Goal: Task Accomplishment & Management: Complete application form

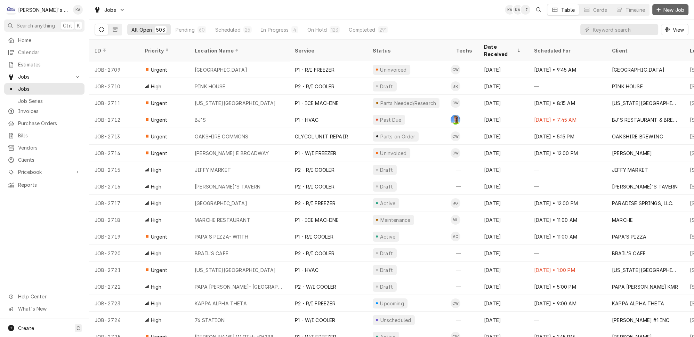
click at [657, 8] on div "Dynamic Content Wrapper" at bounding box center [659, 9] width 7 height 7
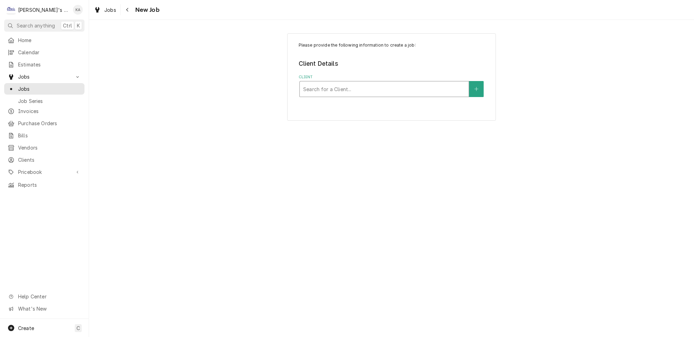
click at [379, 83] on div "Client" at bounding box center [384, 89] width 162 height 13
type input "toxic"
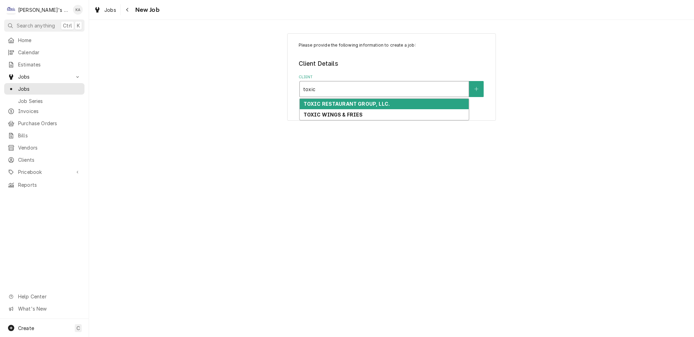
click at [372, 101] on strong "TOXIC RESTAURANT GROUP, LLC." at bounding box center [346, 104] width 86 height 6
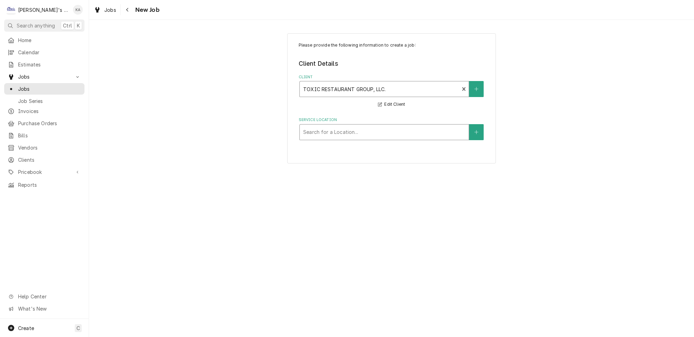
click at [360, 126] on div "Service Location" at bounding box center [384, 132] width 162 height 13
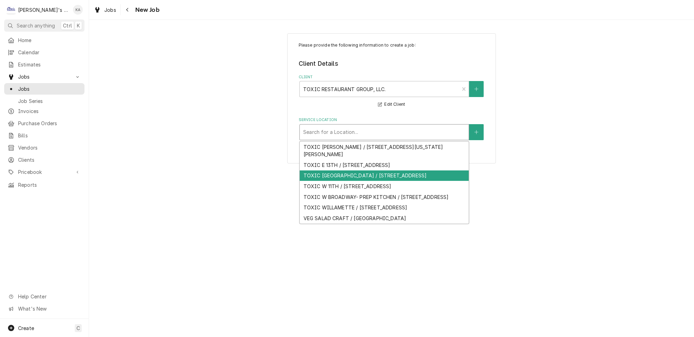
click at [369, 170] on div "TOXIC SPRINGFIELD / 4175 MAIN ST, SPRINGFIELD, OR 97478" at bounding box center [384, 175] width 169 height 11
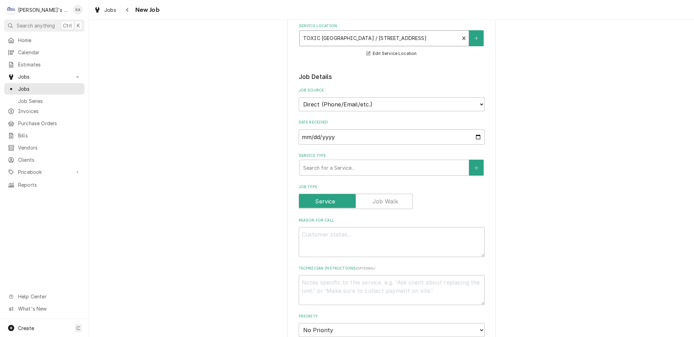
scroll to position [95, 0]
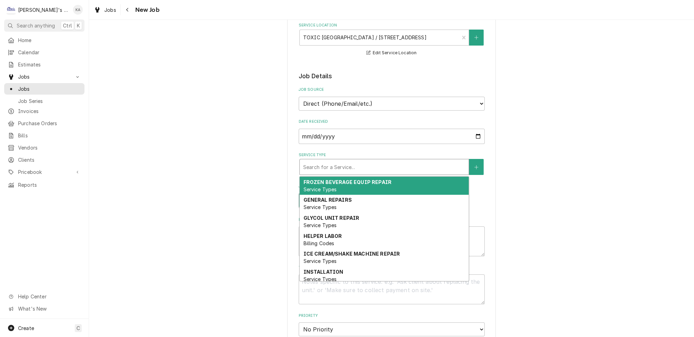
click at [324, 164] on div "Service Type" at bounding box center [384, 167] width 162 height 13
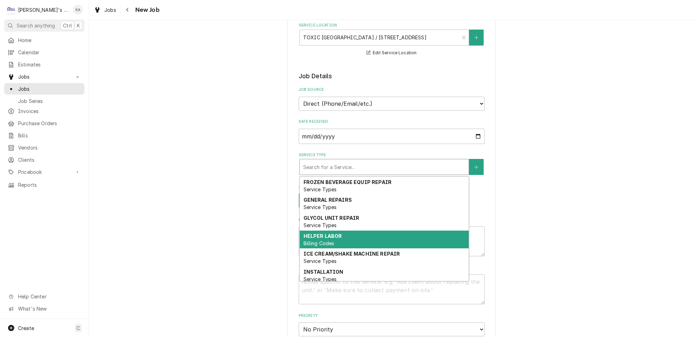
scroll to position [63, 0]
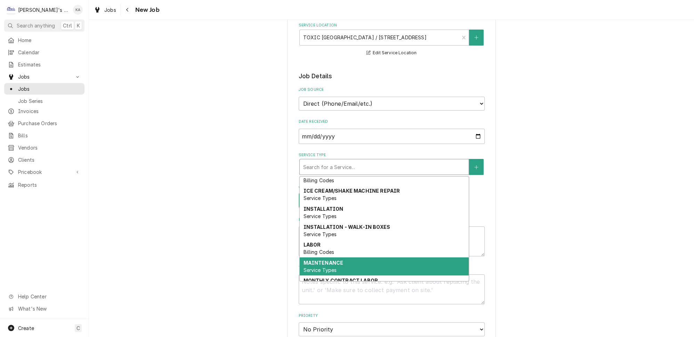
click at [332, 257] on div "MAINTENANCE Service Types" at bounding box center [384, 266] width 169 height 18
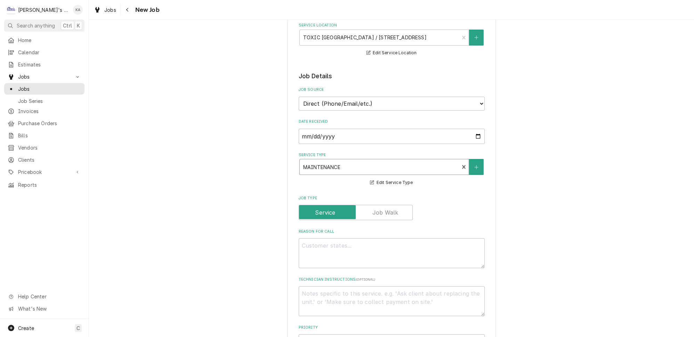
click at [326, 229] on div "Reason For Call" at bounding box center [392, 248] width 186 height 39
click at [326, 239] on textarea "Reason For Call" at bounding box center [392, 253] width 186 height 30
type textarea "x"
type textarea "p"
type textarea "x"
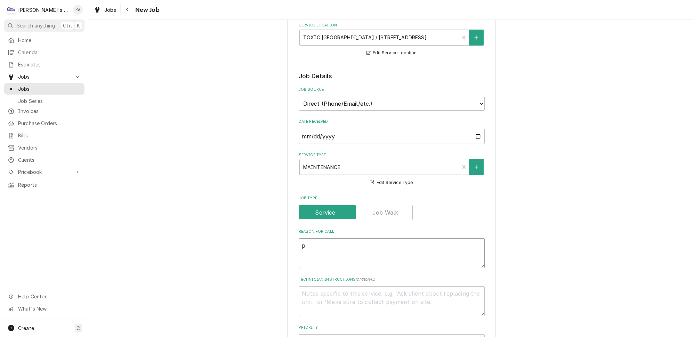
type textarea "pe"
type textarea "x"
type textarea "per"
type textarea "x"
type textarea "perf"
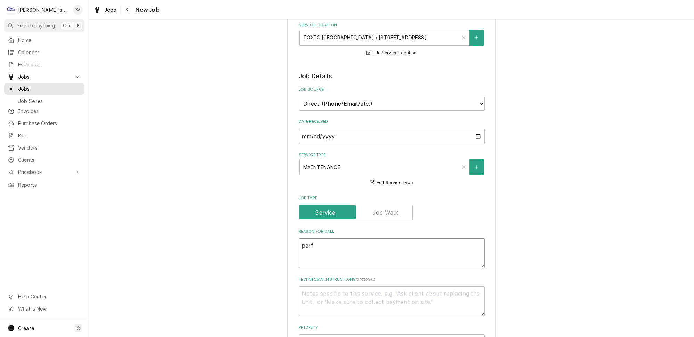
type textarea "x"
type textarea "perfo"
type textarea "x"
type textarea "perfor"
type textarea "x"
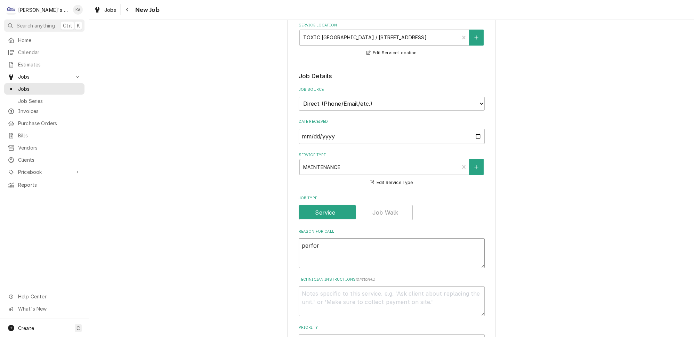
type textarea "perform"
type textarea "x"
type textarea "perform"
type textarea "x"
type textarea "perform a"
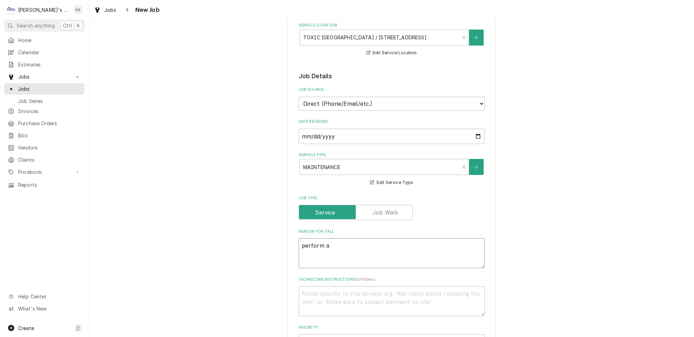
type textarea "x"
type textarea "perform au"
type textarea "x"
type textarea "perform aug"
type textarea "x"
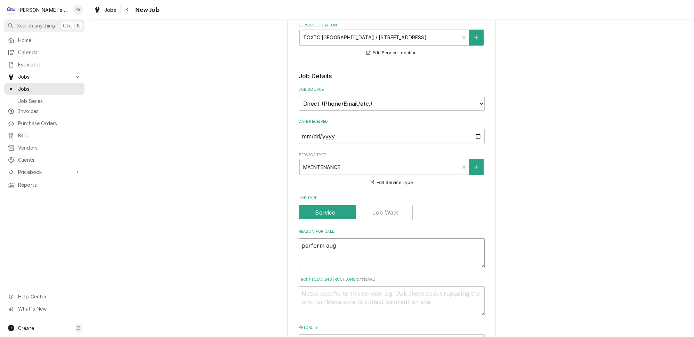
type textarea "perform augu"
type textarea "x"
type textarea "perform augus"
type textarea "x"
type textarea "perform august"
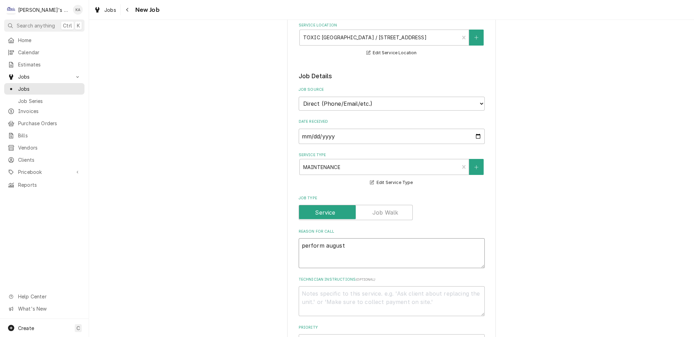
type textarea "x"
type textarea "perform august"
type textarea "x"
type textarea "perform august m"
type textarea "x"
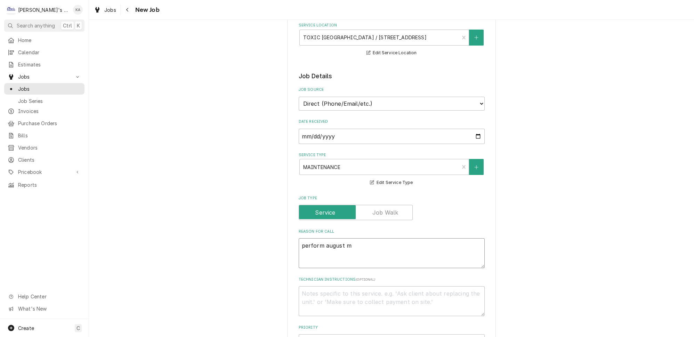
type textarea "perform august ma"
type textarea "x"
type textarea "perform august mai"
type textarea "x"
type textarea "perform august main"
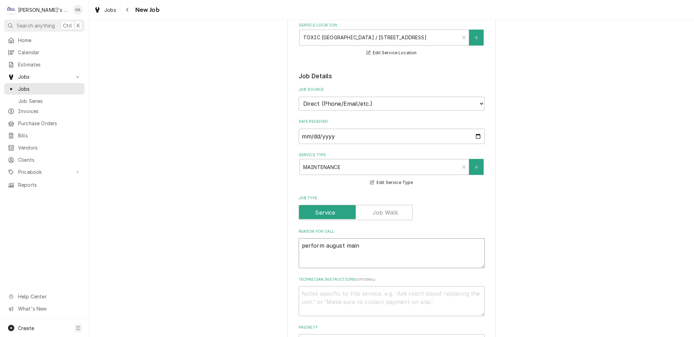
type textarea "x"
type textarea "perform august maint"
type textarea "x"
type textarea "perform august mainte"
type textarea "x"
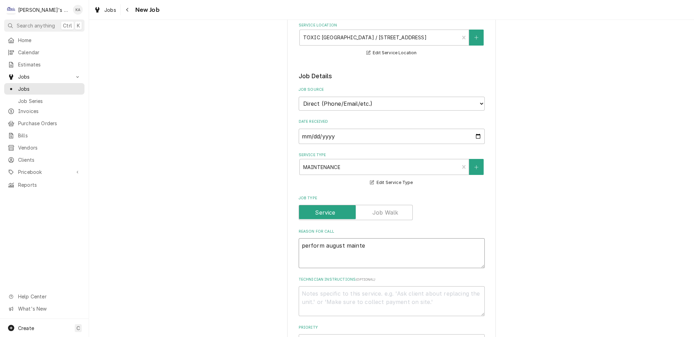
type textarea "perform august mainten"
type textarea "x"
type textarea "perform august mainte"
type textarea "x"
type textarea "perform august maint"
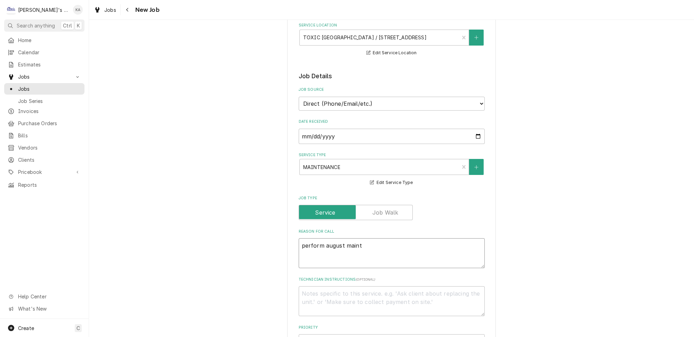
type textarea "x"
type textarea "perform august main"
type textarea "x"
type textarea "perform august mai"
type textarea "x"
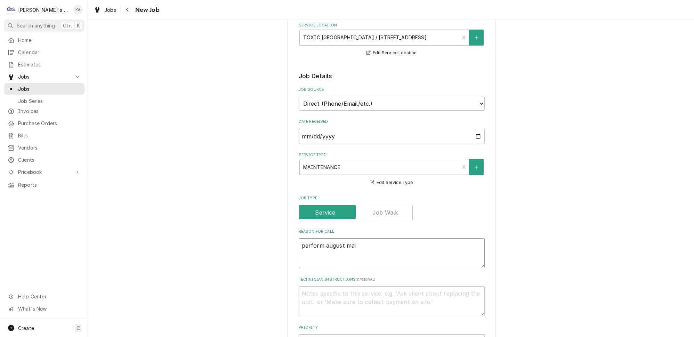
type textarea "perform august ma"
type textarea "x"
type textarea "perform august m"
type textarea "x"
type textarea "perform august"
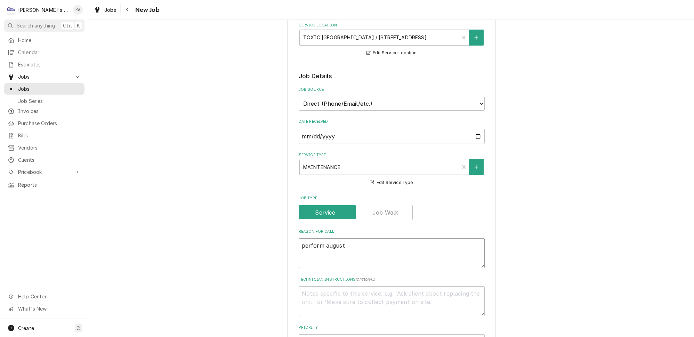
type textarea "x"
type textarea "perform august"
type textarea "x"
type textarea "perform augus"
type textarea "x"
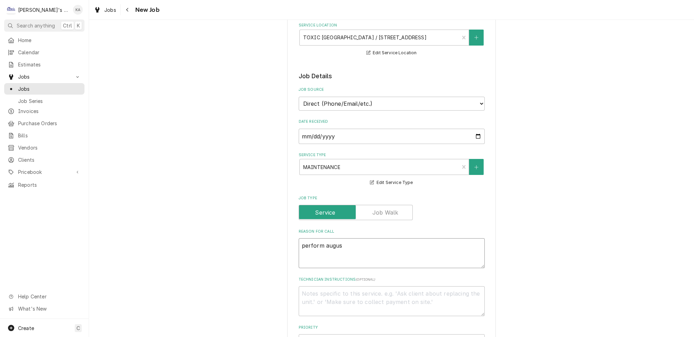
type textarea "perform augu"
type textarea "x"
type textarea "perform aug"
type textarea "x"
type textarea "perform au"
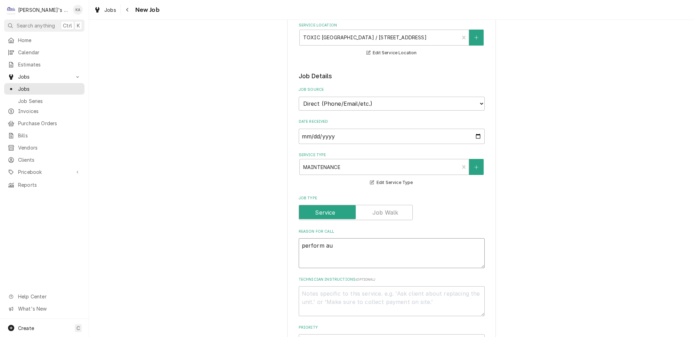
type textarea "x"
type textarea "perform a"
type textarea "x"
type textarea "perform"
type textarea "x"
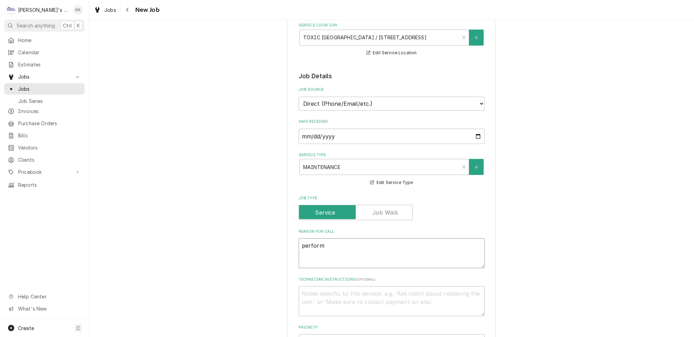
type textarea "perform"
type textarea "x"
type textarea "perfor"
type textarea "x"
type textarea "perfo"
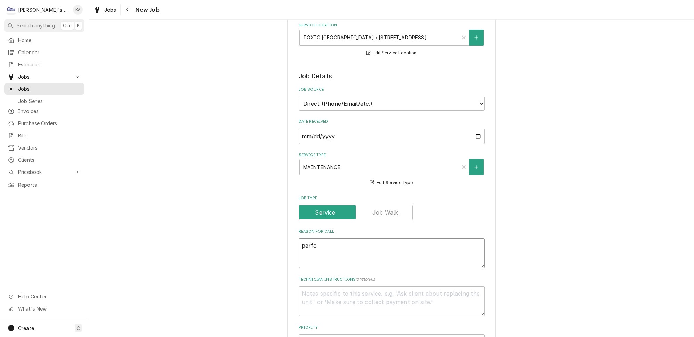
type textarea "x"
type textarea "perf"
type textarea "x"
type textarea "per"
type textarea "x"
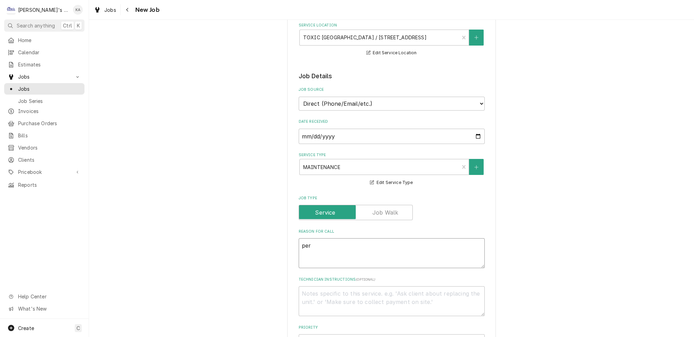
type textarea "pe"
type textarea "x"
type textarea "p"
type textarea "x"
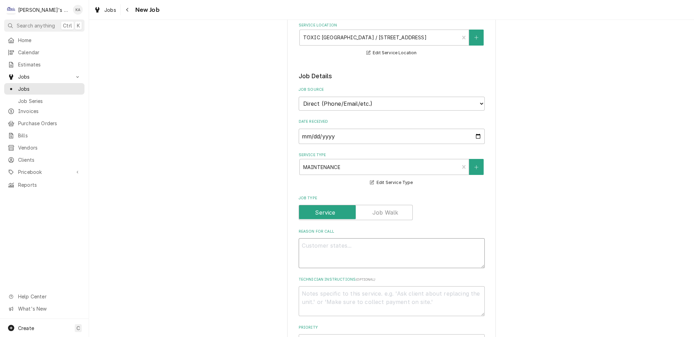
type textarea "P"
type textarea "x"
type textarea "PE"
type textarea "x"
type textarea "PER"
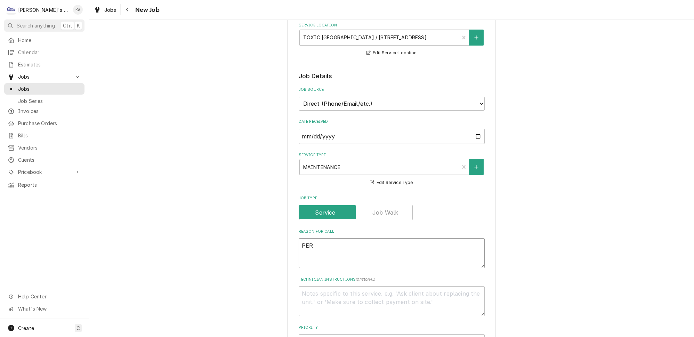
type textarea "x"
type textarea "PERF"
type textarea "x"
type textarea "PERFO"
type textarea "x"
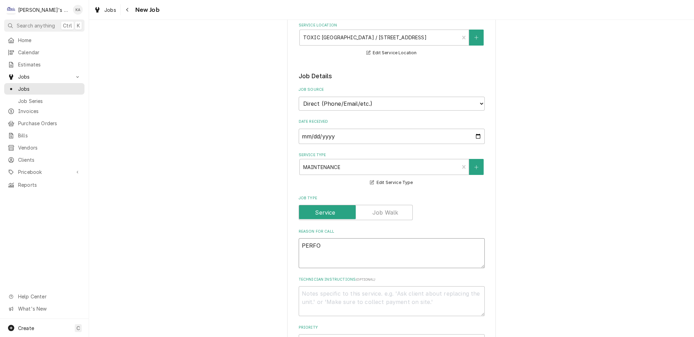
type textarea "PERFOR"
type textarea "x"
type textarea "PERFORM"
type textarea "x"
type textarea "PERFORM"
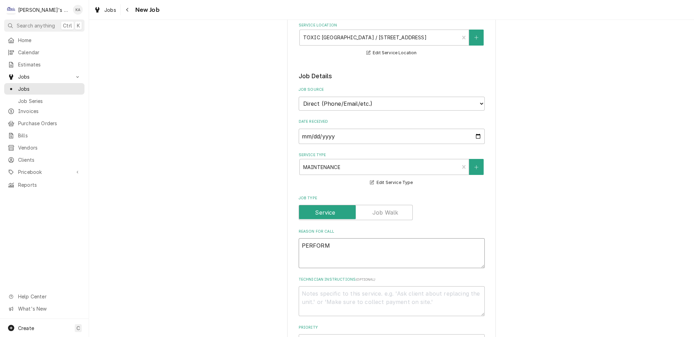
type textarea "x"
type textarea "PERFORM A"
type textarea "x"
type textarea "PERFORM AU"
type textarea "x"
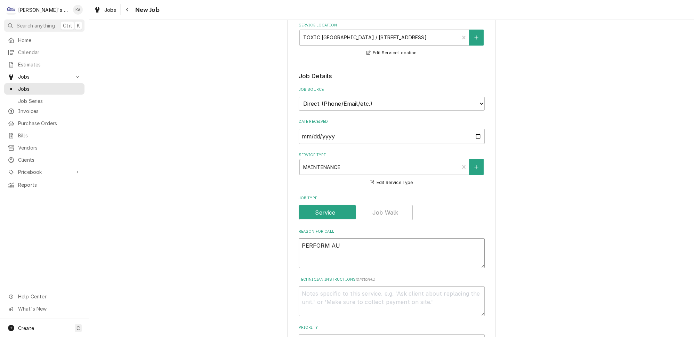
type textarea "PERFORM AUG"
type textarea "x"
type textarea "PERFORM AUGU"
type textarea "x"
type textarea "PERFORM AUGUS"
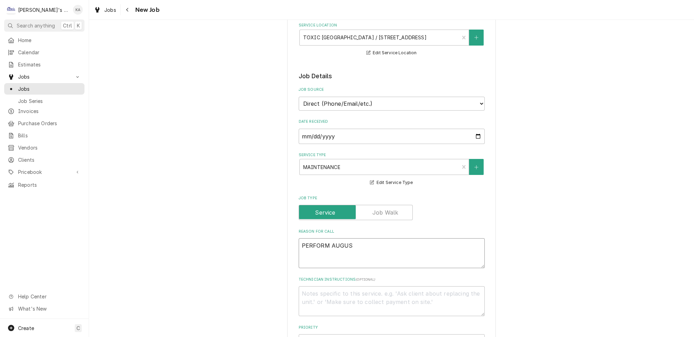
type textarea "x"
type textarea "PERFORM AUGUST"
type textarea "x"
type textarea "PERFORM AUGUST"
type textarea "x"
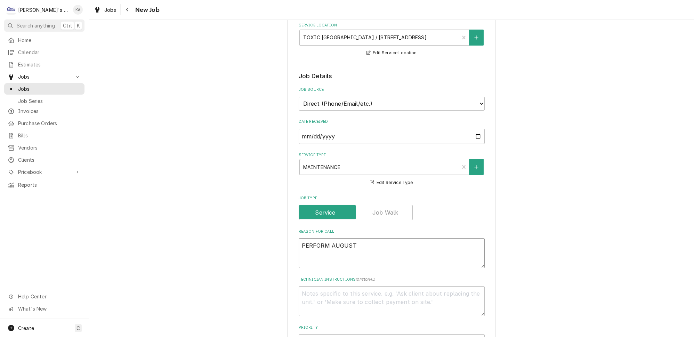
type textarea "PERFORM AUGUST A"
type textarea "x"
type textarea "PERFORM AUGUST"
type textarea "x"
type textarea "PERFORM AUGUST M"
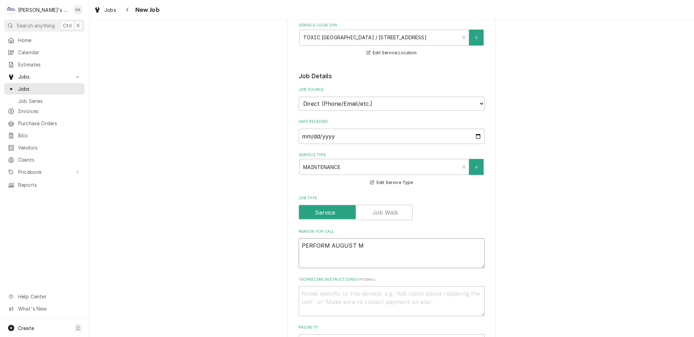
type textarea "x"
type textarea "PERFORM AUGUST MA"
type textarea "x"
type textarea "PERFORM AUGUST MAI"
type textarea "x"
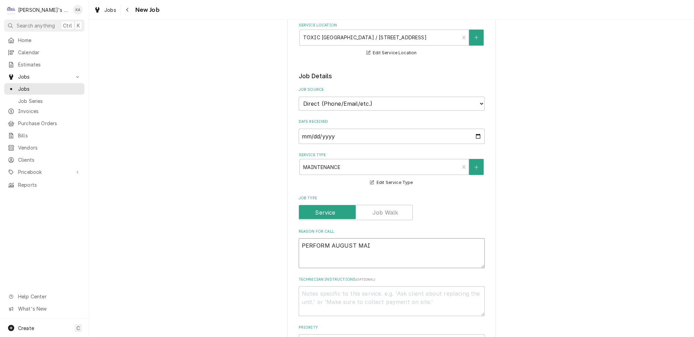
type textarea "PERFORM AUGUST MAIN"
type textarea "x"
type textarea "PERFORM AUGUST MAINT"
type textarea "x"
type textarea "PERFORM AUGUST MAINTE"
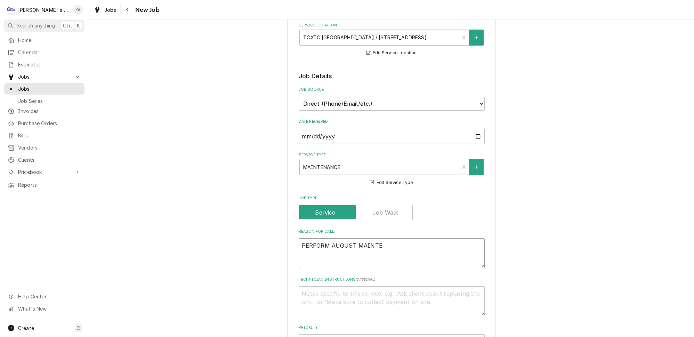
type textarea "x"
type textarea "PERFORM AUGUST MAINTEN"
type textarea "x"
type textarea "PERFORM AUGUST MAINTENA"
type textarea "x"
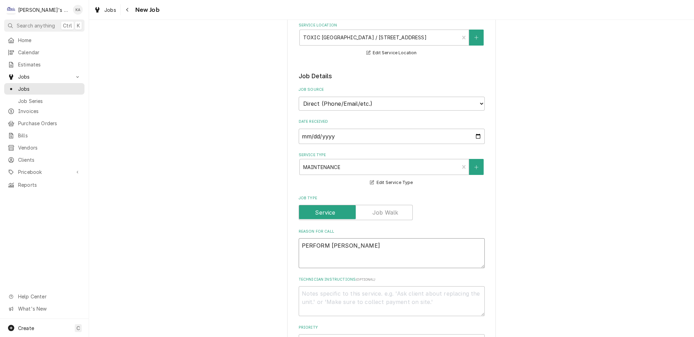
type textarea "PERFORM AUGUST MAINTENAN"
type textarea "x"
type textarea "PERFORM AUGUST MAINTENANC"
type textarea "x"
type textarea "PERFORM AUGUST MAINTENANCE"
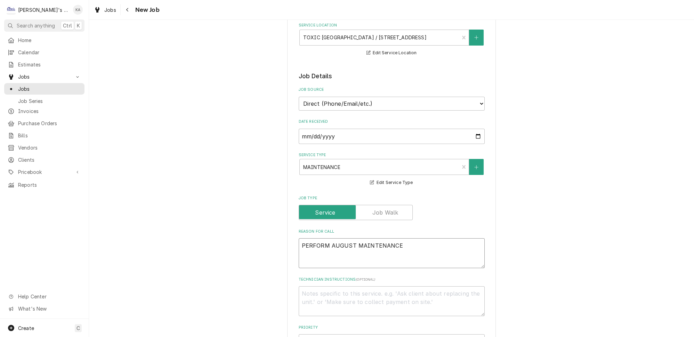
type textarea "x"
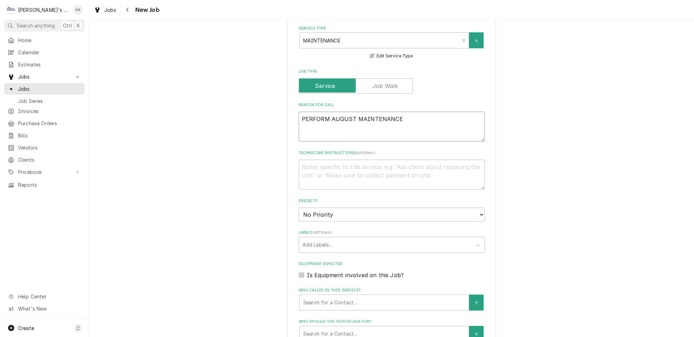
type textarea "PERFORM AUGUST MAINTENANCE"
click at [332, 208] on select "No Priority Urgent High Medium Low" at bounding box center [392, 215] width 186 height 14
select select "3"
click at [299, 208] on select "No Priority Urgent High Medium Low" at bounding box center [392, 215] width 186 height 14
type textarea "x"
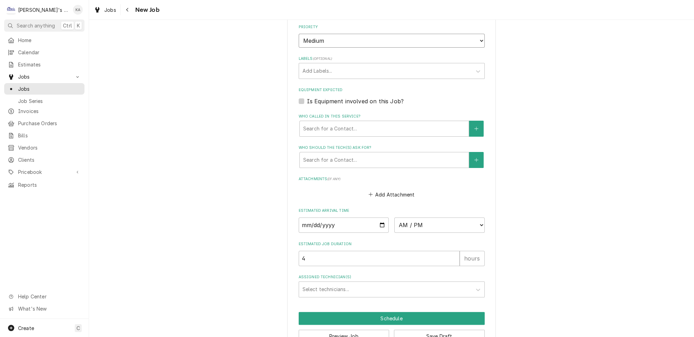
scroll to position [404, 0]
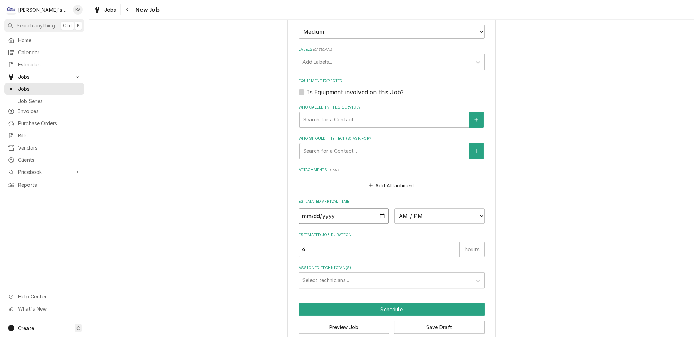
click at [376, 209] on input "Date" at bounding box center [344, 215] width 90 height 15
type input "2025-08-22"
type textarea "x"
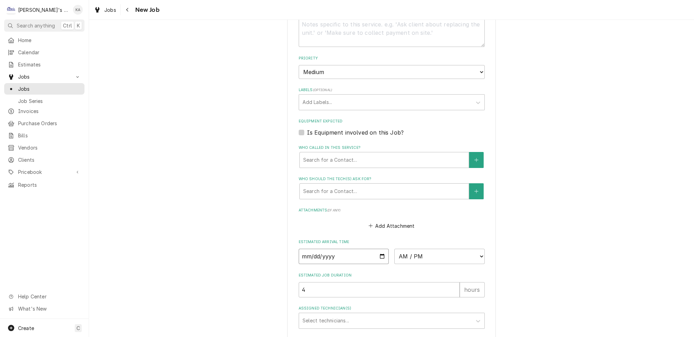
scroll to position [379, 0]
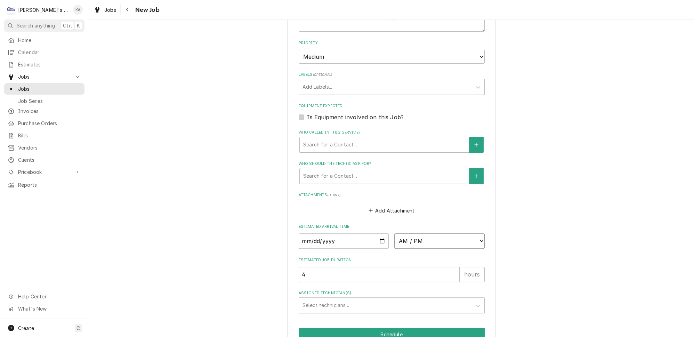
click at [429, 233] on select "AM / PM 6:00 AM 6:15 AM 6:30 AM 6:45 AM 7:00 AM 7:15 AM 7:30 AM 7:45 AM 8:00 AM…" at bounding box center [440, 240] width 90 height 15
select select "07:00:00"
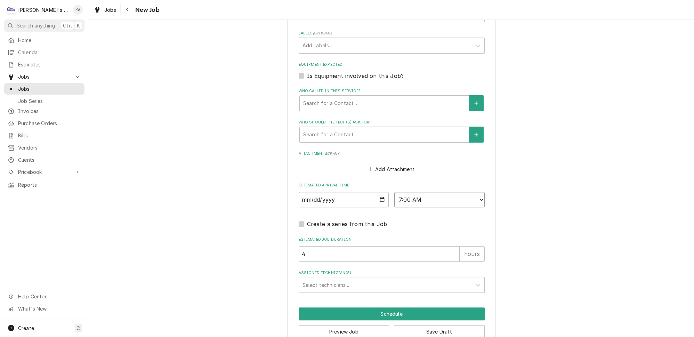
scroll to position [424, 0]
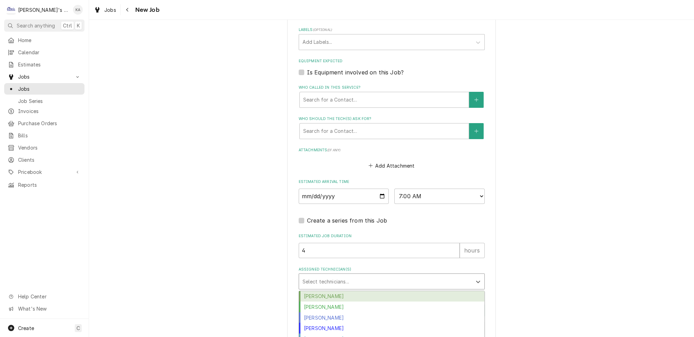
click at [334, 275] on div "Assigned Technician(s)" at bounding box center [386, 281] width 166 height 13
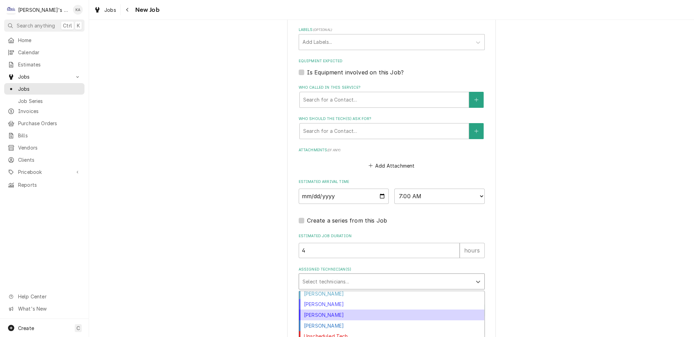
click at [326, 310] on div "Mikah Levitt-Freimuth" at bounding box center [391, 315] width 185 height 11
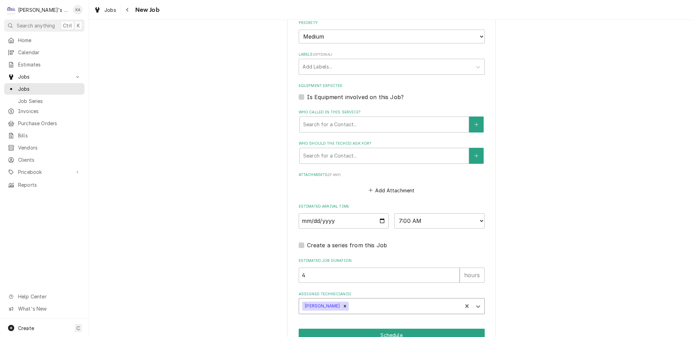
scroll to position [424, 0]
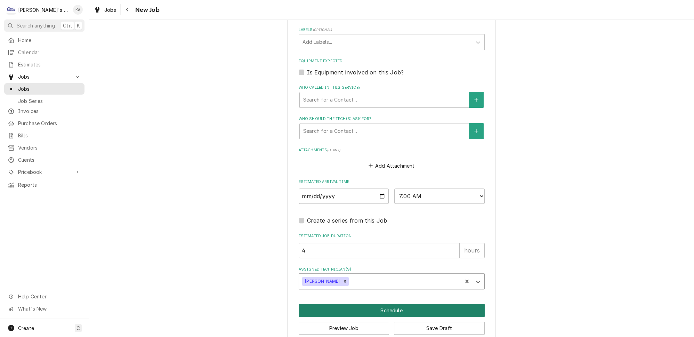
click at [387, 304] on button "Schedule" at bounding box center [392, 310] width 186 height 13
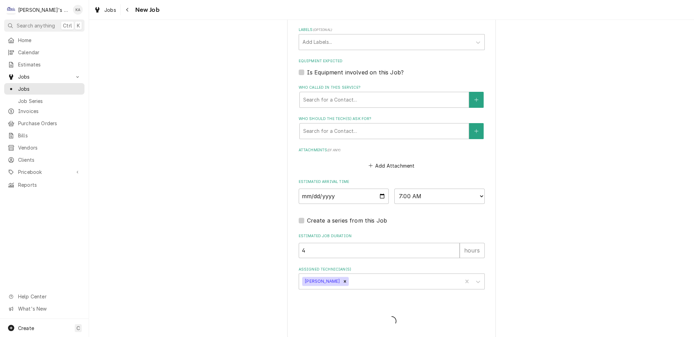
scroll to position [418, 0]
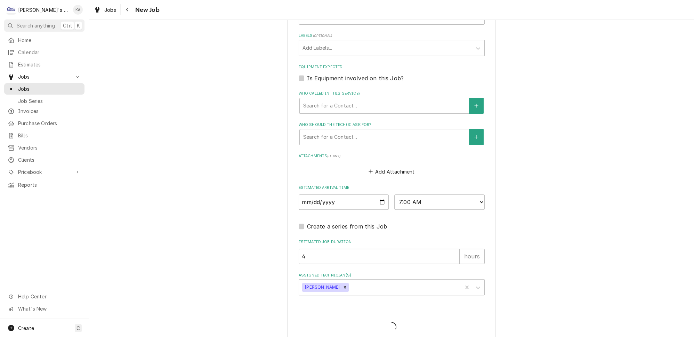
type textarea "x"
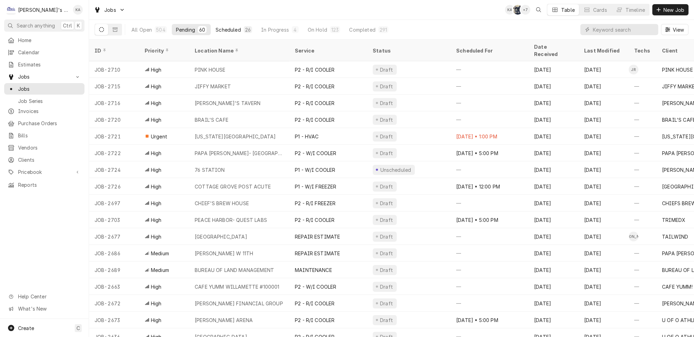
click at [216, 31] on button "Scheduled 26" at bounding box center [234, 29] width 45 height 11
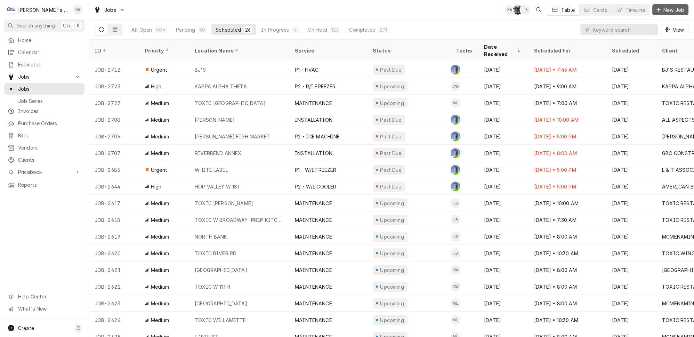
click at [662, 9] on div "Dynamic Content Wrapper" at bounding box center [659, 9] width 7 height 7
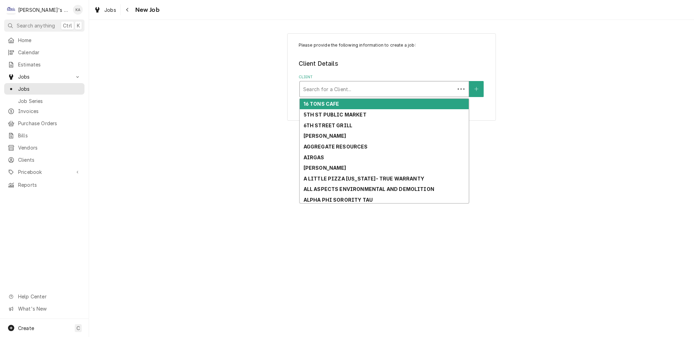
click at [346, 86] on div "Client" at bounding box center [377, 89] width 148 height 13
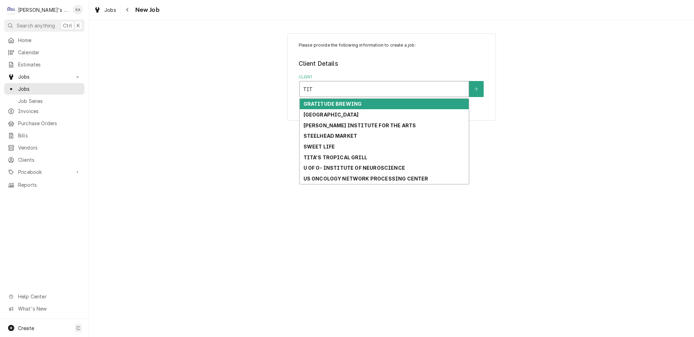
type input "TITA"
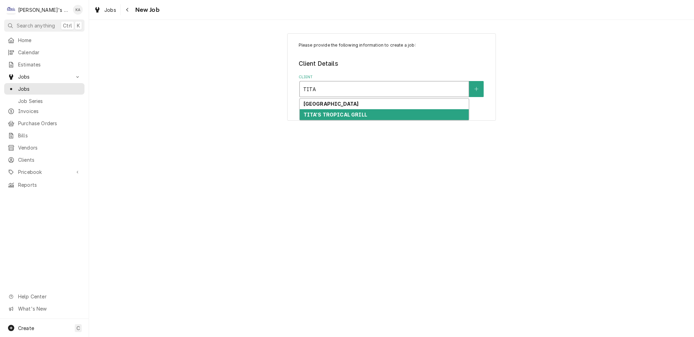
click at [339, 112] on strong "TITA'S TROPICAL GRILL" at bounding box center [335, 115] width 64 height 6
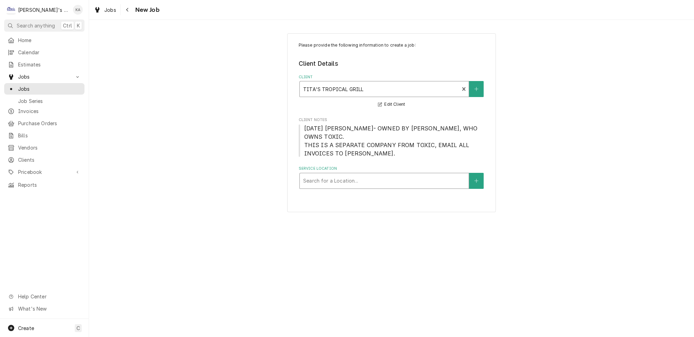
click at [337, 173] on div "Search for a Location..." at bounding box center [384, 180] width 169 height 15
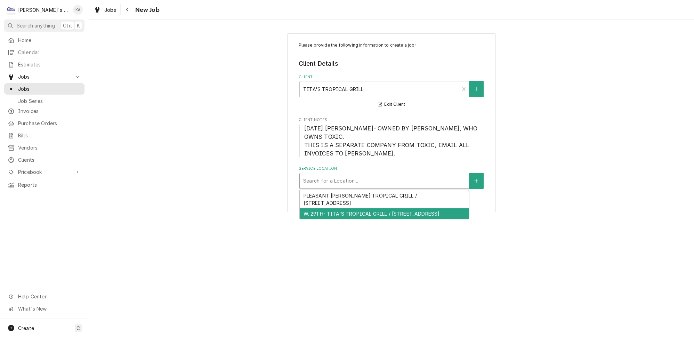
click at [372, 208] on div "W. 29TH- TITA'S TROPICAL GRILL / 55 W 29TH AVE, EUGENE, OR 97405" at bounding box center [384, 213] width 169 height 11
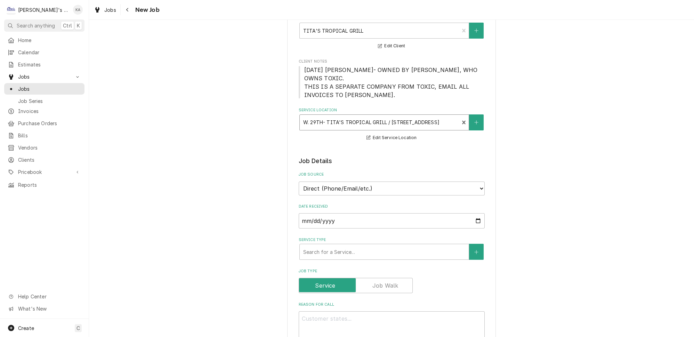
scroll to position [95, 0]
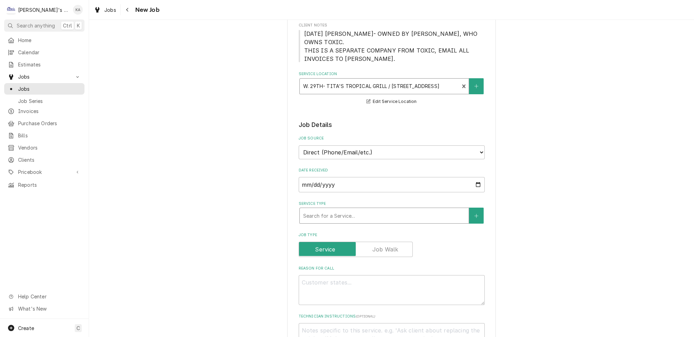
click at [329, 209] on div "Service Type" at bounding box center [384, 215] width 162 height 13
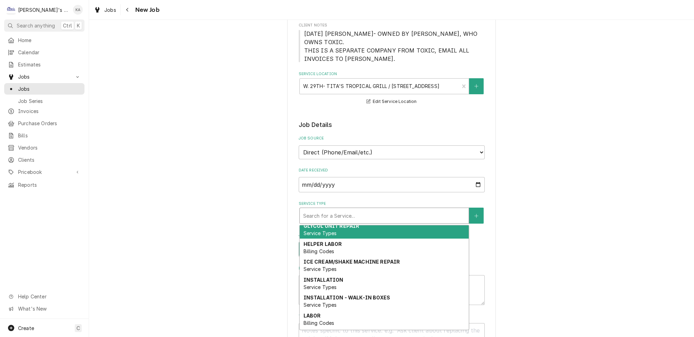
scroll to position [64, 0]
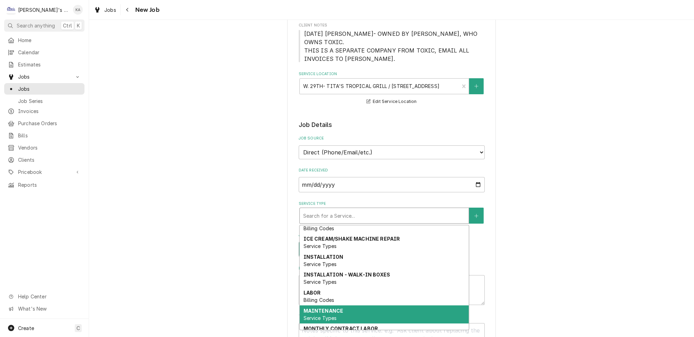
click at [333, 315] on span "Service Types" at bounding box center [319, 318] width 33 height 6
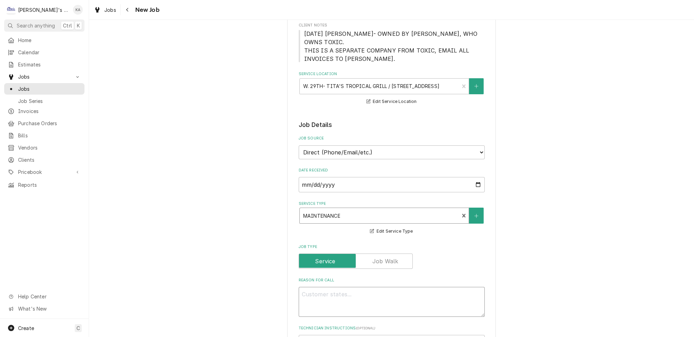
click at [334, 287] on textarea "Reason For Call" at bounding box center [392, 302] width 186 height 30
type textarea "x"
type textarea "P"
type textarea "x"
type textarea "PE"
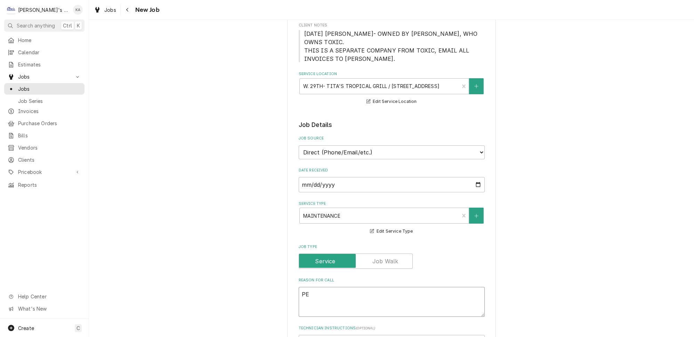
type textarea "x"
type textarea "PER"
type textarea "x"
type textarea "PERF"
type textarea "x"
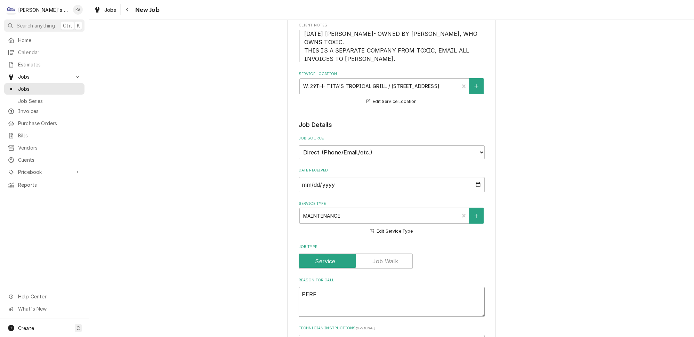
type textarea "PERFO"
type textarea "x"
type textarea "PERFOR"
type textarea "x"
type textarea "PERFORM"
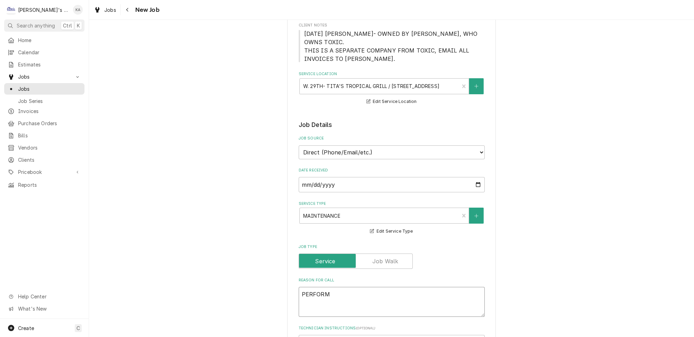
type textarea "x"
type textarea "PERFORM"
type textarea "x"
type textarea "PERFORM A"
type textarea "x"
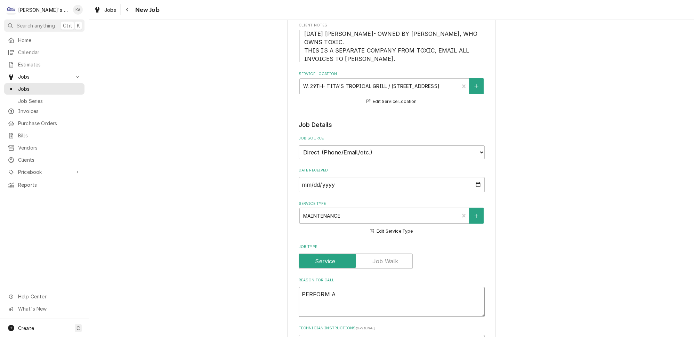
type textarea "PERFORM AU"
type textarea "x"
type textarea "PERFORM AUG"
type textarea "x"
type textarea "PERFORM AUGU"
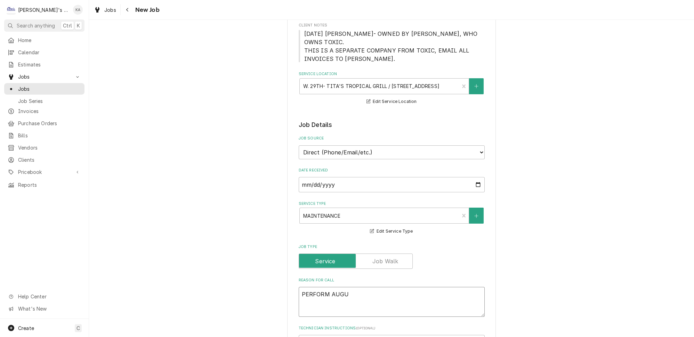
type textarea "x"
type textarea "PERFORM AUGUST"
type textarea "x"
type textarea "PERFORM AUGUST"
type textarea "x"
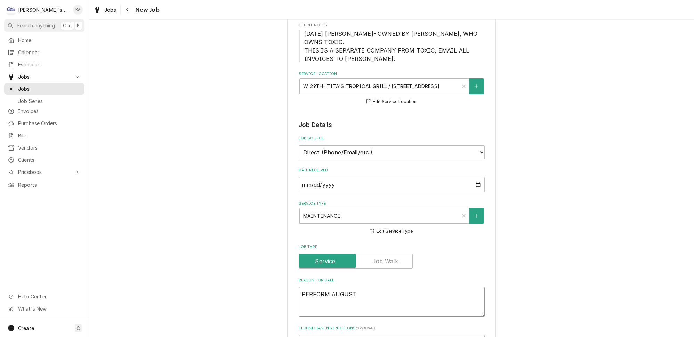
type textarea "PERFORM AUGUST M"
type textarea "x"
type textarea "PERFORM AUGUST MA"
type textarea "x"
type textarea "PERFORM AUGUST MAI"
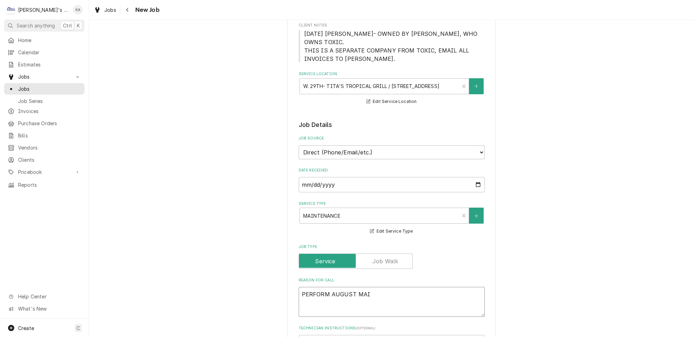
type textarea "x"
type textarea "PERFORM AUGUST MAIN"
type textarea "x"
type textarea "PERFORM AUGUST MAINT"
type textarea "x"
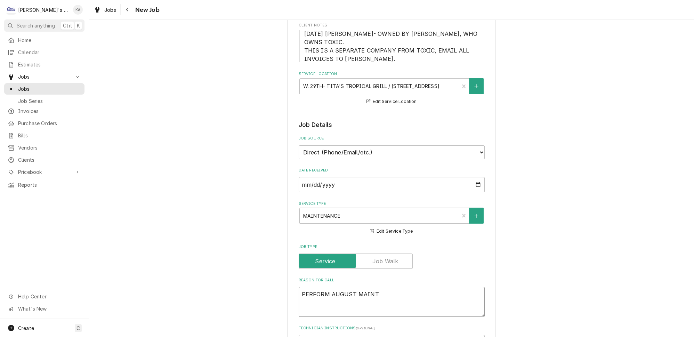
type textarea "PERFORM AUGUST MAINTE"
type textarea "x"
type textarea "PERFORM AUGUST MAINTEN"
type textarea "x"
type textarea "PERFORM AUGUST MAINTENA"
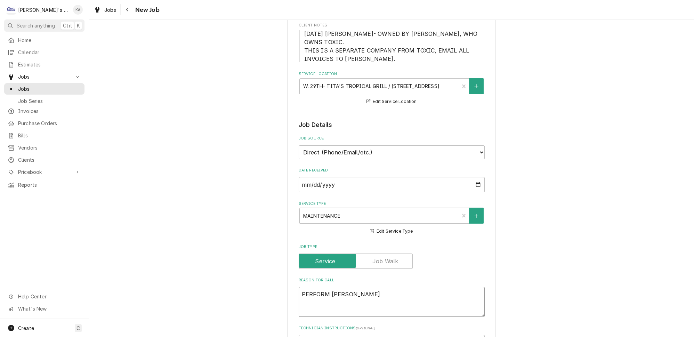
type textarea "x"
type textarea "PERFORM AUGUST MAINTENAN"
type textarea "x"
type textarea "PERFORM AUGUST MAINTENANC"
type textarea "x"
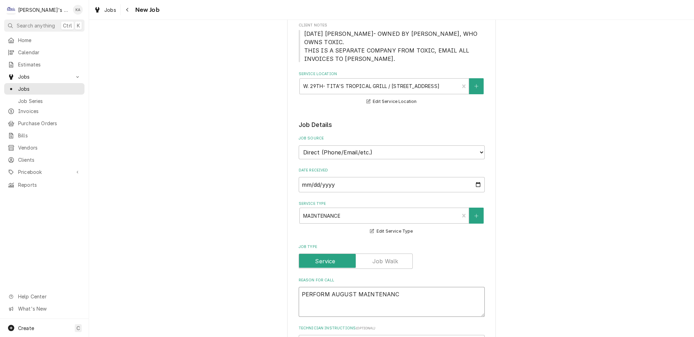
type textarea "PERFORM AUGUST MAINTENANCE"
type textarea "x"
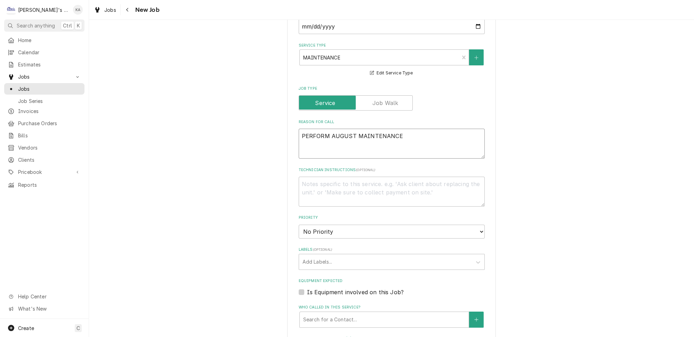
type textarea "PERFORM AUGUST MAINTENANCE"
click at [341, 225] on select "No Priority Urgent High Medium Low" at bounding box center [392, 232] width 186 height 14
select select "3"
click at [299, 225] on select "No Priority Urgent High Medium Low" at bounding box center [392, 232] width 186 height 14
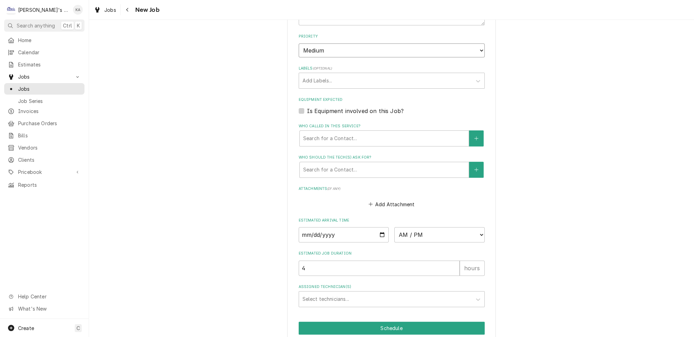
scroll to position [443, 0]
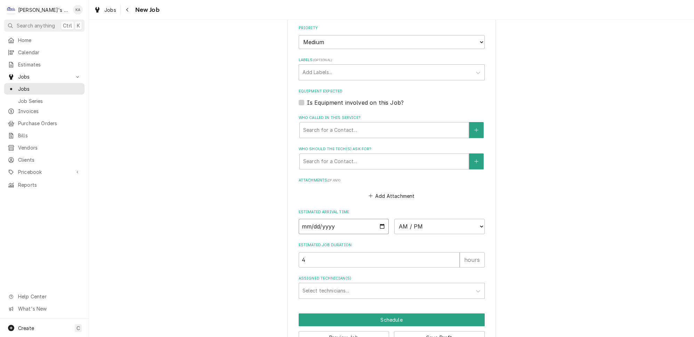
click at [375, 219] on input "Date" at bounding box center [344, 226] width 90 height 15
type textarea "x"
type input "2025-08-22"
type textarea "x"
click at [409, 219] on select "AM / PM 6:00 AM 6:15 AM 6:30 AM 6:45 AM 7:00 AM 7:15 AM 7:30 AM 7:45 AM 8:00 AM…" at bounding box center [440, 226] width 90 height 15
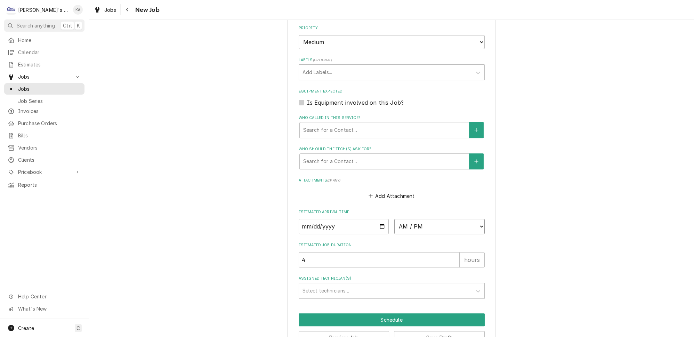
select select "10:30:00"
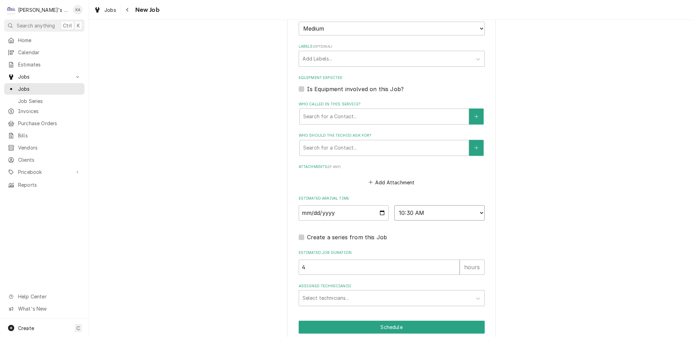
scroll to position [463, 0]
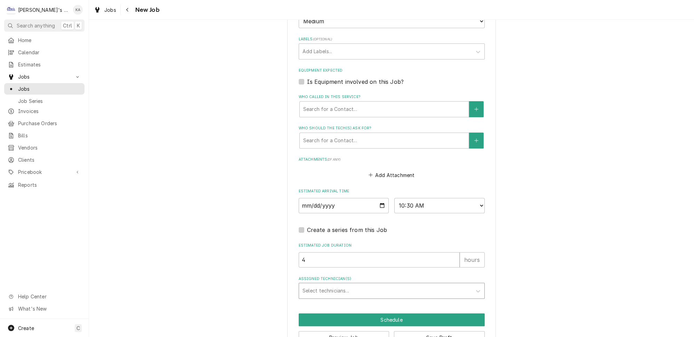
click at [326, 283] on div "Select technicians..." at bounding box center [385, 290] width 173 height 15
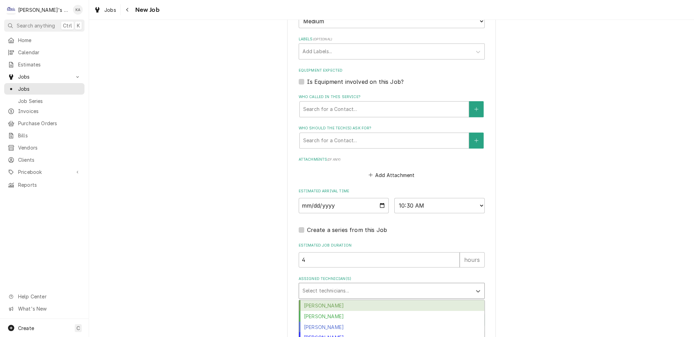
scroll to position [45, 0]
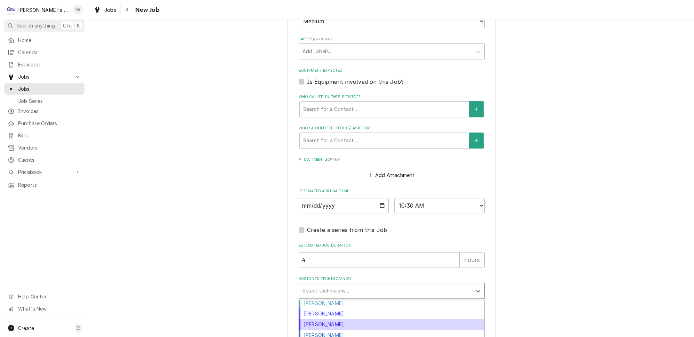
click at [330, 319] on div "Mikah Levitt-Freimuth" at bounding box center [391, 324] width 185 height 11
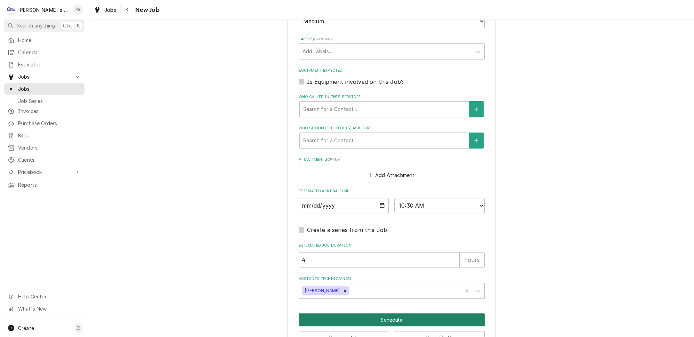
click at [377, 313] on button "Schedule" at bounding box center [392, 319] width 186 height 13
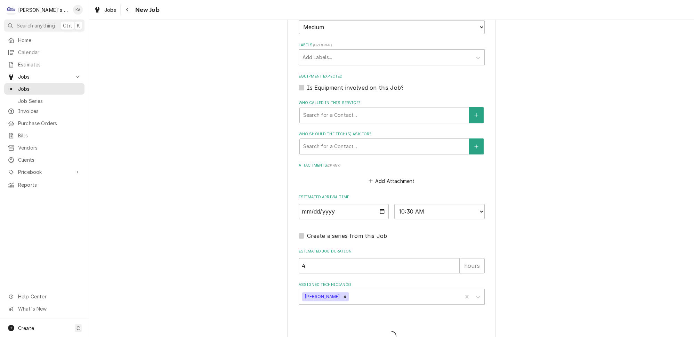
type textarea "x"
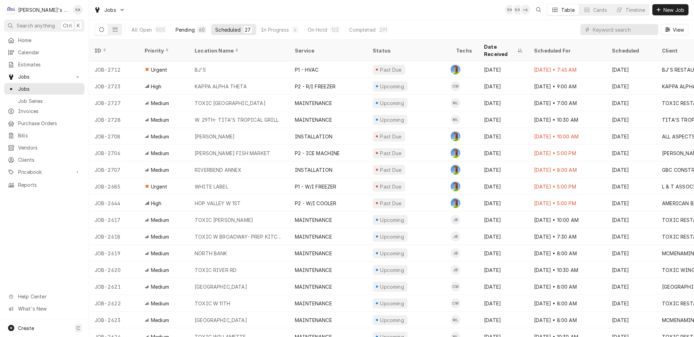
click at [176, 26] on div "Pending" at bounding box center [185, 29] width 19 height 7
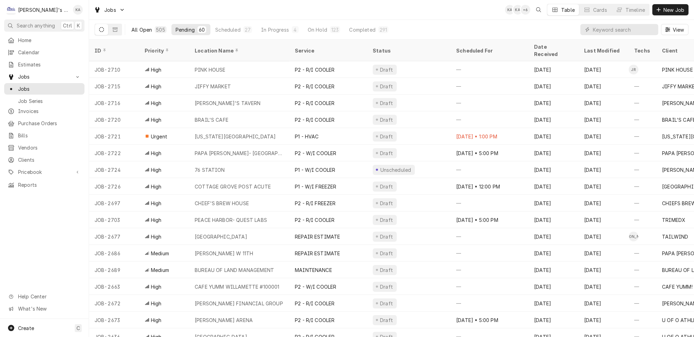
click at [156, 26] on div "505" at bounding box center [160, 29] width 9 height 7
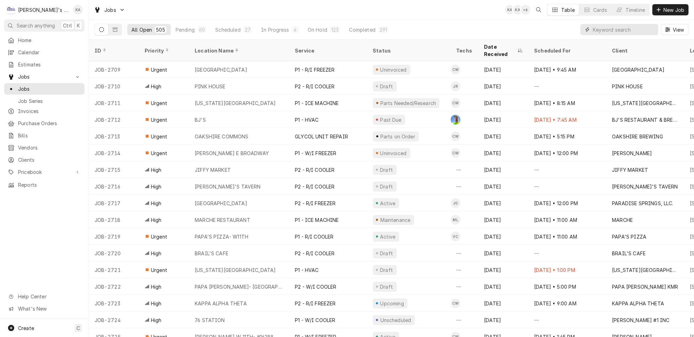
click at [602, 27] on input "Dynamic Content Wrapper" at bounding box center [624, 29] width 62 height 11
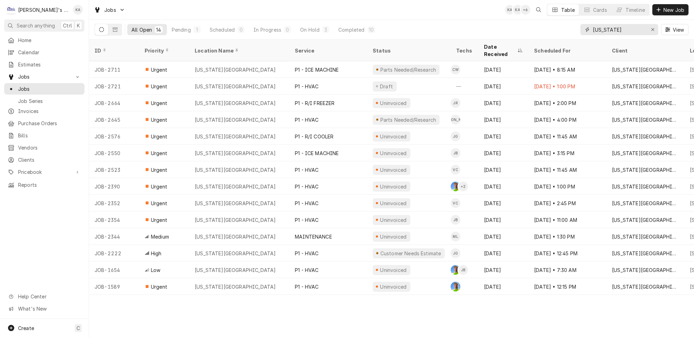
type input "[US_STATE]"
click at [657, 29] on div "Erase input" at bounding box center [653, 29] width 7 height 7
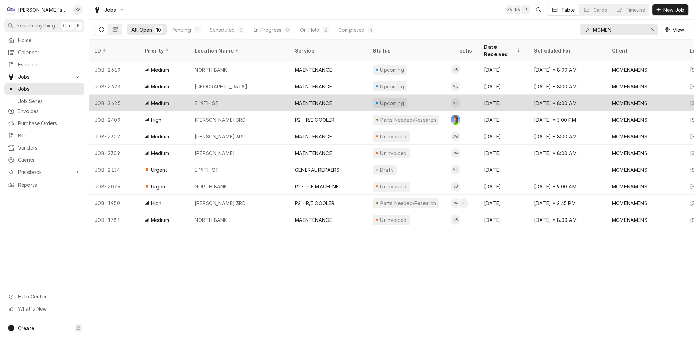
type input "MCMEN"
click at [349, 95] on div "MAINTENANCE" at bounding box center [328, 103] width 78 height 17
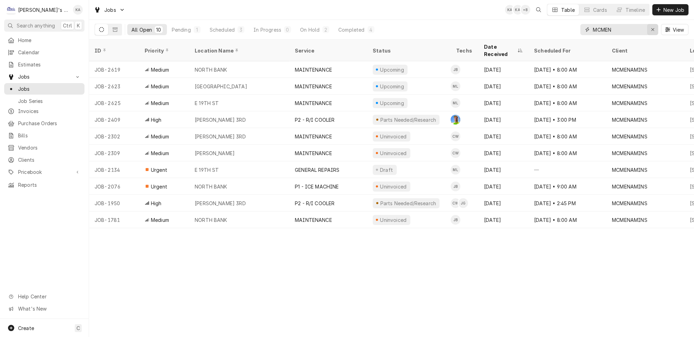
click at [655, 29] on icon "Erase input" at bounding box center [653, 29] width 4 height 5
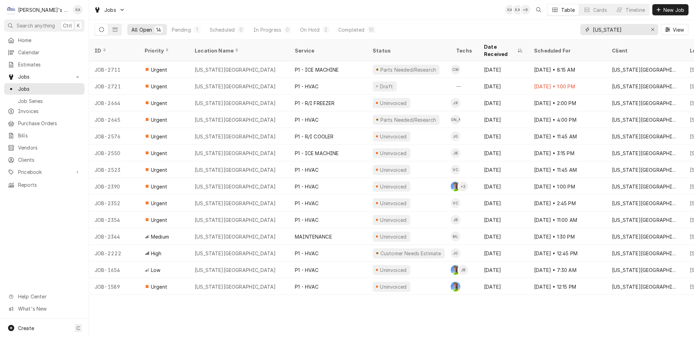
type input "[US_STATE]"
click at [657, 31] on button "Erase input" at bounding box center [653, 29] width 11 height 11
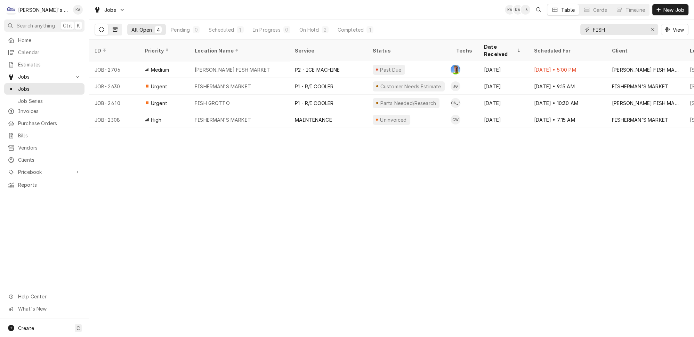
type input "FISH"
click at [109, 32] on button "Dynamic Content Wrapper" at bounding box center [115, 29] width 13 height 11
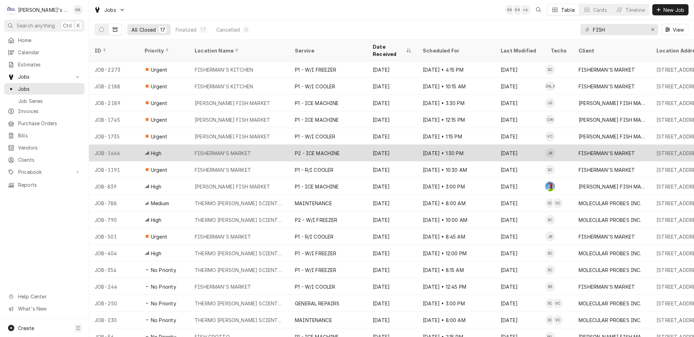
click at [255, 145] on div "FISHERMAN'S MARKET" at bounding box center [239, 153] width 100 height 17
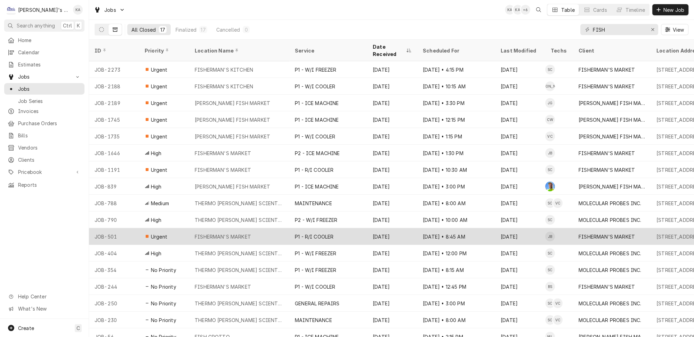
scroll to position [0, 0]
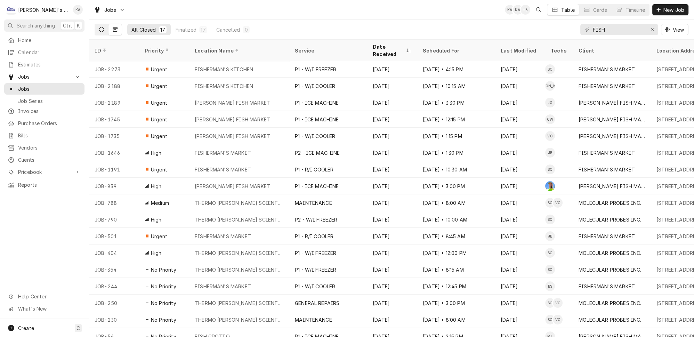
click at [95, 24] on button "Dynamic Content Wrapper" at bounding box center [101, 29] width 13 height 11
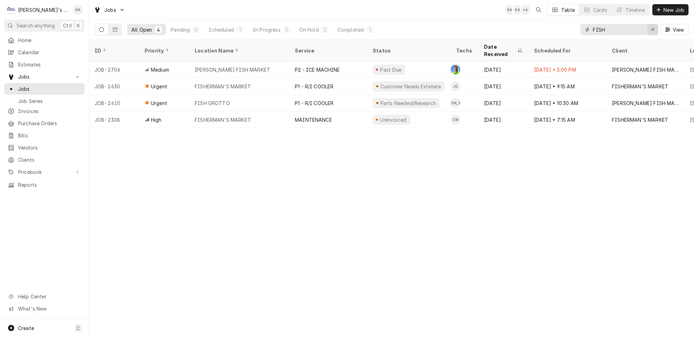
click at [653, 27] on div "Erase input" at bounding box center [653, 29] width 7 height 7
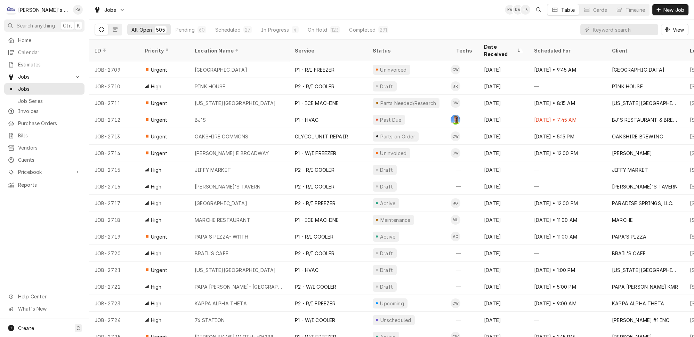
click at [539, 27] on div "All Open 505 Pending 60 Scheduled 27 In Progress 4 On Hold 123 Completed 291 Vi…" at bounding box center [392, 29] width 594 height 19
click at [625, 27] on input "Dynamic Content Wrapper" at bounding box center [624, 29] width 62 height 11
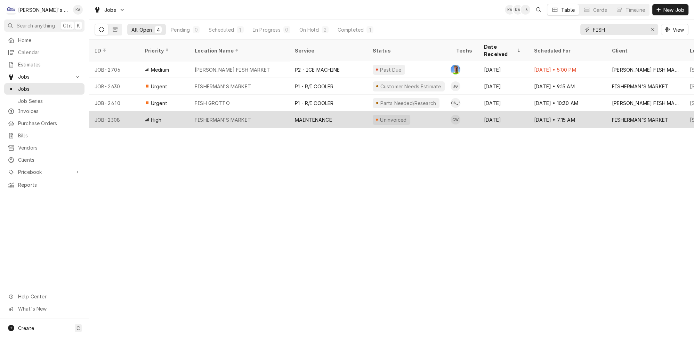
type input "FISH"
click at [257, 111] on div "FISHERMAN'S MARKET" at bounding box center [239, 119] width 100 height 17
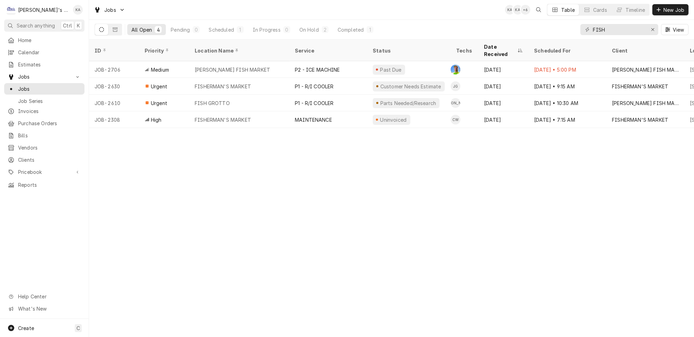
click at [661, 27] on div "FISH View" at bounding box center [635, 29] width 108 height 19
click at [657, 27] on div "Erase input" at bounding box center [653, 29] width 7 height 7
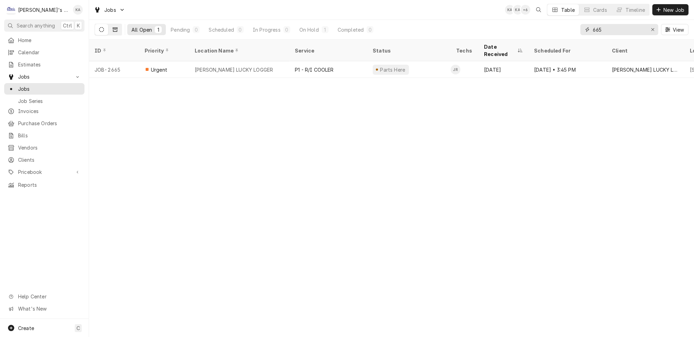
type input "665"
click at [113, 30] on icon "Dynamic Content Wrapper" at bounding box center [115, 29] width 5 height 5
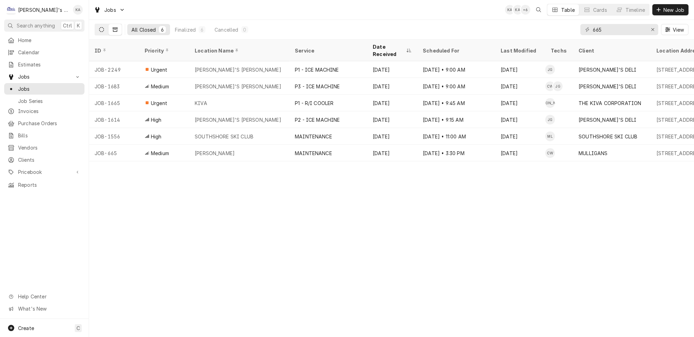
click at [95, 27] on button "Dynamic Content Wrapper" at bounding box center [101, 29] width 13 height 11
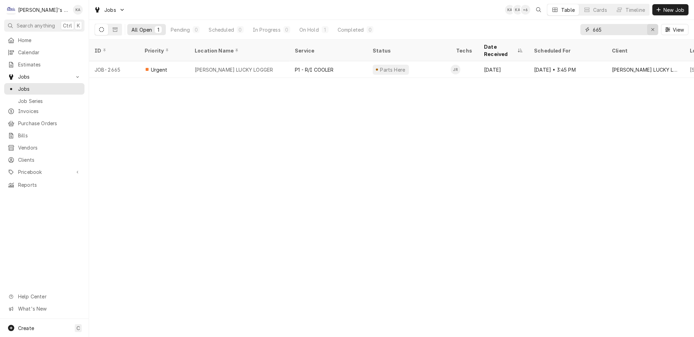
click at [651, 28] on button "Erase input" at bounding box center [653, 29] width 11 height 11
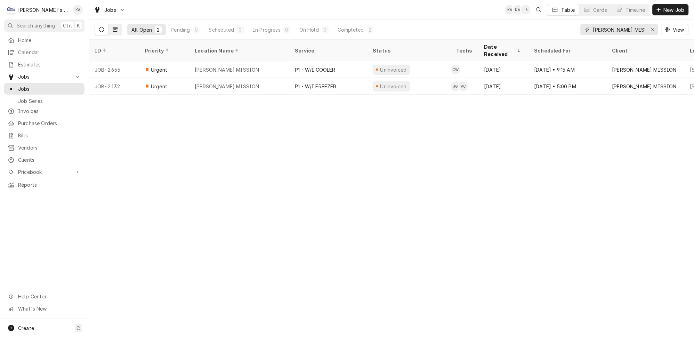
type input "EUGENE MISS"
click at [112, 30] on button "Dynamic Content Wrapper" at bounding box center [115, 29] width 13 height 11
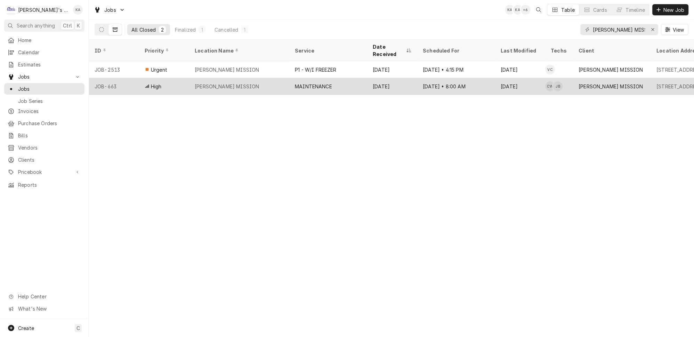
click at [263, 78] on div "EUGENE MISSION" at bounding box center [239, 86] width 100 height 17
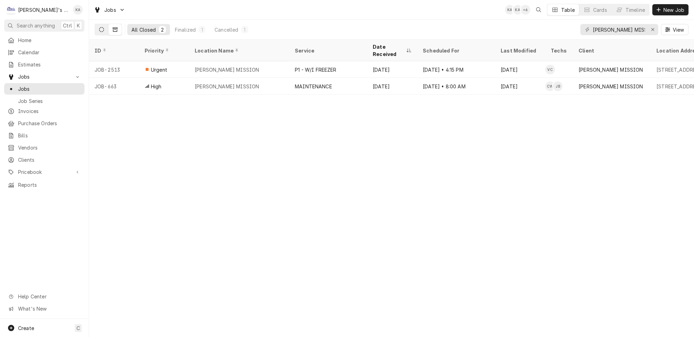
click at [95, 24] on button "Dynamic Content Wrapper" at bounding box center [101, 29] width 13 height 11
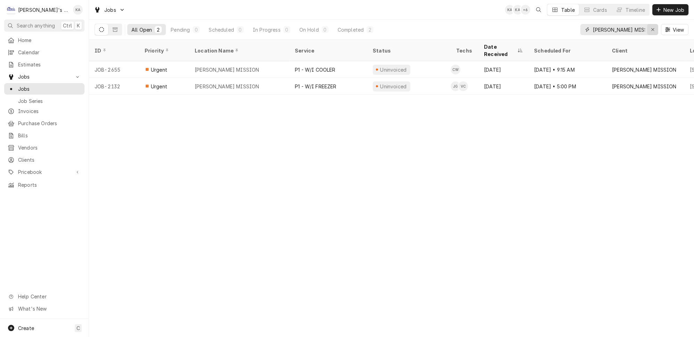
click at [651, 30] on button "Erase input" at bounding box center [653, 29] width 11 height 11
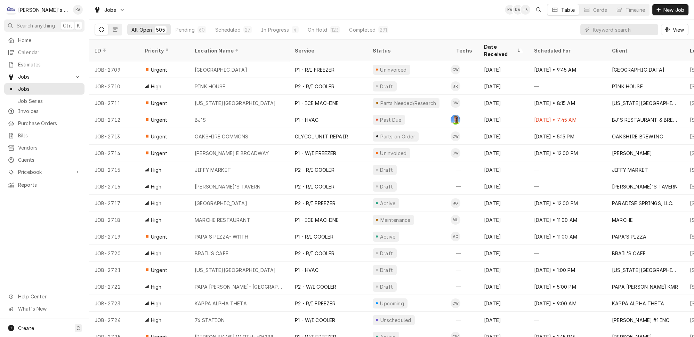
click at [547, 32] on div "All Open 505 Pending 60 Scheduled 27 In Progress 4 On Hold 123 Completed 291 Vi…" at bounding box center [392, 29] width 594 height 19
click at [619, 25] on input "Dynamic Content Wrapper" at bounding box center [624, 29] width 62 height 11
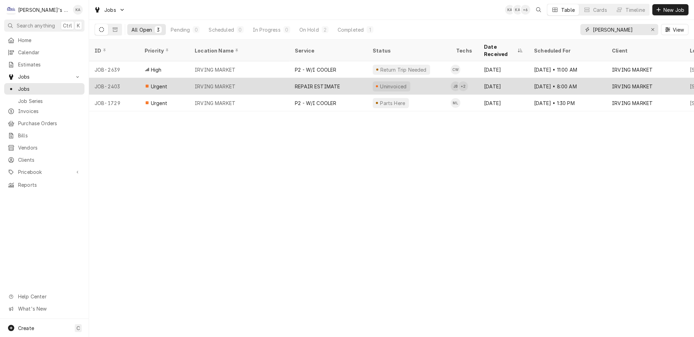
type input "IRVING"
click at [238, 78] on div "IRVING MARKET" at bounding box center [239, 86] width 100 height 17
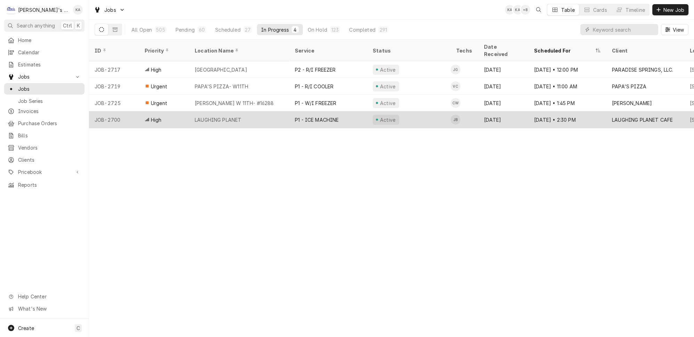
click at [271, 111] on div "LAUGHING PLANET" at bounding box center [239, 119] width 100 height 17
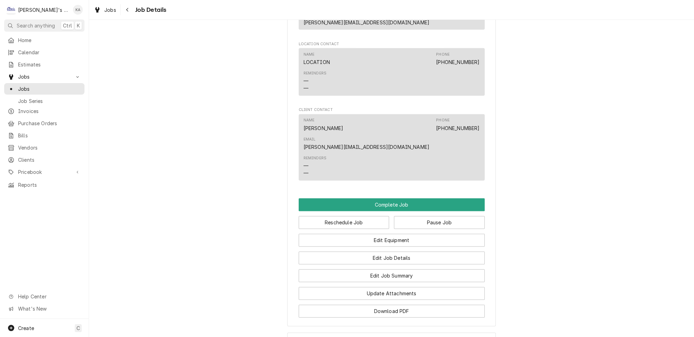
scroll to position [722, 0]
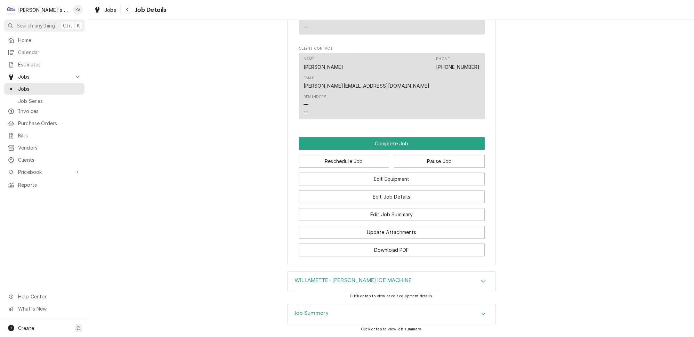
click at [326, 277] on h3 "WILLAMETTE- [PERSON_NAME] ICE MACHINE" at bounding box center [353, 280] width 117 height 7
click at [352, 304] on div "Job Summary" at bounding box center [392, 313] width 208 height 19
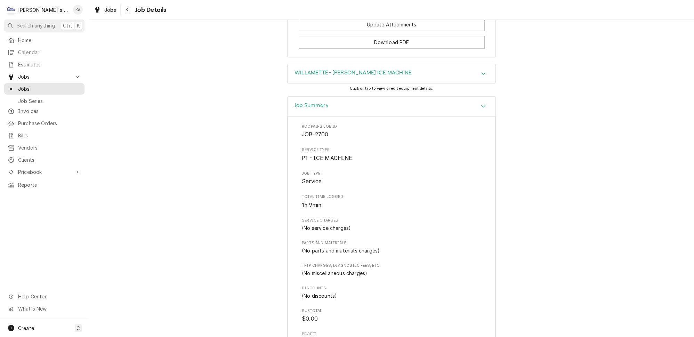
scroll to position [898, 0]
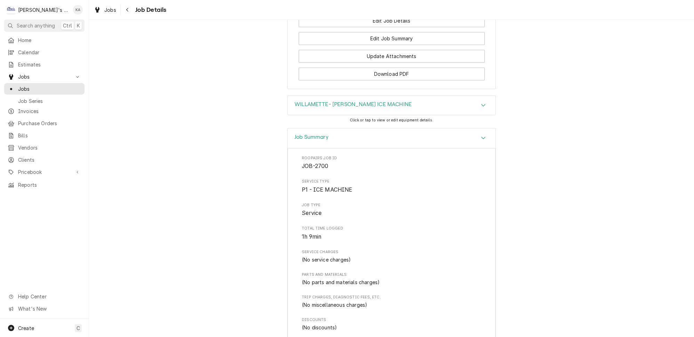
click at [313, 134] on h3 "Job Summary" at bounding box center [312, 137] width 34 height 7
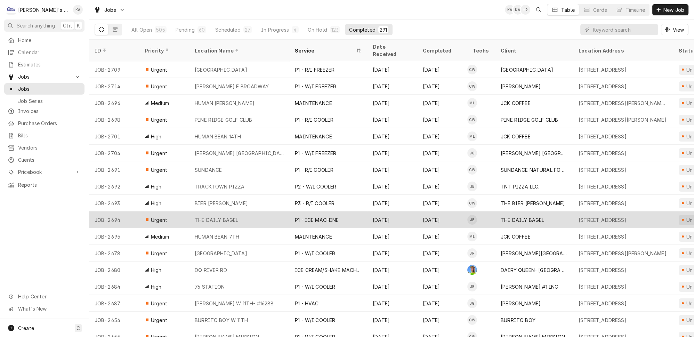
click at [222, 212] on tr "JOB-2694 Urgent THE DAILY BAGEL P1 - ICE MACHINE Aug 14 Aug 14 JB THE DAILY BAG…" at bounding box center [627, 220] width 1077 height 17
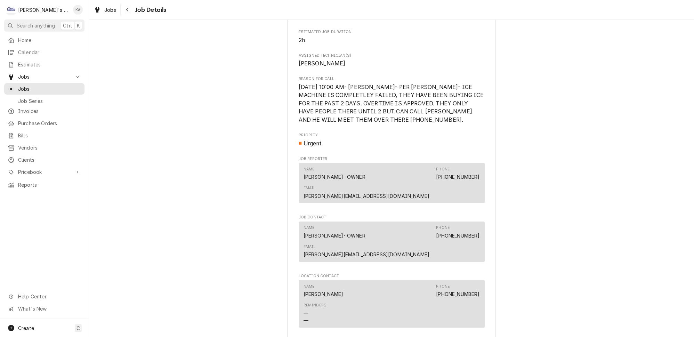
scroll to position [285, 0]
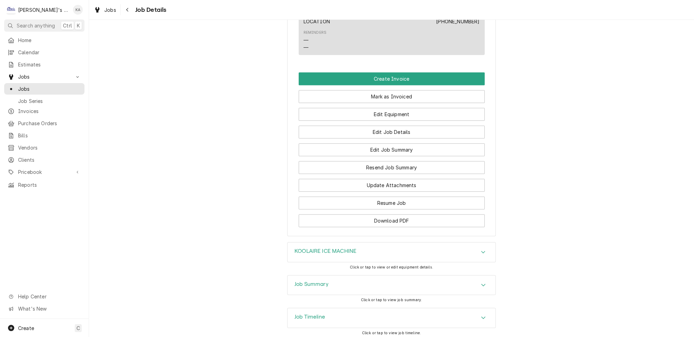
click at [307, 276] on div "Job Summary" at bounding box center [392, 285] width 208 height 19
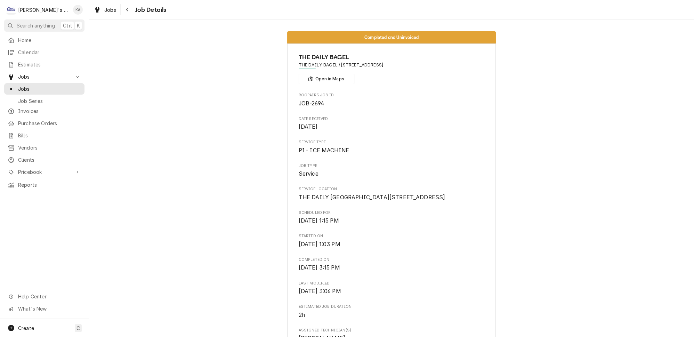
scroll to position [0, 0]
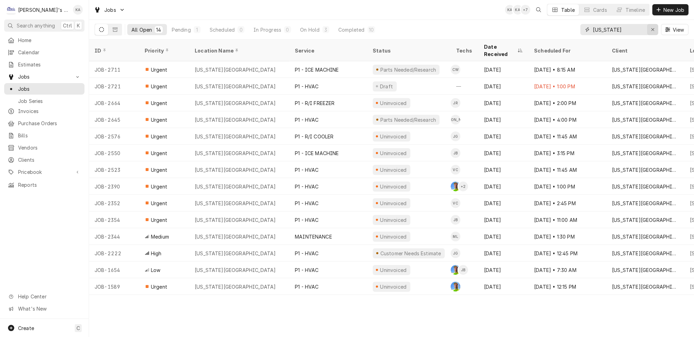
click at [653, 27] on div "Erase input" at bounding box center [653, 29] width 7 height 7
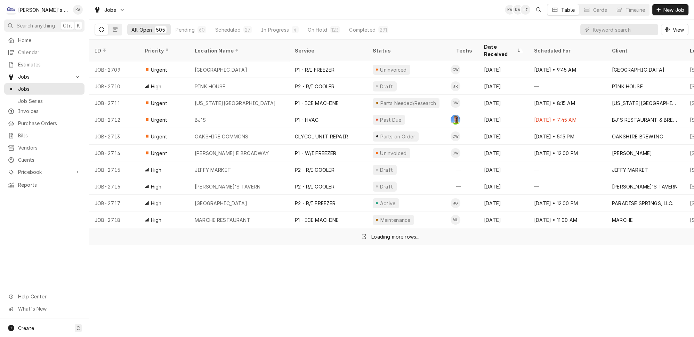
click at [345, 31] on button "Completed 291" at bounding box center [369, 29] width 48 height 11
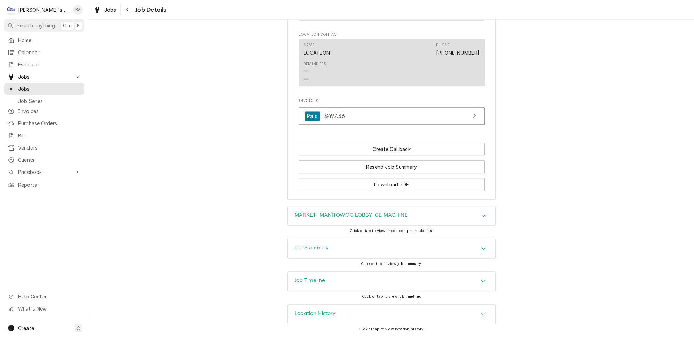
scroll to position [571, 0]
click at [306, 252] on div "Job Summary" at bounding box center [312, 249] width 34 height 8
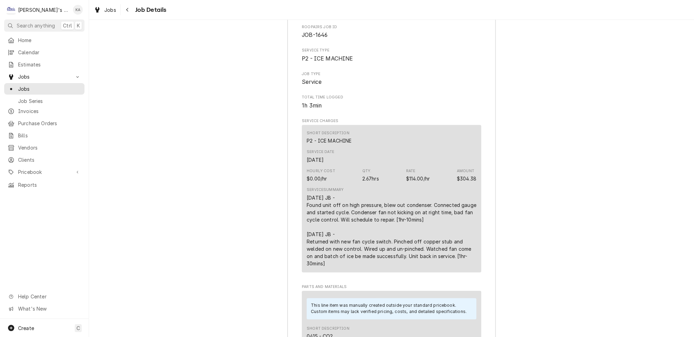
scroll to position [824, 0]
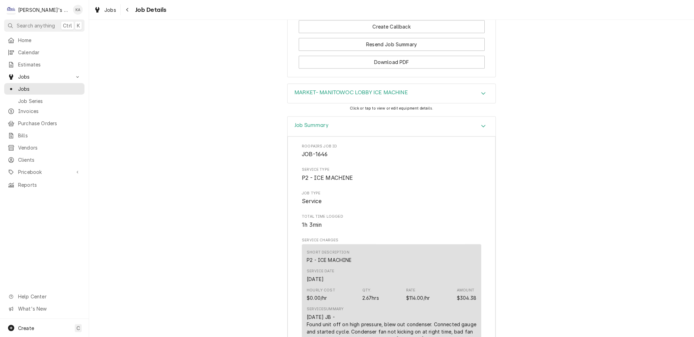
scroll to position [603, 0]
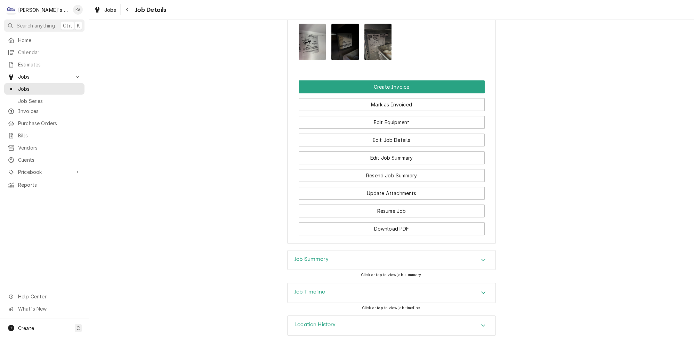
click at [330, 251] on div "Job Summary" at bounding box center [392, 260] width 208 height 19
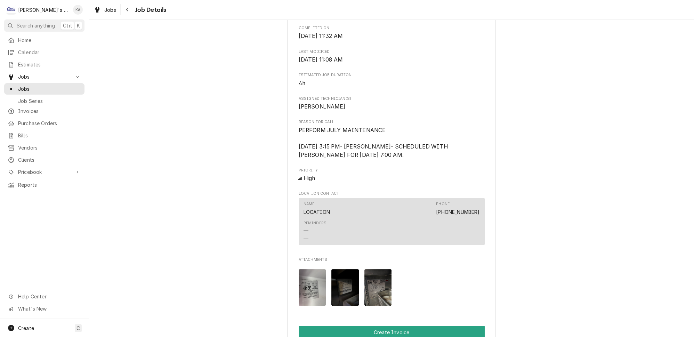
scroll to position [60, 0]
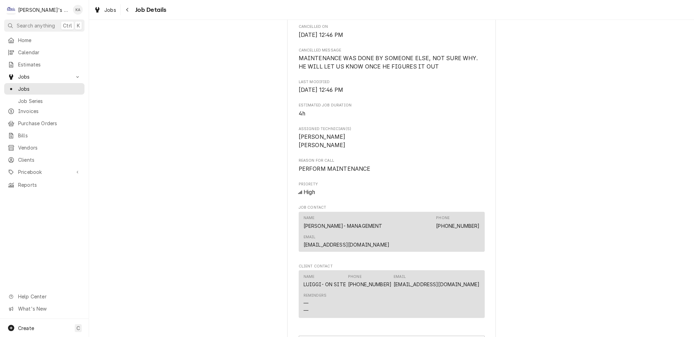
scroll to position [273, 0]
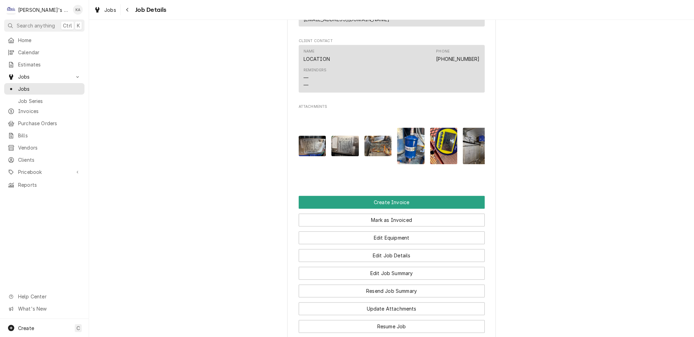
scroll to position [1074, 0]
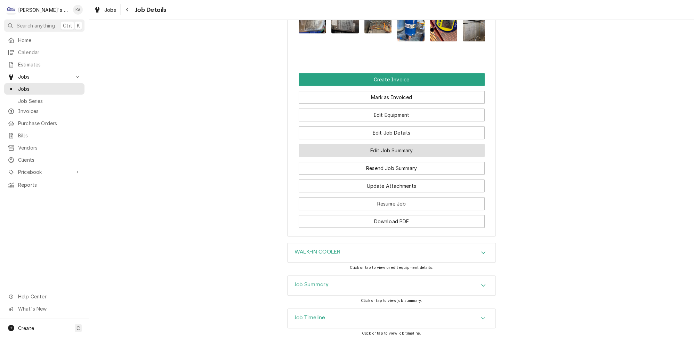
click at [423, 144] on button "Edit Job Summary" at bounding box center [392, 150] width 186 height 13
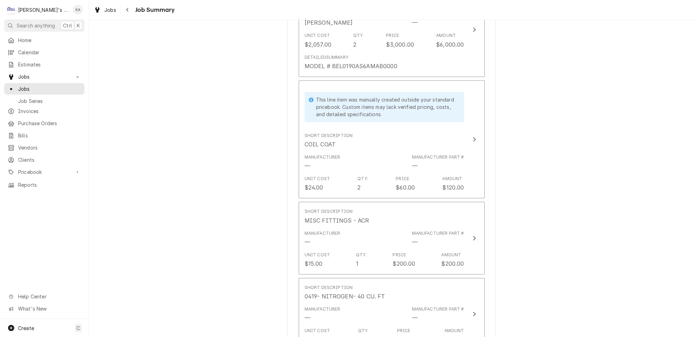
scroll to position [506, 0]
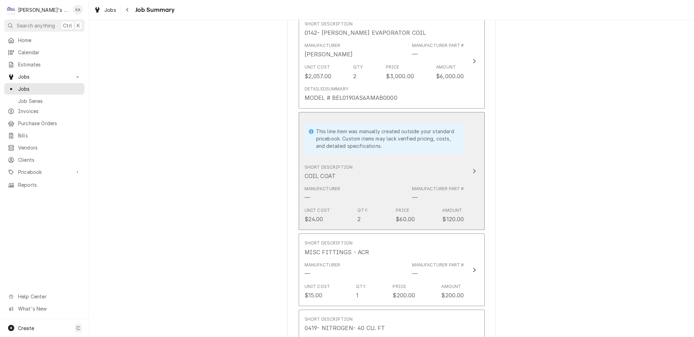
click at [473, 168] on icon "Update Line Item" at bounding box center [474, 171] width 3 height 6
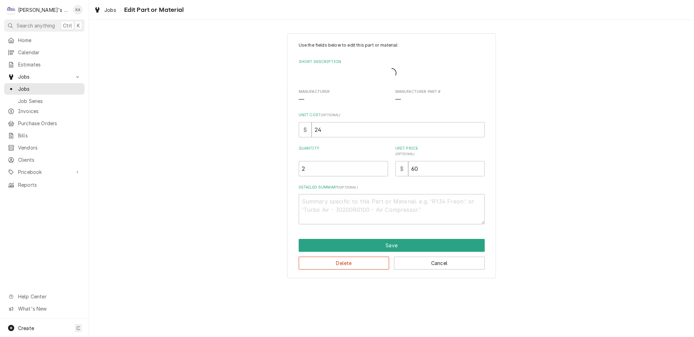
type textarea "x"
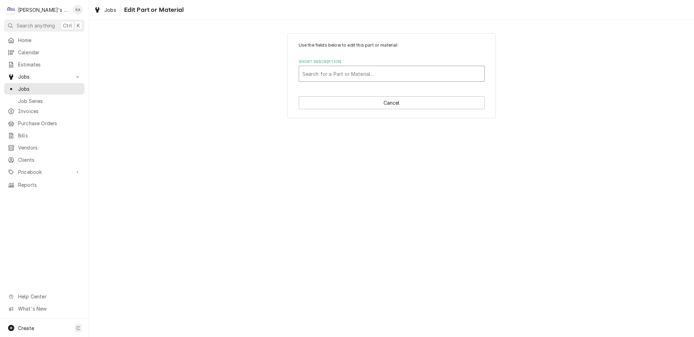
click at [360, 71] on div "Short Description" at bounding box center [392, 74] width 178 height 13
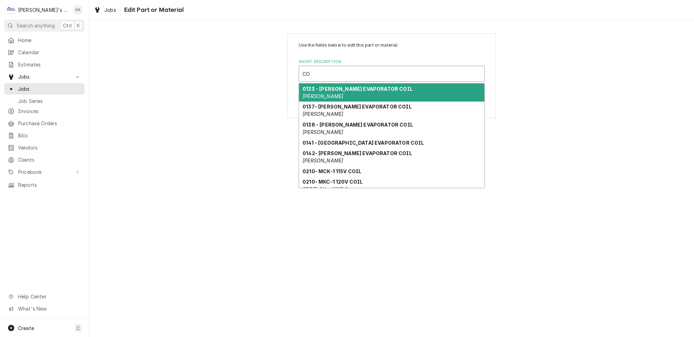
type input "C"
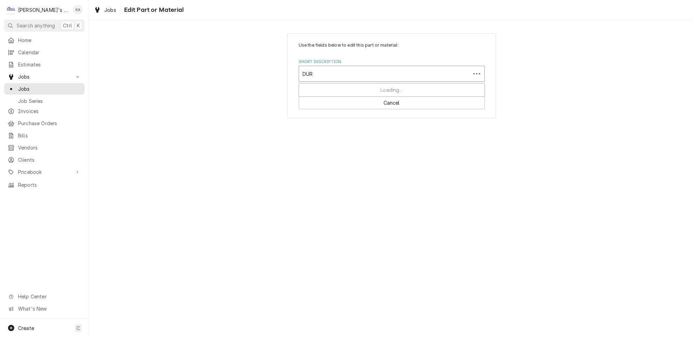
type input "DURA"
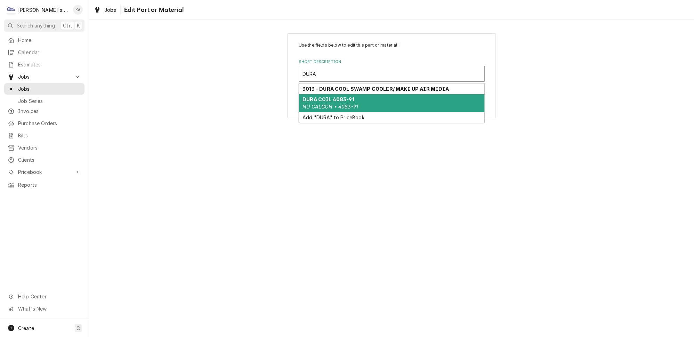
click at [330, 97] on strong "DURA COIL 4083-91" at bounding box center [329, 99] width 52 height 6
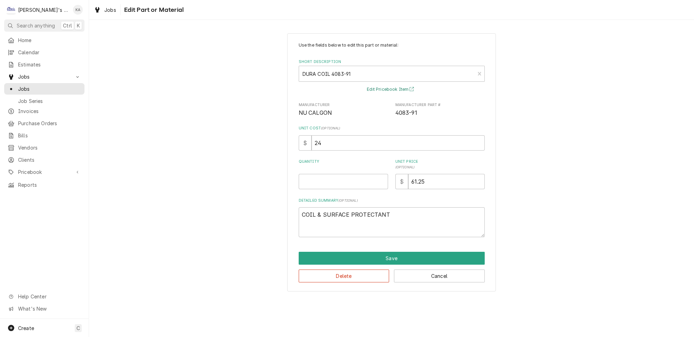
click at [392, 86] on button "Edit Pricebook Item" at bounding box center [391, 89] width 51 height 9
click at [336, 179] on input "Quantity" at bounding box center [343, 181] width 89 height 15
type textarea "x"
type input "1"
type textarea "x"
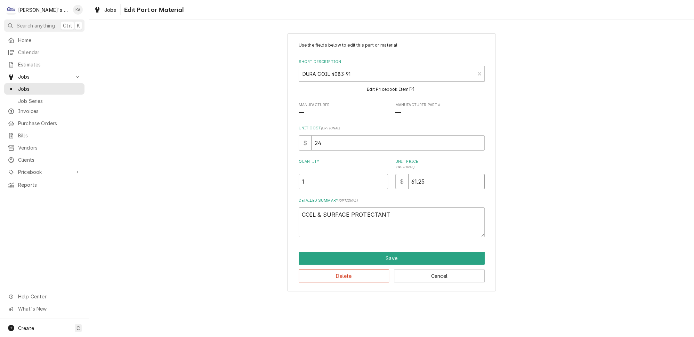
type input "6"
type textarea "x"
type input "60"
click at [384, 254] on button "Save" at bounding box center [392, 258] width 186 height 13
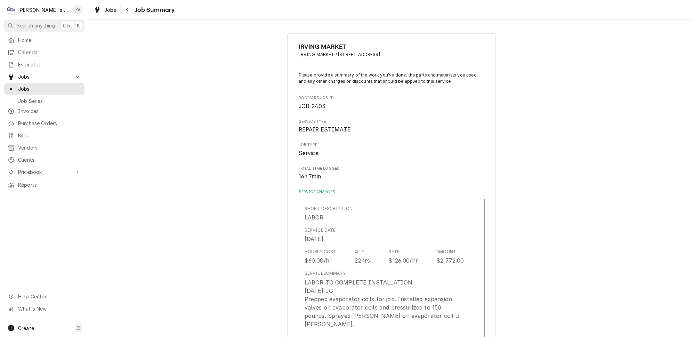
scroll to position [514, 0]
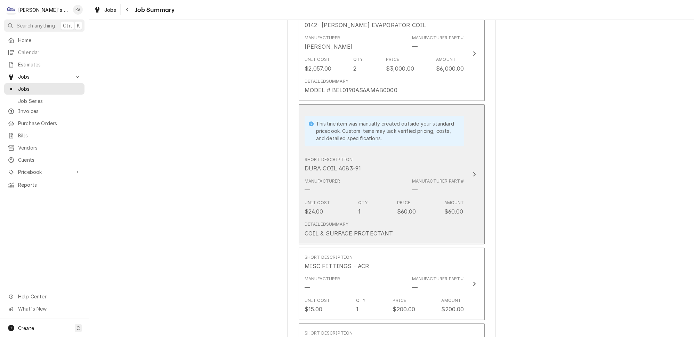
click at [473, 172] on icon "Update Line Item" at bounding box center [474, 174] width 3 height 5
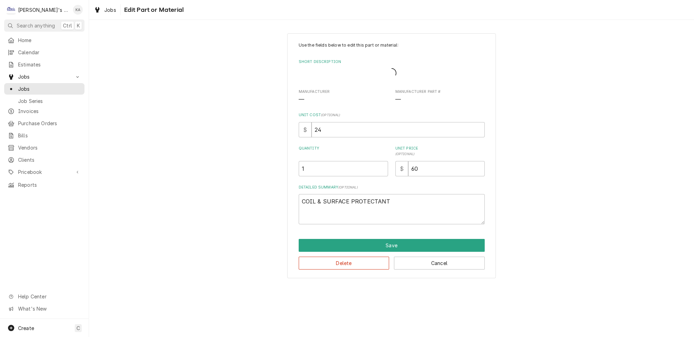
type textarea "x"
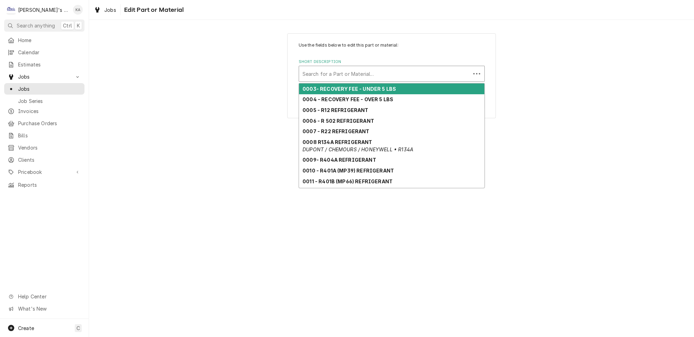
click at [354, 72] on div "Short Description" at bounding box center [385, 74] width 165 height 13
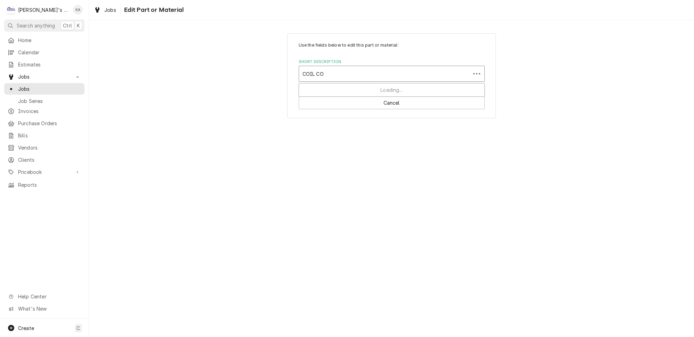
type input "COIL COA"
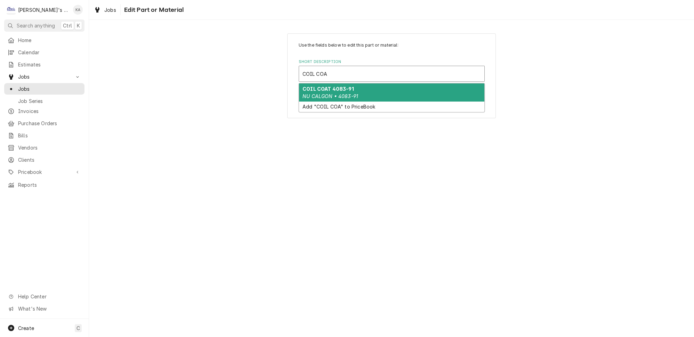
click at [363, 89] on div "COIL COAT 4083-91 NU CALGON • 4083-91" at bounding box center [391, 93] width 185 height 18
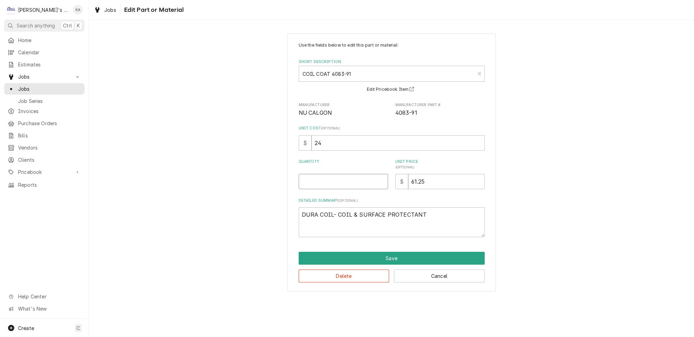
click at [313, 181] on input "Quantity" at bounding box center [343, 181] width 89 height 15
type textarea "x"
type input "1"
type textarea "x"
type input "6"
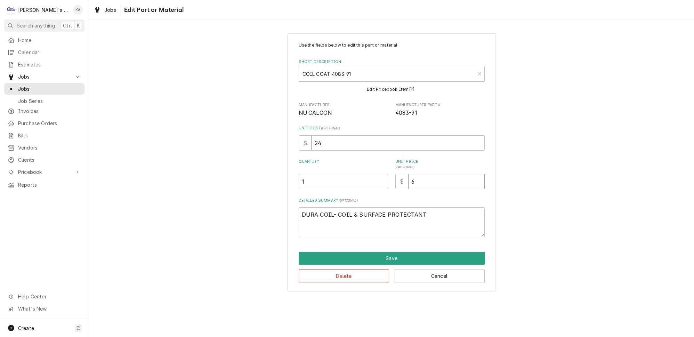
type textarea "x"
type input "60"
click at [391, 255] on button "Save" at bounding box center [392, 258] width 186 height 13
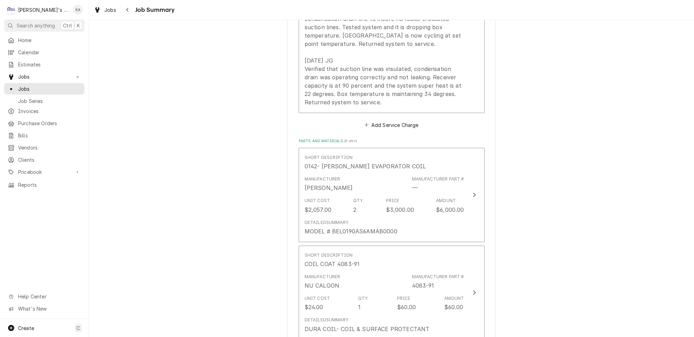
scroll to position [363, 0]
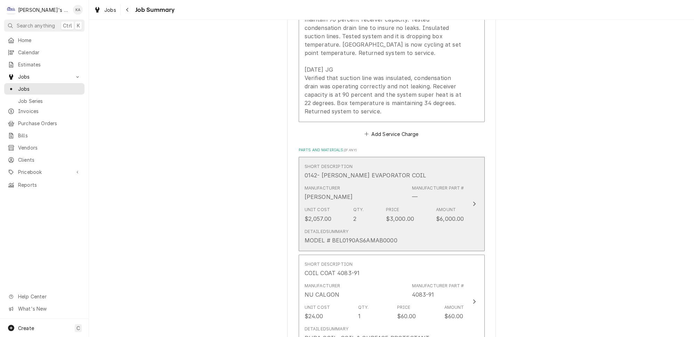
click at [473, 201] on icon "Update Line Item" at bounding box center [474, 204] width 3 height 6
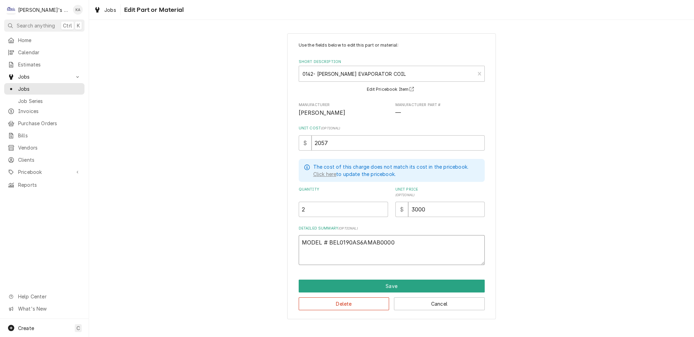
click at [402, 238] on textarea "MODEL # BEL0190AS6AMAB0000" at bounding box center [392, 250] width 186 height 30
type textarea "x"
type textarea "MODEL # BEL0190AS6AMAB0000"
type textarea "x"
type textarea "MODEL # BEL0190AS6AMAB0000 S"
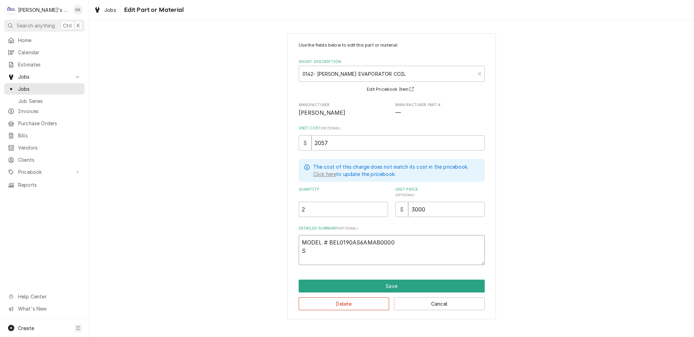
type textarea "x"
type textarea "MODEL # BEL0190AS6AMAB0000 SE"
type textarea "x"
type textarea "MODEL # BEL0190AS6AMAB0000 SER"
type textarea "x"
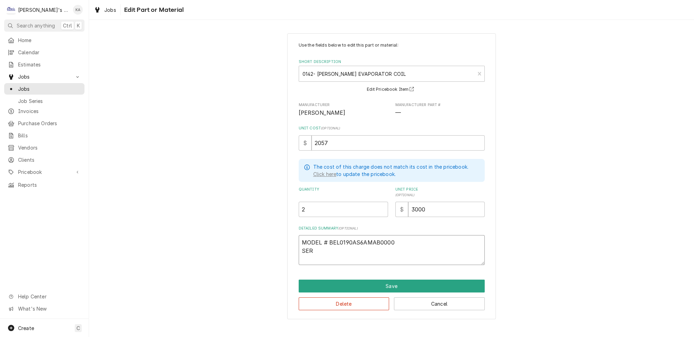
type textarea "MODEL # BEL0190AS6AMAB0000 SERI"
type textarea "x"
type textarea "MODEL # BEL0190AS6AMAB0000 SERIA"
type textarea "x"
type textarea "MODEL # BEL0190AS6AMAB0000 SERIAL"
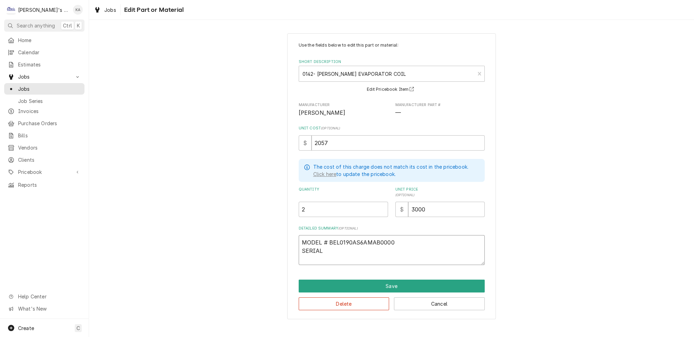
type textarea "x"
type textarea "MODEL # BEL0190AS6AMAB0000 SERIAL"
type textarea "x"
type textarea "MODEL # BEL0190AS6AMAB0000 SERIAL #"
type textarea "x"
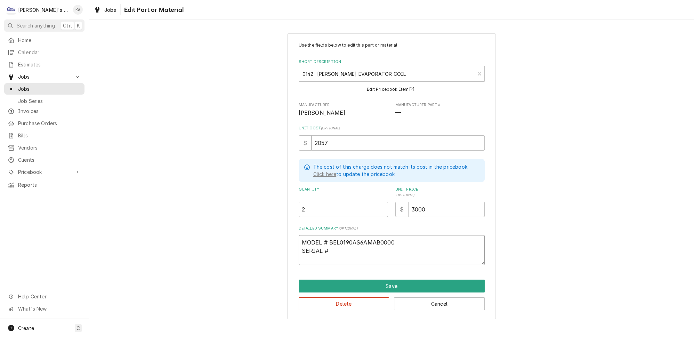
type textarea "MODEL # BEL0190AS6AMAB0000 SERIAL #"
type textarea "x"
type textarea "MODEL # BEL0190AS6AMAB0000 SERIAL # T"
type textarea "x"
type textarea "MODEL # BEL0190AS6AMAB0000 SERIAL # T2"
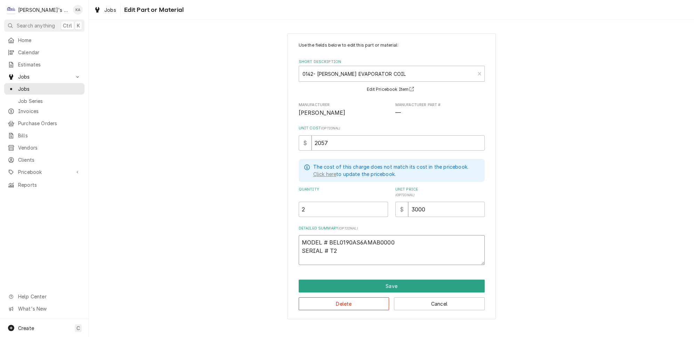
type textarea "x"
type textarea "MODEL # BEL0190AS6AMAB0000 SERIAL # T25"
type textarea "x"
type textarea "MODEL # BEL0190AS6AMAB0000 SERIAL # T25C"
type textarea "x"
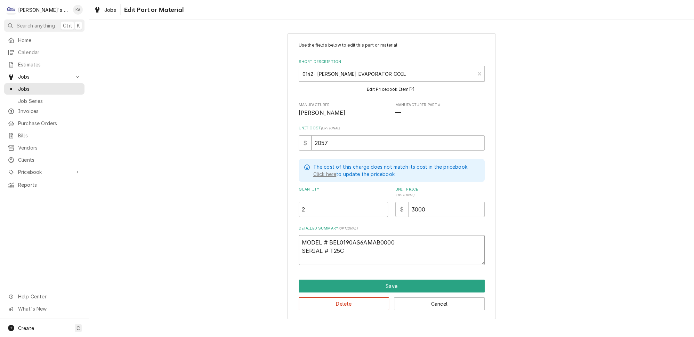
type textarea "MODEL # BEL0190AS6AMAB0000 SERIAL # T25C0"
type textarea "x"
type textarea "MODEL # BEL0190AS6AMAB0000 SERIAL # T25C01"
type textarea "x"
type textarea "MODEL # BEL0190AS6AMAB0000 SERIAL # T25C010"
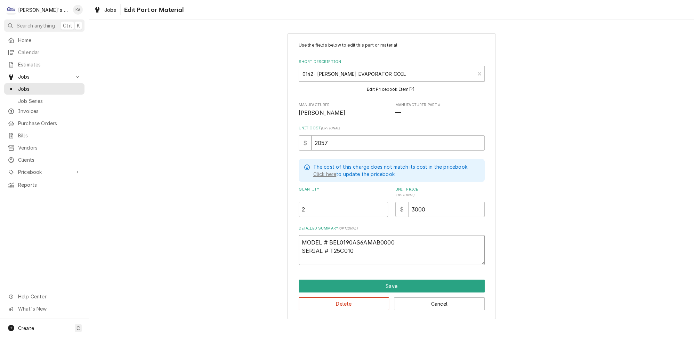
type textarea "x"
type textarea "MODEL # BEL0190AS6AMAB0000 SERIAL # T25C0105"
type textarea "x"
type textarea "MODEL # BEL0190AS6AMAB0000 SERIAL # T25C01058"
click at [303, 237] on textarea "MODEL # BEL0190AS6AMAB0000 SERIAL # T25C01058" at bounding box center [392, 250] width 186 height 30
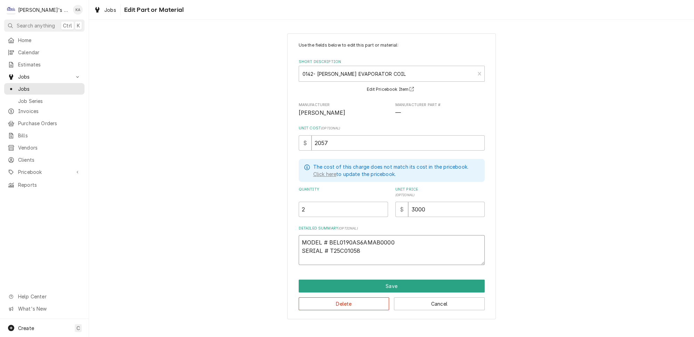
type textarea "x"
type textarea "MODEL # BEL0190AS6AMAB0000 SERIAL # T25C01058"
type textarea "x"
type textarea "E MODEL # BEL0190AS6AMAB0000 SERIAL # T25C01058"
type textarea "x"
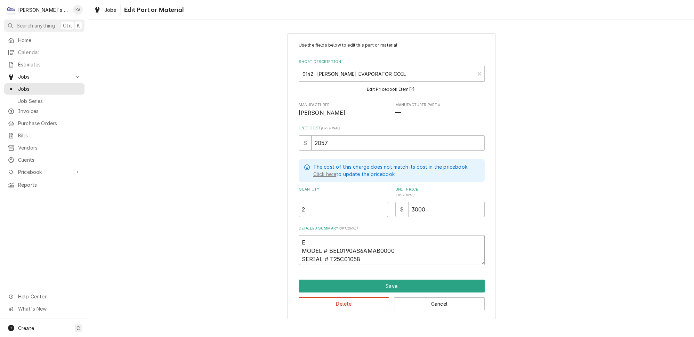
type textarea "EV MODEL # BEL0190AS6AMAB0000 SERIAL # T25C01058"
type textarea "x"
type textarea "EVA MODEL # BEL0190AS6AMAB0000 SERIAL # T25C01058"
type textarea "x"
type textarea "EVAP MODEL # BEL0190AS6AMAB0000 SERIAL # T25C01058"
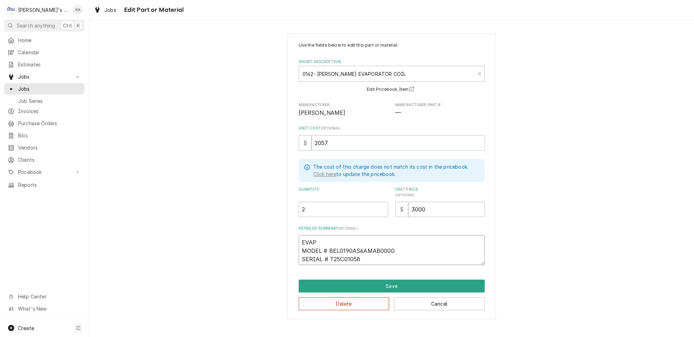
type textarea "x"
type textarea "EVAPO MODEL # BEL0190AS6AMAB0000 SERIAL # T25C01058"
type textarea "x"
type textarea "EVAPOR MODEL # BEL0190AS6AMAB0000 SERIAL # T25C01058"
type textarea "x"
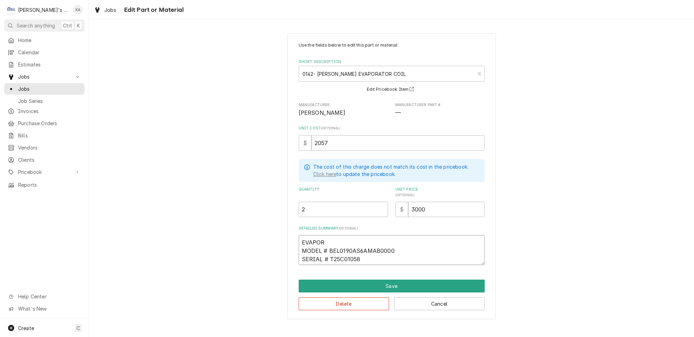
type textarea "EVAPORA MODEL # BEL0190AS6AMAB0000 SERIAL # T25C01058"
type textarea "x"
type textarea "EVAPORAT MODEL # BEL0190AS6AMAB0000 SERIAL # T25C01058"
type textarea "x"
type textarea "EVAPORATO MODEL # BEL0190AS6AMAB0000 SERIAL # T25C01058"
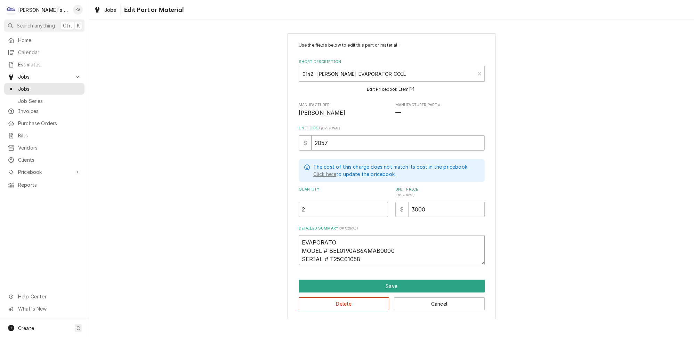
type textarea "x"
type textarea "EVAPORATOR MODEL # BEL0190AS6AMAB0000 SERIAL # T25C01058"
type textarea "x"
type textarea "EVAPORATOR MODEL # BEL0190AS6AMAB0000 SERIAL # T25C01058"
type textarea "x"
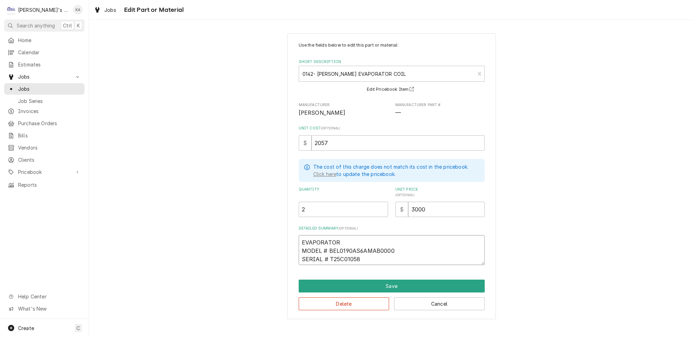
type textarea "EVAPORATOR C MODEL # BEL0190AS6AMAB0000 SERIAL # T25C01058"
type textarea "x"
type textarea "EVAPORATOR CO MODEL # BEL0190AS6AMAB0000 SERIAL # T25C01058"
type textarea "x"
type textarea "EVAPORATOR COI MODEL # BEL0190AS6AMAB0000 SERIAL # T25C01058"
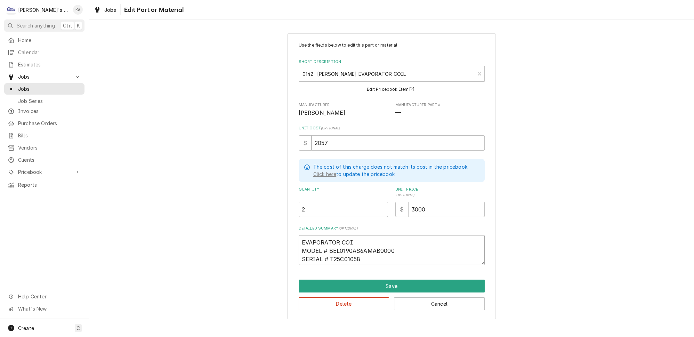
type textarea "x"
type textarea "EVAPORATOR COIL MODEL # BEL0190AS6AMAB0000 SERIAL # T25C01058"
type textarea "x"
type textarea "EVAPORATOR COIL MODEL # BEL0190AS6AMAB0000 SERIAL # T25C01058"
type textarea "x"
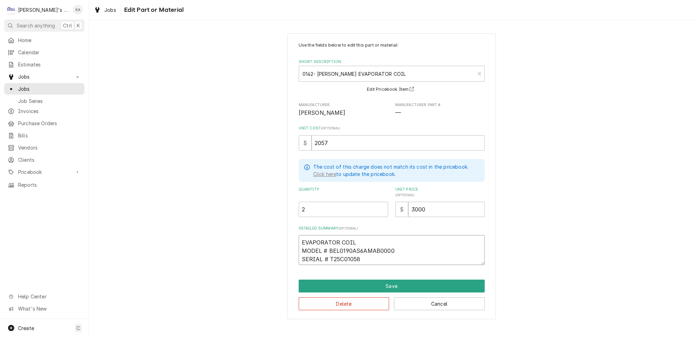
type textarea "EVAPORATOR COIL # MODEL # BEL0190AS6AMAB0000 SERIAL # T25C01058"
type textarea "x"
type textarea "EVAPORATOR COIL #1 MODEL # BEL0190AS6AMAB0000 SERIAL # T25C01058"
drag, startPoint x: 393, startPoint y: 245, endPoint x: 301, endPoint y: 238, distance: 92.1
click at [301, 238] on textarea "EVAPORATOR COIL #1 MODEL # BEL0190AS6AMAB0000 SERIAL # T25C01058" at bounding box center [392, 250] width 186 height 30
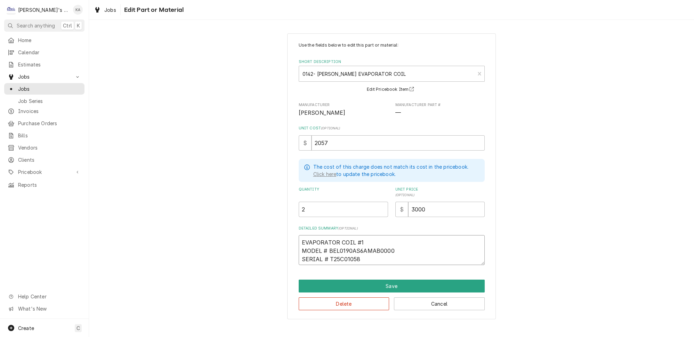
click at [372, 254] on textarea "EVAPORATOR COIL #1 MODEL # BEL0190AS6AMAB0000 SERIAL # T25C01058" at bounding box center [392, 250] width 186 height 30
type textarea "x"
type textarea "EVAPORATOR COIL #1 MODEL # BEL0190AS6AMAB0000 SERIAL # T25C01058"
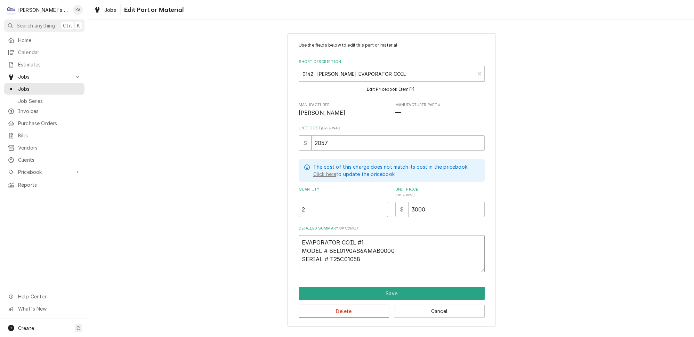
type textarea "x"
type textarea "EVAPORATOR COIL #1 MODEL # BEL0190AS6AMAB0000 SERIAL # T25C01058"
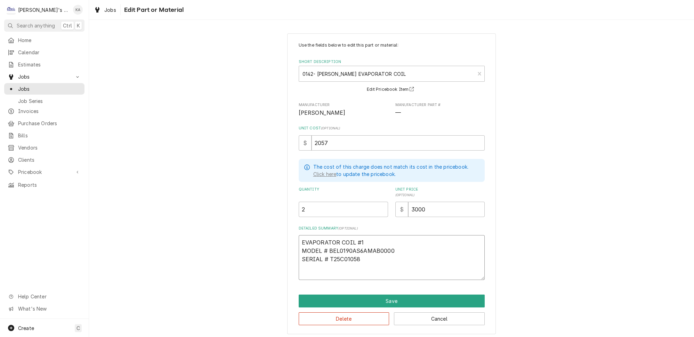
paste textarea "EVAPORATOR COIL #1 MODEL # BEL0190AS6AMAB0000"
type textarea "x"
type textarea "EVAPORATOR COIL #1 MODEL # BEL0190AS6AMAB0000 SERIAL # T25C01058 EVAPORATOR COI…"
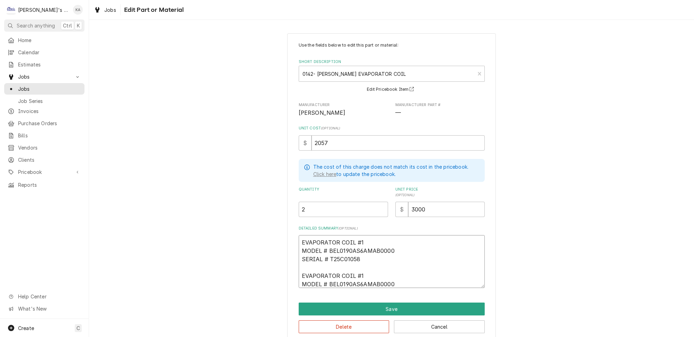
click at [359, 269] on textarea "EVAPORATOR COIL #1 MODEL # BEL0190AS6AMAB0000 SERIAL # T25C01058 EVAPORATOR COI…" at bounding box center [392, 261] width 186 height 53
type textarea "x"
type textarea "EVAPORATOR COIL #1 MODEL # BEL0190AS6AMAB0000 SERIAL # T25C01058 EVAPORATOR COI…"
type textarea "x"
type textarea "EVAPORATOR COIL #1 MODEL # BEL0190AS6AMAB0000 SERIAL # T25C01058 EVAPORATOR COI…"
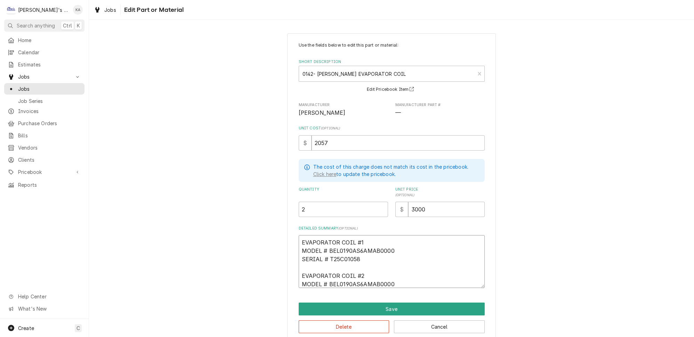
click at [393, 277] on textarea "EVAPORATOR COIL #1 MODEL # BEL0190AS6AMAB0000 SERIAL # T25C01058 EVAPORATOR COI…" at bounding box center [392, 261] width 186 height 53
type textarea "x"
type textarea "EVAPORATOR COIL #1 MODEL # BEL0190AS6AMAB0000 SERIAL # T25C01058 EVAPORATOR COI…"
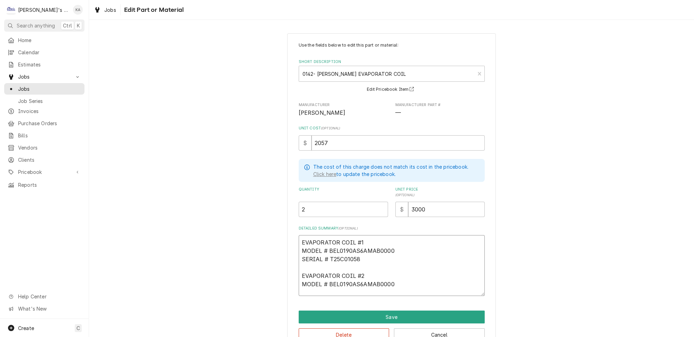
type textarea "x"
type textarea "EVAPORATOR COIL #1 MODEL # BEL0190AS6AMAB0000 SERIAL # T25C01058 EVAPORATOR COI…"
type textarea "x"
type textarea "EVAPORATOR COIL #1 MODEL # BEL0190AS6AMAB0000 SERIAL # T25C01058 EVAPORATOR COI…"
type textarea "x"
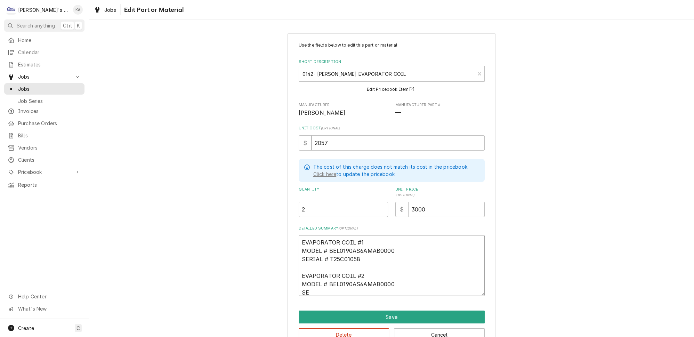
type textarea "EVAPORATOR COIL #1 MODEL # BEL0190AS6AMAB0000 SERIAL # T25C01058 EVAPORATOR COI…"
type textarea "x"
type textarea "EVAPORATOR COIL #1 MODEL # BEL0190AS6AMAB0000 SERIAL # T25C01058 EVAPORATOR COI…"
type textarea "x"
type textarea "EVAPORATOR COIL #1 MODEL # BEL0190AS6AMAB0000 SERIAL # T25C01058 EVAPORATOR COI…"
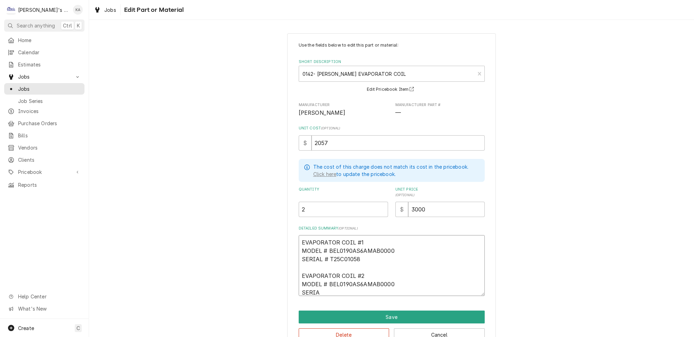
type textarea "x"
type textarea "EVAPORATOR COIL #1 MODEL # BEL0190AS6AMAB0000 SERIAL # T25C01058 EVAPORATOR COI…"
type textarea "x"
type textarea "EVAPORATOR COIL #1 MODEL # BEL0190AS6AMAB0000 SERIAL # T25C01058 EVAPORATOR COI…"
type textarea "x"
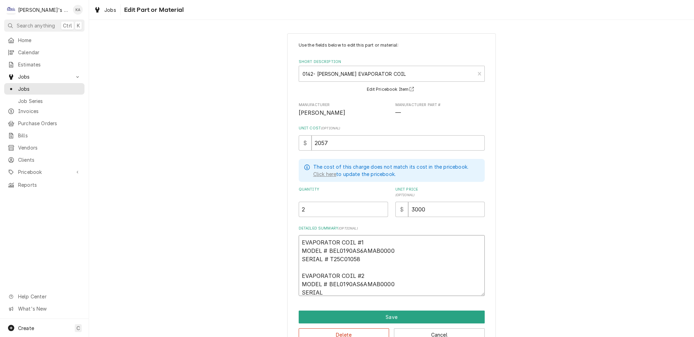
type textarea "EVAPORATOR COIL #1 MODEL # BEL0190AS6AMAB0000 SERIAL # T25C01058 EVAPORATOR COI…"
type textarea "x"
type textarea "EVAPORATOR COIL #1 MODEL # BEL0190AS6AMAB0000 SERIAL # T25C01058 EVAPORATOR COI…"
type textarea "x"
type textarea "EVAPORATOR COIL #1 MODEL # BEL0190AS6AMAB0000 SERIAL # T25C01058 EVAPORATOR COI…"
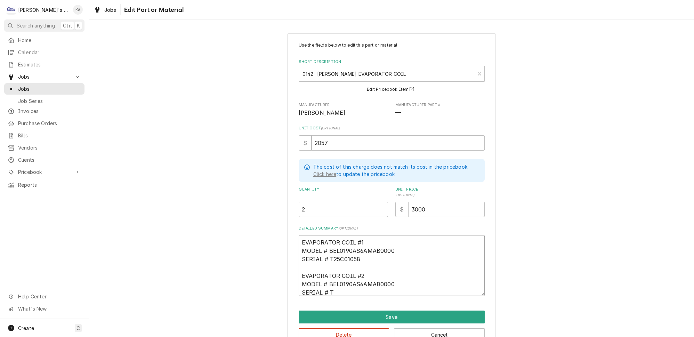
type textarea "x"
type textarea "EVAPORATOR COIL #1 MODEL # BEL0190AS6AMAB0000 SERIAL # T25C01058 EVAPORATOR COI…"
type textarea "x"
type textarea "EVAPORATOR COIL #1 MODEL # BEL0190AS6AMAB0000 SERIAL # T25C01058 EVAPORATOR COI…"
type textarea "x"
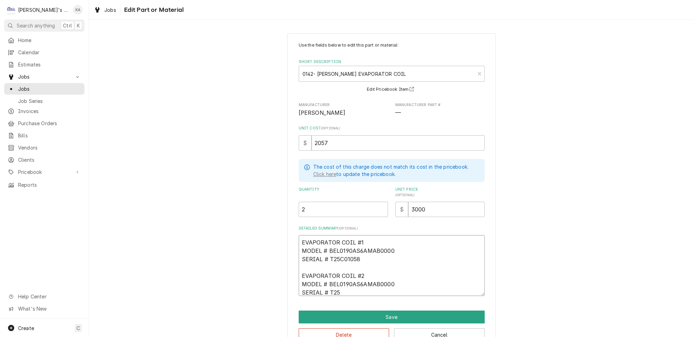
type textarea "EVAPORATOR COIL #1 MODEL # BEL0190AS6AMAB0000 SERIAL # T25C01058 EVAPORATOR COI…"
type textarea "x"
type textarea "EVAPORATOR COIL #1 MODEL # BEL0190AS6AMAB0000 SERIAL # T25C01058 EVAPORATOR COI…"
type textarea "x"
type textarea "EVAPORATOR COIL #1 MODEL # BEL0190AS6AMAB0000 SERIAL # T25C01058 EVAPORATOR COI…"
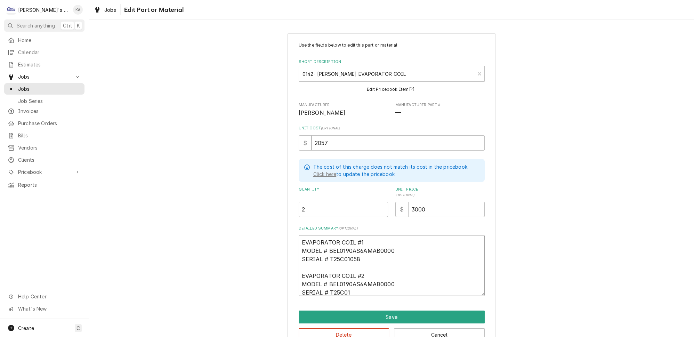
type textarea "x"
type textarea "EVAPORATOR COIL #1 MODEL # BEL0190AS6AMAB0000 SERIAL # T25C01058 EVAPORATOR COI…"
type textarea "x"
type textarea "EVAPORATOR COIL #1 MODEL # BEL0190AS6AMAB0000 SERIAL # T25C01058 EVAPORATOR COI…"
type textarea "x"
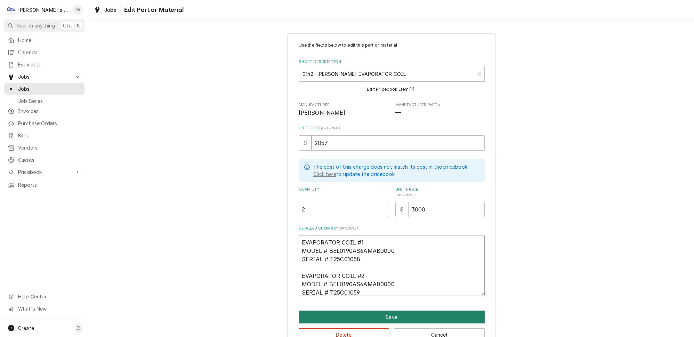
type textarea "EVAPORATOR COIL #1 MODEL # BEL0190AS6AMAB0000 SERIAL # T25C01058 EVAPORATOR COI…"
click at [383, 311] on button "Save" at bounding box center [392, 317] width 186 height 13
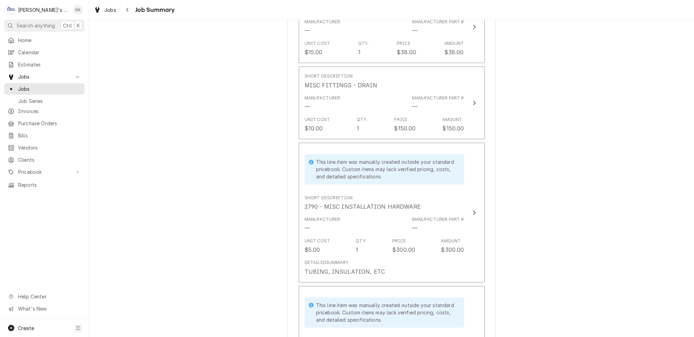
scroll to position [1091, 0]
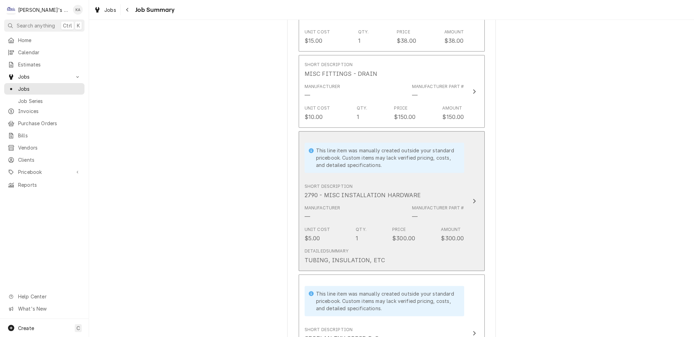
click at [473, 198] on icon "Update Line Item" at bounding box center [474, 201] width 3 height 6
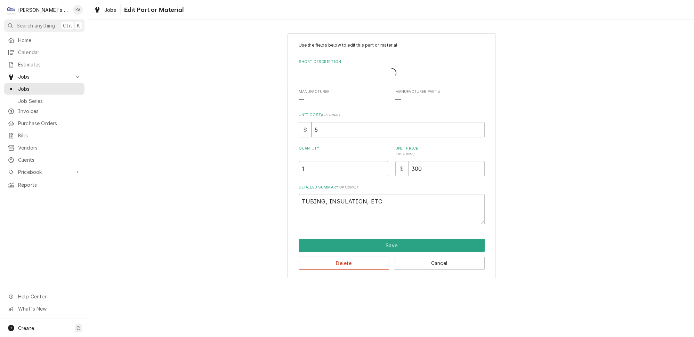
type textarea "x"
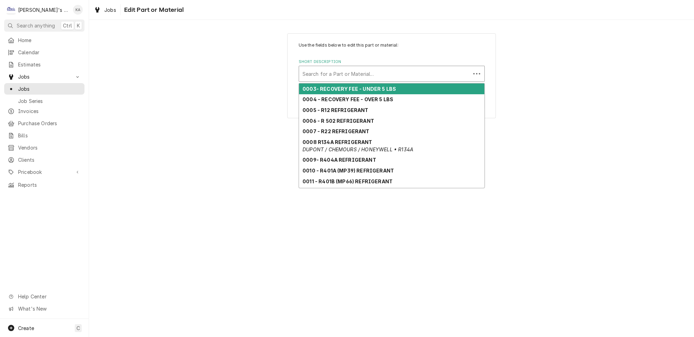
click at [349, 72] on div "Short Description" at bounding box center [385, 74] width 165 height 13
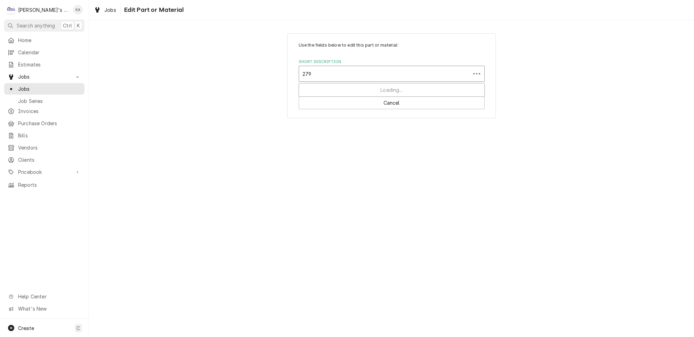
type input "2790"
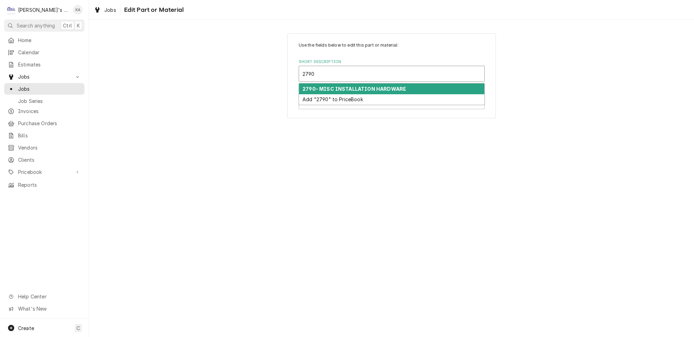
click at [381, 86] on strong "2790- MISC INSTALLATION HARDWARE" at bounding box center [355, 89] width 104 height 6
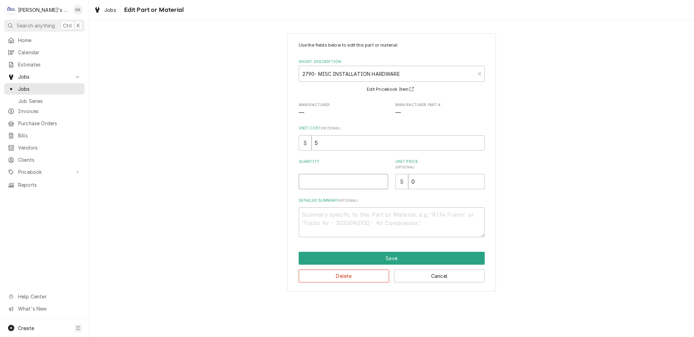
click at [343, 181] on input "Quantity" at bounding box center [343, 181] width 89 height 15
type textarea "x"
type input "1"
type textarea "x"
type input "3"
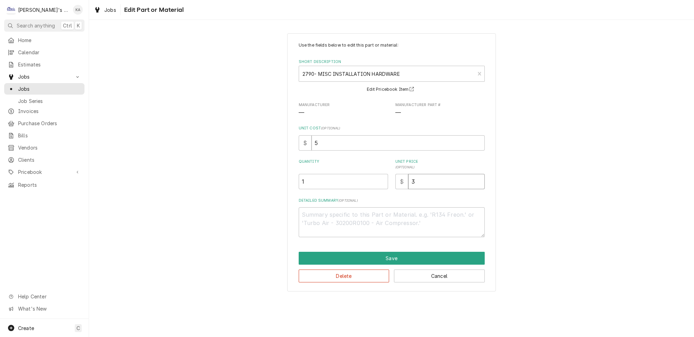
type textarea "x"
type input "30"
type textarea "x"
type input "300"
click at [387, 254] on button "Save" at bounding box center [392, 258] width 186 height 13
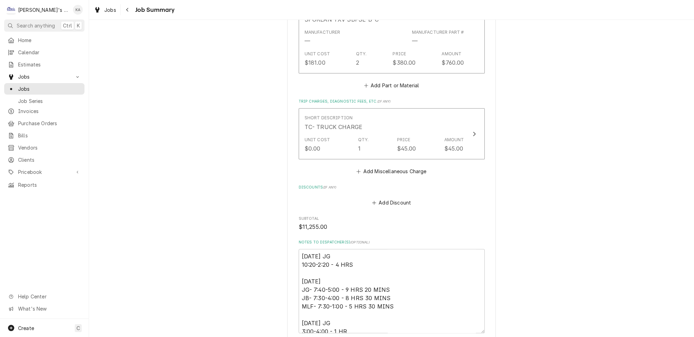
scroll to position [1352, 0]
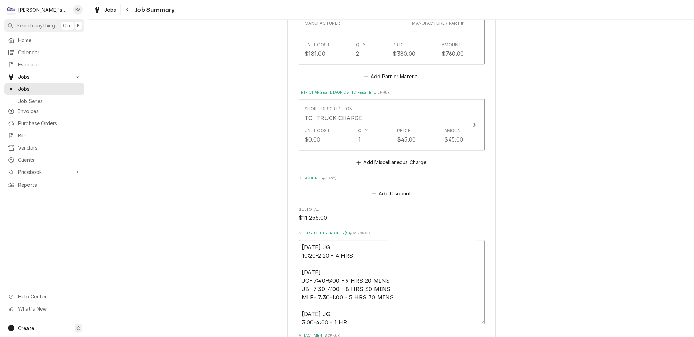
click at [362, 269] on textarea "8/12/2025 JG 10:20-2:20 - 4 HRS 8/13/2025 JG- 7:40-5:00 - 9 HRS 20 MINS JB- 7:3…" at bounding box center [392, 282] width 186 height 84
type textarea "x"
type textarea "8/12/2025 JG 10:20-2:20 - 4 HRS 8/13/2025 JG- 7:40-5:00 - 9 HRS 20 MINS JB- 7:3…"
type textarea "x"
type textarea "8/12/2025 JG 10:20-2:20 - 4 HRS 8/13/2025 JG- 7:40-5:00 - 9 HRS 20 MINS JB- 7:3…"
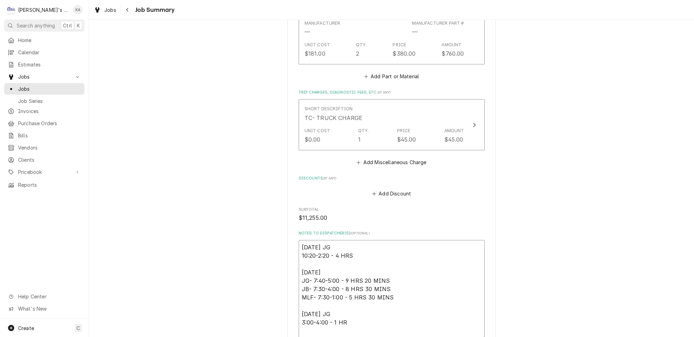
type textarea "x"
type textarea "8/12/2025 JG 10:20-2:20 - 4 HRS 8/13/2025 JG- 7:40-5:00 - 9 HRS 20 MINS JB- 7:3…"
type textarea "x"
type textarea "8/12/2025 JG 10:20-2:20 - 4 HRS 8/13/2025 JG- 7:40-5:00 - 9 HRS 20 MINS JB- 7:3…"
type textarea "x"
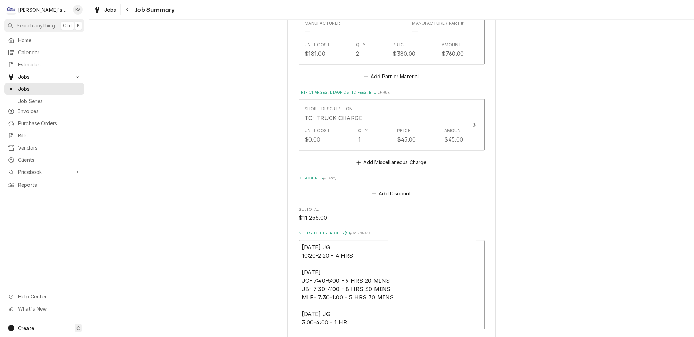
type textarea "8/12/2025 JG 10:20-2:20 - 4 HRS 8/13/2025 JG- 7:40-5:00 - 9 HRS 20 MINS JB- 7:3…"
type textarea "x"
type textarea "8/12/2025 JG 10:20-2:20 - 4 HRS 8/13/2025 JG- 7:40-5:00 - 9 HRS 20 MINS JB- 7:3…"
type textarea "x"
type textarea "8/12/2025 JG 10:20-2:20 - 4 HRS 8/13/2025 JG- 7:40-5:00 - 9 HRS 20 MINS JB- 7:3…"
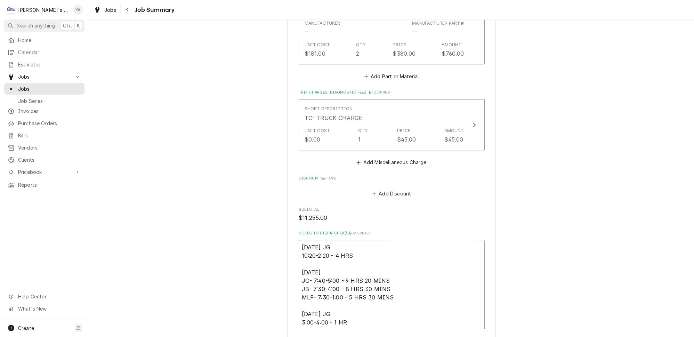
type textarea "x"
type textarea "8/12/2025 JG 10:20-2:20 - 4 HRS 8/13/2025 JG- 7:40-5:00 - 9 HRS 20 MINS JB- 7:3…"
type textarea "x"
type textarea "8/12/2025 JG 10:20-2:20 - 4 HRS 8/13/2025 JG- 7:40-5:00 - 9 HRS 20 MINS JB- 7:3…"
type textarea "x"
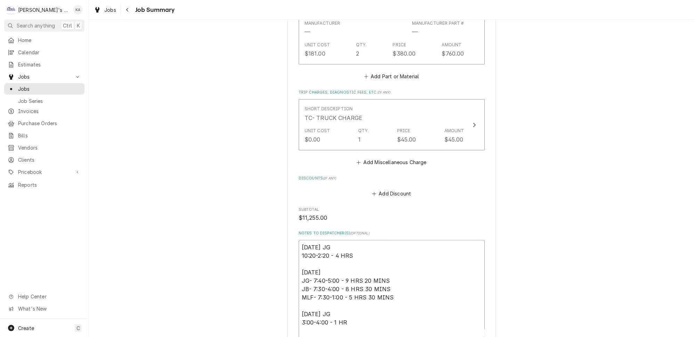
type textarea "8/12/2025 JG 10:20-2:20 - 4 HRS 8/13/2025 JG- 7:40-5:00 - 9 HRS 20 MINS JB- 7:3…"
type textarea "x"
type textarea "8/12/2025 JG 10:20-2:20 - 4 HRS 8/13/2025 JG- 7:40-5:00 - 9 HRS 20 MINS JB- 7:3…"
type textarea "x"
type textarea "8/12/2025 JG 10:20-2:20 - 4 HRS 8/13/2025 JG- 7:40-5:00 - 9 HRS 20 MINS JB- 7:3…"
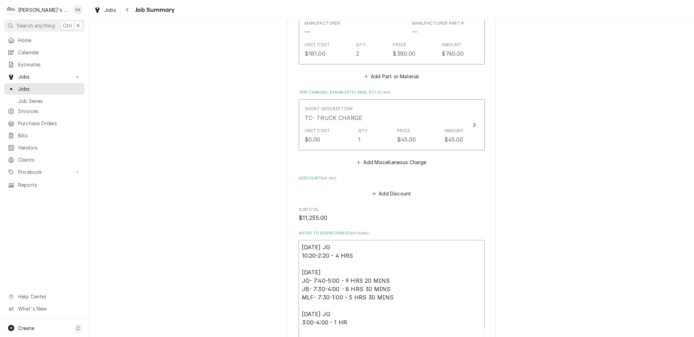
type textarea "x"
type textarea "8/12/2025 JG 10:20-2:20 - 4 HRS 8/13/2025 JG- 7:40-5:00 - 9 HRS 20 MINS JB- 7:3…"
type textarea "x"
type textarea "8/12/2025 JG 10:20-2:20 - 4 HRS 8/13/2025 JG- 7:40-5:00 - 9 HRS 20 MINS JB- 7:3…"
type textarea "x"
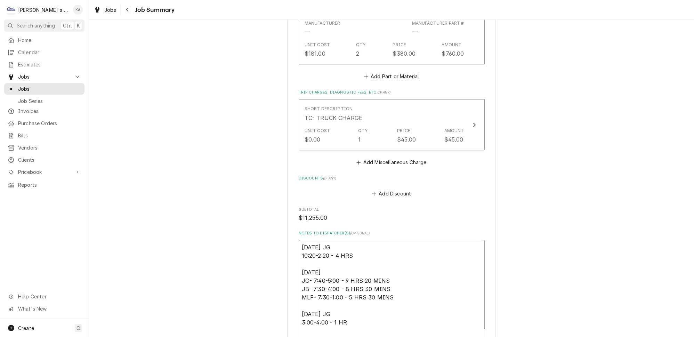
type textarea "8/12/2025 JG 10:20-2:20 - 4 HRS 8/13/2025 JG- 7:40-5:00 - 9 HRS 20 MINS JB- 7:3…"
type textarea "x"
type textarea "8/12/2025 JG 10:20-2:20 - 4 HRS 8/13/2025 JG- 7:40-5:00 - 9 HRS 20 MINS JB- 7:3…"
type textarea "x"
type textarea "8/12/2025 JG 10:20-2:20 - 4 HRS 8/13/2025 JG- 7:40-5:00 - 9 HRS 20 MINS JB- 7:3…"
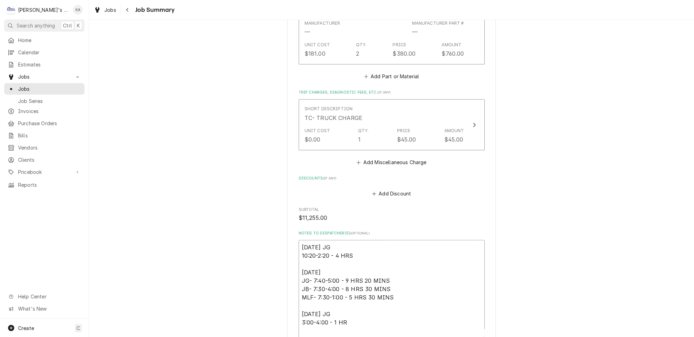
type textarea "x"
type textarea "8/12/2025 JG 10:20-2:20 - 4 HRS 8/13/2025 JG- 7:40-5:00 - 9 HRS 20 MINS JB- 7:3…"
type textarea "x"
type textarea "8/12/2025 JG 10:20-2:20 - 4 HRS 8/13/2025 JG- 7:40-5:00 - 9 HRS 20 MINS JB- 7:3…"
type textarea "x"
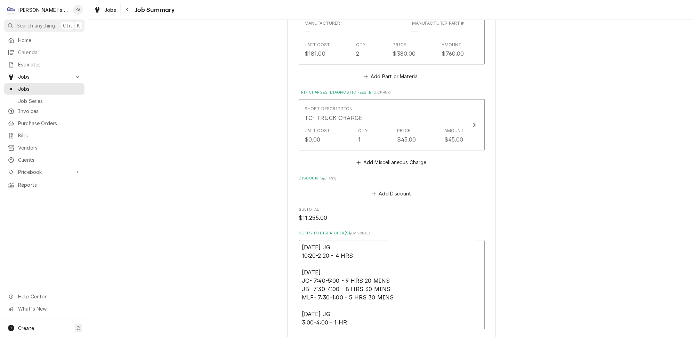
type textarea "8/12/2025 JG 10:20-2:20 - 4 HRS 8/13/2025 JG- 7:40-5:00 - 9 HRS 20 MINS JB- 7:3…"
type textarea "x"
type textarea "8/12/2025 JG 10:20-2:20 - 4 HRS 8/13/2025 JG- 7:40-5:00 - 9 HRS 20 MINS JB- 7:3…"
type textarea "x"
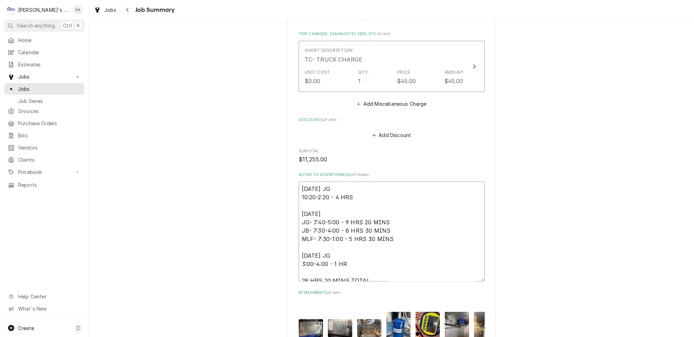
scroll to position [1463, 0]
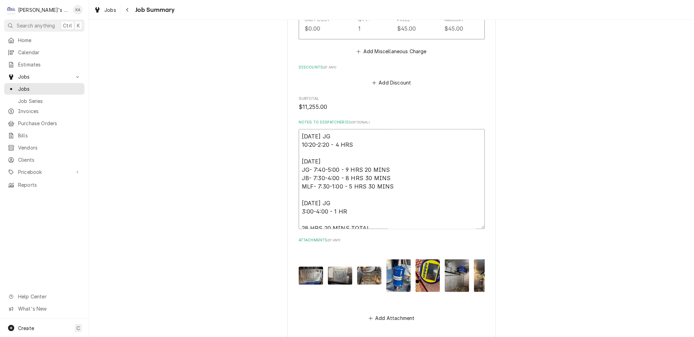
type textarea "8/12/2025 JG 10:20-2:20 - 4 HRS 8/13/2025 JG- 7:40-5:00 - 9 HRS 20 MINS JB- 7:3…"
type textarea "x"
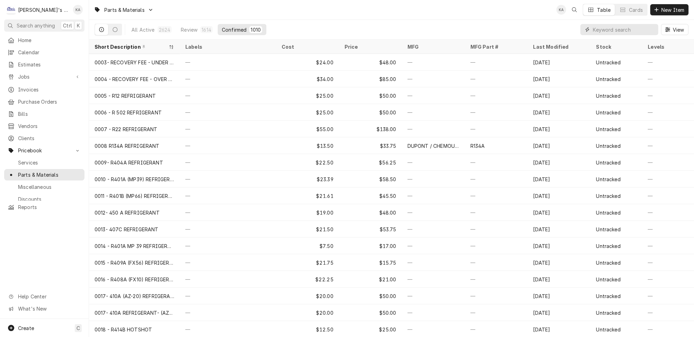
click at [623, 28] on input "Dynamic Content Wrapper" at bounding box center [624, 29] width 62 height 11
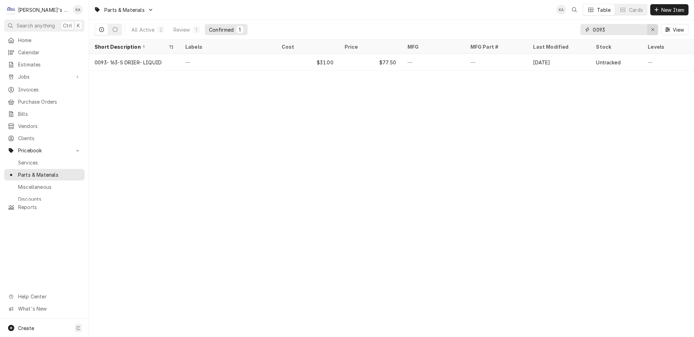
type input "0093"
click at [655, 27] on icon "Erase input" at bounding box center [653, 29] width 4 height 5
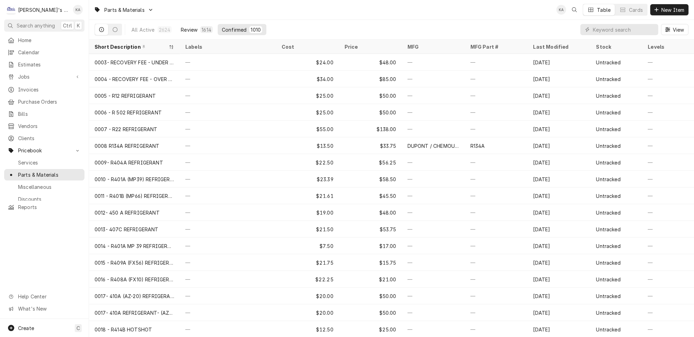
click at [185, 27] on div "Review" at bounding box center [189, 29] width 17 height 7
click at [609, 28] on input "Dynamic Content Wrapper" at bounding box center [624, 29] width 62 height 11
click at [232, 27] on div "Confirmed" at bounding box center [234, 29] width 25 height 7
click at [609, 28] on input "Dynamic Content Wrapper" at bounding box center [624, 29] width 62 height 11
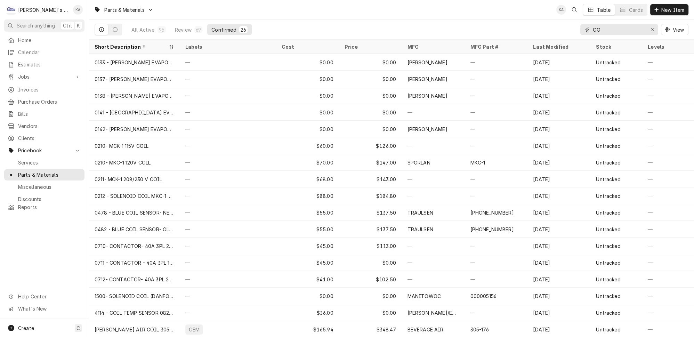
type input "C"
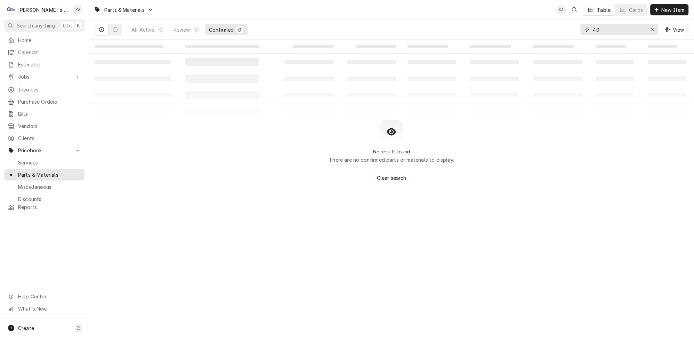
type input "4"
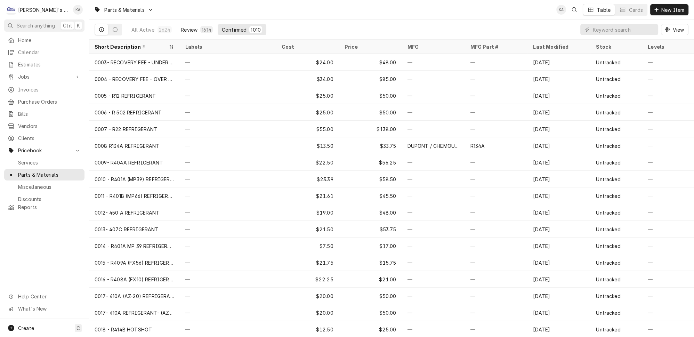
click at [181, 31] on div "Review" at bounding box center [189, 29] width 17 height 7
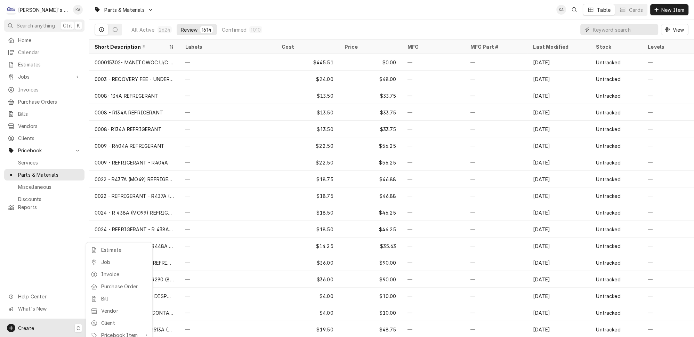
click at [608, 30] on html "C Clay's Refrigeration KA Search anything Ctrl K Home Calendar Estimates Jobs J…" at bounding box center [347, 168] width 694 height 337
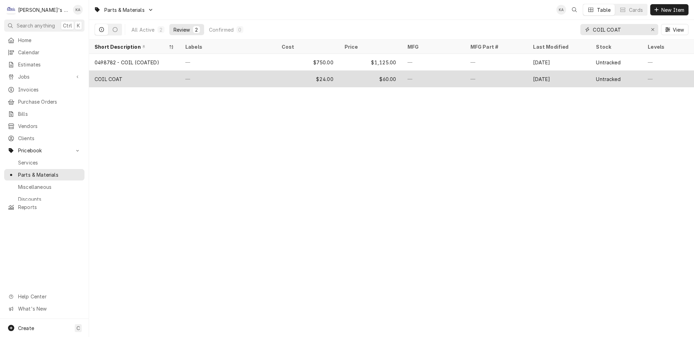
type input "COIL COAT"
click at [121, 75] on div "COIL COAT" at bounding box center [134, 79] width 91 height 17
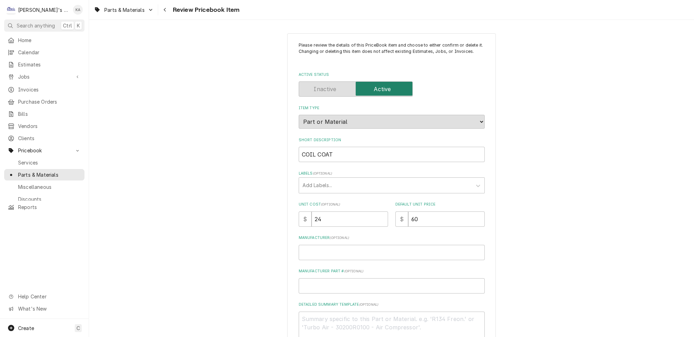
type textarea "x"
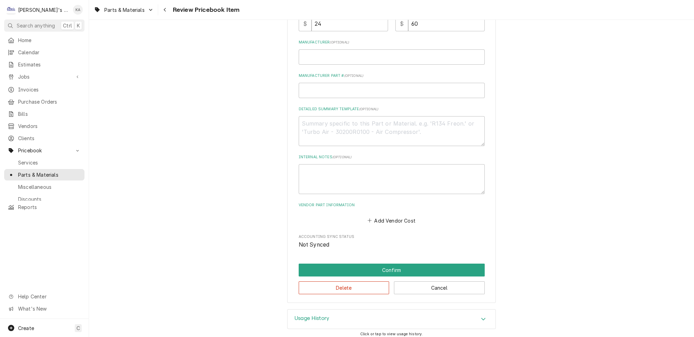
scroll to position [198, 0]
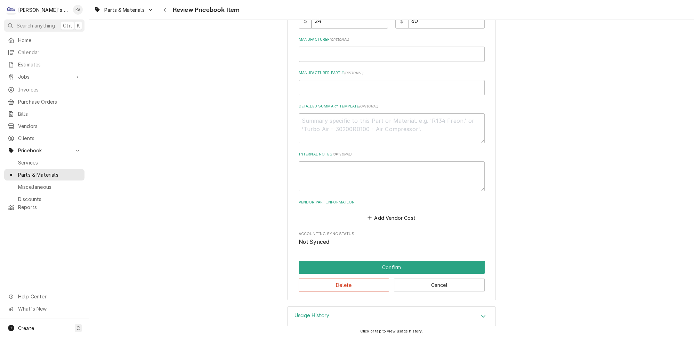
click at [481, 315] on icon "Accordion Header" at bounding box center [483, 316] width 5 height 6
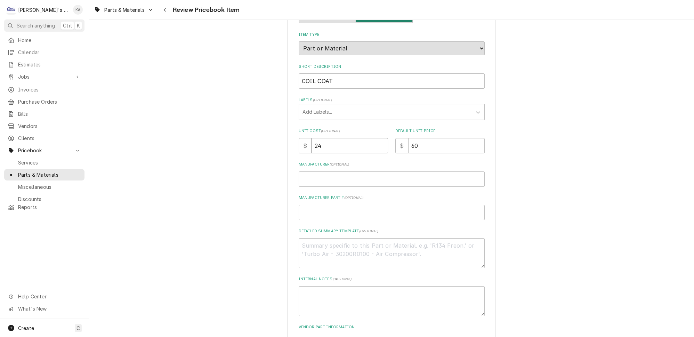
scroll to position [40, 0]
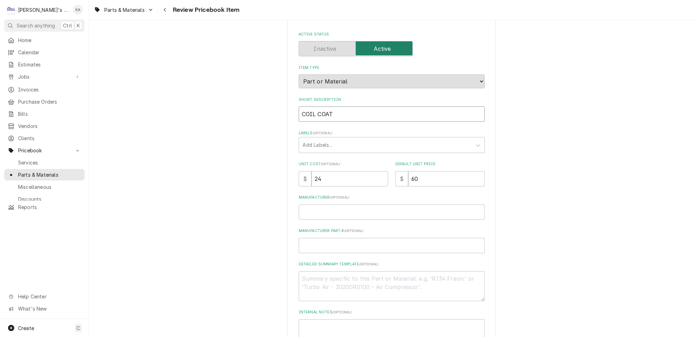
drag, startPoint x: 332, startPoint y: 117, endPoint x: 317, endPoint y: 118, distance: 14.6
click at [317, 118] on input "COIL COAT" at bounding box center [392, 113] width 186 height 15
type input "COIL &"
type textarea "x"
type input "COIL &"
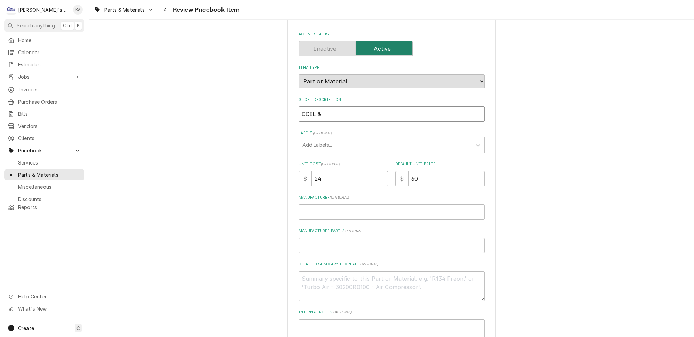
type textarea "x"
type input "COIL & S"
type textarea "x"
type input "COIL & SU"
type textarea "x"
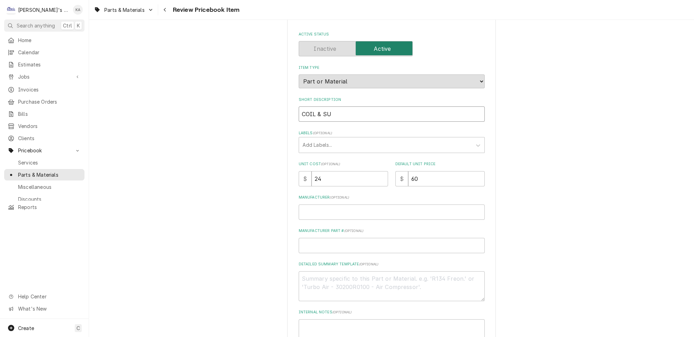
type input "COIL & SUR"
type textarea "x"
type input "COIL & SURF"
type textarea "x"
type input "COIL & SURFA"
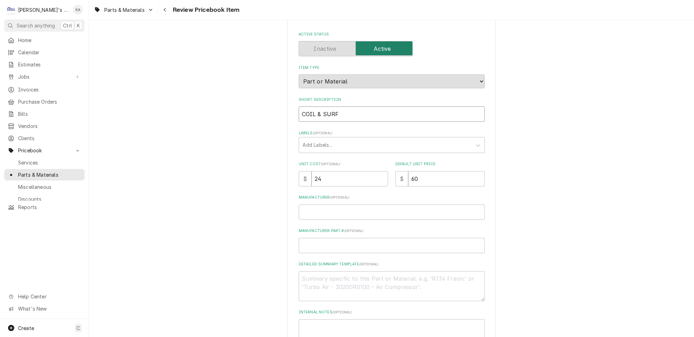
type textarea "x"
type input "COIL & SURFAC"
type textarea "x"
type input "COIL & SURFACE"
type textarea "x"
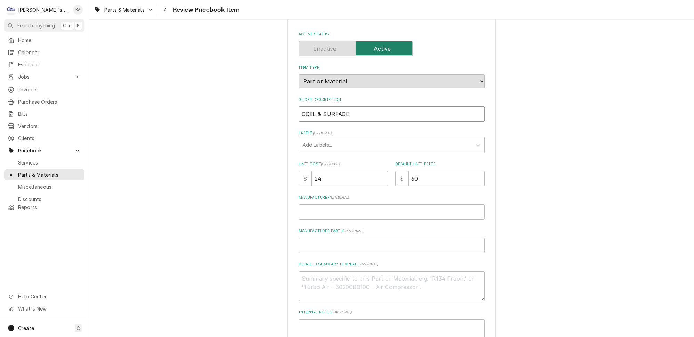
type input "COIL & SURFACE"
type textarea "x"
type input "COIL & SURFACE P"
type textarea "x"
type input "COIL & SURFACE PR"
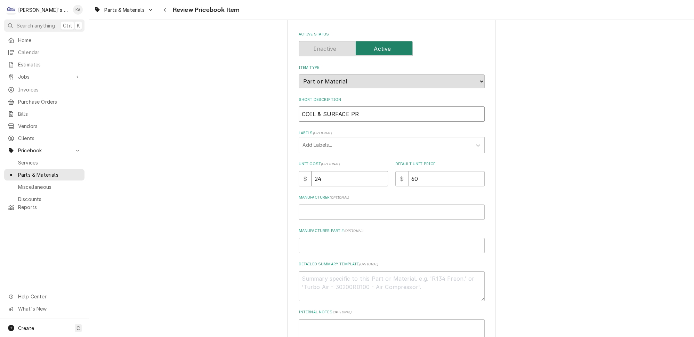
type textarea "x"
type input "COIL & SURFACE PRO"
type textarea "x"
type input "COIL & SURFACE PROT"
type textarea "x"
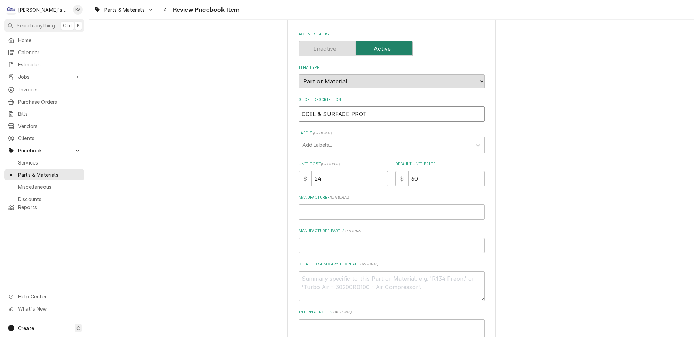
type input "COIL & SURFACE PROTE"
type textarea "x"
type input "COIL & SURFACE PROTEC"
type textarea "x"
type input "COIL & SURFACE PROTECT"
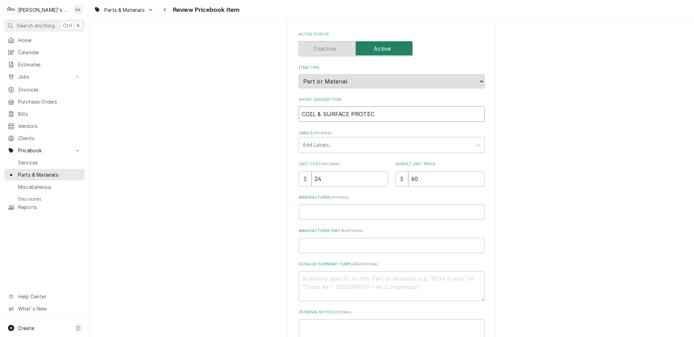
type textarea "x"
type input "COIL & SURFACE PROTECTA"
type textarea "x"
type input "COIL & SURFACE PROTECTAN"
type textarea "x"
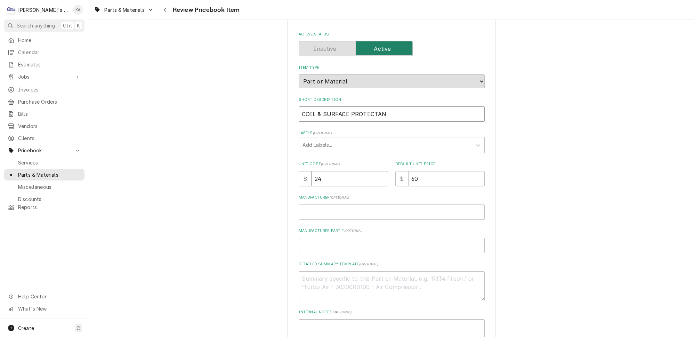
type input "COIL & SURFACE PROTECTANT"
type textarea "x"
type input "COIL & SURFACE PROTECTANT"
type textarea "x"
type input "COIL & SURFACE PROTECTANT 4"
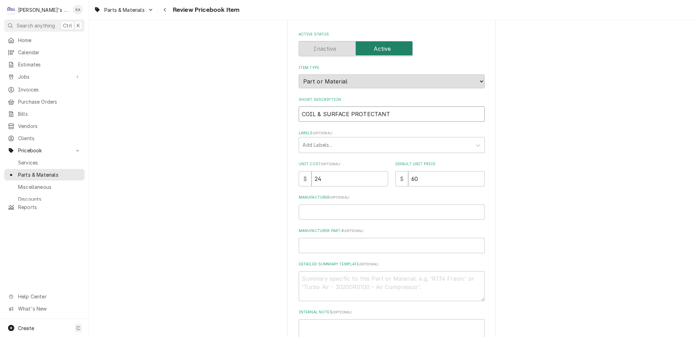
type textarea "x"
type input "COIL & SURFACE PROTECTANT 40"
type textarea "x"
type input "COIL & SURFACE PROTECTANT 408"
type textarea "x"
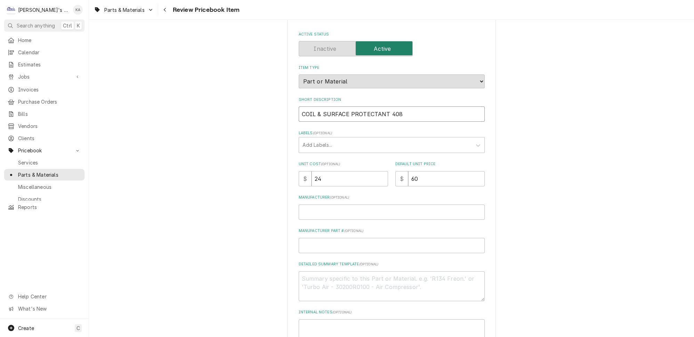
type input "COIL & SURFACE PROTECTANT 4083"
type textarea "x"
type input "COIL & SURFACE PROTECTANT 4083-"
type textarea "x"
type input "COIL & SURFACE PROTECTANT 4083-9"
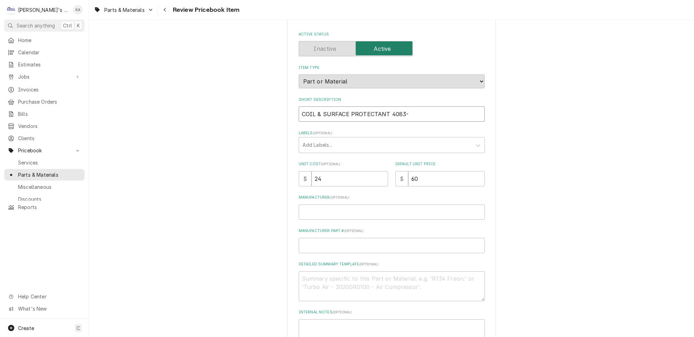
type textarea "x"
type input "COIL & SURFACE PROTECTANT 4083-91"
type textarea "x"
drag, startPoint x: 406, startPoint y: 117, endPoint x: 384, endPoint y: 118, distance: 22.3
click at [384, 118] on input "COIL & SURFACE PROTECTANT 4083-91" at bounding box center [392, 113] width 186 height 15
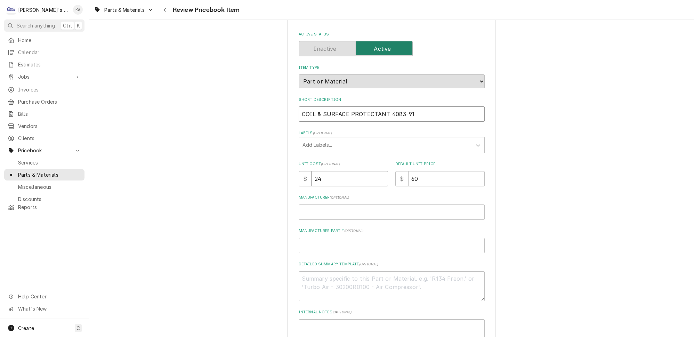
type input "COIL & SURFACE PROTECTANT 4083-91"
paste input "4083-91"
type input "4083-91"
type textarea "x"
type input "4083-91"
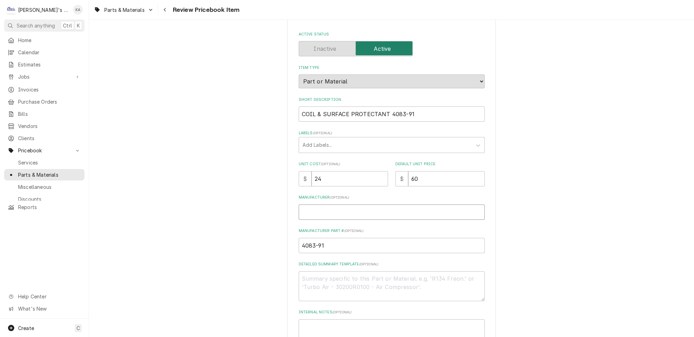
click at [312, 215] on input "Manufacturer ( optional )" at bounding box center [392, 212] width 186 height 15
type input "N"
type textarea "x"
type input "NU"
type textarea "x"
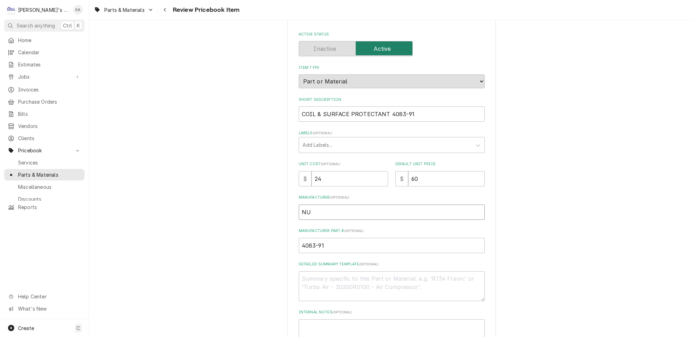
type input "NU"
type textarea "x"
type input "NU C"
type textarea "x"
type input "NU CA"
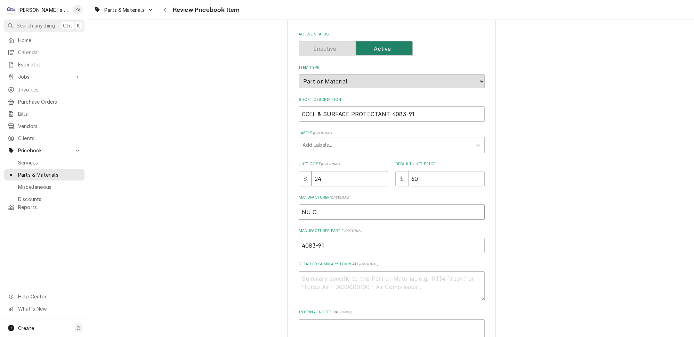
type textarea "x"
type input "NU CAL"
type textarea "x"
type input "NU CALG"
type textarea "x"
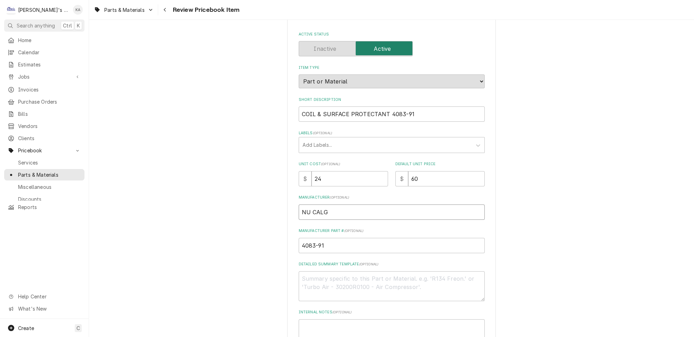
type input "NU CALGO"
type textarea "x"
type input "NU CALGON"
type textarea "x"
type input "NU CALGON"
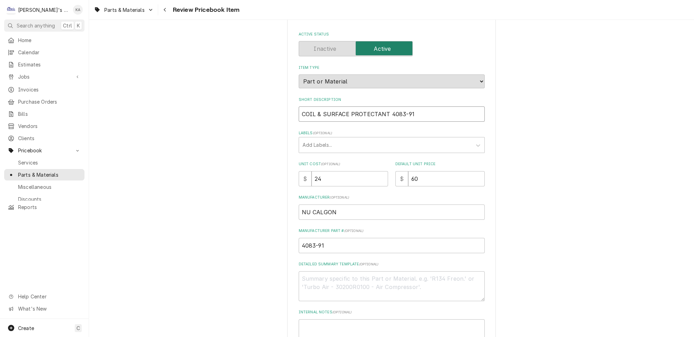
click at [302, 117] on input "COIL & SURFACE PROTECTANT 4083-91" at bounding box center [392, 113] width 186 height 15
type input "DCOIL & SURFACE PROTECTANT 4083-91"
type textarea "x"
type input "DUCOIL & SURFACE PROTECTANT 4083-91"
type textarea "x"
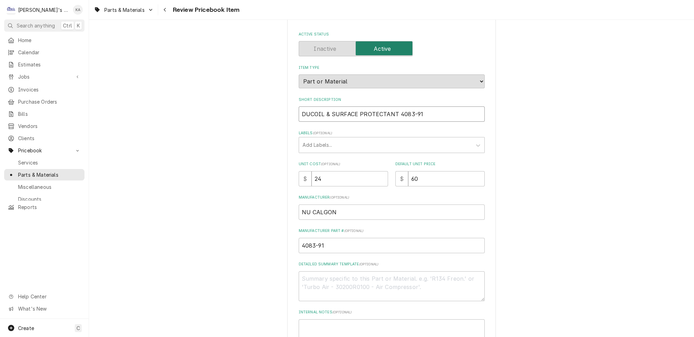
type input "DURCOIL & SURFACE PROTECTANT 4083-91"
type textarea "x"
type input "DURACOIL & SURFACE PROTECTANT 4083-91"
type textarea "x"
type input "DURA COIL & SURFACE PROTECTANT 4083-91"
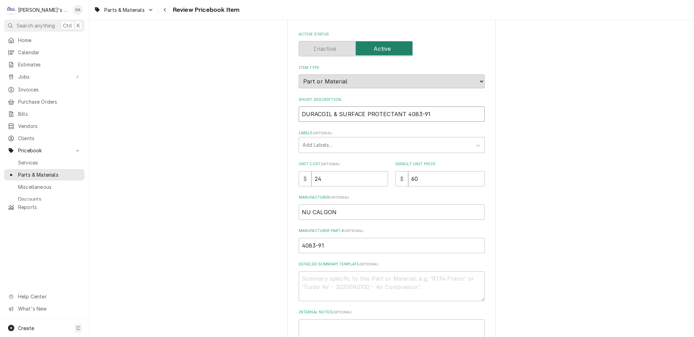
type textarea "x"
drag, startPoint x: 399, startPoint y: 117, endPoint x: 334, endPoint y: 119, distance: 65.4
click at [334, 119] on input "DURA COIL & SURFACE PROTECTANT 4083-91" at bounding box center [392, 113] width 186 height 15
click at [635, 121] on div "Please review the details of this PriceBook item and choose to either confirm o…" at bounding box center [391, 226] width 605 height 478
drag, startPoint x: 398, startPoint y: 117, endPoint x: 334, endPoint y: 117, distance: 63.3
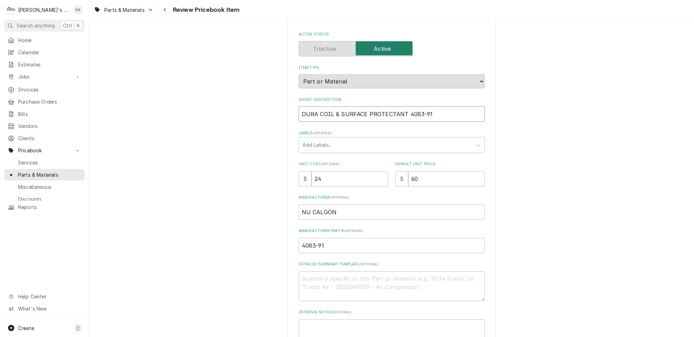
click at [334, 117] on input "DURA COIL & SURFACE PROTECTANT 4083-91" at bounding box center [392, 113] width 186 height 15
type input "DURA COIL 4083-91"
type textarea "& SURFACE PROTECTANT"
type textarea "x"
drag, startPoint x: 332, startPoint y: 118, endPoint x: 320, endPoint y: 119, distance: 11.2
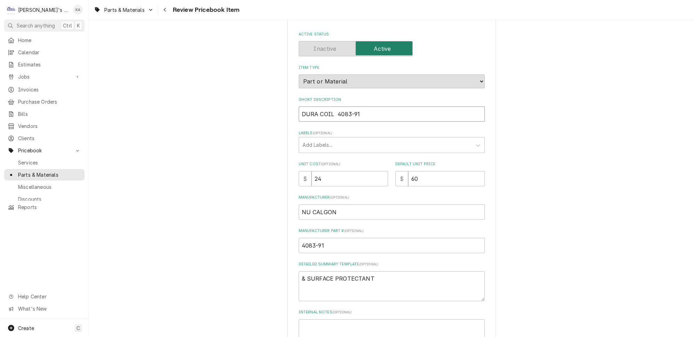
click at [320, 119] on input "DURA COIL 4083-91" at bounding box center [392, 113] width 186 height 15
click at [300, 280] on textarea "& SURFACE PROTECTANT" at bounding box center [392, 286] width 186 height 30
paste textarea "COIL"
type textarea "COIL& SURFACE PROTECTANT"
type textarea "x"
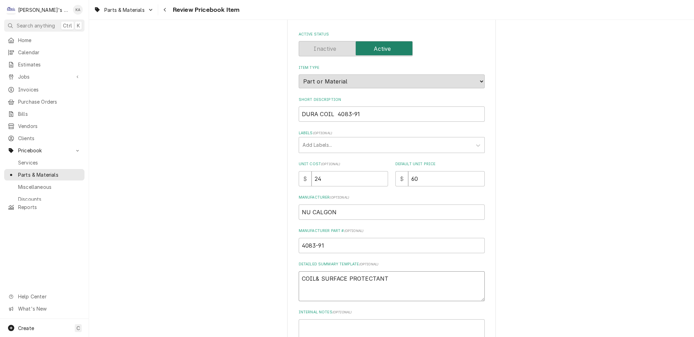
type textarea "COIL & SURFACE PROTECTANT"
type textarea "x"
type textarea "COIL & SURFACE PROTECTANT"
click at [334, 118] on input "DURA COIL 4083-91" at bounding box center [392, 113] width 186 height 15
type input "DURA COIL 4083-91"
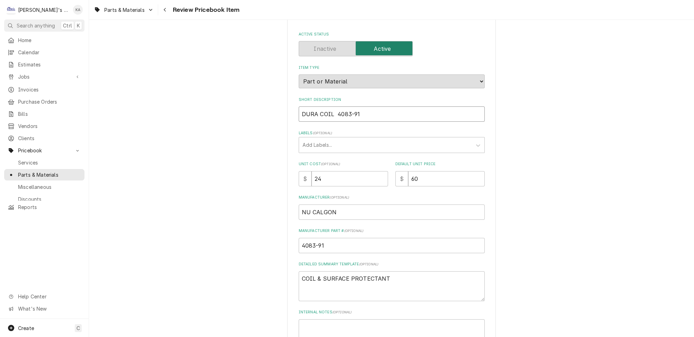
type textarea "x"
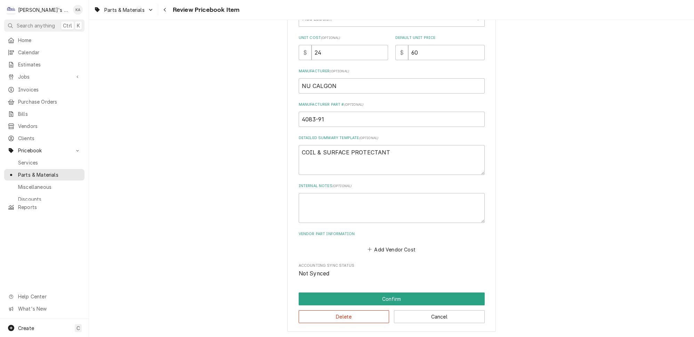
scroll to position [198, 0]
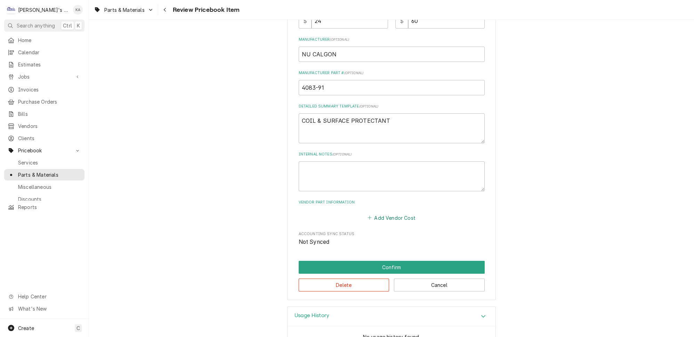
type input "DURA COIL 4083-91"
click at [390, 220] on button "Add Vendor Cost" at bounding box center [392, 218] width 50 height 10
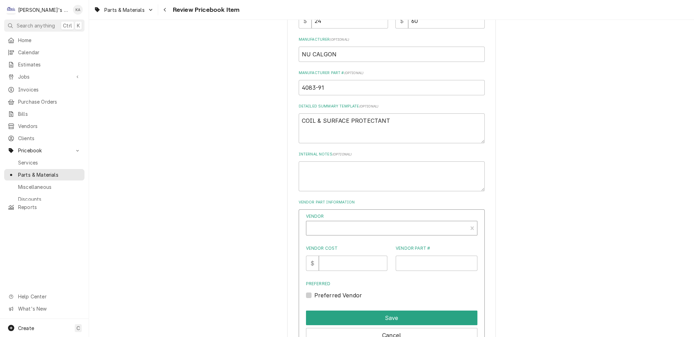
type textarea "x"
click at [383, 230] on div "Vendor" at bounding box center [387, 231] width 154 height 17
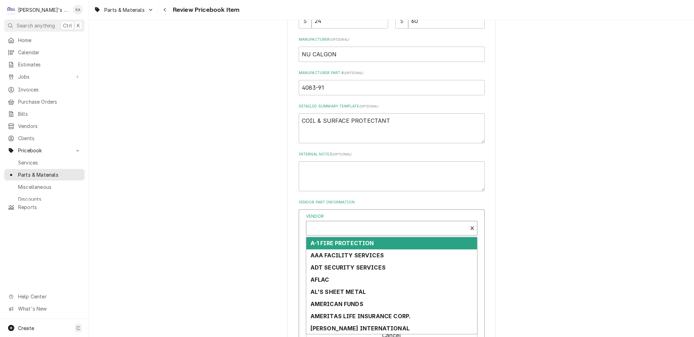
scroll to position [2, 0]
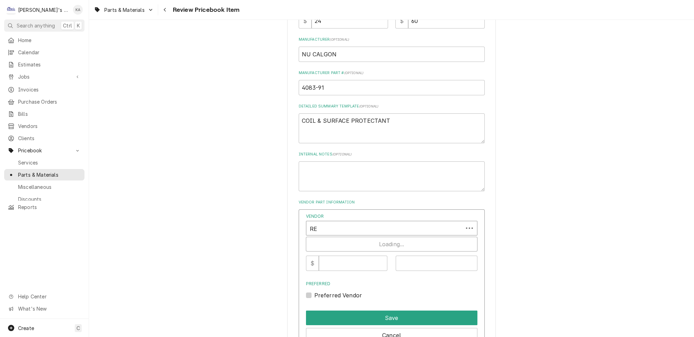
type input "R"
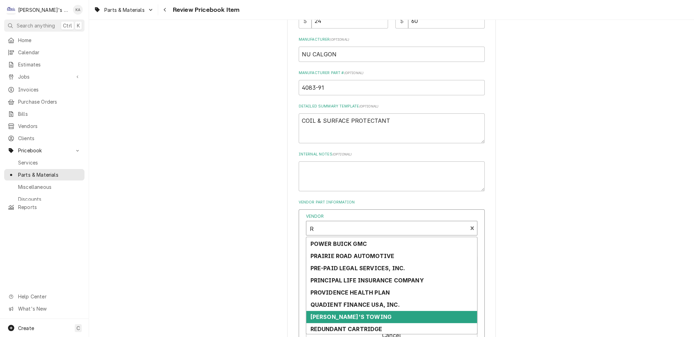
scroll to position [880, 0]
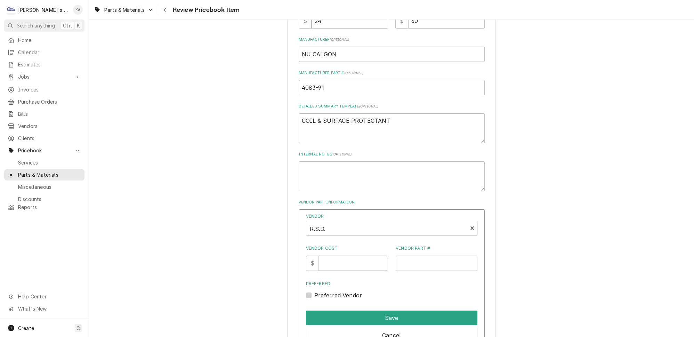
click at [353, 270] on input "Vendor Cost" at bounding box center [353, 263] width 69 height 15
type input "24"
drag, startPoint x: 325, startPoint y: 90, endPoint x: 296, endPoint y: 90, distance: 28.9
click at [296, 90] on div "Please review the details of this PriceBook item and choose to either confirm o…" at bounding box center [391, 131] width 209 height 593
paste input "4083-91"
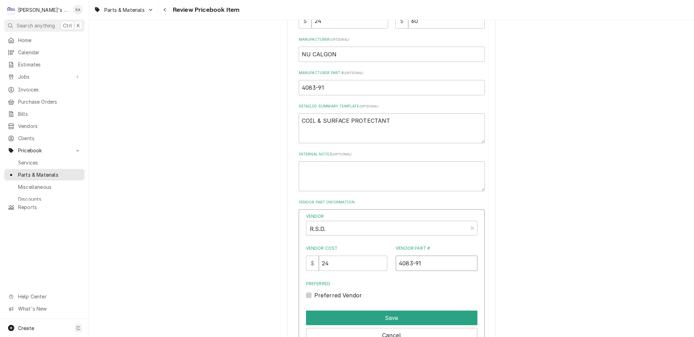
type input "4083-91"
click at [333, 265] on input "24" at bounding box center [353, 263] width 69 height 15
type input "24.5"
click at [412, 24] on input "60" at bounding box center [446, 20] width 77 height 15
type input "6"
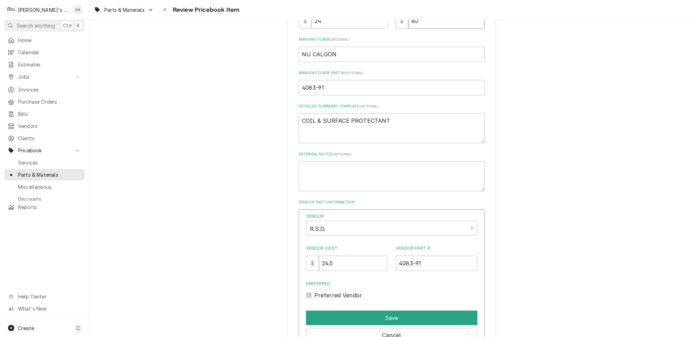
type textarea "x"
type input "61"
type textarea "x"
type input "61.2"
type textarea "x"
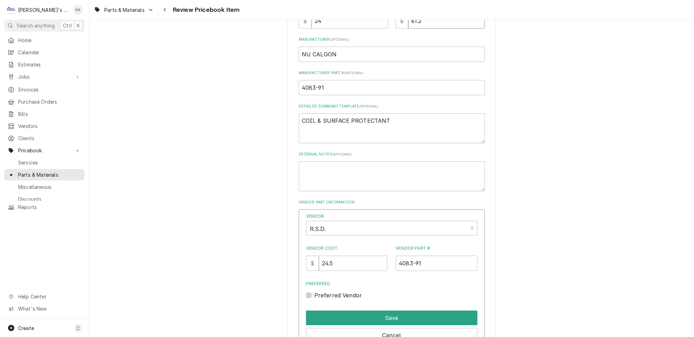
type input "61.25"
type textarea "x"
type input "61.258"
type textarea "x"
type input "61.25"
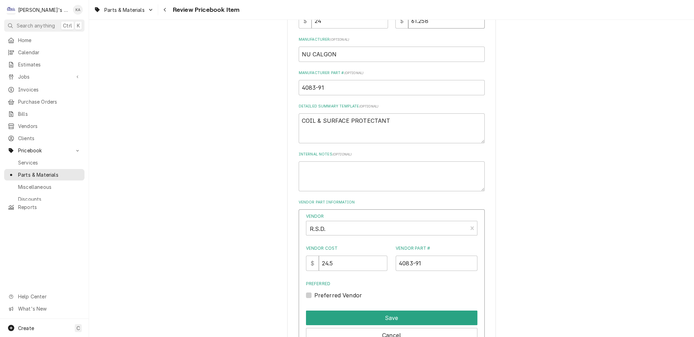
type textarea "x"
type input "61.25"
click at [315, 297] on label "Preferred Vendor" at bounding box center [339, 295] width 48 height 8
click at [315, 297] on input "Preferred" at bounding box center [401, 298] width 172 height 15
checkbox input "true"
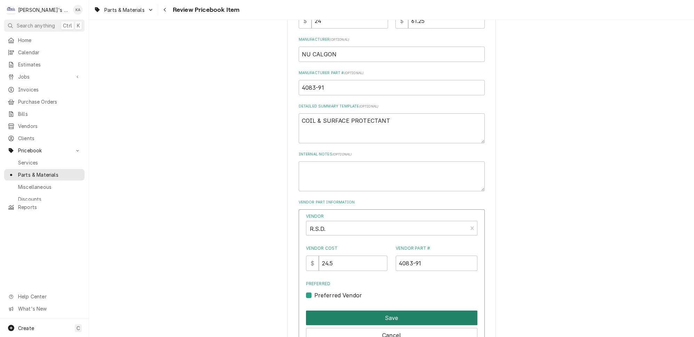
click at [394, 315] on button "Save" at bounding box center [392, 318] width 172 height 15
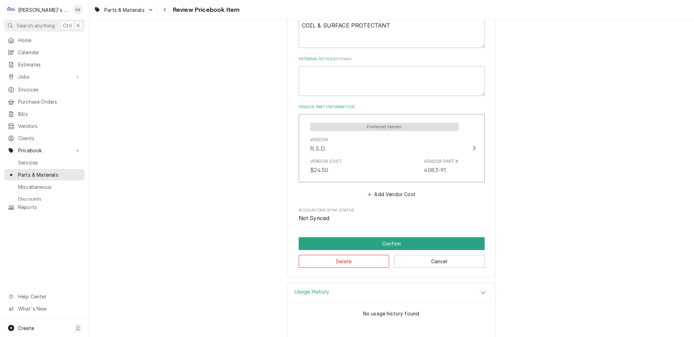
scroll to position [327, 0]
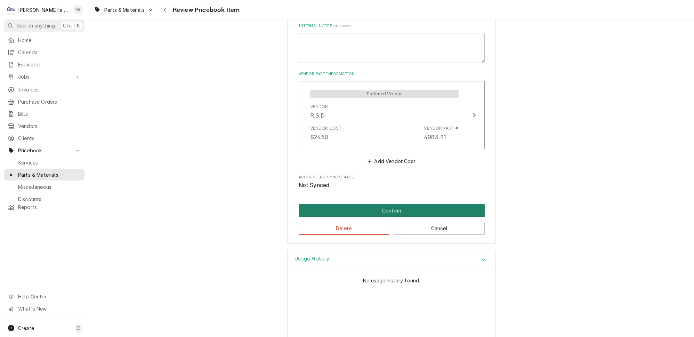
click at [379, 208] on button "Confirm" at bounding box center [392, 210] width 186 height 13
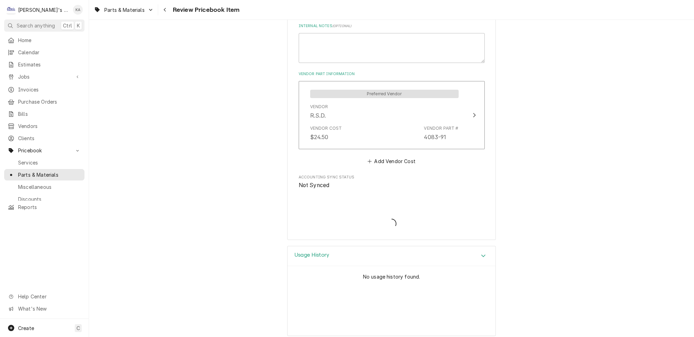
scroll to position [323, 0]
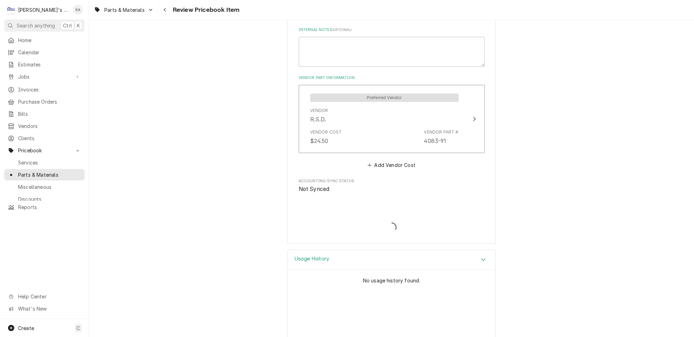
type textarea "x"
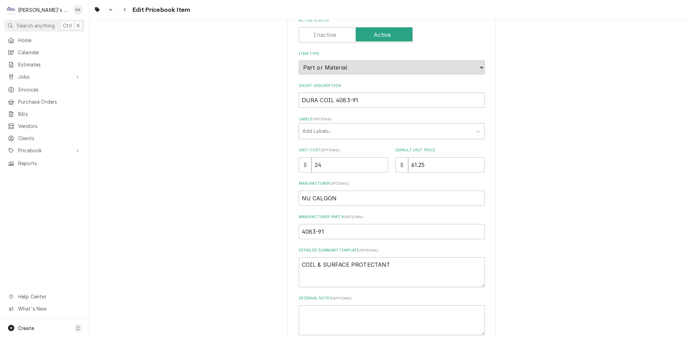
scroll to position [63, 0]
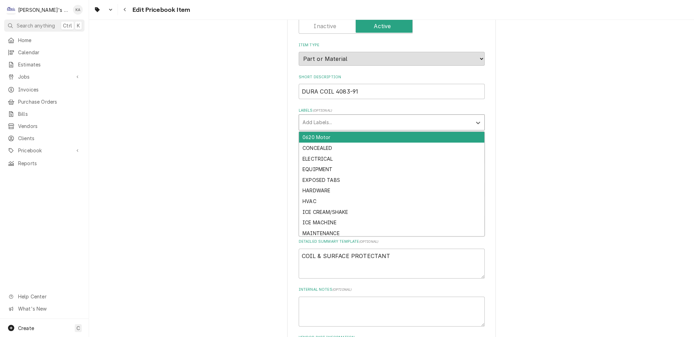
click at [310, 118] on div "Labels" at bounding box center [386, 122] width 166 height 13
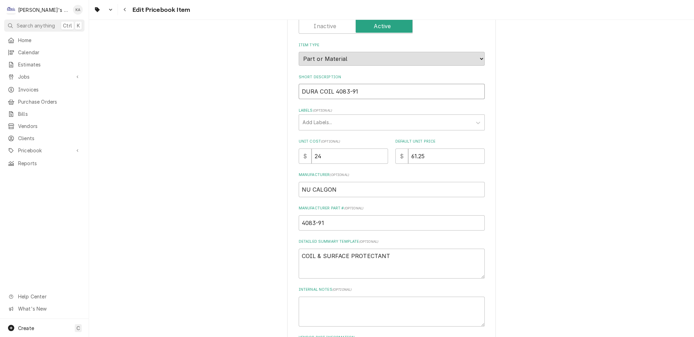
click at [333, 88] on input "DURA COIL 4083-91" at bounding box center [392, 91] width 186 height 15
type textarea "x"
type input "DURA COIL C4083-91"
type textarea "x"
type input "DURA COIL CO4083-91"
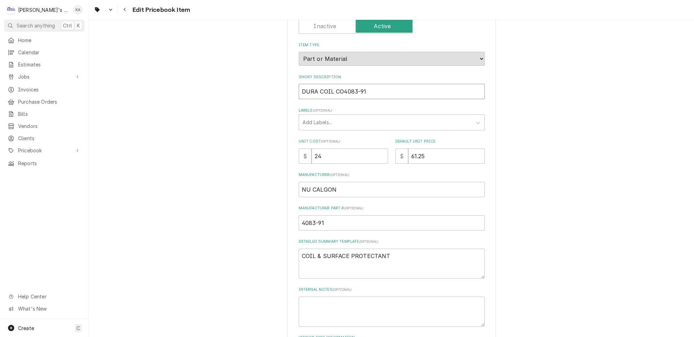
type textarea "x"
type input "DURA COIL COA4083-91"
type textarea "x"
type input "DURA COIL COAT4083-91"
type textarea "x"
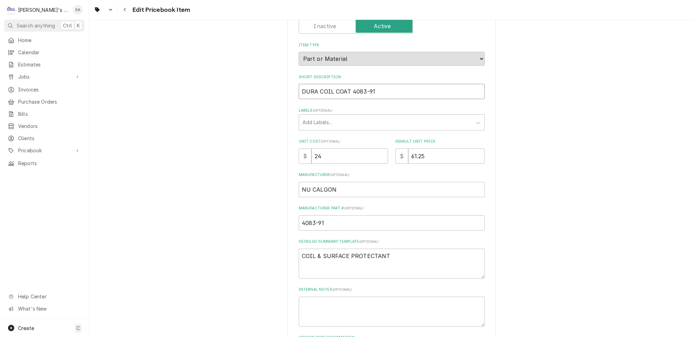
drag, startPoint x: 331, startPoint y: 88, endPoint x: 311, endPoint y: 88, distance: 19.8
click at [307, 88] on input "DURA COIL COAT 4083-91" at bounding box center [392, 91] width 186 height 15
type input "DURA COIL COAT 4083-91"
click at [526, 96] on div "Use the fields below to edit this PriceBook item. Note that changes made here w…" at bounding box center [391, 238] width 605 height 549
drag, startPoint x: 318, startPoint y: 88, endPoint x: 300, endPoint y: 88, distance: 17.7
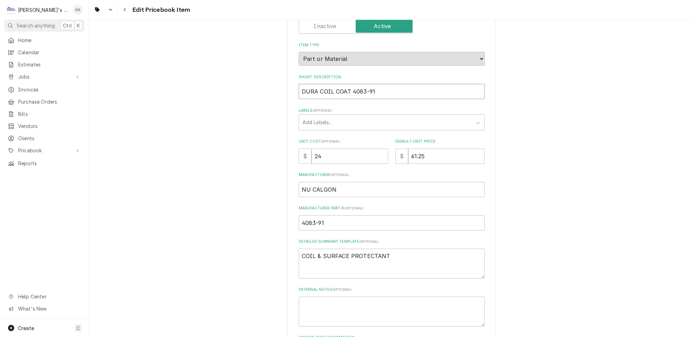
click at [300, 88] on input "DURA COIL COAT 4083-91" at bounding box center [392, 91] width 186 height 15
click at [302, 252] on textarea "COIL & SURFACE PROTECTANT" at bounding box center [392, 264] width 186 height 30
paste textarea "DURA"
type textarea "x"
type textarea "DURA COIL & SURFACE PROTECTANT"
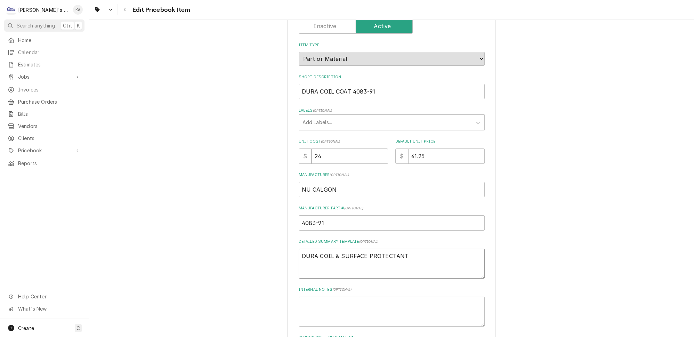
type textarea "x"
type textarea "DURA CCOIL & SURFACE PROTECTANT"
type textarea "x"
type textarea "DURA COCOIL & SURFACE PROTECTANT"
type textarea "x"
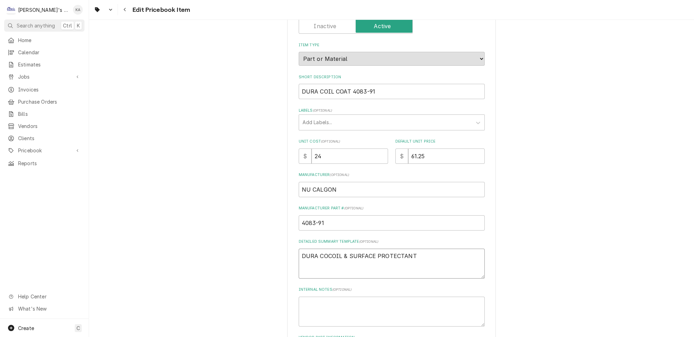
type textarea "DURA COICOIL & SURFACE PROTECTANT"
type textarea "x"
type textarea "DURA COILCOIL & SURFACE PROTECTANT"
type textarea "x"
type textarea "DURA COIL-COIL & SURFACE PROTECTANT"
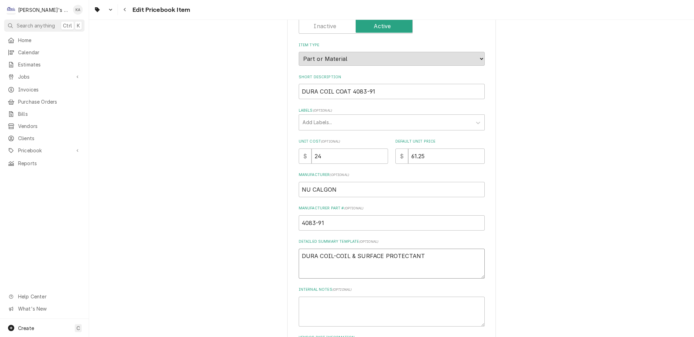
type textarea "x"
type textarea "DURA COIL- COIL & SURFACE PROTECTANT"
drag, startPoint x: 319, startPoint y: 88, endPoint x: 299, endPoint y: 89, distance: 20.2
click at [299, 89] on div "Use the fields below to edit this PriceBook item. Note that changes made here w…" at bounding box center [391, 238] width 209 height 537
type textarea "x"
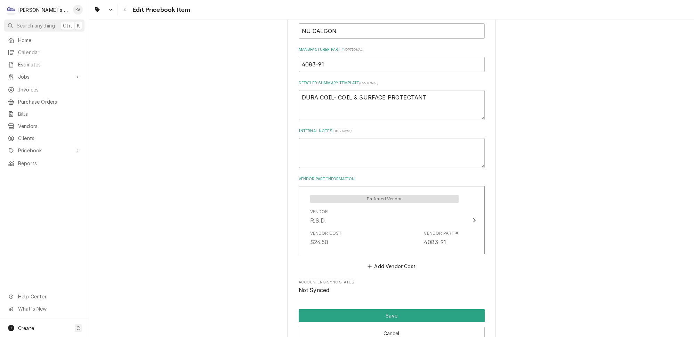
scroll to position [261, 0]
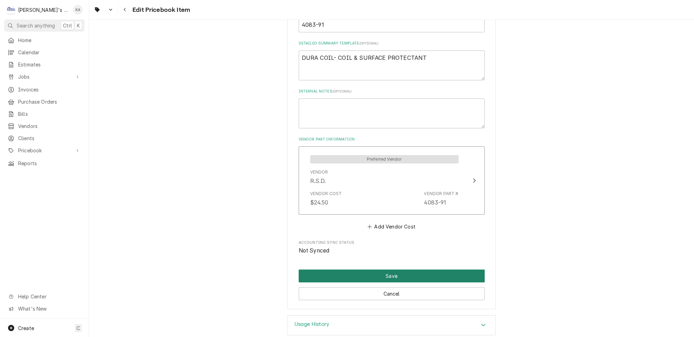
type input "COIL COAT 4083-91"
click at [382, 270] on button "Save" at bounding box center [392, 276] width 186 height 13
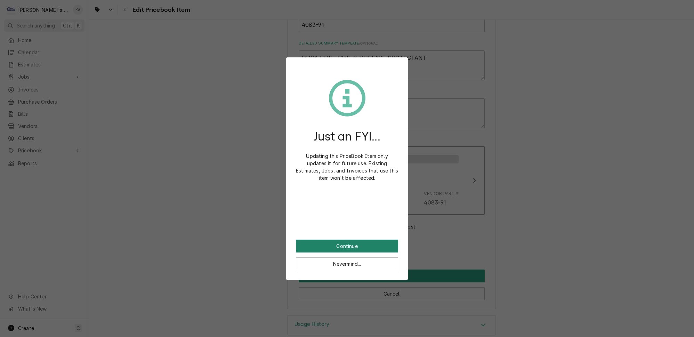
click at [355, 240] on button "Continue" at bounding box center [347, 246] width 102 height 13
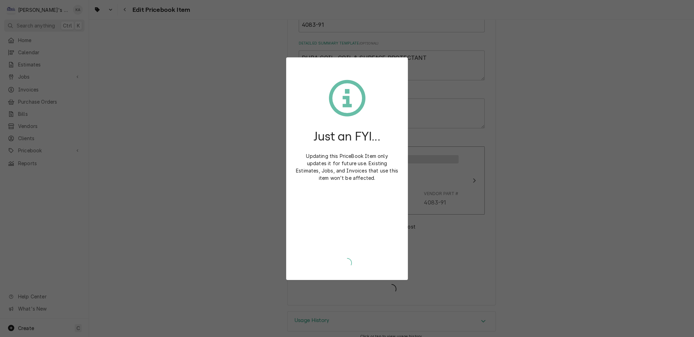
scroll to position [257, 0]
type textarea "x"
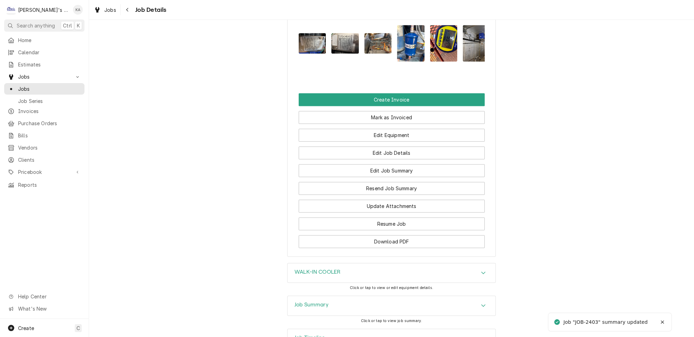
scroll to position [1074, 0]
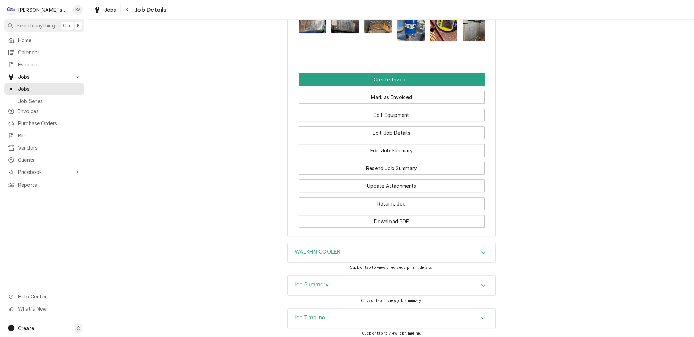
click at [482, 252] on icon "Accordion Header" at bounding box center [484, 253] width 4 height 2
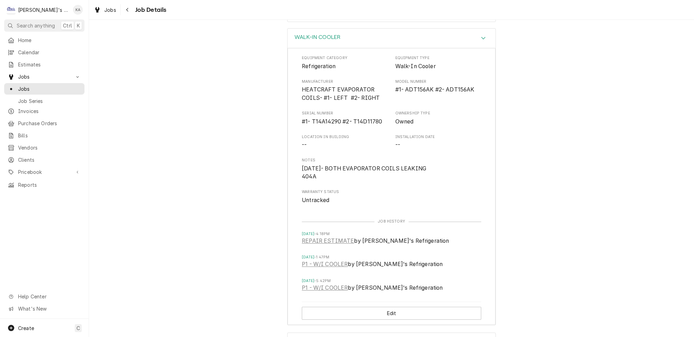
scroll to position [1327, 0]
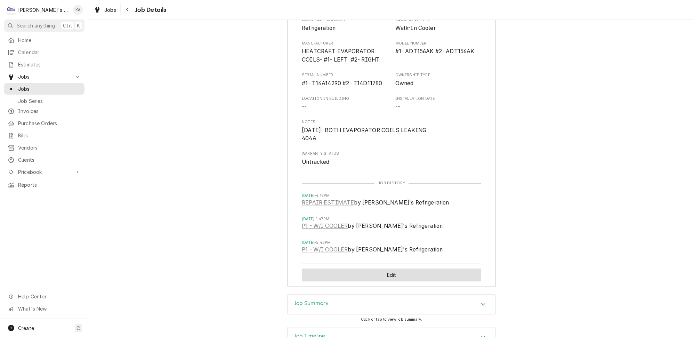
click at [384, 269] on button "Edit" at bounding box center [392, 275] width 180 height 13
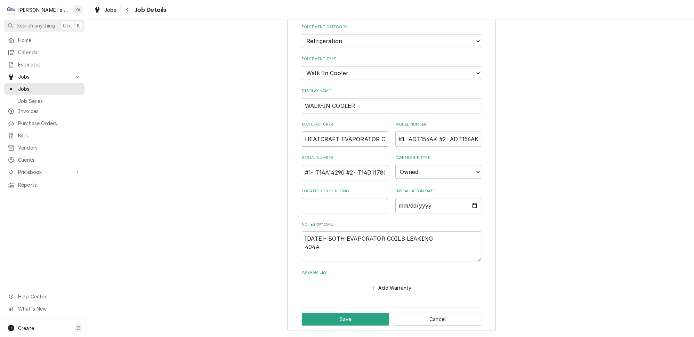
drag, startPoint x: 335, startPoint y: 101, endPoint x: 298, endPoint y: 106, distance: 37.9
click at [298, 105] on div "Equipment Category Choose equipment category... Ice Machines Refrigeration HVAC…" at bounding box center [392, 170] width 208 height 321
type textarea "x"
type input "B EVAPORATOR COILS- #1- LEFT #2- RIGHT"
type textarea "x"
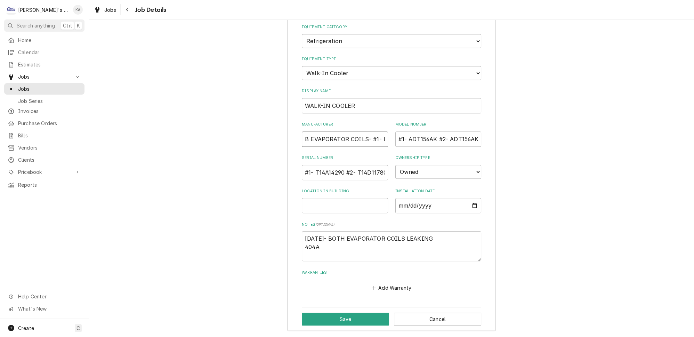
type input "BO EVAPORATOR COILS- #1- LEFT #2- RIGHT"
type textarea "x"
type input "BOH EVAPORATOR COILS- #1- LEFT #2- RIGHT"
type textarea "x"
type input "[PERSON_NAME] EVAPORATOR COILS- #1- LEFT #2- RIGHT"
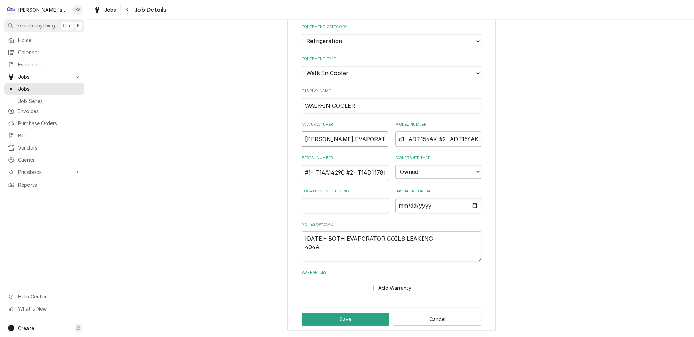
type textarea "x"
type input "[PERSON_NAME] EVAPORATOR COILS- #1- LEFT #2- RIGHT"
drag, startPoint x: 429, startPoint y: 100, endPoint x: 404, endPoint y: 101, distance: 24.7
click at [404, 132] on input "#1- ADT156AK #2- ADT156AK" at bounding box center [439, 139] width 86 height 15
type textarea "x"
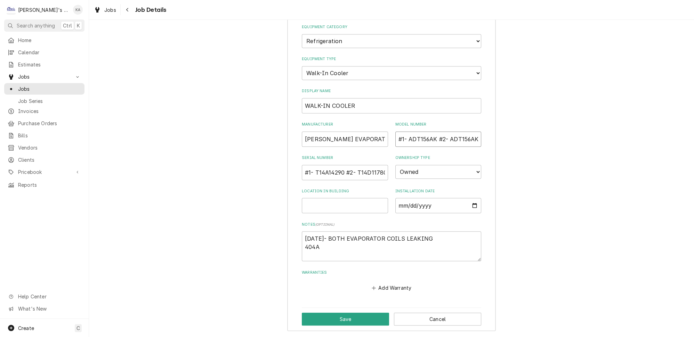
type input "#1- B #2- ADT156AK"
type textarea "x"
type input "#1- BE #2- ADT156AK"
type textarea "x"
type input "#1- BEL #2- ADT156AK"
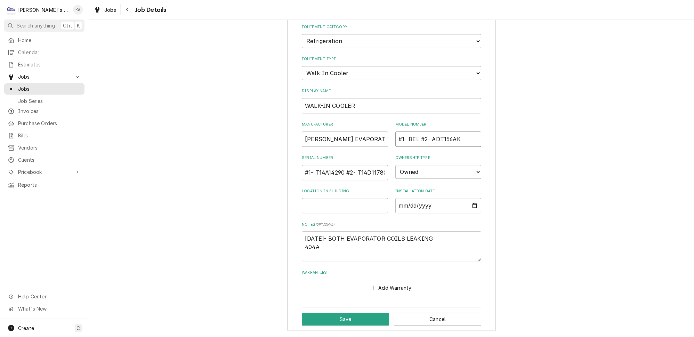
type textarea "x"
type input "#1- BEL0 #2- ADT156AK"
type textarea "x"
type input "#1- BEL01 #2- ADT156AK"
type textarea "x"
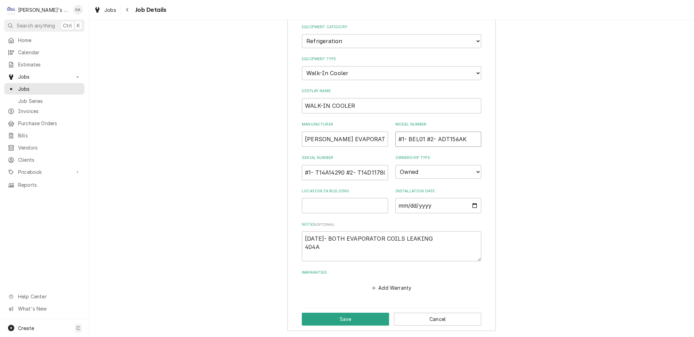
type input "#1- BEL019 #2- ADT156AK"
type textarea "x"
type input "#1- BEL0190 #2- ADT156AK"
type textarea "x"
type input "#1- BEL0190A #2- ADT156AK"
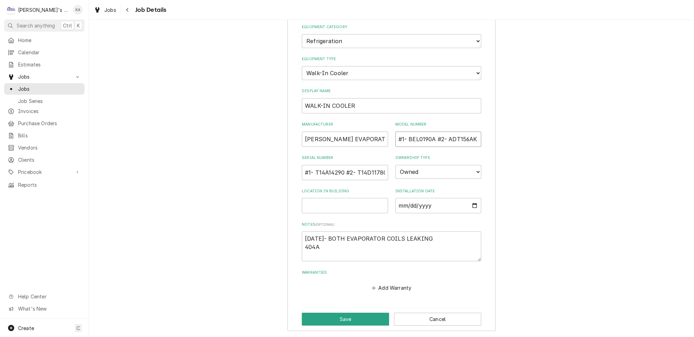
type textarea "x"
type input "#1- BEL0190AS #2- ADT156AK"
type textarea "x"
type input "#1- BEL0190AS6 #2- ADT156AK"
type textarea "x"
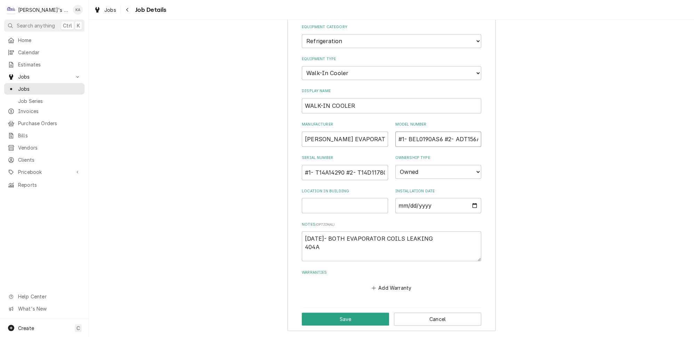
type input "#1- BEL0190AS6A #2- ADT156AK"
type textarea "x"
type input "#1- BEL0190AS6AM #2- ADT156AK"
type textarea "x"
type input "#1- BEL0190AS6AMA #2- ADT156AK"
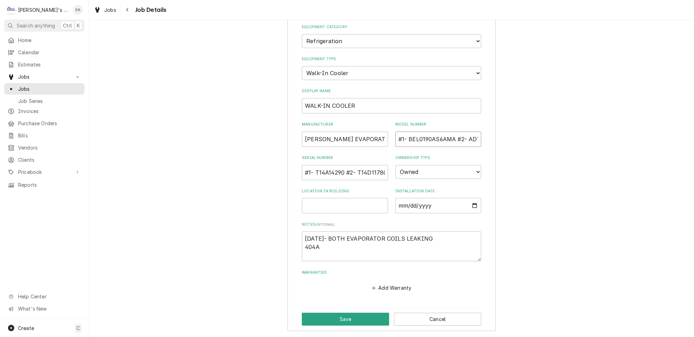
type textarea "x"
type input "#1- BEL0190AS6AMAB #2- ADT156AK"
type textarea "x"
type input "#1- BEL0190AS6AMAB0 #2- ADT156AK"
type textarea "x"
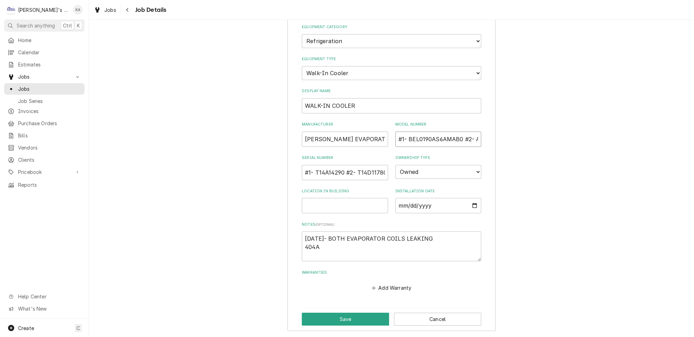
type input "#1- BEL0190AS6AMAB00 #2- ADT156AK"
type textarea "x"
type input "#1- BEL0190AS6AMAB000 #2- ADT156AK"
type textarea "x"
type input "#1- BEL0190AS6AMAB0000 #2- ADT156AK"
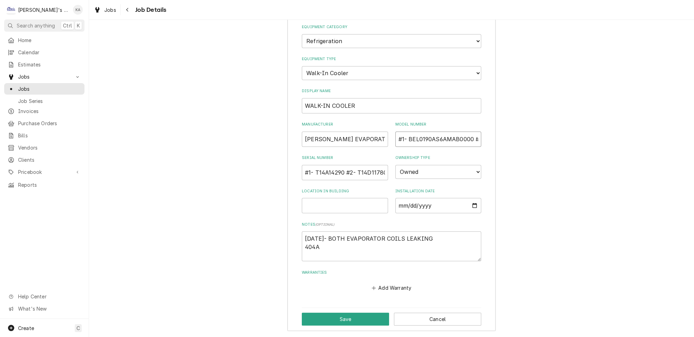
drag, startPoint x: 463, startPoint y: 101, endPoint x: 403, endPoint y: 101, distance: 60.2
click at [403, 132] on input "#1- BEL0190AS6AMAB0000 #2- ADT156AK" at bounding box center [439, 139] width 86 height 15
click at [469, 132] on input "#1- BEL0190AS6AMAB0000 #2- ADT156AK" at bounding box center [439, 139] width 86 height 15
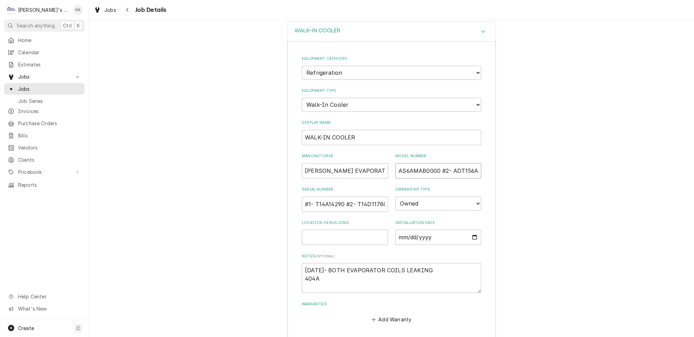
scroll to position [0, 34]
drag, startPoint x: 468, startPoint y: 132, endPoint x: 441, endPoint y: 132, distance: 26.8
click at [441, 163] on input "#1- BEL0190AS6AMAB0000 #2- ADT156AK" at bounding box center [439, 170] width 86 height 15
paste input "BEL0190AS6AMAB0000"
type textarea "x"
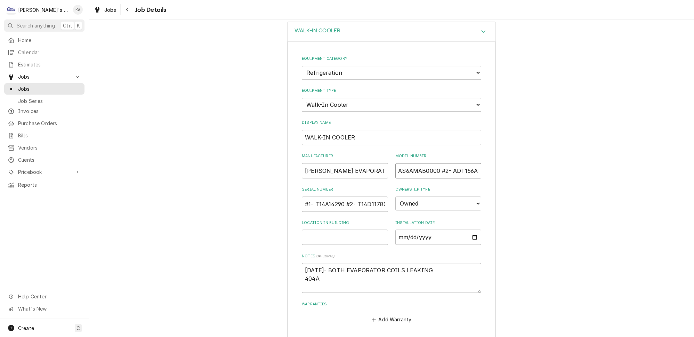
type input "#1- BEL0190AS6AMAB0000 #2- BEL0190AS6AMAB0000"
type textarea "x"
type input "#1- BEL0190AS6AMAB0000 #2- BEL0190AS6AMAB0000"
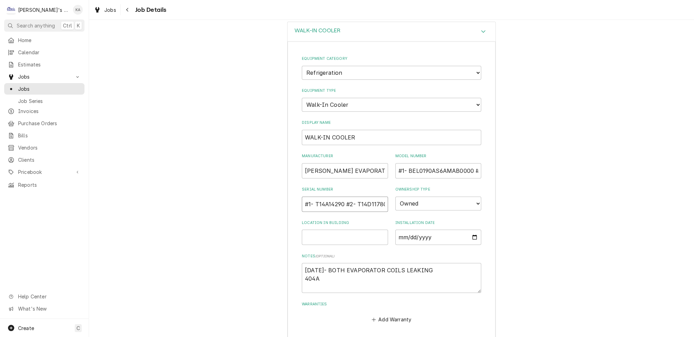
drag, startPoint x: 341, startPoint y: 165, endPoint x: 318, endPoint y: 164, distance: 22.6
click at [318, 197] on input "#1- T14A14290 #2- T14D11780" at bounding box center [345, 204] width 86 height 15
type textarea "x"
type input "#1- T2 #2- T14D11780"
type textarea "x"
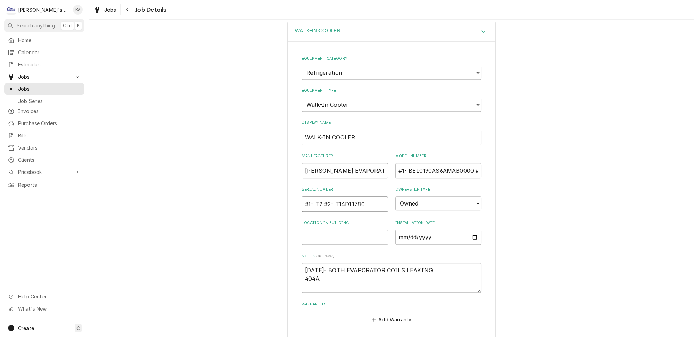
type input "#1- T25 #2- T14D11780"
type textarea "x"
type input "#1- T25C #2- T14D11780"
type textarea "x"
type input "#1- T25C0 #2- T14D11780"
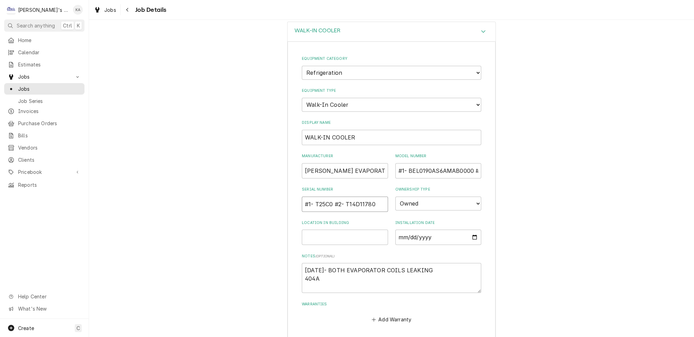
type textarea "x"
type input "#1- T25C01 #2- T14D11780"
type textarea "x"
type input "#1- T25C010 #2- T14D11780"
type textarea "x"
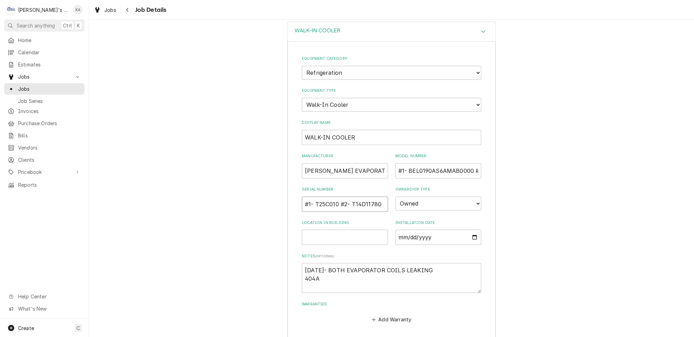
type input "#1- T25C0105 #2- T14D11780"
type textarea "x"
type input "#1- T25C01058 #2- T14D11780"
drag, startPoint x: 359, startPoint y: 165, endPoint x: 381, endPoint y: 165, distance: 21.9
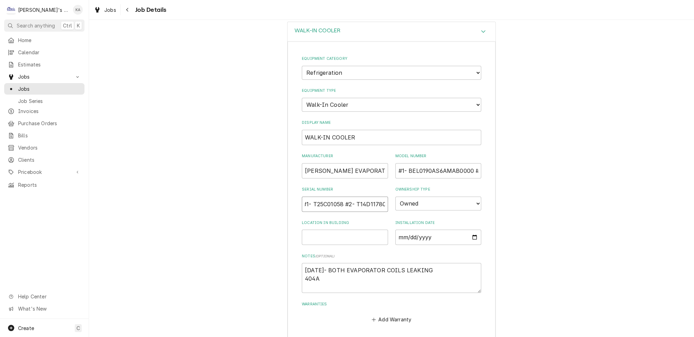
click at [381, 197] on input "#1- T25C01058 #2- T14D11780" at bounding box center [345, 204] width 86 height 15
type textarea "x"
type input "#1- T25C01058 #2- T2"
type textarea "x"
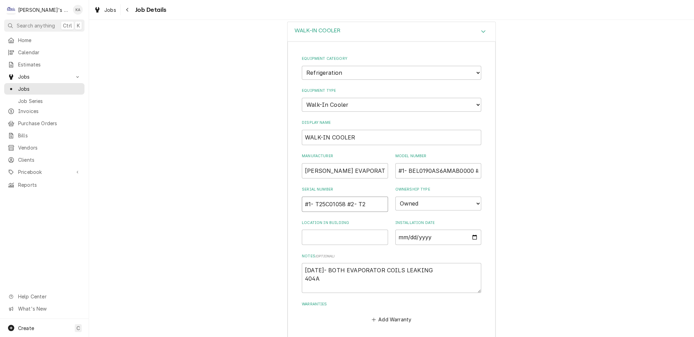
type input "#1- T25C01058 #2- T25"
type textarea "x"
type input "#1- T25C01058 #2- T25C"
type textarea "x"
type input "#1- T25C01058 #2- T25C0"
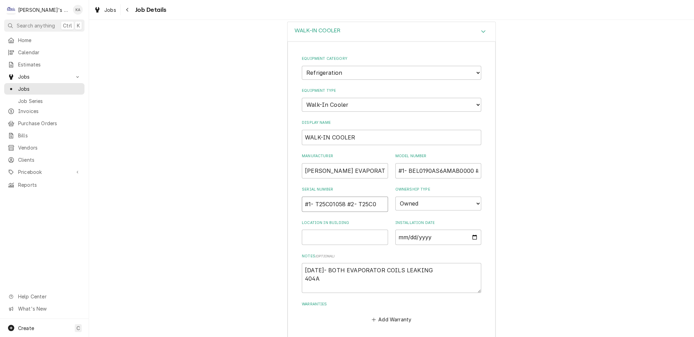
type textarea "x"
type input "#1- T25C01058 #2- T25C01"
type textarea "x"
type input "#1- T25C01058 #2- T25C010"
type textarea "x"
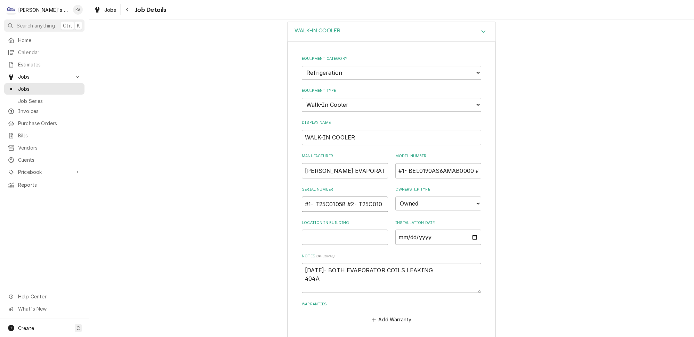
type input "#1- T25C01058 #2- T25C0105"
type textarea "x"
type input "#1- T25C01058 #2- T25C01059"
type textarea "x"
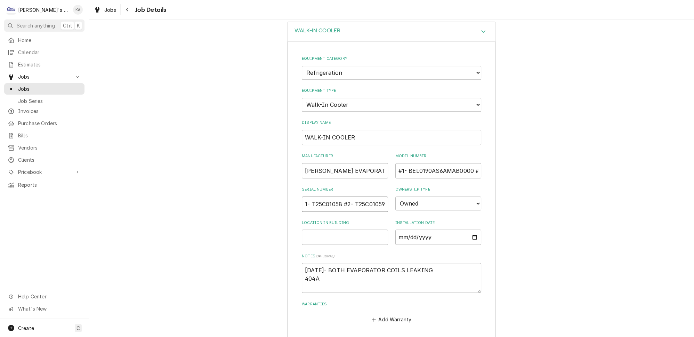
type input "#1- T25C01058 #2- T25C01059"
drag, startPoint x: 326, startPoint y: 238, endPoint x: 301, endPoint y: 230, distance: 26.0
click at [301, 230] on div "Equipment Category Choose equipment category... Ice Machines Refrigeration HVAC…" at bounding box center [392, 201] width 208 height 321
type textarea "x"
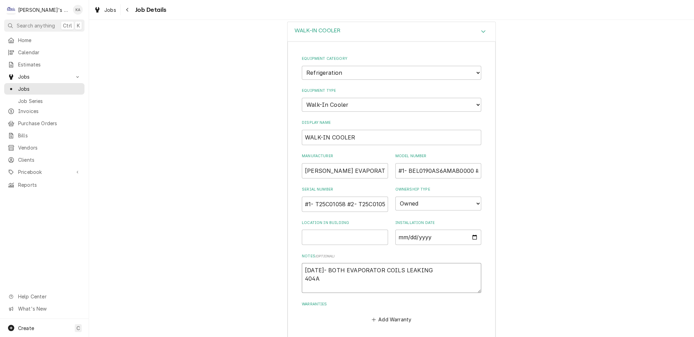
type textarea "8"
type textarea "x"
type textarea "8/"
type textarea "x"
type textarea "8/1"
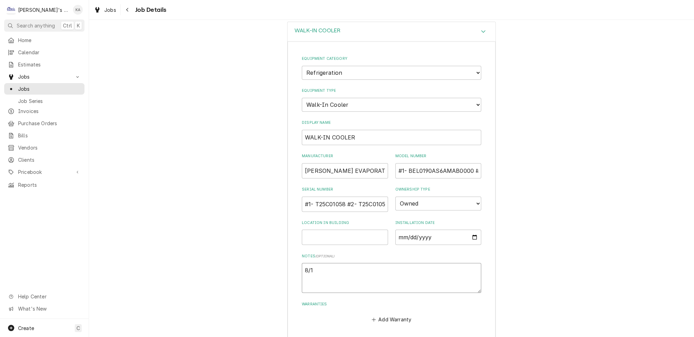
type textarea "x"
type textarea "8/13"
type textarea "x"
type textarea "8/13/"
type textarea "x"
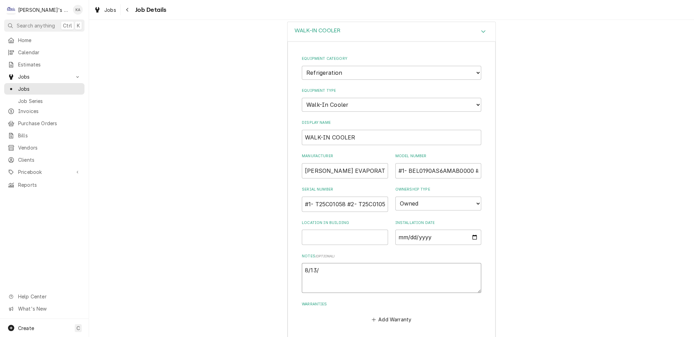
type textarea "8/13/2"
type textarea "x"
type textarea "8/13/20"
type textarea "x"
type textarea "8/13/202"
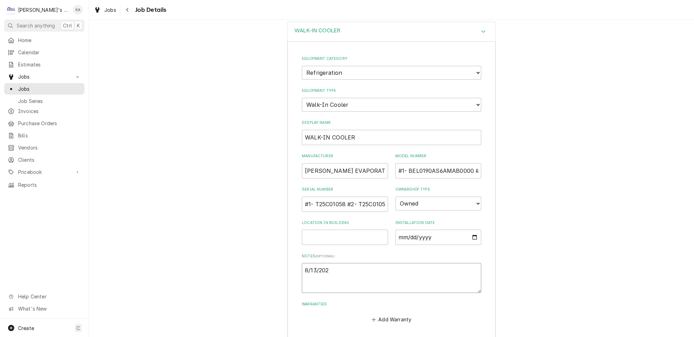
type textarea "x"
type textarea "8/13/2025"
type textarea "x"
type textarea "8/13/2025-"
type textarea "x"
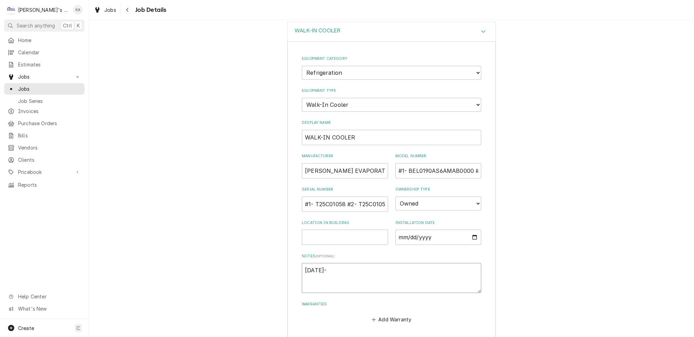
type textarea "8/13/2025-"
type textarea "x"
type textarea "8/13/2025- R"
type textarea "x"
type textarea "8/13/2025- RE"
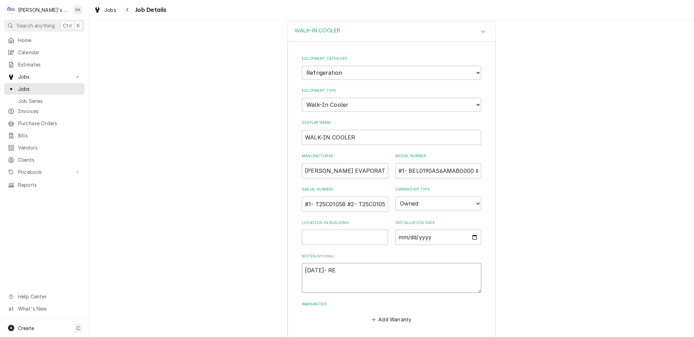
type textarea "x"
type textarea "8/13/2025- REP"
type textarea "x"
type textarea "8/13/2025- REPL"
type textarea "x"
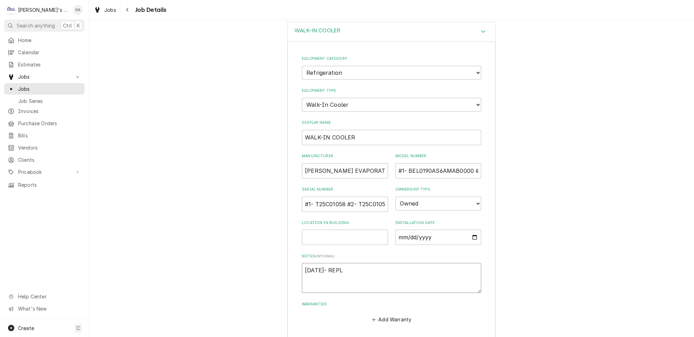
type textarea "8/13/2025- REPLA"
type textarea "x"
type textarea "8/13/2025- REPLAC"
type textarea "x"
type textarea "8/13/2025- REPLACE"
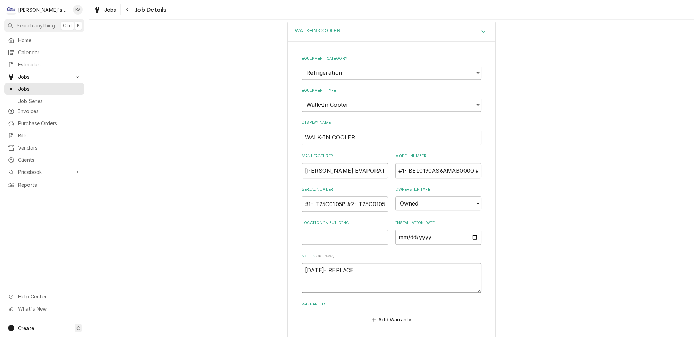
type textarea "x"
type textarea "8/13/2025- REPLACED"
type textarea "x"
type textarea "8/13/2025- REPLACED"
type textarea "x"
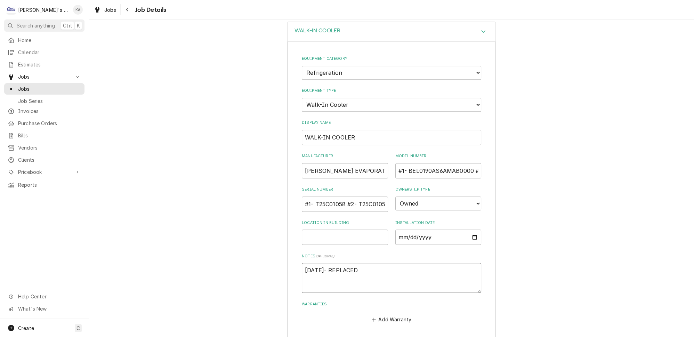
type textarea "8/13/2025- REPLACED B"
type textarea "x"
type textarea "8/13/2025- REPLACED BO"
type textarea "x"
type textarea "8/13/2025- REPLACED BOT"
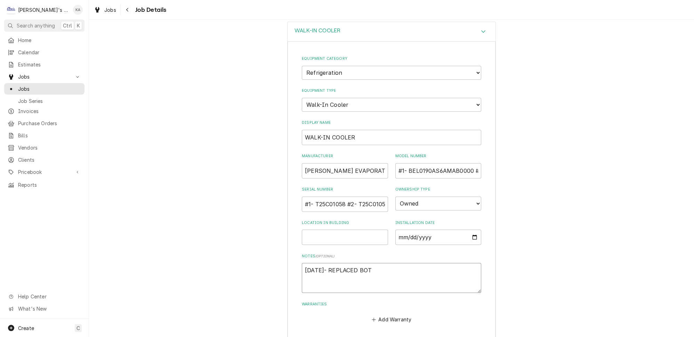
type textarea "x"
type textarea "8/13/2025- REPLACED BOTH"
type textarea "x"
type textarea "8/13/2025- REPLACED BOTH"
type textarea "x"
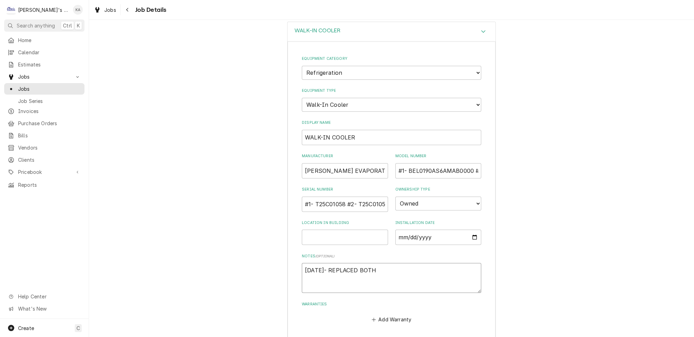
type textarea "8/13/2025- REPLACED BOTH E"
type textarea "x"
type textarea "8/13/2025- REPLACED BOTH EV"
type textarea "x"
type textarea "8/13/2025- REPLACED BOTH EVA"
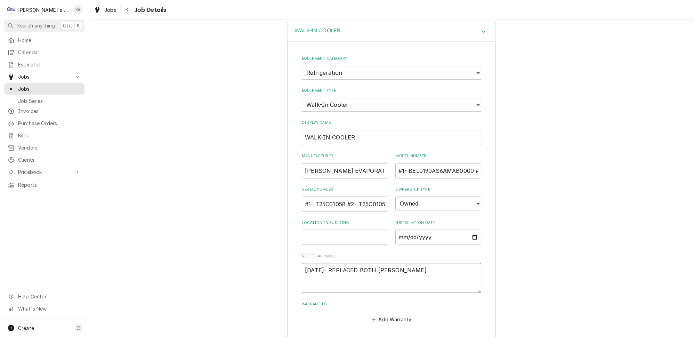
type textarea "x"
type textarea "8/13/2025- REPLACED BOTH EVAP"
type textarea "x"
type textarea "8/13/2025- REPLACED BOTH EVAP"
type textarea "x"
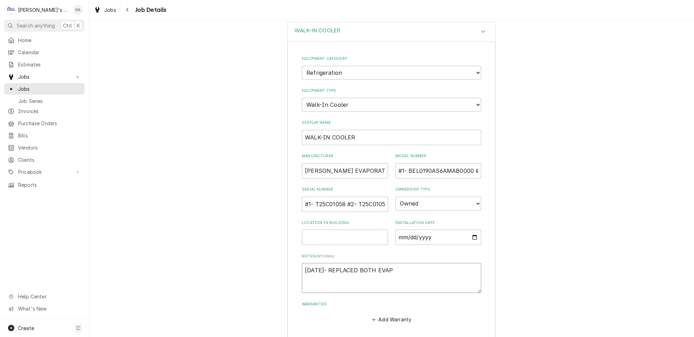
type textarea "8/13/2025- REPLACED BOTH EVAP C"
type textarea "x"
type textarea "8/13/2025- REPLACED BOTH EVAP CO"
type textarea "x"
type textarea "8/13/2025- REPLACED BOTH EVAP COI"
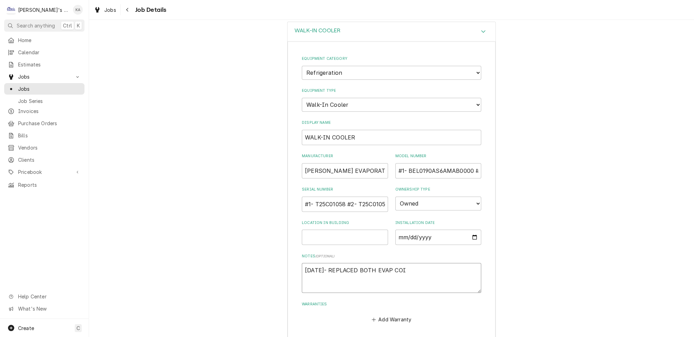
type textarea "x"
type textarea "8/13/2025- REPLACED BOTH EVAP COIL"
type textarea "x"
type textarea "8/13/2025- REPLACED BOTH EVAP COILS"
type textarea "x"
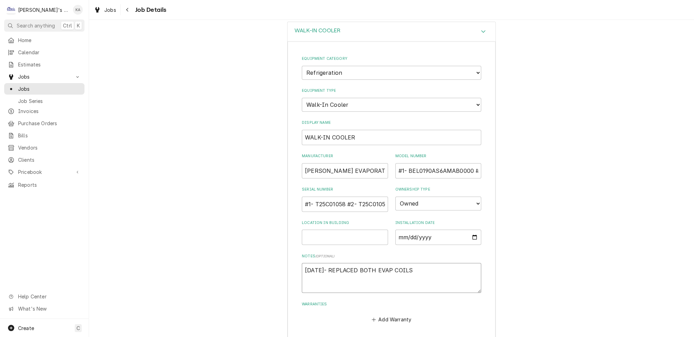
type textarea "8/13/2025- REPLACED BOTH EVAP COILS"
type textarea "x"
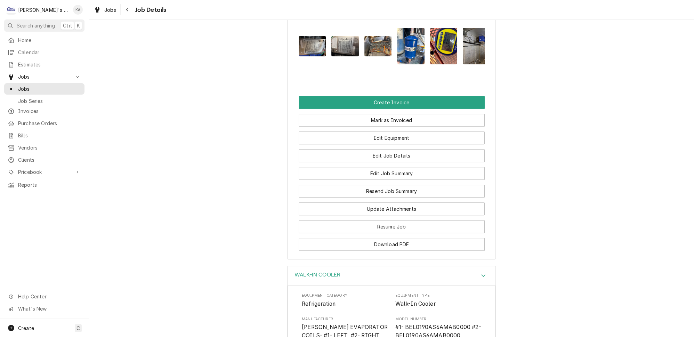
scroll to position [1042, 0]
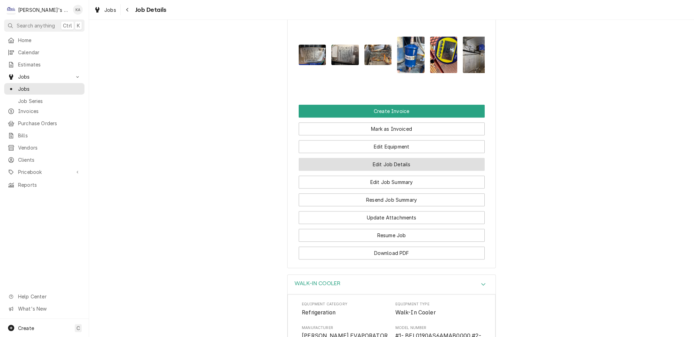
click at [393, 158] on button "Edit Job Details" at bounding box center [392, 164] width 186 height 13
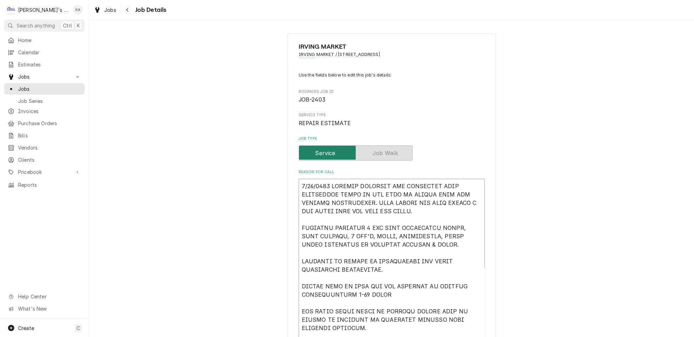
type textarea "x"
type textarea "4/30/2025 UPDATED ESTIMATE FOR REPLACING BOTH EVAPORATOR COILS IN THE WALK IN C…"
type textarea "x"
type textarea "4/30/2025 UPDATED ESTIMATE FOR REPLACING BOTH EVAPORATOR COILS IN THE WALK IN C…"
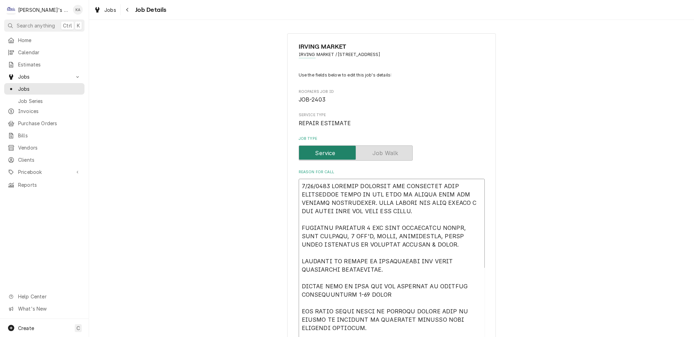
type textarea "x"
type textarea "4/30/2025 UPDATED ESTIMATE FOR REPLACING BOTH EVAPORATOR COILS IN THE WALK IN C…"
type textarea "x"
type textarea "4/30/2025 UPDATED ESTIMATE FOR REPLACING BOTH EVAPORATOR COILS IN THE WALK IN C…"
type textarea "x"
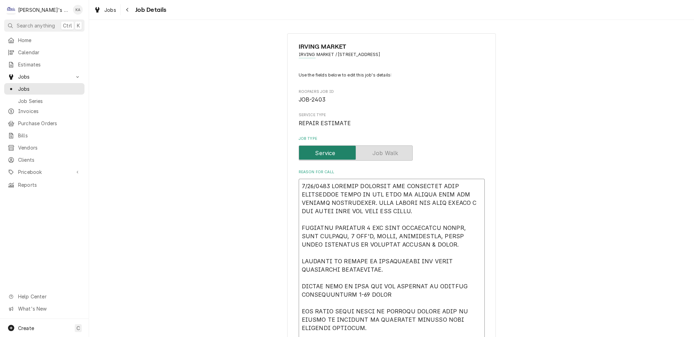
type textarea "* 4/30/2025 UPDATED ESTIMATE FOR REPLACING BOTH EVAPORATOR COILS IN THE WALK IN…"
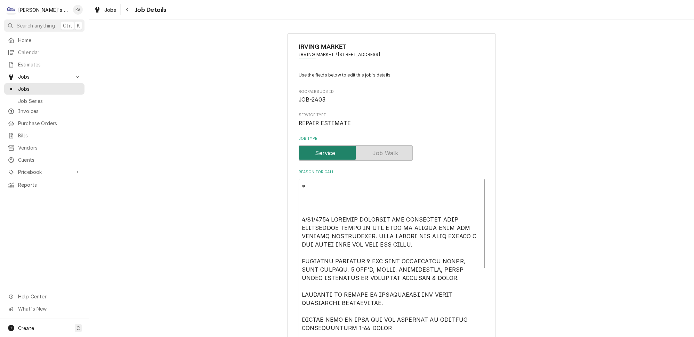
type textarea "x"
type textarea "** 4/30/2025 UPDATED ESTIMATE FOR REPLACING BOTH EVAPORATOR COILS IN THE WALK I…"
type textarea "x"
type textarea "*** 4/30/2025 UPDATED ESTIMATE FOR REPLACING BOTH EVAPORATOR COILS IN THE WALK …"
type textarea "x"
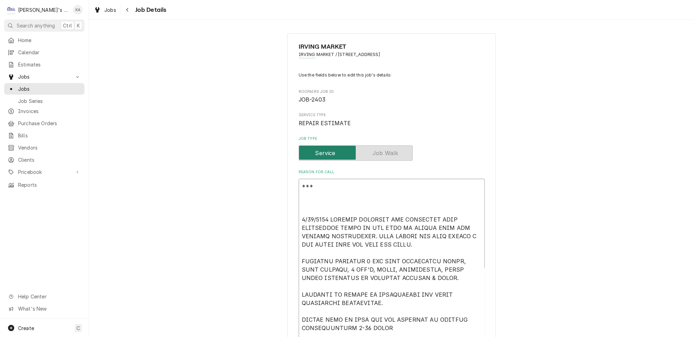
type textarea "**** 4/30/2025 UPDATED ESTIMATE FOR REPLACING BOTH EVAPORATOR COILS IN THE WALK…"
type textarea "x"
type textarea "***** 4/30/2025 UPDATED ESTIMATE FOR REPLACING BOTH EVAPORATOR COILS IN THE WAL…"
type textarea "x"
type textarea "***** 4/30/2025 UPDATED ESTIMATE FOR REPLACING BOTH EVAPORATOR COILS IN THE WAL…"
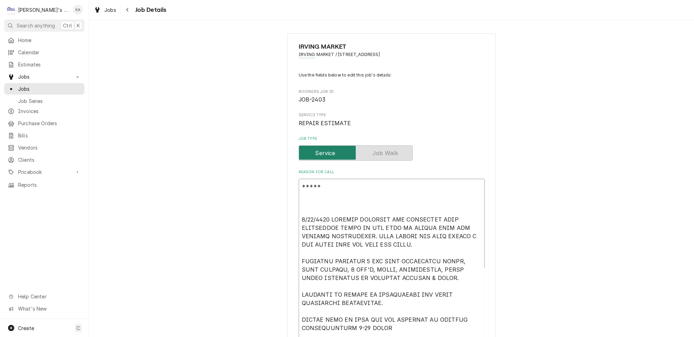
type textarea "x"
type textarea "***** 8 4/30/2025 UPDATED ESTIMATE FOR REPLACING BOTH EVAPORATOR COILS IN THE W…"
type textarea "x"
type textarea "***** 8/ 4/30/2025 UPDATED ESTIMATE FOR REPLACING BOTH EVAPORATOR COILS IN THE …"
type textarea "x"
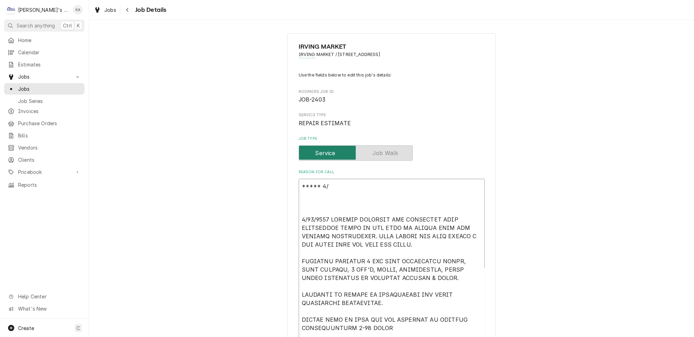
type textarea "***** 8/1 4/30/2025 UPDATED ESTIMATE FOR REPLACING BOTH EVAPORATOR COILS IN THE…"
type textarea "x"
type textarea "***** 8/18 4/30/2025 UPDATED ESTIMATE FOR REPLACING BOTH EVAPORATOR COILS IN TH…"
type textarea "x"
type textarea "***** 8/18/ 4/30/2025 UPDATED ESTIMATE FOR REPLACING BOTH EVAPORATOR COILS IN T…"
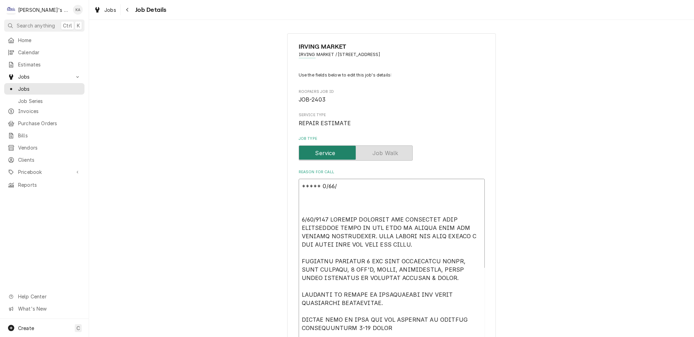
type textarea "x"
type textarea "***** 8/18/2 4/30/2025 UPDATED ESTIMATE FOR REPLACING BOTH EVAPORATOR COILS IN …"
type textarea "x"
type textarea "***** 8/18/20 4/30/2025 UPDATED ESTIMATE FOR REPLACING BOTH EVAPORATOR COILS IN…"
type textarea "x"
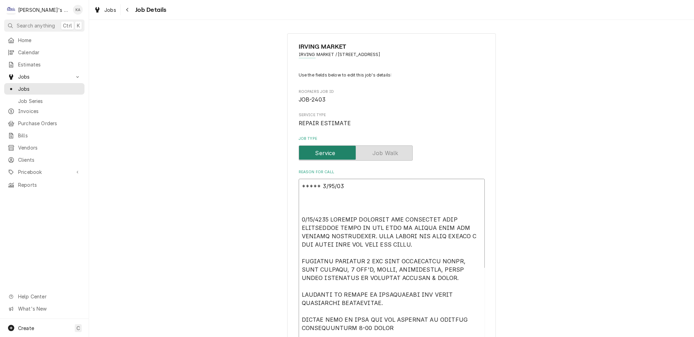
type textarea "***** 8/18/202 4/30/2025 UPDATED ESTIMATE FOR REPLACING BOTH EVAPORATOR COILS I…"
type textarea "x"
type textarea "***** 8/18/2025 4/30/2025 UPDATED ESTIMATE FOR REPLACING BOTH EVAPORATOR COILS …"
type textarea "x"
type textarea "***** 8/18/2025 4/30/2025 UPDATED ESTIMATE FOR REPLACING BOTH EVAPORATOR COILS …"
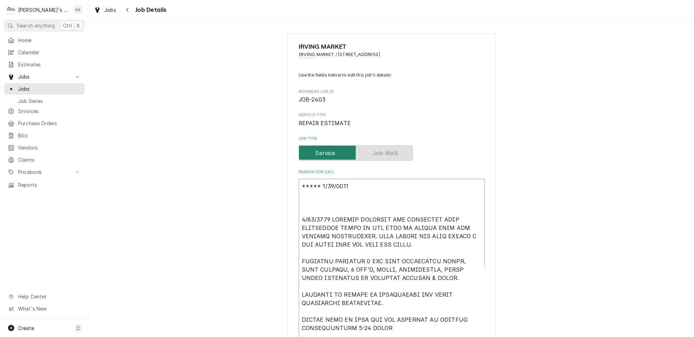
type textarea "x"
type textarea "***** 8/18/2025 4 4/30/2025 UPDATED ESTIMATE FOR REPLACING BOTH EVAPORATOR COIL…"
type textarea "x"
type textarea "***** 8/18/2025 4: 4/30/2025 UPDATED ESTIMATE FOR REPLACING BOTH EVAPORATOR COI…"
type textarea "x"
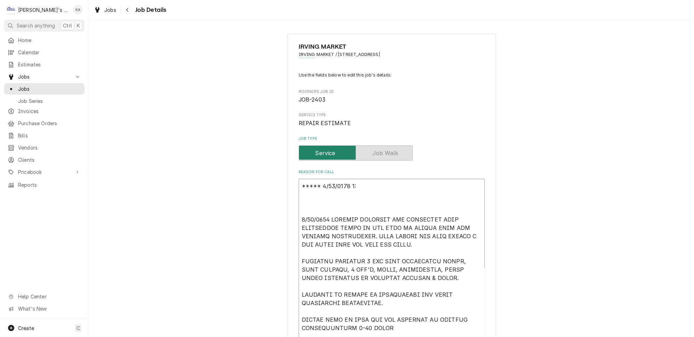
type textarea "***** 8/18/2025 4:3 4/30/2025 UPDATED ESTIMATE FOR REPLACING BOTH EVAPORATOR CO…"
type textarea "x"
type textarea "***** 8/18/2025 4:30 4/30/2025 UPDATED ESTIMATE FOR REPLACING BOTH EVAPORATOR C…"
type textarea "x"
type textarea "***** 8/18/2025 4:30 4/30/2025 UPDATED ESTIMATE FOR REPLACING BOTH EVAPORATOR C…"
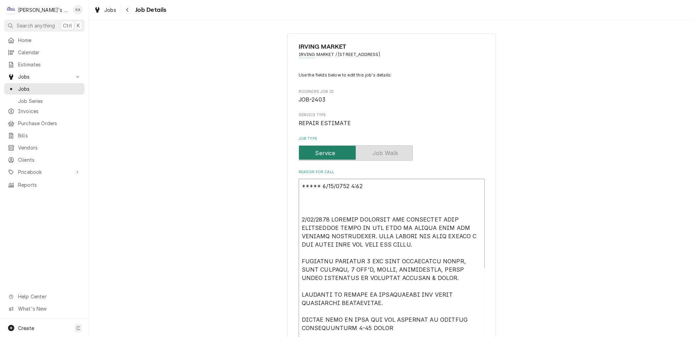
type textarea "x"
type textarea "***** 8/18/2025 4:30 P 4/30/2025 UPDATED ESTIMATE FOR REPLACING BOTH EVAPORATOR…"
type textarea "x"
type textarea "***** 8/18/2025 4:30 PM 4/30/2025 UPDATED ESTIMATE FOR REPLACING BOTH EVAPORATO…"
type textarea "x"
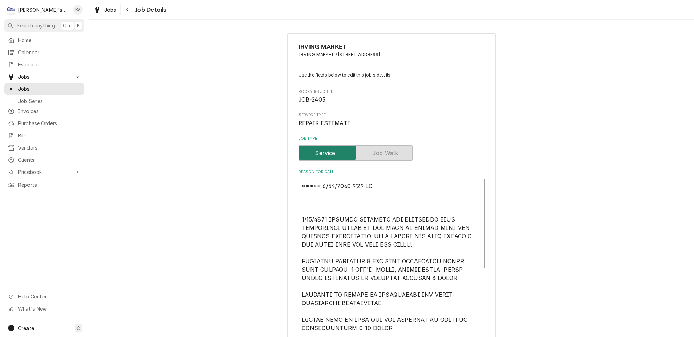
type textarea "***** 8/18/2025 4:30 PM- 4/30/2025 UPDATED ESTIMATE FOR REPLACING BOTH EVAPORAT…"
type textarea "x"
type textarea "***** 8/18/2025 4:30 PM- 4/30/2025 UPDATED ESTIMATE FOR REPLACING BOTH EVAPORAT…"
type textarea "x"
type textarea "***** 8/18/2025 4:30 PM- K 4/30/2025 UPDATED ESTIMATE FOR REPLACING BOTH EVAPOR…"
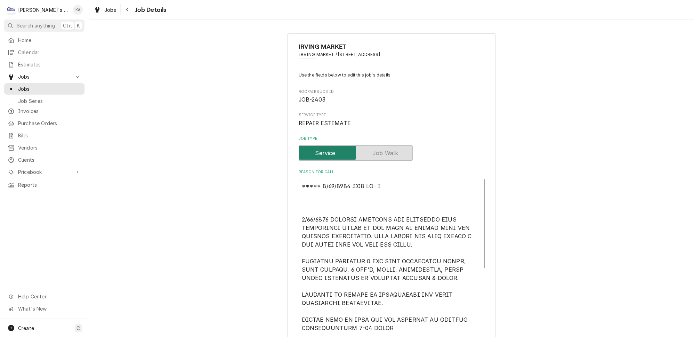
type textarea "x"
type textarea "***** 8/18/2025 4:30 PM- KO 4/30/2025 UPDATED ESTIMATE FOR REPLACING BOTH EVAPO…"
type textarea "x"
type textarea "***** 8/18/2025 4:30 PM- KOR 4/30/2025 UPDATED ESTIMATE FOR REPLACING BOTH EVAP…"
type textarea "x"
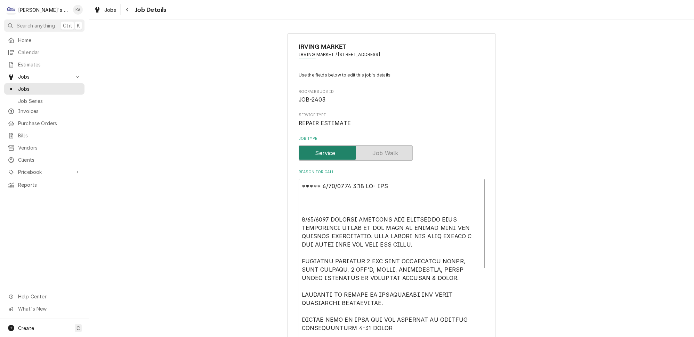
type textarea "***** 8/18/2025 4:30 PM- KORE 4/30/2025 UPDATED ESTIMATE FOR REPLACING BOTH EVA…"
type textarea "x"
type textarea "***** 8/18/2025 4:30 PM- KOREY 4/30/2025 UPDATED ESTIMATE FOR REPLACING BOTH EV…"
type textarea "x"
type textarea "***** 8/18/2025 4:30 PM- KOREY- 4/30/2025 UPDATED ESTIMATE FOR REPLACING BOTH E…"
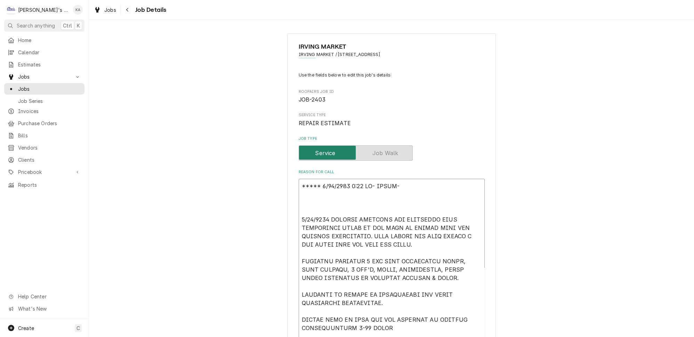
type textarea "x"
type textarea "***** 8/18/2025 4:30 PM- KOREY- 4/30/2025 UPDATED ESTIMATE FOR REPLACING BOTH E…"
type textarea "x"
type textarea "***** 8/18/2025 4:30 PM- KOREY- N 4/30/2025 UPDATED ESTIMATE FOR REPLACING BOTH…"
type textarea "x"
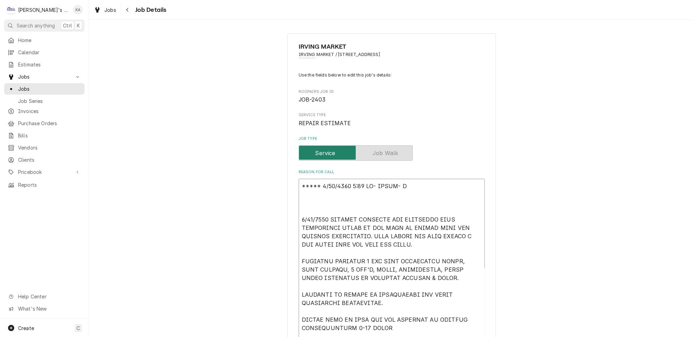
type textarea "***** 8/18/2025 4:30 PM- KOREY- NE 4/30/2025 UPDATED ESTIMATE FOR REPLACING BOT…"
type textarea "x"
type textarea "***** 8/18/2025 4:30 PM- KOREY- NEE 4/30/2025 UPDATED ESTIMATE FOR REPLACING BO…"
type textarea "x"
type textarea "***** 8/18/2025 4:30 PM- KOREY- NEED 4/30/2025 UPDATED ESTIMATE FOR REPLACING B…"
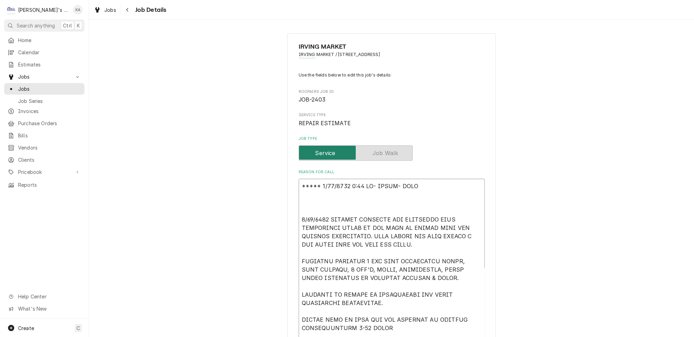
type textarea "x"
type textarea "***** 8/18/2025 4:30 PM- KOREY- NEED 4/30/2025 UPDATED ESTIMATE FOR REPLACING B…"
type textarea "x"
type textarea "***** 8/18/2025 4:30 PM- KOREY- NEED A 4/30/2025 UPDATED ESTIMATE FOR REPLACING…"
type textarea "x"
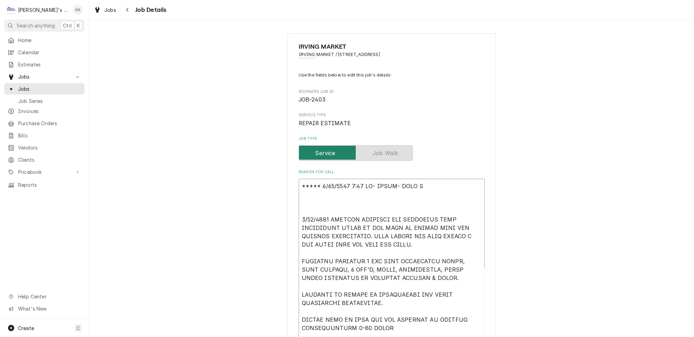
type textarea "***** 8/18/2025 4:30 PM- KOREY- NEED AL 4/30/2025 UPDATED ESTIMATE FOR REPLACIN…"
type textarea "x"
type textarea "***** 8/18/2025 4:30 PM- KOREY- NEED ALL 4/30/2025 UPDATED ESTIMATE FOR REPLACI…"
type textarea "x"
type textarea "***** 8/18/2025 4:30 PM- KOREY- NEED ALL 4/30/2025 UPDATED ESTIMATE FOR REPLACI…"
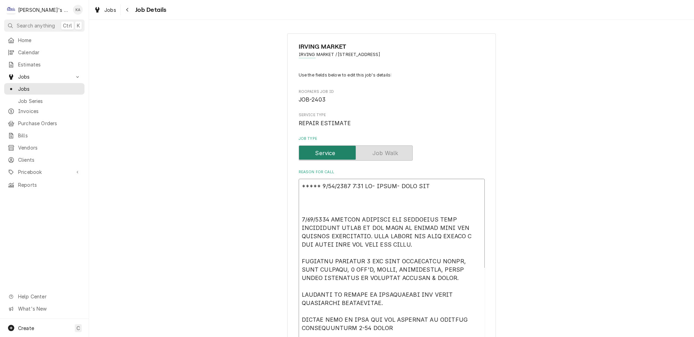
type textarea "x"
type textarea "***** 8/18/2025 4:30 PM- KOREY- NEED ALL P 4/30/2025 UPDATED ESTIMATE FOR REPLA…"
type textarea "x"
type textarea "***** 8/18/2025 4:30 PM- KOREY- NEED ALL PA 4/30/2025 UPDATED ESTIMATE FOR REPL…"
type textarea "x"
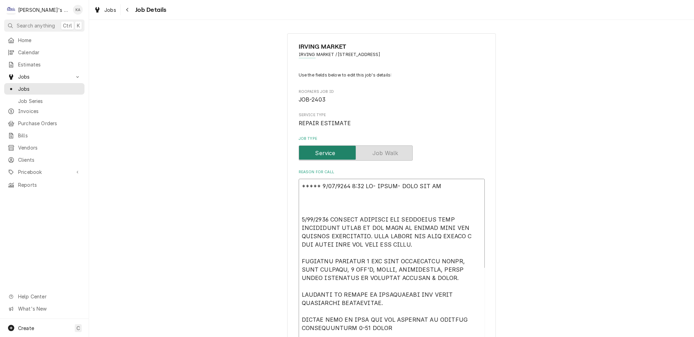
type textarea "***** 8/18/2025 4:30 PM- KOREY- NEED ALL PAR 4/30/2025 UPDATED ESTIMATE FOR REP…"
type textarea "x"
type textarea "***** 8/18/2025 4:30 PM- KOREY- NEED ALL PART 4/30/2025 UPDATED ESTIMATE FOR RE…"
type textarea "x"
type textarea "***** 8/18/2025 4:30 PM- KOREY- NEED ALL PARTS 4/30/2025 UPDATED ESTIMATE FOR R…"
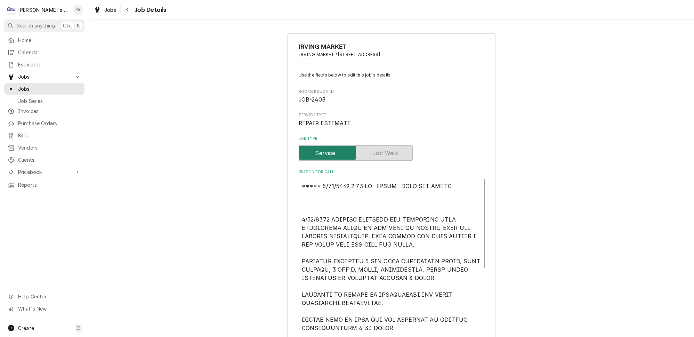
type textarea "x"
type textarea "***** 8/18/2025 4:30 PM- KOREY- NEED ALL PARTS 4/30/2025 UPDATED ESTIMATE FOR R…"
type textarea "x"
type textarea "***** 8/18/2025 4:30 PM- KOREY- NEED ALL PARTS U 4/30/2025 UPDATED ESTIMATE FOR…"
type textarea "x"
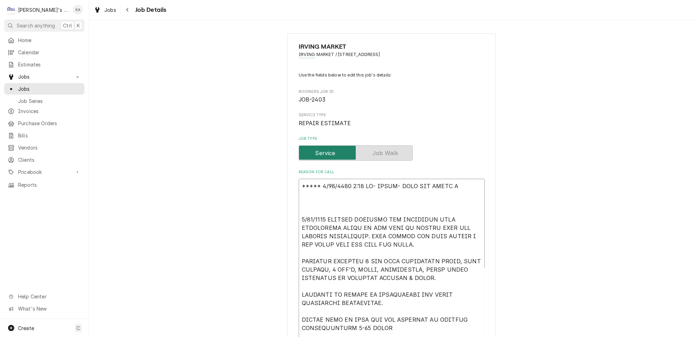
type textarea "***** 8/18/2025 4:30 PM- KOREY- NEED ALL PARTS US 4/30/2025 UPDATED ESTIMATE FO…"
type textarea "x"
type textarea "***** 8/18/2025 4:30 PM- KOREY- NEED ALL PARTS USE 4/30/2025 UPDATED ESTIMATE F…"
type textarea "x"
type textarea "***** 8/18/2025 4:30 PM- KOREY- NEED ALL PARTS USED 4/30/2025 UPDATED ESTIMATE …"
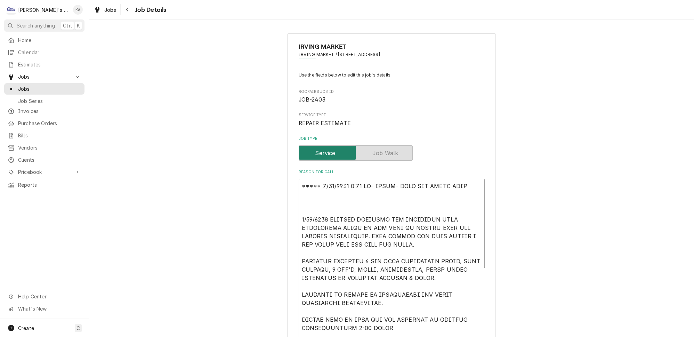
type textarea "x"
type textarea "***** 8/18/2025 4:30 PM- KOREY- NEED ALL PARTS USED 4/30/2025 UPDATED ESTIMATE …"
type textarea "x"
type textarea "***** 8/18/2025 4:30 PM- KOREY- NEED ALL PARTS USED O 4/30/2025 UPDATED ESTIMAT…"
type textarea "x"
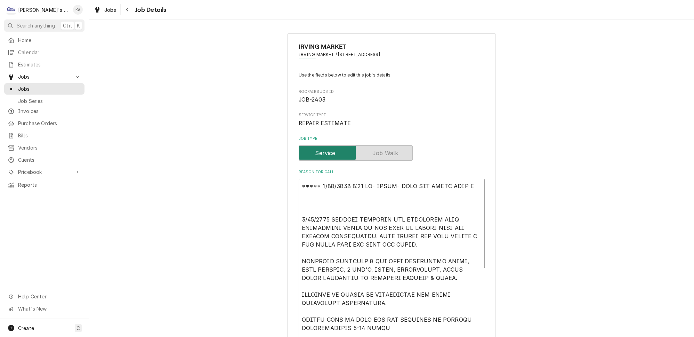
type textarea "***** 8/18/2025 4:30 PM- KOREY- NEED ALL PARTS USED OR 4/30/2025 UPDATED ESTIMA…"
type textarea "x"
type textarea "***** 8/18/2025 4:30 PM- KOREY- NEED ALL PARTS USED OR 4/30/2025 UPDATED ESTIMA…"
type textarea "x"
type textarea "***** 8/18/2025 4:30 PM- KOREY- NEED ALL PARTS USED OR N 4/30/2025 UPDATED ESTI…"
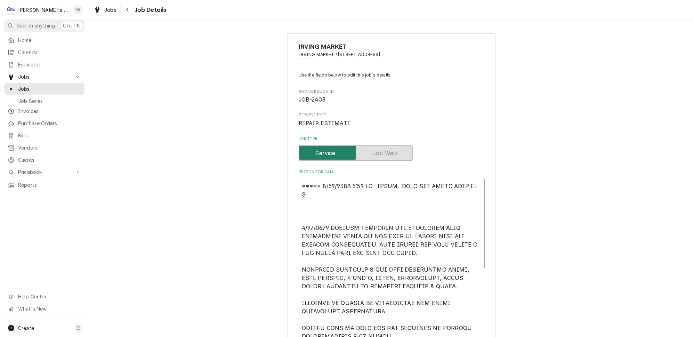
type textarea "x"
type textarea "***** 8/18/2025 4:30 PM- KOREY- NEED ALL PARTS USED OR NO 4/30/2025 UPDATED EST…"
type textarea "x"
type textarea "***** 8/18/2025 4:30 PM- KOREY- NEED ALL PARTS USED OR NOT 4/30/2025 UPDATED ES…"
type textarea "x"
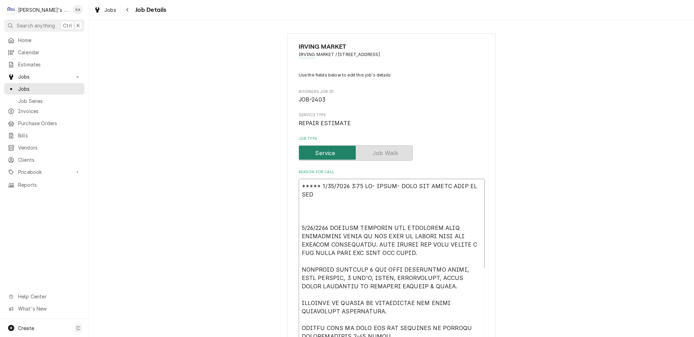
type textarea "***** 8/18/2025 4:30 PM- KOREY- NEED ALL PARTS USED OR NOT 4/30/2025 UPDATED ES…"
type textarea "x"
type textarea "***** 8/18/2025 4:30 PM- KOREY- NEED ALL PARTS USED OR NOT U 4/30/2025 UPDATED …"
type textarea "x"
type textarea "***** 8/18/2025 4:30 PM- KOREY- NEED ALL PARTS USED OR NOT US 4/30/2025 UPDATED…"
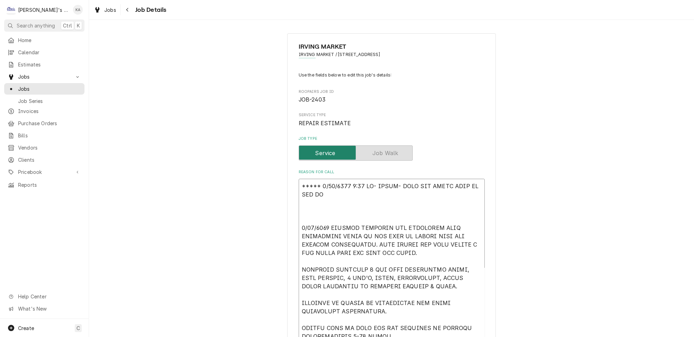
type textarea "x"
type textarea "***** 8/18/2025 4:30 PM- KOREY- NEED ALL PARTS USED OR NOT USE 4/30/2025 UPDATE…"
type textarea "x"
type textarea "***** 8/18/2025 4:30 PM- KOREY- NEED ALL PARTS USED OR NOT USED 4/30/2025 UPDAT…"
type textarea "x"
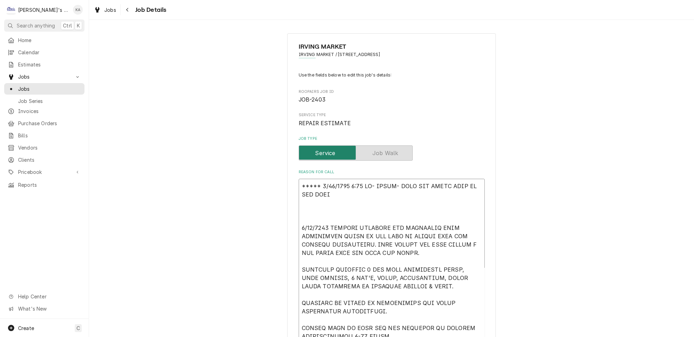
type textarea "***** 8/18/2025 4:30 PM- KOREY- NEED ALL PARTS USED OR NOT USE 4/30/2025 UPDATE…"
type textarea "x"
type textarea "***** 8/18/2025 4:30 PM- KOREY- NEED ALL PARTS USED OR NOT US 4/30/2025 UPDATED…"
type textarea "x"
type textarea "***** 8/18/2025 4:30 PM- KOREY- NEED ALL PARTS USED OR NOT U 4/30/2025 UPDATED …"
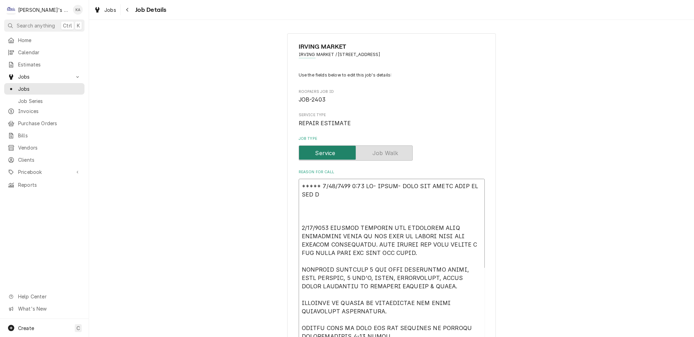
type textarea "x"
type textarea "***** 8/18/2025 4:30 PM- KOREY- NEED ALL PARTS USED OR NOT 4/30/2025 UPDATED ES…"
type textarea "x"
type textarea "***** 8/18/2025 4:30 PM- KOREY- NEED ALL PARTS USED OR NOT 4/30/2025 UPDATED ES…"
type textarea "x"
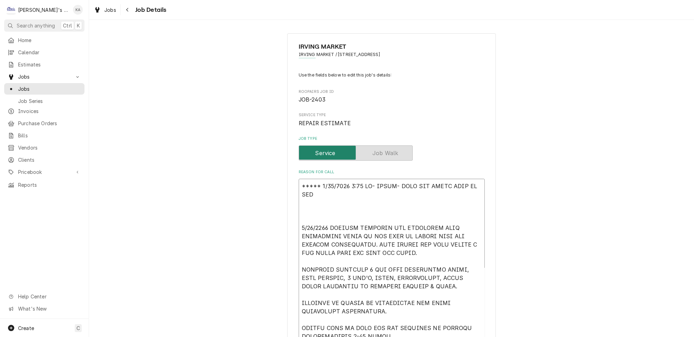
type textarea "***** 8/18/2025 4:30 PM- KOREY- NEED ALL PARTS USED OR NO 4/30/2025 UPDATED EST…"
type textarea "x"
type textarea "***** 8/18/2025 4:30 PM- KOREY- NEED ALL PARTS USED OR N 4/30/2025 UPDATED ESTI…"
type textarea "x"
type textarea "***** 8/18/2025 4:30 PM- KOREY- NEED ALL PARTS USED OR 4/30/2025 UPDATED ESTIMA…"
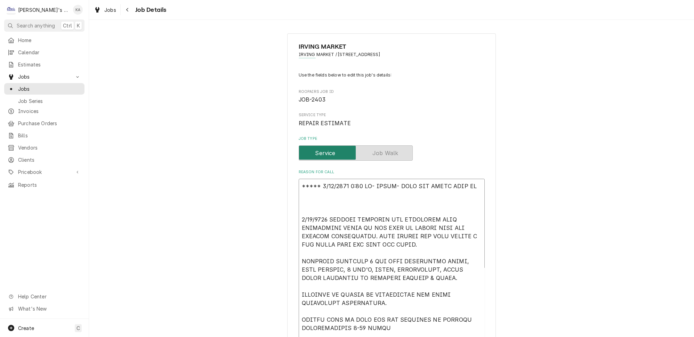
type textarea "x"
type textarea "***** 8/18/2025 4:30 PM- KOREY- NEED ALL PARTS USED OR 4/30/2025 UPDATED ESTIMA…"
type textarea "x"
type textarea "***** 8/18/2025 4:30 PM- KOREY- NEED ALL PARTS USED O 4/30/2025 UPDATED ESTIMAT…"
type textarea "x"
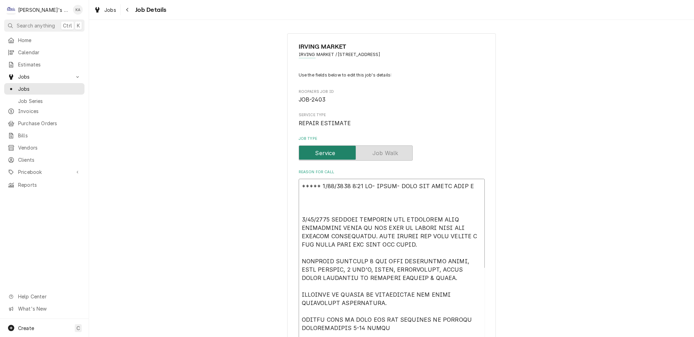
type textarea "***** 8/18/2025 4:30 PM- KOREY- NEED ALL PARTS USED 4/30/2025 UPDATED ESTIMATE …"
type textarea "x"
type textarea "***** 8/18/2025 4:30 PM- KOREY- NEED ALL PARTS USED 4/30/2025 UPDATED ESTIMATE …"
type textarea "x"
type textarea "***** 8/18/2025 4:30 PM- KOREY- NEED ALL PARTS USE 4/30/2025 UPDATED ESTIMATE F…"
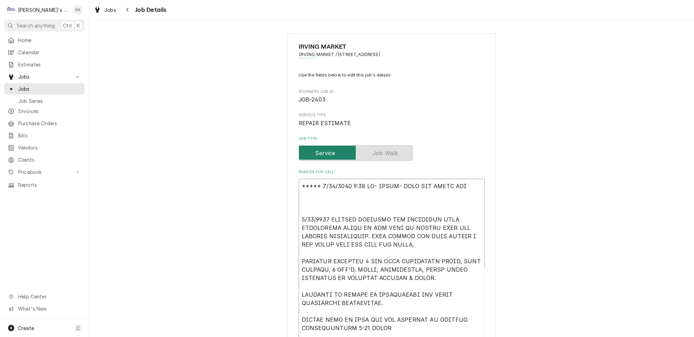
type textarea "x"
type textarea "***** 8/18/2025 4:30 PM- KOREY- NEED ALL PARTS US 4/30/2025 UPDATED ESTIMATE FO…"
type textarea "x"
type textarea "***** 8/18/2025 4:30 PM- KOREY- NEED ALL PARTS U 4/30/2025 UPDATED ESTIMATE FOR…"
type textarea "x"
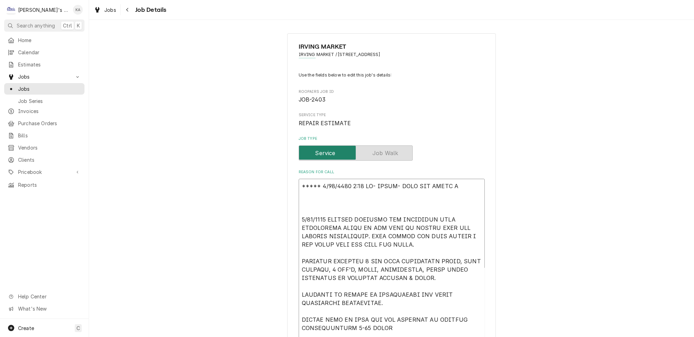
type textarea "***** 8/18/2025 4:30 PM- KOREY- NEED ALL PARTS 4/30/2025 UPDATED ESTIMATE FOR R…"
type textarea "x"
type textarea "***** 8/18/2025 4:30 PM- KOREY- NEED ALL PARTS 4/30/2025 UPDATED ESTIMATE FOR R…"
type textarea "x"
type textarea "***** 8/18/2025 4:30 PM- KOREY- NEED ALL PART 4/30/2025 UPDATED ESTIMATE FOR RE…"
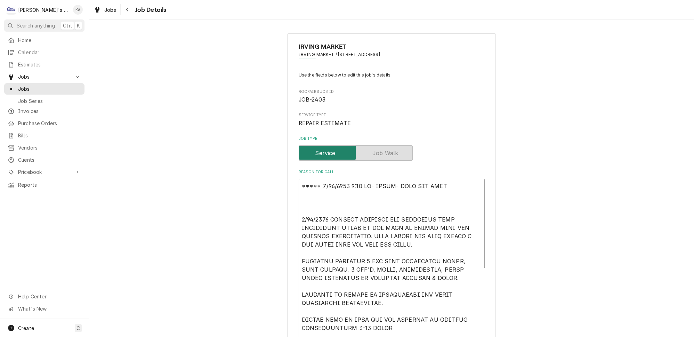
type textarea "x"
type textarea "***** 8/18/2025 4:30 PM- KOREY- NEED ALL PAR 4/30/2025 UPDATED ESTIMATE FOR REP…"
type textarea "x"
type textarea "***** 8/18/2025 4:30 PM- KOREY- NEED ALL PA 4/30/2025 UPDATED ESTIMATE FOR REPL…"
type textarea "x"
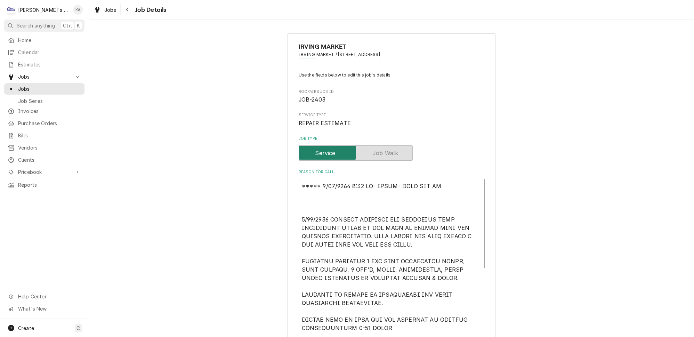
type textarea "***** 8/18/2025 4:30 PM- KOREY- NEED ALL P 4/30/2025 UPDATED ESTIMATE FOR REPLA…"
type textarea "x"
type textarea "***** 8/18/2025 4:30 PM- KOREY- NEED ALL 4/30/2025 UPDATED ESTIMATE FOR REPLACI…"
type textarea "x"
type textarea "***** 8/18/2025 4:30 PM- KOREY- NEED ALL 4/30/2025 UPDATED ESTIMATE FOR REPLACI…"
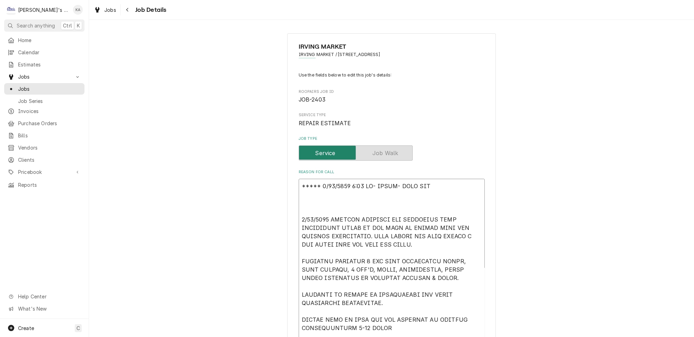
type textarea "x"
type textarea "***** 8/18/2025 4:30 PM- KOREY- NEED AL 4/30/2025 UPDATED ESTIMATE FOR REPLACIN…"
type textarea "x"
type textarea "***** 8/18/2025 4:30 PM- KOREY- NEED A 4/30/2025 UPDATED ESTIMATE FOR REPLACING…"
type textarea "x"
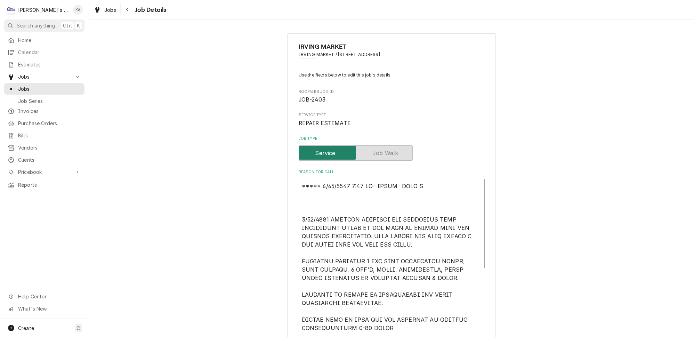
type textarea "***** 8/18/2025 4:30 PM- KOREY- NEED 4/30/2025 UPDATED ESTIMATE FOR REPLACING B…"
type textarea "x"
type textarea "***** 8/18/2025 4:30 PM- KOREY- NEED T 4/30/2025 UPDATED ESTIMATE FOR REPLACING…"
type textarea "x"
type textarea "***** 8/18/2025 4:30 PM- KOREY- NEED TO 4/30/2025 UPDATED ESTIMATE FOR REPLACIN…"
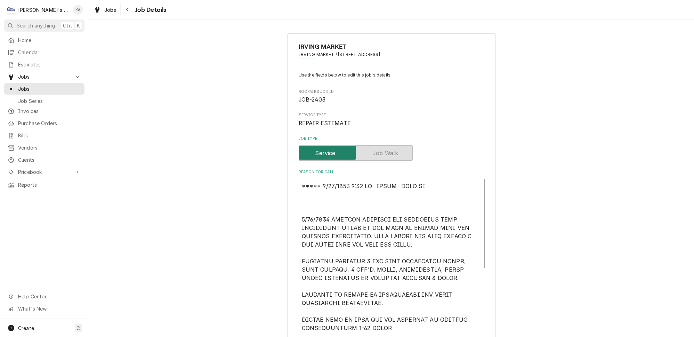
type textarea "x"
type textarea "***** 8/18/2025 4:30 PM- KOREY- NEED TO 4/30/2025 UPDATED ESTIMATE FOR REPLACIN…"
type textarea "x"
type textarea "***** 8/18/2025 4:30 PM- KOREY- NEED TO K 4/30/2025 UPDATED ESTIMATE FOR REPLAC…"
type textarea "x"
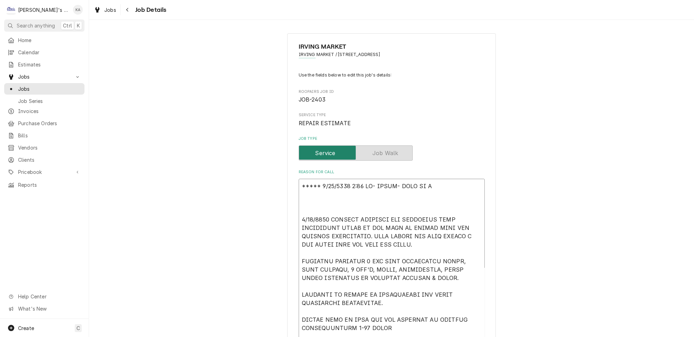
type textarea "***** 8/18/2025 4:30 PM- KOREY- NEED TO KN 4/30/2025 UPDATED ESTIMATE FOR REPLA…"
type textarea "x"
type textarea "***** 8/18/2025 4:30 PM- KOREY- NEED TO KNO 4/30/2025 UPDATED ESTIMATE FOR REPL…"
type textarea "x"
type textarea "***** 8/18/2025 4:30 PM- KOREY- NEED TO KNOW 4/30/2025 UPDATED ESTIMATE FOR REP…"
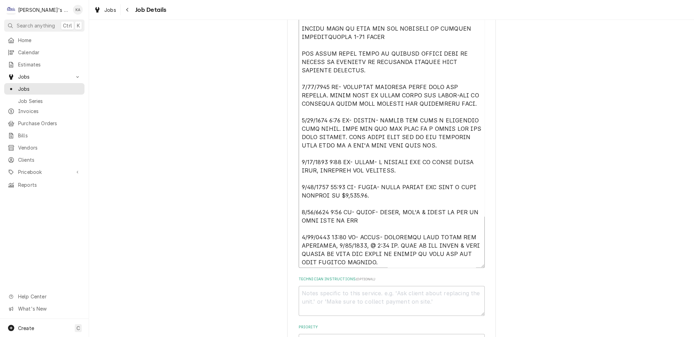
scroll to position [379, 0]
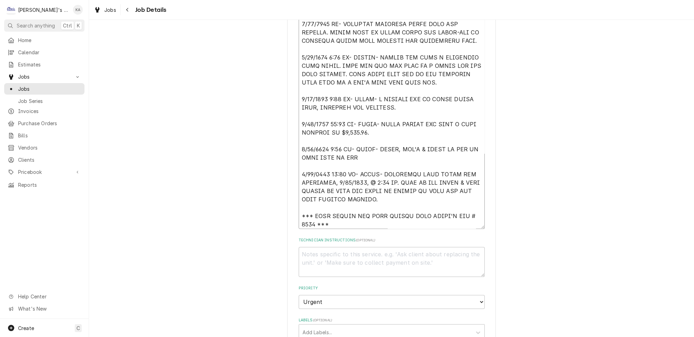
drag, startPoint x: 473, startPoint y: 200, endPoint x: 472, endPoint y: 224, distance: 24.0
click at [472, 224] on textarea "Reason For Call" at bounding box center [392, 14] width 186 height 429
drag, startPoint x: 328, startPoint y: 194, endPoint x: 303, endPoint y: 189, distance: 26.3
click at [303, 189] on textarea "Reason For Call" at bounding box center [392, 14] width 186 height 429
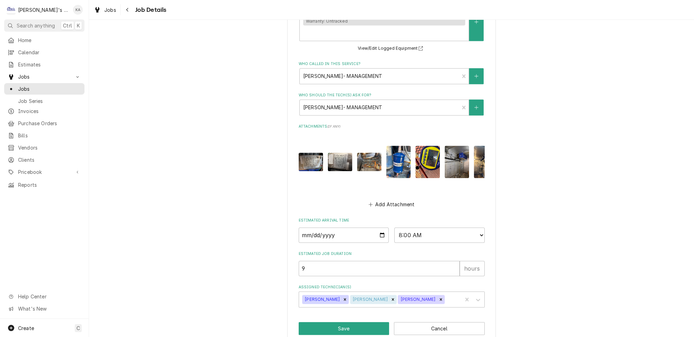
scroll to position [727, 0]
click at [389, 160] on img "Attachments" at bounding box center [399, 161] width 24 height 32
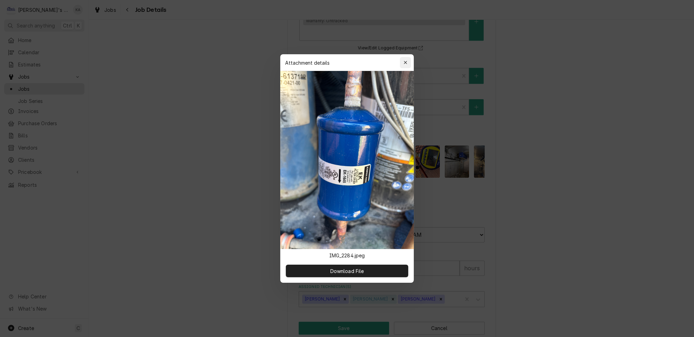
click at [404, 65] on icon "button" at bounding box center [406, 62] width 4 height 5
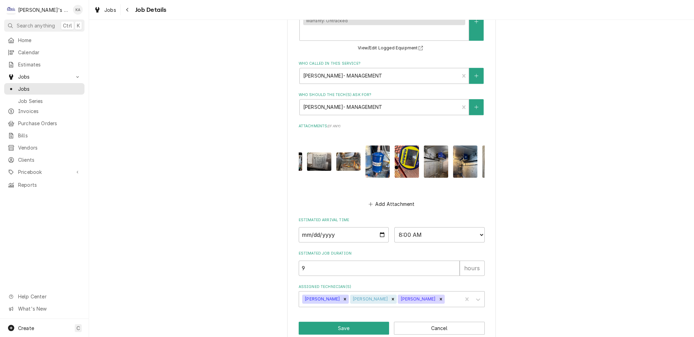
scroll to position [0, 25]
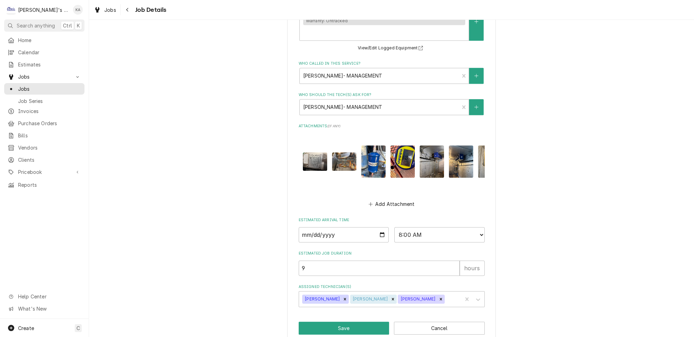
click at [341, 159] on img "Attachments" at bounding box center [344, 161] width 24 height 18
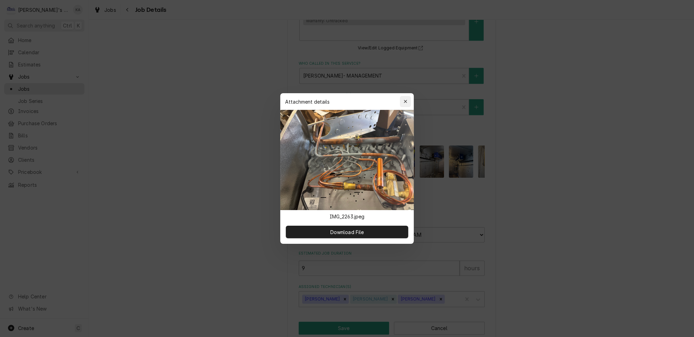
click at [404, 103] on icon "button" at bounding box center [405, 101] width 3 height 3
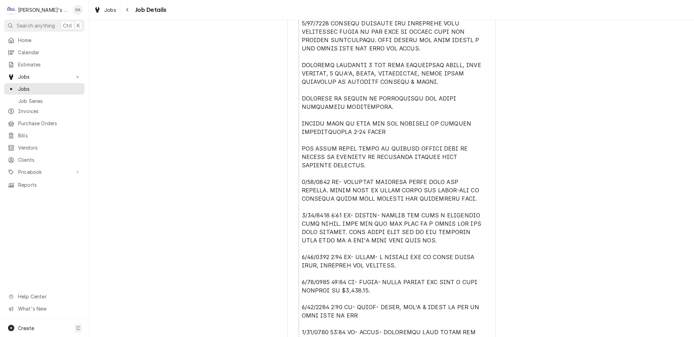
scroll to position [95, 0]
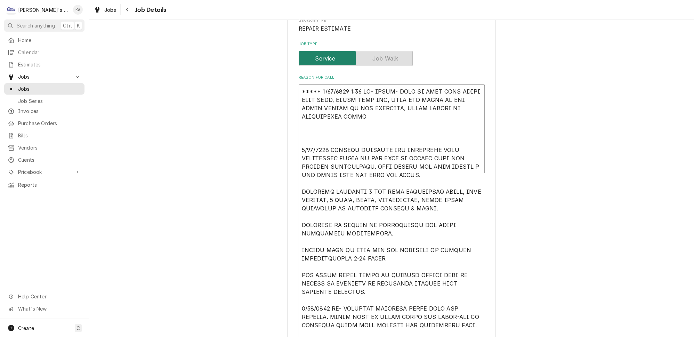
click at [362, 111] on textarea "Reason For Call" at bounding box center [392, 282] width 186 height 397
click at [302, 137] on textarea "Reason For Call" at bounding box center [392, 282] width 186 height 397
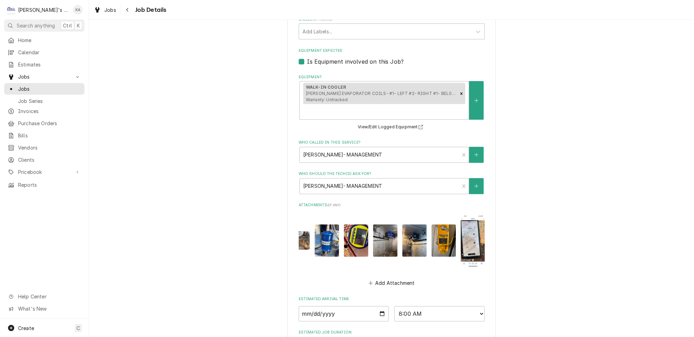
scroll to position [718, 0]
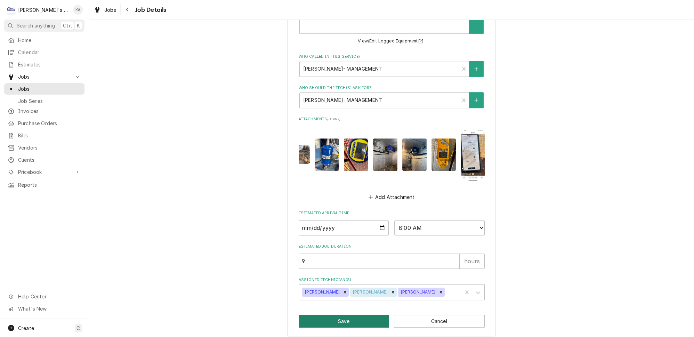
click at [341, 318] on button "Save" at bounding box center [344, 321] width 91 height 13
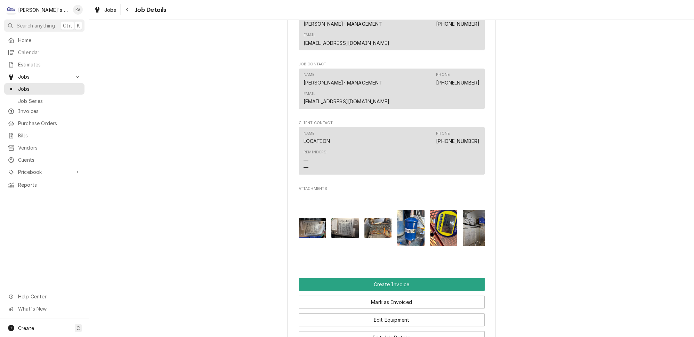
scroll to position [1012, 0]
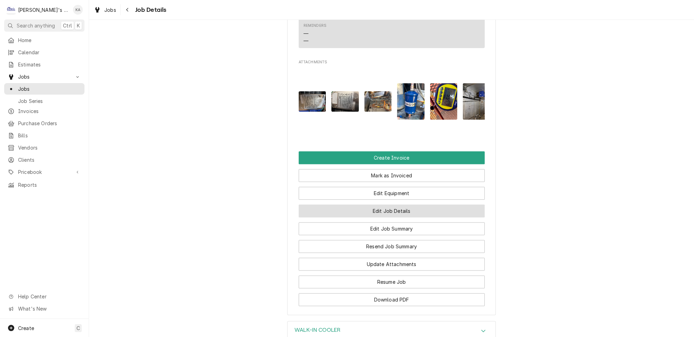
click at [419, 205] on button "Edit Job Details" at bounding box center [392, 211] width 186 height 13
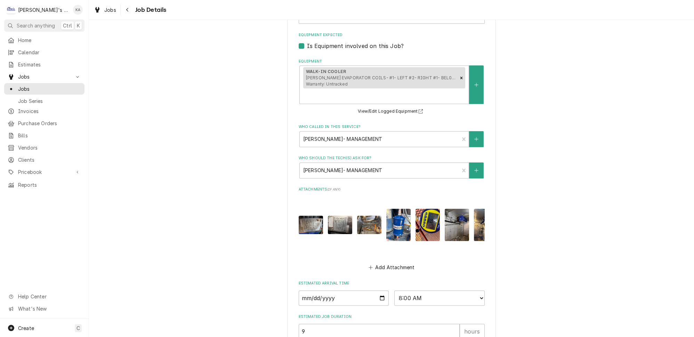
scroll to position [703, 0]
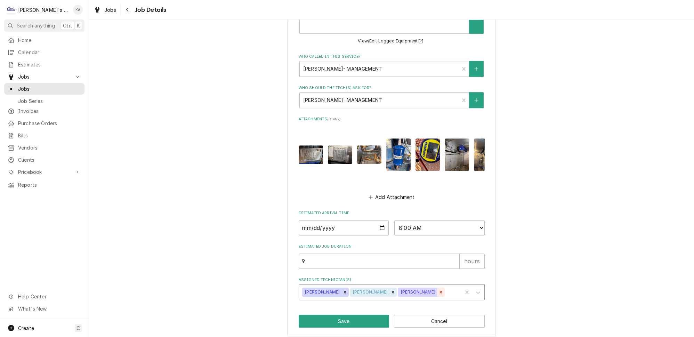
click at [440, 291] on icon "Remove Mikah Levitt-Freimuth" at bounding box center [441, 292] width 2 height 2
click at [344, 291] on icon "Remove Joey Brabb" at bounding box center [345, 292] width 2 height 2
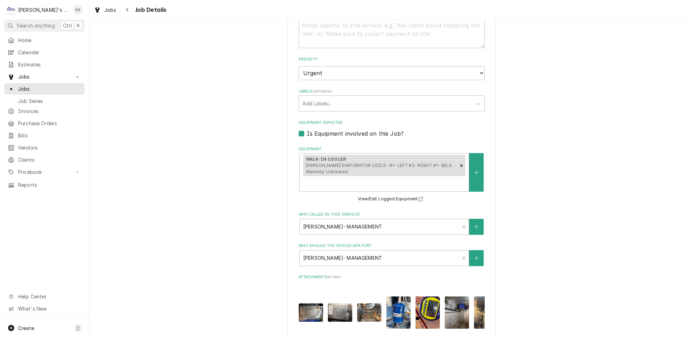
scroll to position [450, 0]
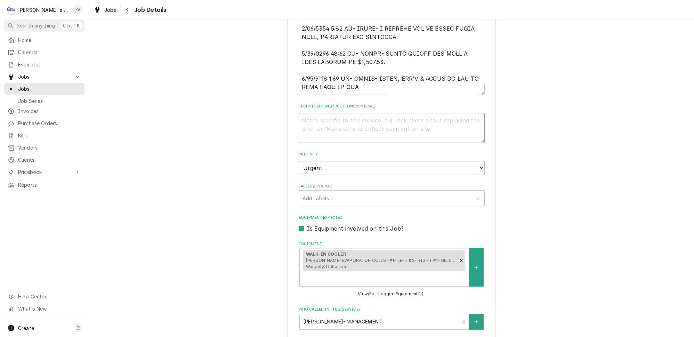
click at [307, 113] on textarea "Technician Instructions ( optional )" at bounding box center [392, 128] width 186 height 30
type textarea "x"
type textarea "*"
type textarea "x"
type textarea "**"
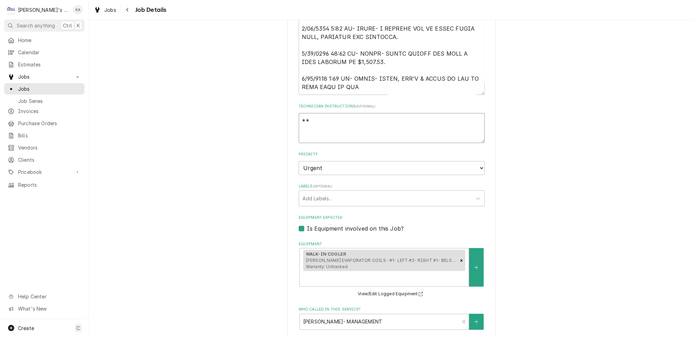
type textarea "x"
type textarea "***"
type textarea "x"
type textarea "***"
type textarea "x"
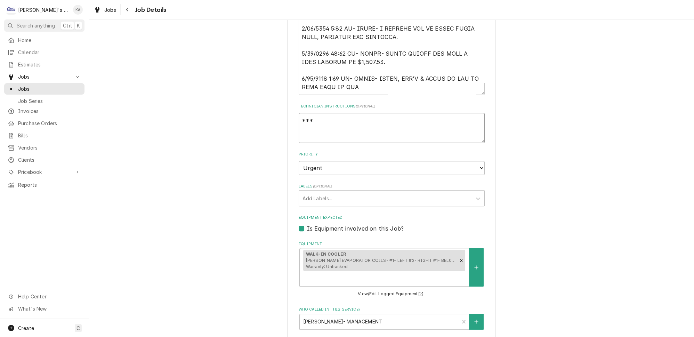
type textarea "*** 8"
type textarea "x"
type textarea "*** 8/"
type textarea "x"
type textarea "*** 8/1"
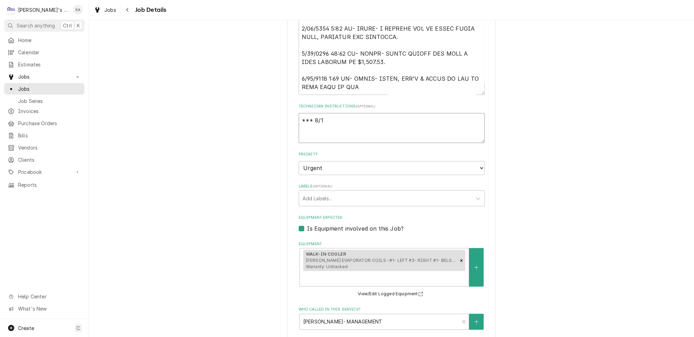
type textarea "x"
type textarea "*** 8/18"
type textarea "x"
type textarea "*** 8/18/"
type textarea "x"
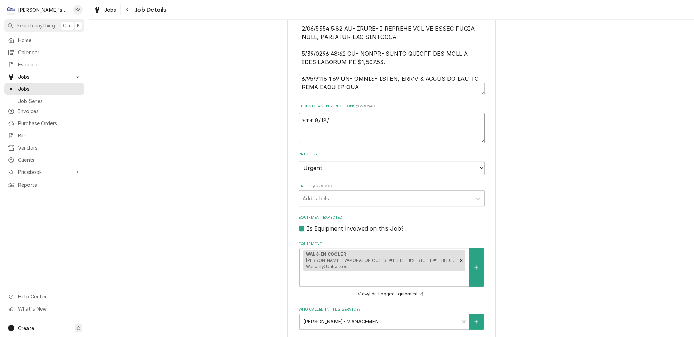
type textarea "*** 8/18/2"
type textarea "x"
type textarea "*** [DATE]"
type textarea "x"
type textarea "*** 8/18/202"
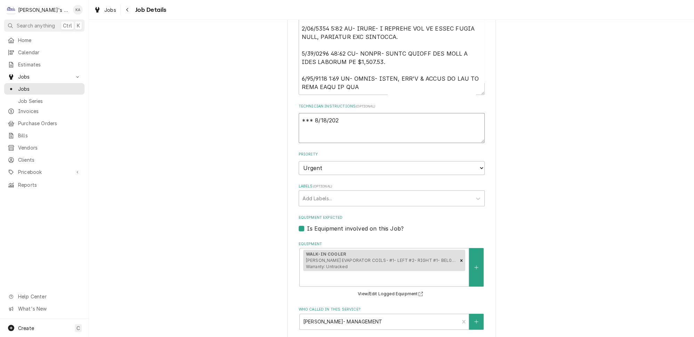
type textarea "x"
type textarea "*** [DATE]"
type textarea "x"
type textarea "*** [DATE]"
type textarea "x"
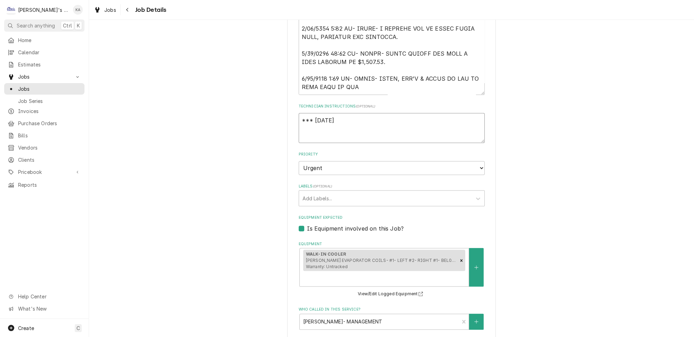
type textarea "*** [DATE] 4"
type textarea "x"
type textarea "*** [DATE] 4:"
type textarea "x"
type textarea "*** [DATE] 4:4"
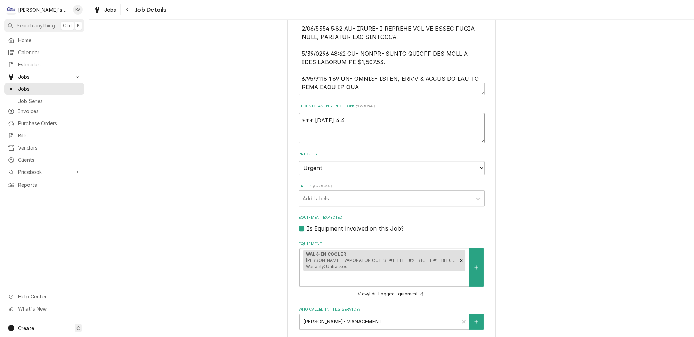
type textarea "x"
type textarea "*** [DATE] 4:45"
type textarea "x"
type textarea "*** [DATE] 4:45"
type textarea "x"
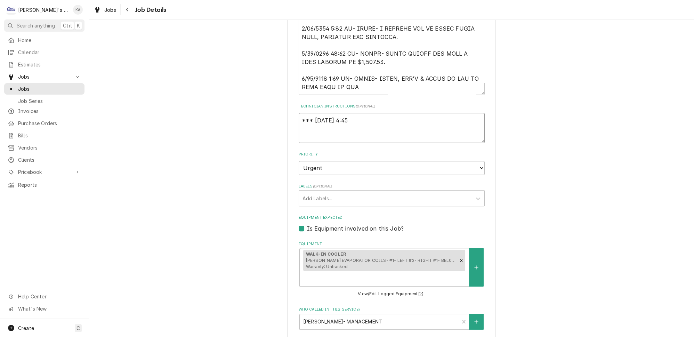
type textarea "*** [DATE] 4:45 P"
type textarea "x"
type textarea "*** [DATE] 4:45 PM"
type textarea "x"
type textarea "*** [DATE] 4:45 PM-"
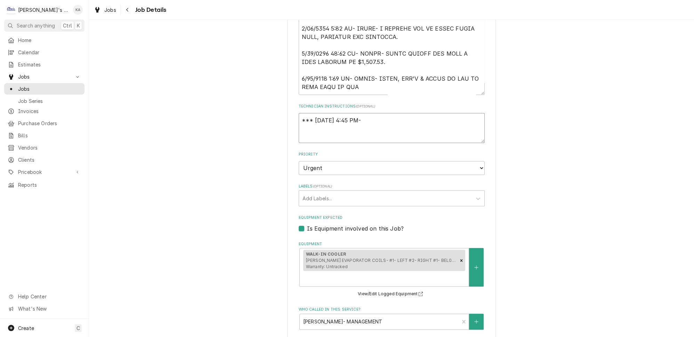
type textarea "x"
type textarea "*** [DATE] 4:45 PM-"
type textarea "x"
type textarea "*** [DATE] 4:45 PM- K"
type textarea "x"
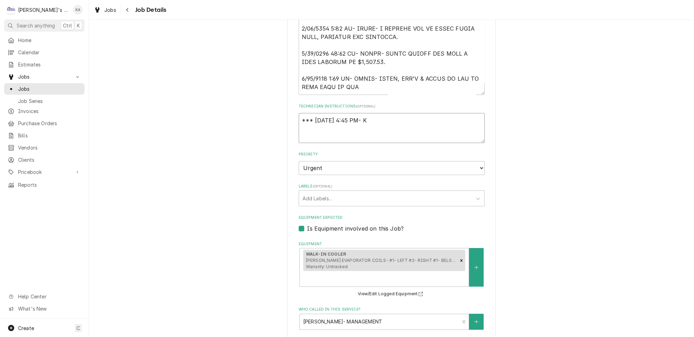
type textarea "*** [DATE] 4:45 PM- KO"
type textarea "x"
type textarea "*** [DATE] 4:45 PM- KOR"
type textarea "x"
type textarea "*** [DATE] 4:45 PM- [GEOGRAPHIC_DATA]"
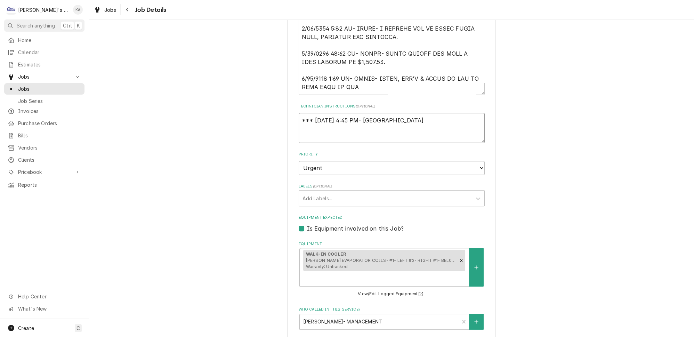
type textarea "x"
type textarea "*** [DATE] 4:45 PM- [GEOGRAPHIC_DATA]"
type textarea "x"
type textarea "*** [DATE] 4:45 PM- [GEOGRAPHIC_DATA]-"
type textarea "x"
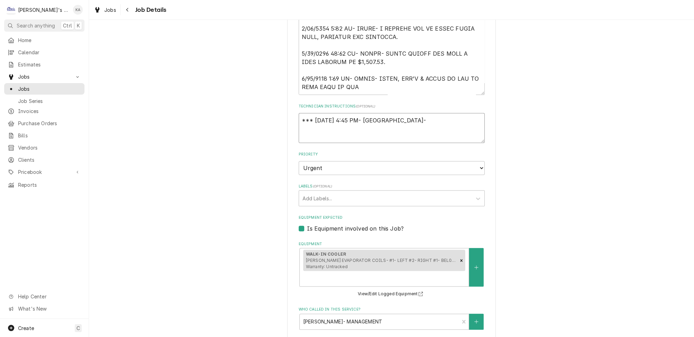
type textarea "*** [DATE] 4:45 PM- [GEOGRAPHIC_DATA]-"
type textarea "x"
type textarea "*** [DATE] 4:45 PM- [PERSON_NAME]- I"
type textarea "x"
type textarea "*** [DATE] 4:45 PM- [PERSON_NAME]- I"
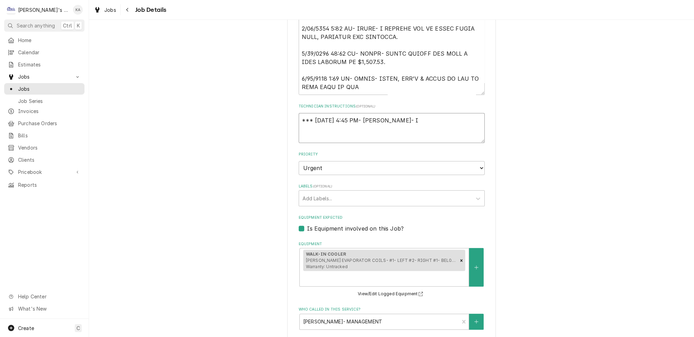
type textarea "x"
type textarea "*** [DATE] 4:45 PM- [PERSON_NAME]- I R"
type textarea "x"
type textarea "*** [DATE] 4:45 PM- [PERSON_NAME]- I RE"
type textarea "x"
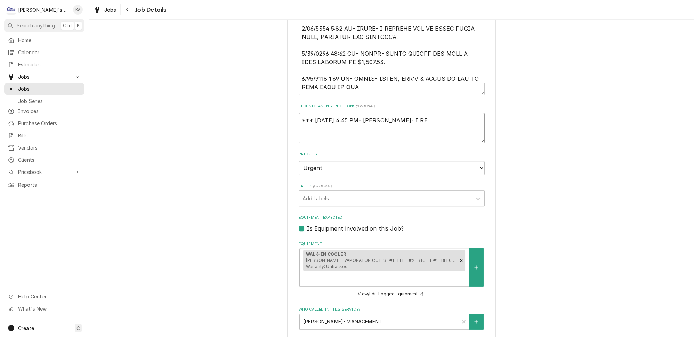
type textarea "*** [DATE] 4:45 PM- [PERSON_NAME]- I REM"
type textarea "x"
type textarea "*** [DATE] 4:45 PM- [GEOGRAPHIC_DATA]- I [GEOGRAPHIC_DATA]"
type textarea "x"
type textarea "*** [DATE] 4:45 PM- [PERSON_NAME]- I REMOV"
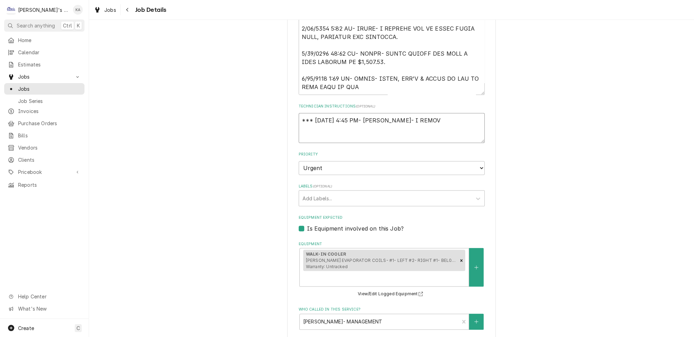
type textarea "x"
type textarea "*** [DATE] 4:45 PM- [PERSON_NAME]- I REMOVE"
type textarea "x"
type textarea "*** [DATE] 4:45 PM- [PERSON_NAME]- I REMOVED"
type textarea "x"
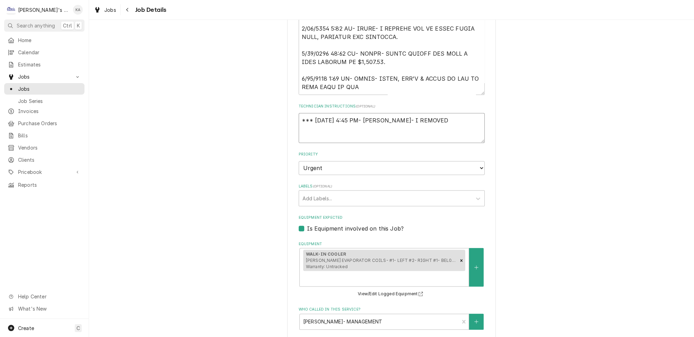
type textarea "*** [DATE] 4:45 PM- [PERSON_NAME]- I REMOVED"
type textarea "x"
type textarea "*** [DATE] 4:45 PM- [PERSON_NAME]- I REMOVED J"
type textarea "x"
type textarea "*** [DATE] 4:45 PM- [PERSON_NAME]- I REMOVED JO"
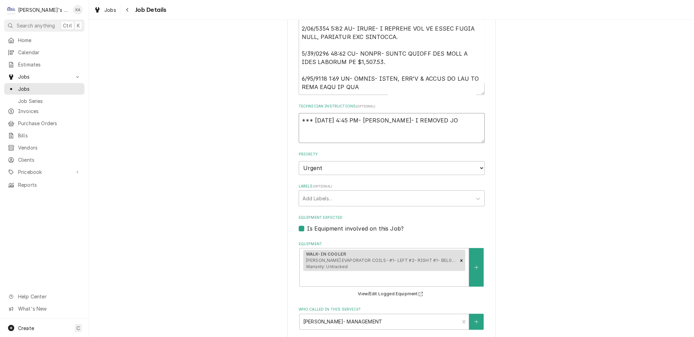
type textarea "x"
type textarea "*** [DATE] 4:45 PM- [PERSON_NAME]- I REMOVED [PERSON_NAME]"
type textarea "x"
type textarea "*** [DATE] 4:45 PM- [PERSON_NAME]- I REMOVED [PERSON_NAME]"
type textarea "x"
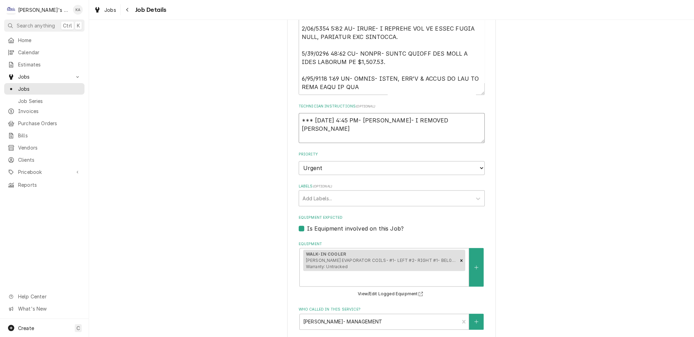
type textarea "*** [DATE] 4:45 PM- [PERSON_NAME]- I REMOVED [PERSON_NAME]"
type textarea "x"
type textarea "*** [DATE] 4:45 PM- [PERSON_NAME]- I REMOVED [PERSON_NAME] &"
type textarea "x"
type textarea "*** [DATE] 4:45 PM- [PERSON_NAME]- I REMOVED [PERSON_NAME] &"
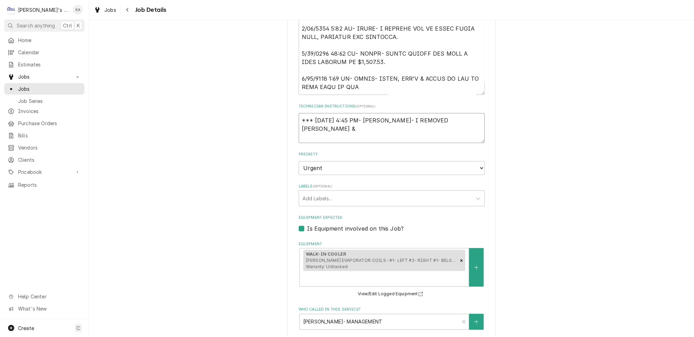
type textarea "x"
type textarea "*** [DATE] 4:45 PM- [PERSON_NAME]- I REMOVED [PERSON_NAME] & M"
type textarea "x"
type textarea "*** [DATE] 4:45 PM- [PERSON_NAME]- I REMOVED [PERSON_NAME] & MI"
type textarea "x"
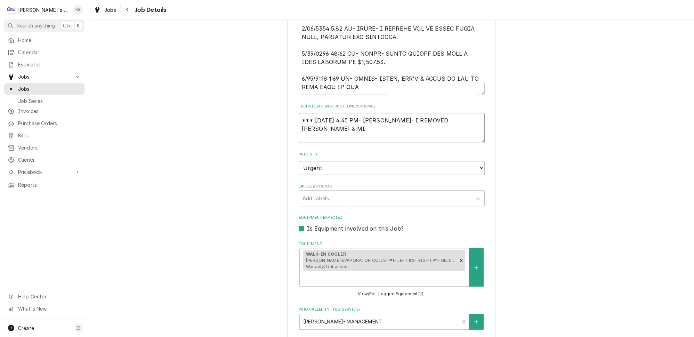
type textarea "*** [DATE] 4:45 PM- [PERSON_NAME]- I REMOVED [PERSON_NAME] & [PERSON_NAME]"
type textarea "x"
type textarea "*** [DATE] 4:45 PM- [PERSON_NAME]- I REMOVED [PERSON_NAME] & [PERSON_NAME]"
type textarea "x"
type textarea "*** [DATE] 4:45 PM- [PERSON_NAME]- I REMOVED [PERSON_NAME] & [PERSON_NAME]"
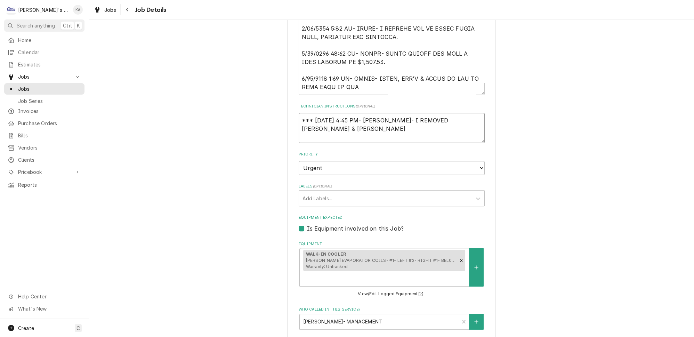
type textarea "x"
type textarea "*** [DATE] 4:45 PM- [PERSON_NAME]- I REMOVED [PERSON_NAME] & [PERSON_NAME]"
type textarea "x"
type textarea "*** [DATE] 4:45 PM- [PERSON_NAME]- I REMOVED [PERSON_NAME] & [PERSON_NAME]"
type textarea "x"
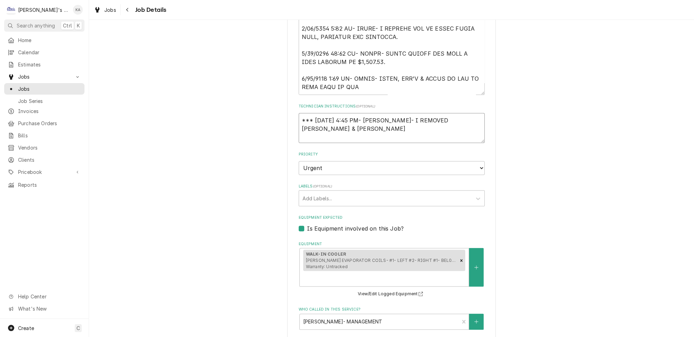
type textarea "*** [DATE] 4:45 PM- [PERSON_NAME]- I REMOVED [PERSON_NAME] & [PERSON_NAME]"
type textarea "x"
type textarea "*** [DATE] 4:45 PM- [PERSON_NAME]- I REMOVED [PERSON_NAME] & [PERSON_NAME]"
type textarea "x"
type textarea "*** [DATE] 4:45 PM- [PERSON_NAME]- I REMOVED [PERSON_NAME] & [PERSON_NAME] SO"
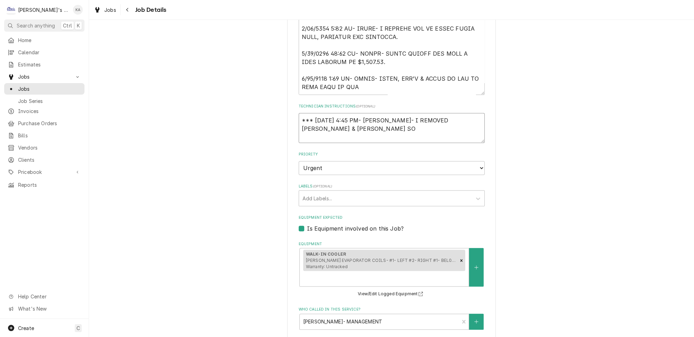
type textarea "x"
type textarea "*** [DATE] 4:45 PM- [PERSON_NAME]- I REMOVED [PERSON_NAME] & [PERSON_NAME] SO"
type textarea "x"
type textarea "*** [DATE] 4:45 PM- [PERSON_NAME]- I REMOVED [PERSON_NAME] & [PERSON_NAME] SO I"
type textarea "x"
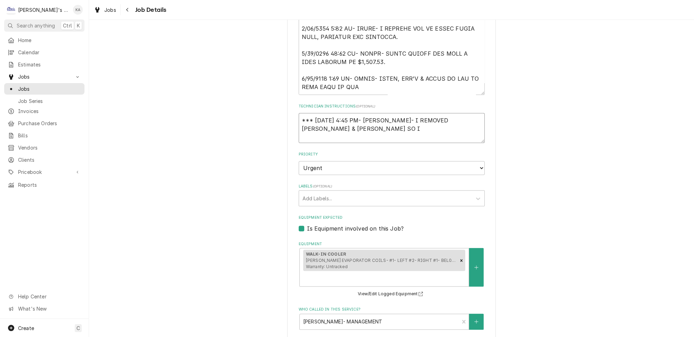
type textarea "*** [DATE] 4:45 PM- [PERSON_NAME]- I REMOVED [PERSON_NAME] & [PERSON_NAME] SO I"
type textarea "x"
type textarea "*** [DATE] 4:45 PM- [PERSON_NAME]- I REMOVED [PERSON_NAME] & [PERSON_NAME] SO I…"
type textarea "x"
type textarea "*** [DATE] 4:45 PM- [PERSON_NAME]- I REMOVED [PERSON_NAME] & [PERSON_NAME] SO I…"
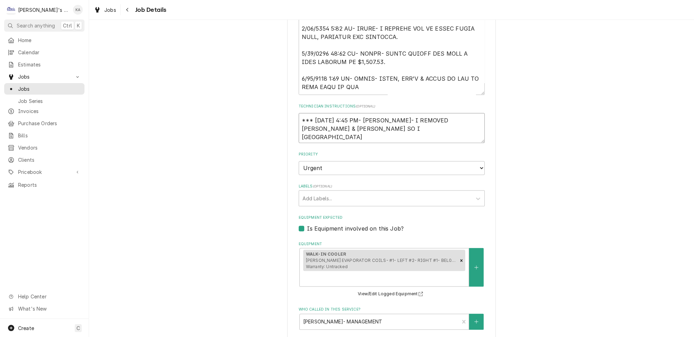
type textarea "x"
type textarea "*** [DATE] 4:45 PM- [PERSON_NAME]- I REMOVED [PERSON_NAME] & [PERSON_NAME] SO I…"
type textarea "x"
type textarea "*** [DATE] 4:45 PM- [PERSON_NAME]- I REMOVED [PERSON_NAME] & [PERSON_NAME] SO I…"
type textarea "x"
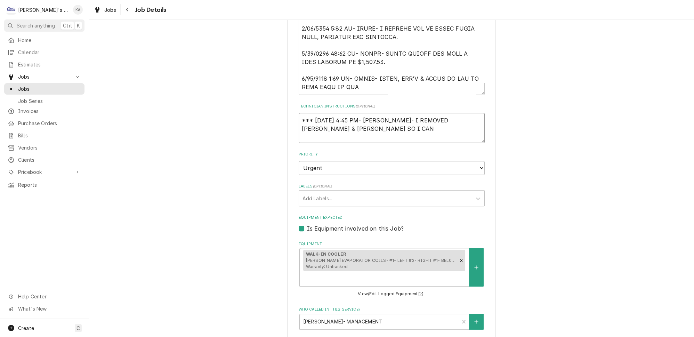
type textarea "*** [DATE] 4:45 PM- [PERSON_NAME]- I REMOVED [PERSON_NAME] & [PERSON_NAME] SO I…"
type textarea "x"
type textarea "*** [DATE] 4:45 PM- [PERSON_NAME]- I REMOVED [PERSON_NAME] & [PERSON_NAME] SO I…"
type textarea "x"
type textarea "*** [DATE] 4:45 PM- [PERSON_NAME]- I REMOVED [PERSON_NAME] & [PERSON_NAME] SO I…"
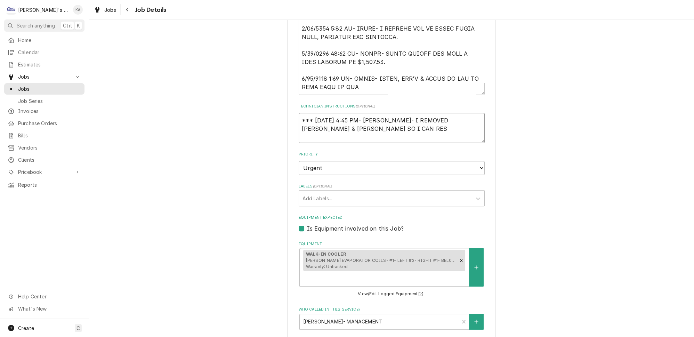
type textarea "x"
type textarea "*** [DATE] 4:45 PM- [PERSON_NAME]- I REMOVED [PERSON_NAME] & [PERSON_NAME] SO I…"
type textarea "x"
type textarea "*** [DATE] 4:45 PM- [PERSON_NAME]- I REMOVED [PERSON_NAME] & [PERSON_NAME] SO I…"
type textarea "x"
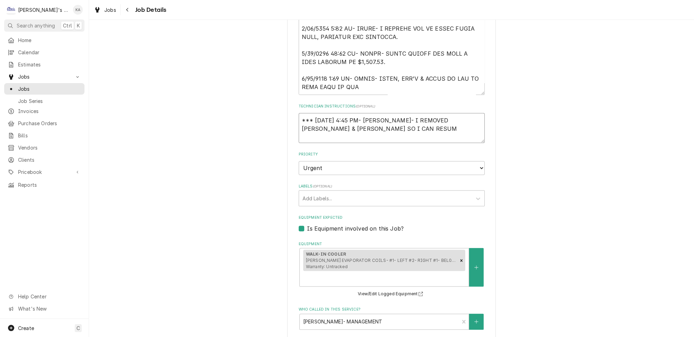
type textarea "*** [DATE] 4:45 PM- [PERSON_NAME]- I REMOVED [PERSON_NAME] & [PERSON_NAME] SO I…"
type textarea "x"
type textarea "*** [DATE] 4:45 PM- [PERSON_NAME]- I REMOVED [PERSON_NAME] & [PERSON_NAME] SO I…"
type textarea "x"
type textarea "*** [DATE] 4:45 PM- [PERSON_NAME]- I REMOVED [PERSON_NAME] & [PERSON_NAME] SO I…"
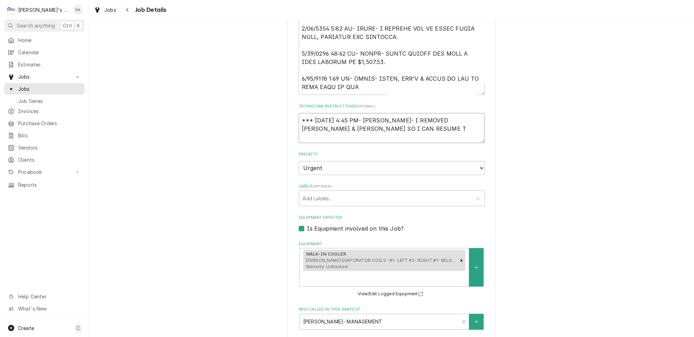
type textarea "x"
type textarea "*** [DATE] 4:45 PM- [PERSON_NAME]- I REMOVED [PERSON_NAME] & [PERSON_NAME] SO I…"
type textarea "x"
type textarea "*** [DATE] 4:45 PM- [PERSON_NAME]- I REMOVED [PERSON_NAME] & [PERSON_NAME] SO I…"
type textarea "x"
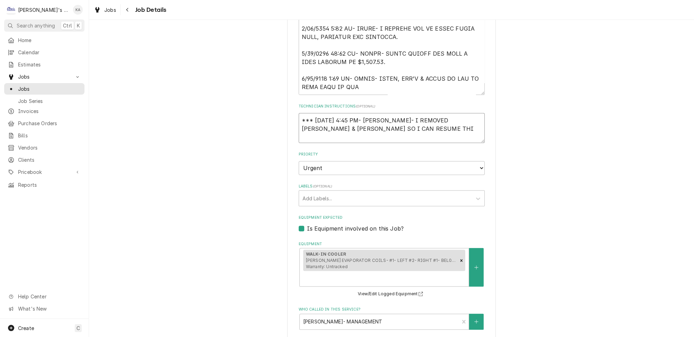
type textarea "*** [DATE] 4:45 PM- [PERSON_NAME]- I REMOVED [PERSON_NAME] & [PERSON_NAME] SO I…"
type textarea "x"
type textarea "*** [DATE] 4:45 PM- [PERSON_NAME]- I REMOVED [PERSON_NAME] & [PERSON_NAME] SO I…"
type textarea "x"
type textarea "*** [DATE] 4:45 PM- [PERSON_NAME]- I REMOVED [PERSON_NAME] & [PERSON_NAME] SO I…"
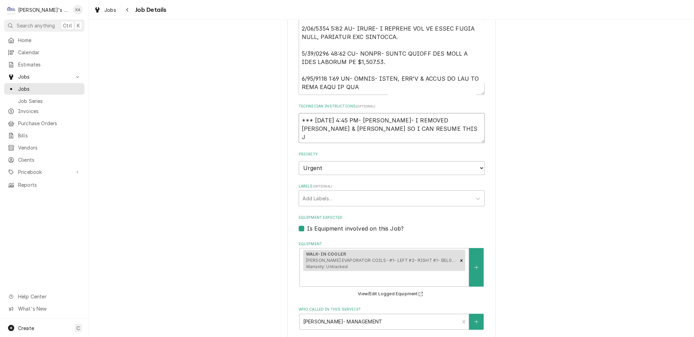
type textarea "x"
type textarea "*** 8/18/2025 4:45 PM- KOREY- I REMOVED JOEY & MIKAH SO I CAN RESUME THIS JO"
type textarea "x"
type textarea "*** 8/18/2025 4:45 PM- KOREY- I REMOVED JOEY & MIKAH SO I CAN RESUME THIS JOB"
type textarea "x"
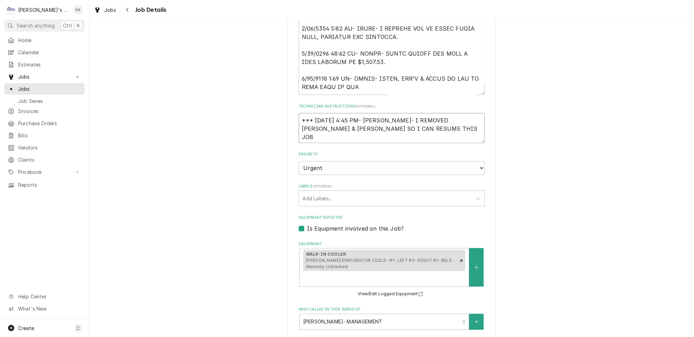
type textarea "*** 8/18/2025 4:45 PM- KOREY- I REMOVED JOEY & MIKAH SO I CAN RESUME THIS JOB"
type textarea "x"
type textarea "*** 8/18/2025 4:45 PM- KOREY- I REMOVED JOEY & MIKAH SO I CAN RESUME THIS JOB &"
type textarea "x"
type textarea "*** 8/18/2025 4:45 PM- KOREY- I REMOVED JOEY & MIKAH SO I CAN RESUME THIS JOB &"
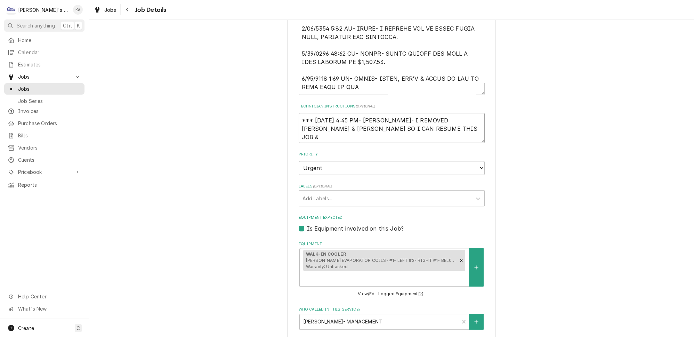
type textarea "x"
type textarea "*** 8/18/2025 4:45 PM- KOREY- I REMOVED JOEY & MIKAH SO I CAN RESUME THIS JOB &…"
type textarea "x"
type textarea "*** 8/18/2025 4:45 PM- KOREY- I REMOVED JOEY & MIKAH SO I CAN RESUME THIS JOB &…"
type textarea "x"
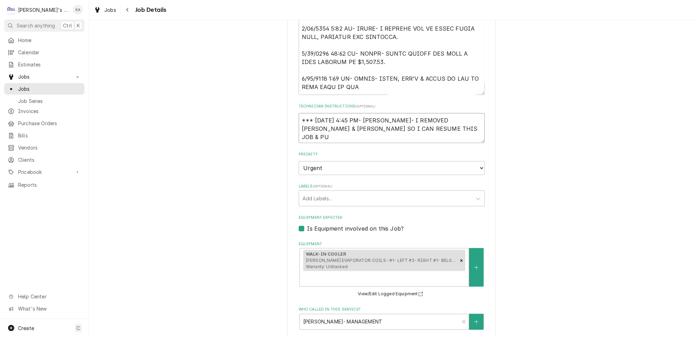
type textarea "*** 8/18/2025 4:45 PM- KOREY- I REMOVED JOEY & MIKAH SO I CAN RESUME THIS JOB &…"
type textarea "x"
type textarea "*** 8/18/2025 4:45 PM- KOREY- I REMOVED JOEY & MIKAH SO I CAN RESUME THIS JOB &…"
type textarea "x"
type textarea "*** 8/18/2025 4:45 PM- KOREY- I REMOVED JOEY & MIKAH SO I CAN RESUME THIS JOB &…"
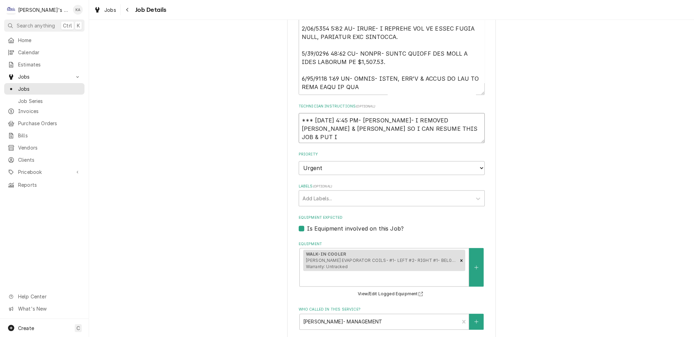
type textarea "x"
type textarea "*** 8/18/2025 4:45 PM- KOREY- I REMOVED JOEY & MIKAH SO I CAN RESUME THIS JOB &…"
type textarea "x"
type textarea "*** 8/18/2025 4:45 PM- KOREY- I REMOVED JOEY & MIKAH SO I CAN RESUME THIS JOB &…"
type textarea "x"
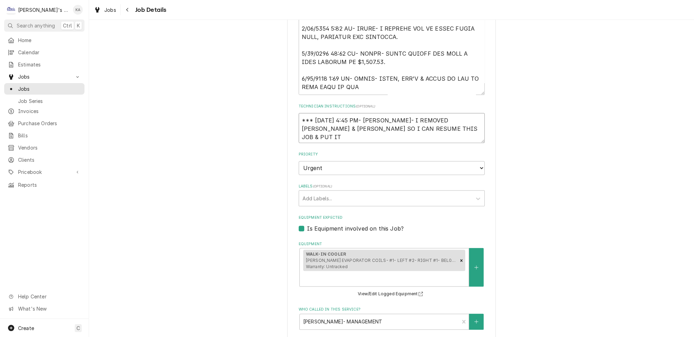
type textarea "*** 8/18/2025 4:45 PM- KOREY- I REMOVED JOEY & MIKAH SO I CAN RESUME THIS JOB &…"
type textarea "x"
type textarea "*** 8/18/2025 4:45 PM- KOREY- I REMOVED JOEY & MIKAH SO I CAN RESUME THIS JOB &…"
type textarea "x"
type textarea "*** 8/18/2025 4:45 PM- KOREY- I REMOVED JOEY & MIKAH SO I CAN RESUME THIS JOB &…"
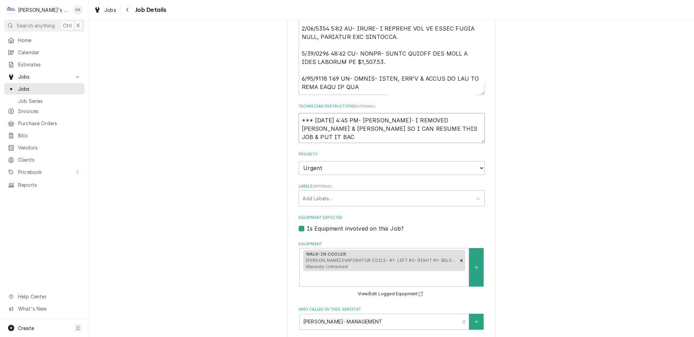
type textarea "x"
type textarea "*** 8/18/2025 4:45 PM- KOREY- I REMOVED JOEY & MIKAH SO I CAN RESUME THIS JOB &…"
type textarea "x"
type textarea "*** 8/18/2025 4:45 PM- KOREY- I REMOVED JOEY & MIKAH SO I CAN RESUME THIS JOB &…"
type textarea "x"
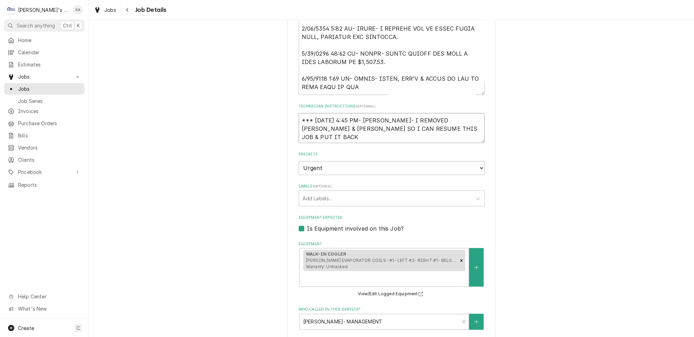
type textarea "*** 8/18/2025 4:45 PM- KOREY- I REMOVED JOEY & MIKAH SO I CAN RESUME THIS JOB &…"
type textarea "x"
type textarea "*** 8/18/2025 4:45 PM- KOREY- I REMOVED JOEY & MIKAH SO I CAN RESUME THIS JOB &…"
type textarea "x"
type textarea "*** 8/18/2025 4:45 PM- KOREY- I REMOVED JOEY & MIKAH SO I CAN RESUME THIS JOB &…"
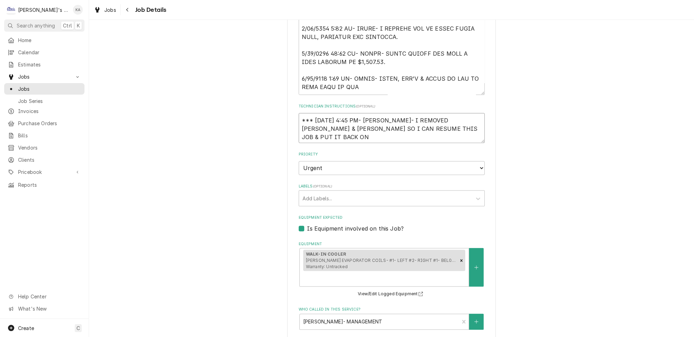
type textarea "x"
type textarea "*** 8/18/2025 4:45 PM- KOREY- I REMOVED JOEY & MIKAH SO I CAN RESUME THIS JOB &…"
type textarea "x"
type textarea "*** 8/18/2025 4:45 PM- KOREY- I REMOVED JOEY & MIKAH SO I CAN RESUME THIS JOB &…"
type textarea "x"
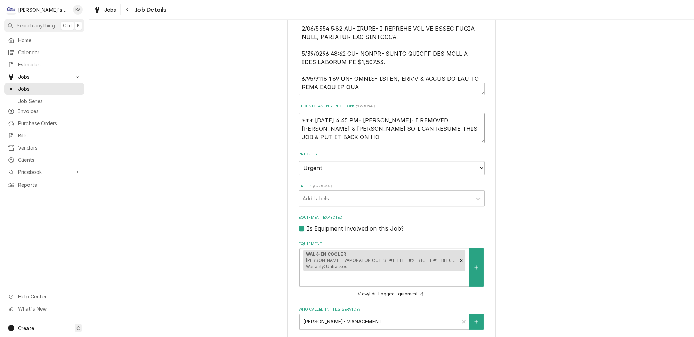
type textarea "*** 8/18/2025 4:45 PM- KOREY- I REMOVED JOEY & MIKAH SO I CAN RESUME THIS JOB &…"
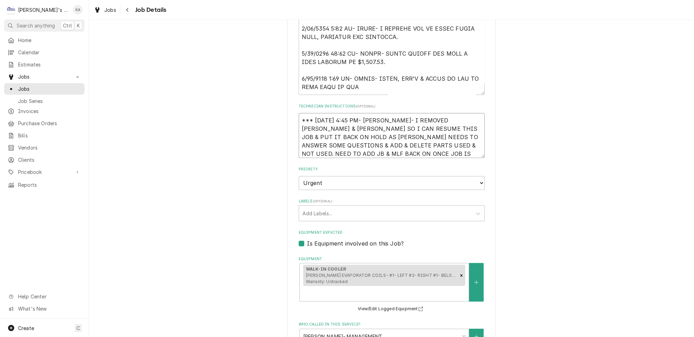
click at [384, 149] on textarea "*** 8/18/2025 4:45 PM- KOREY- I REMOVED JOEY & MIKAH SO I CAN RESUME THIS JOB &…" at bounding box center [392, 135] width 186 height 45
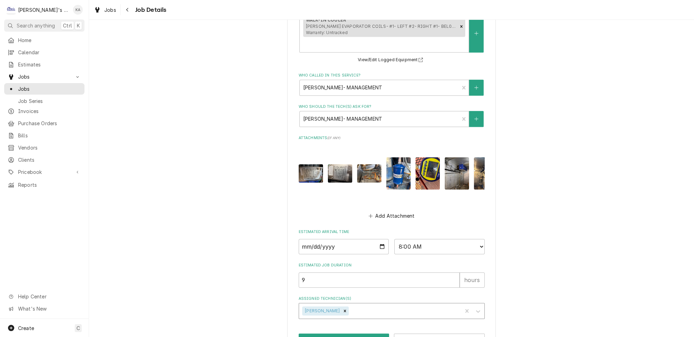
scroll to position [718, 0]
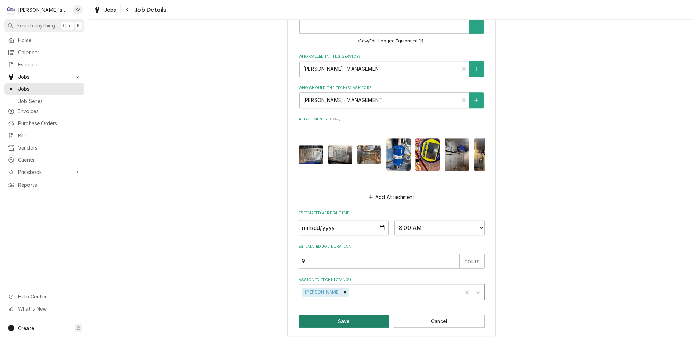
click at [347, 315] on button "Save" at bounding box center [344, 321] width 91 height 13
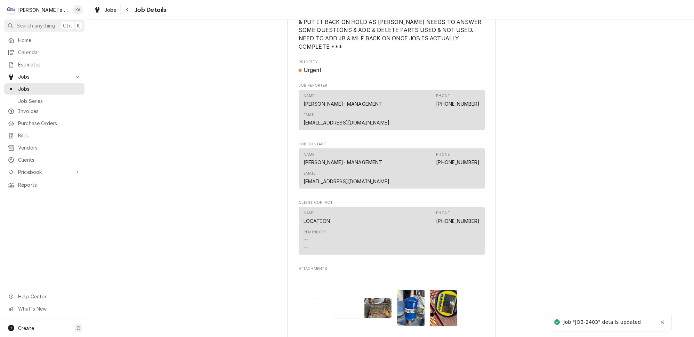
scroll to position [1075, 0]
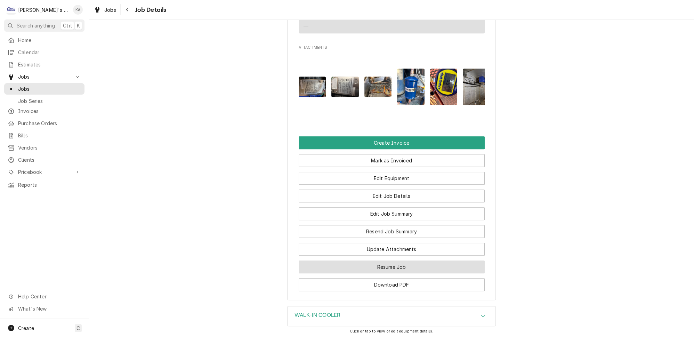
click at [383, 261] on button "Resume Job" at bounding box center [392, 267] width 186 height 13
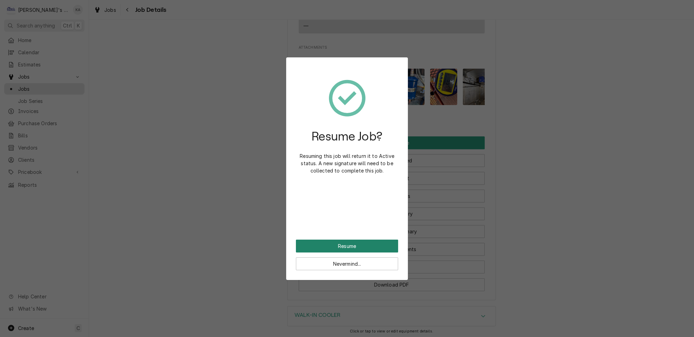
click at [353, 240] on button "Resume" at bounding box center [347, 246] width 102 height 13
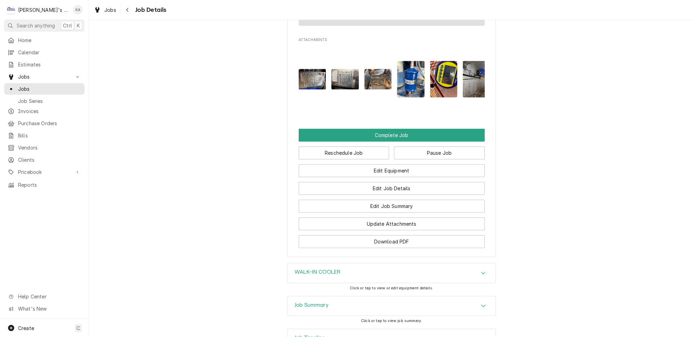
scroll to position [1179, 0]
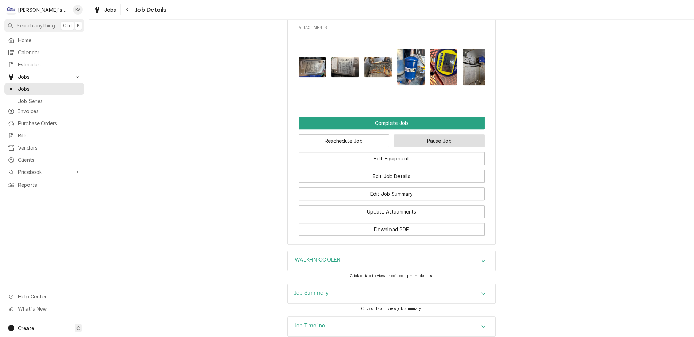
click at [423, 134] on button "Pause Job" at bounding box center [439, 140] width 91 height 13
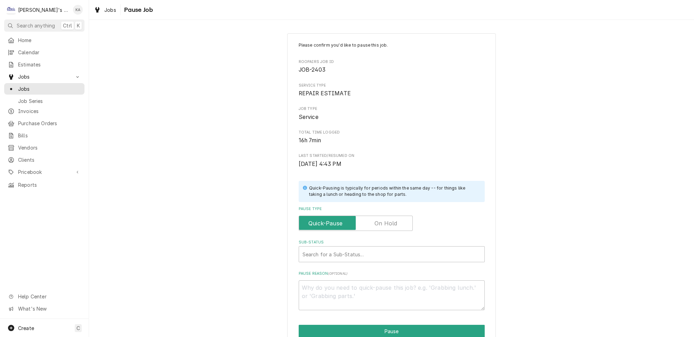
click at [381, 220] on label "Pause Type" at bounding box center [356, 223] width 114 height 15
click at [381, 220] on input "Pause Type" at bounding box center [356, 223] width 108 height 15
checkbox input "true"
click at [334, 251] on div "Sub-Status" at bounding box center [392, 254] width 178 height 13
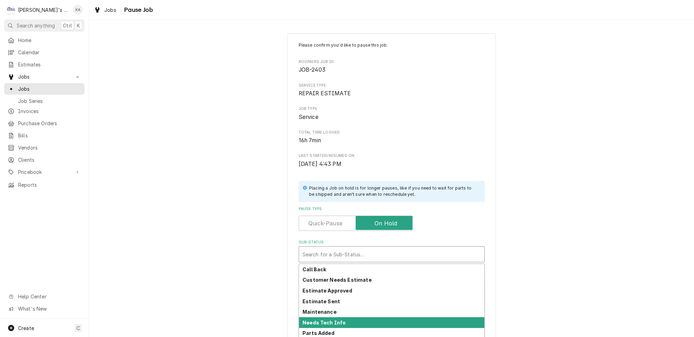
click at [338, 320] on strong "Needs Tech Info" at bounding box center [324, 323] width 43 height 6
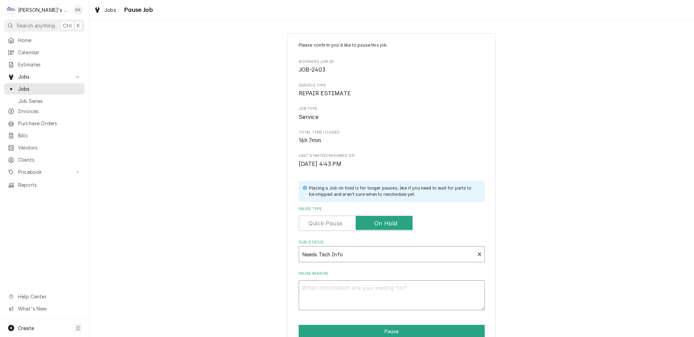
click at [307, 287] on textarea "Pause Reason" at bounding box center [392, 295] width 186 height 30
type textarea "x"
type textarea "N"
type textarea "x"
type textarea "NE"
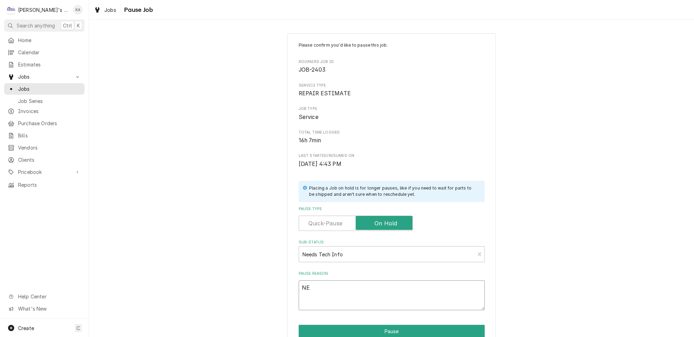
type textarea "x"
type textarea "NEE"
type textarea "x"
type textarea "NEED"
type textarea "x"
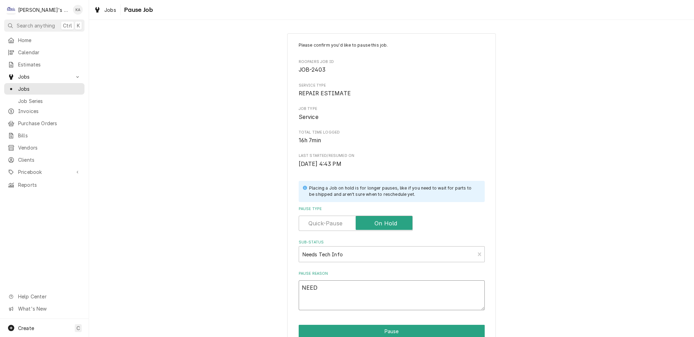
type textarea "NEED"
type textarea "x"
type textarea "NEED A"
type textarea "x"
type textarea "NEED AL"
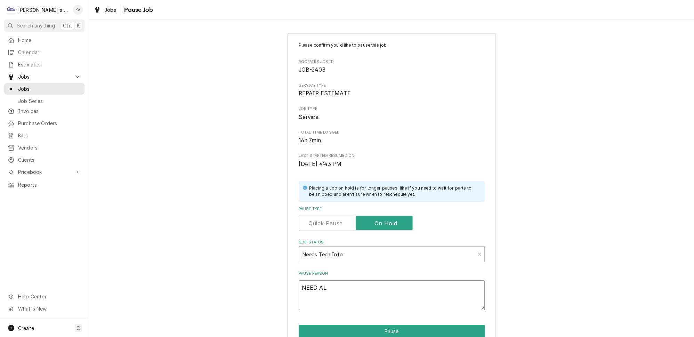
type textarea "x"
type textarea "NEED ALL"
type textarea "x"
type textarea "NEED ALL"
type textarea "x"
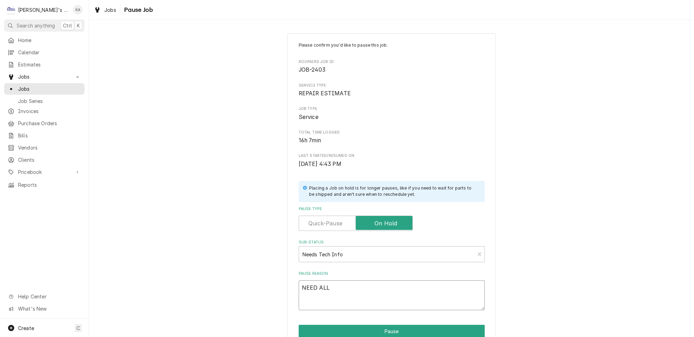
type textarea "NEED ALL P"
type textarea "x"
type textarea "NEED ALL PA"
type textarea "x"
type textarea "NEED ALL PAR"
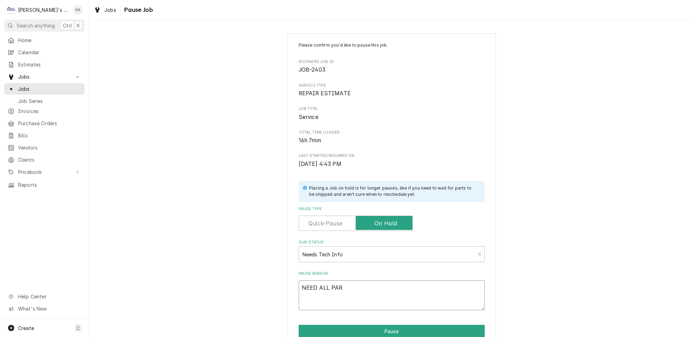
type textarea "x"
type textarea "NEED ALL PART"
type textarea "x"
type textarea "NEED ALL PARTS"
type textarea "x"
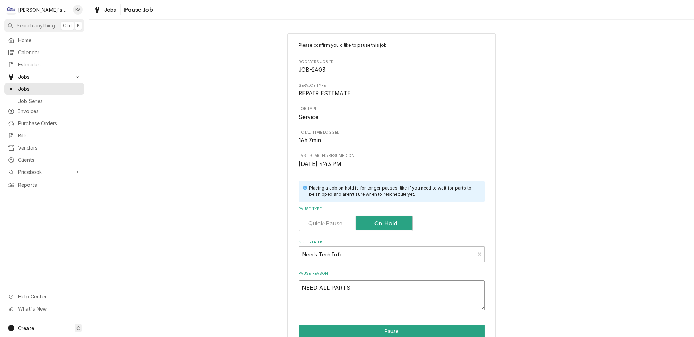
type textarea "NEED ALL PARTS"
type textarea "x"
type textarea "NEED ALL PARTS U"
type textarea "x"
type textarea "NEED ALL PARTS US"
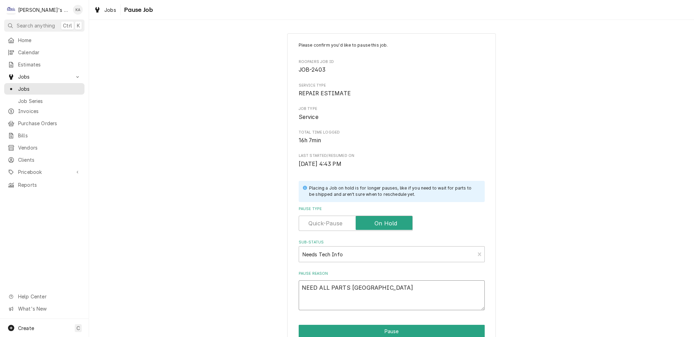
type textarea "x"
type textarea "NEED ALL PARTS USE"
type textarea "x"
type textarea "NEED ALL PARTS USED"
type textarea "x"
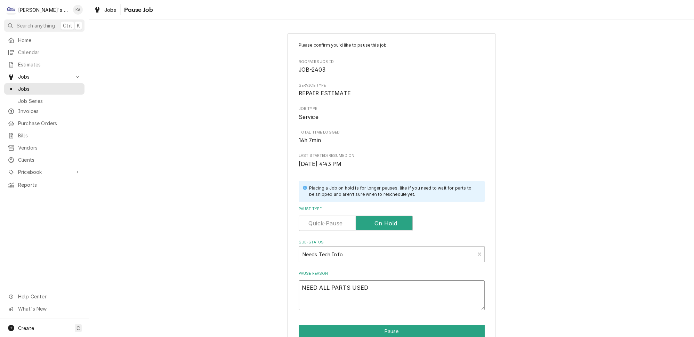
type textarea "NEED ALL PARTS USED"
type textarea "x"
type textarea "NEED ALL PARTS USED L"
type textarea "x"
type textarea "NEED ALL PARTS USED LI"
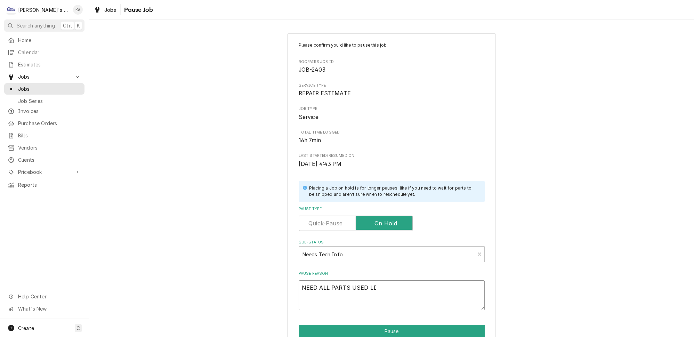
type textarea "x"
type textarea "NEED ALL PARTS USED LIS"
type textarea "x"
type textarea "NEED ALL PARTS USED LIST"
type textarea "x"
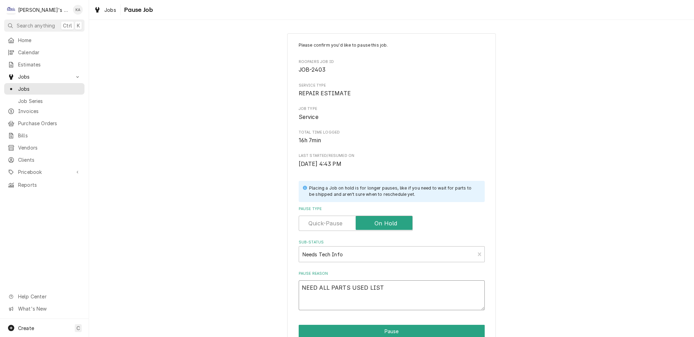
type textarea "NEED ALL PARTS USED LISTE"
type textarea "x"
type textarea "NEED ALL PARTS USED LISTED"
type textarea "x"
type textarea "NEED ALL PARTS USED LISTED,"
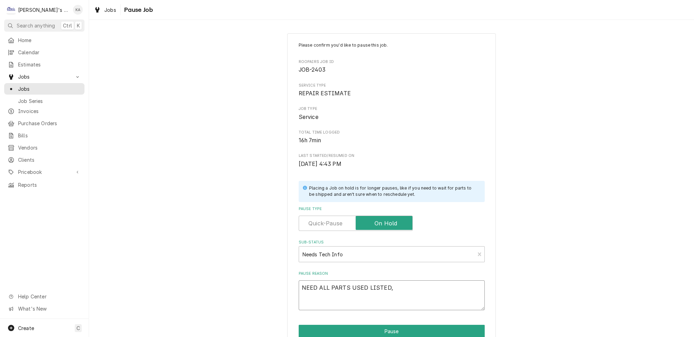
type textarea "x"
type textarea "NEED ALL PARTS USED LISTED,"
type textarea "x"
type textarea "NEED ALL PARTS USED LISTED, P"
type textarea "x"
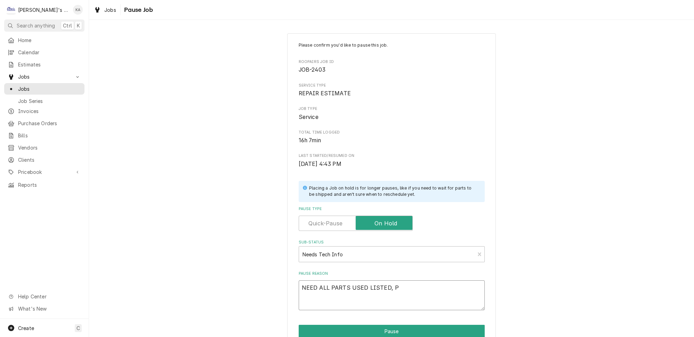
type textarea "NEED ALL PARTS USED LISTED, PA"
type textarea "x"
type textarea "NEED ALL PARTS USED LISTED, PAR"
type textarea "x"
type textarea "NEED ALL PARTS USED LISTED, PART"
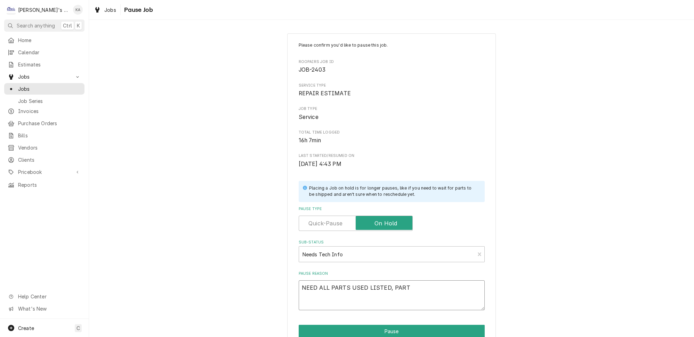
type textarea "x"
type textarea "NEED ALL PARTS USED LISTED, PARTS"
type textarea "x"
type textarea "NEED ALL PARTS USED LISTED, PARTS"
type textarea "x"
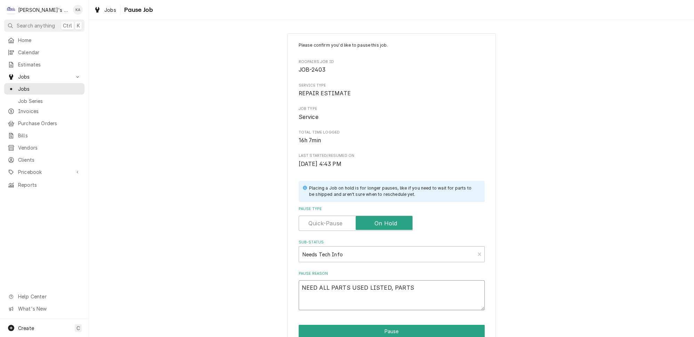
type textarea "NEED ALL PARTS USED LISTED, PARTS N"
type textarea "x"
type textarea "NEED ALL PARTS USED LISTED, PARTS NO"
type textarea "x"
type textarea "NEED ALL PARTS USED LISTED, PARTS NOT"
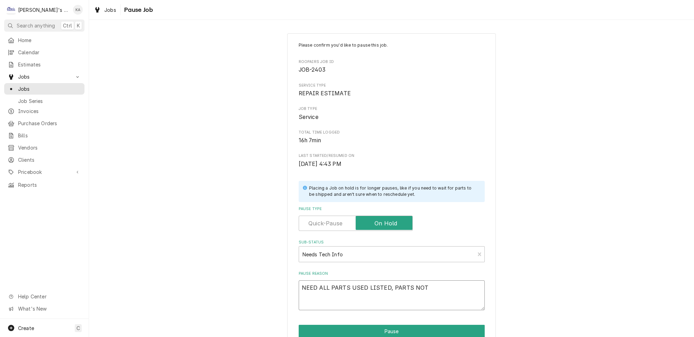
type textarea "x"
type textarea "NEED ALL PARTS USED LISTED, PARTS NOT"
type textarea "x"
type textarea "NEED ALL PARTS USED LISTED, PARTS NOT U"
type textarea "x"
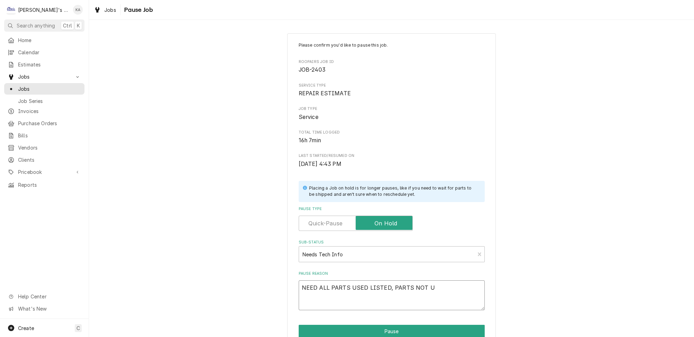
type textarea "NEED ALL PARTS USED LISTED, PARTS NOT US"
type textarea "x"
type textarea "NEED ALL PARTS USED LISTED, PARTS NOT USE"
type textarea "x"
type textarea "NEED ALL PARTS USED LISTED, PARTS NOT USED"
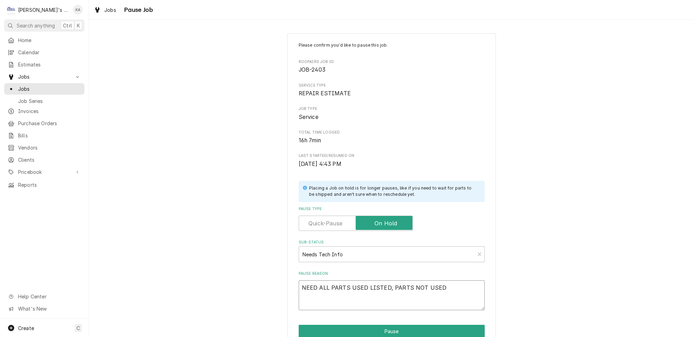
type textarea "x"
type textarea "NEED ALL PARTS USED LISTED, PARTS NOT USED"
type textarea "x"
type textarea "NEED ALL PARTS USED LISTED, PARTS NOT USED R"
type textarea "x"
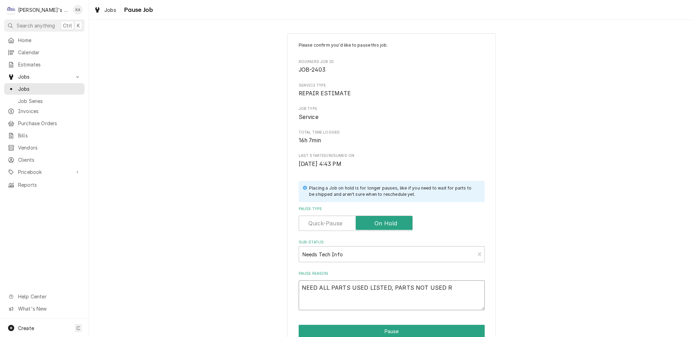
type textarea "NEED ALL PARTS USED LISTED, PARTS NOT USED RE"
type textarea "x"
type textarea "NEED ALL PARTS USED LISTED, PARTS NOT USED REM"
type textarea "x"
type textarea "NEED ALL PARTS USED LISTED, PARTS NOT USED REMO"
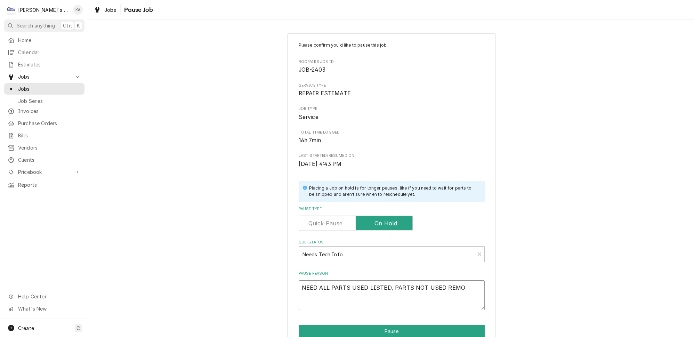
type textarea "x"
type textarea "NEED ALL PARTS USED LISTED, PARTS NOT USED REMOV"
type textarea "x"
type textarea "NEED ALL PARTS USED LISTED, PARTS NOT USED REMOVE"
type textarea "x"
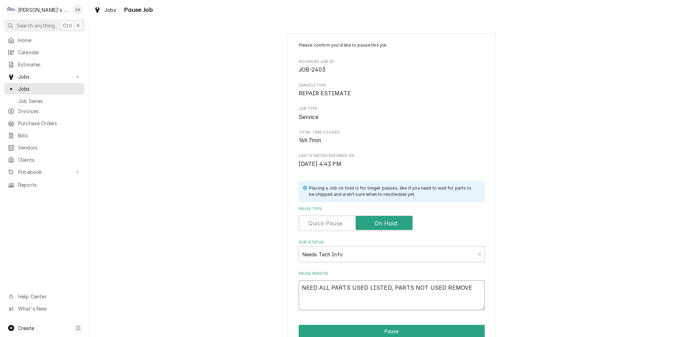
type textarea "NEED ALL PARTS USED LISTED, PARTS NOT USED REMOVED"
type textarea "x"
type textarea "NEED ALL PARTS USED LISTED, PARTS NOT USED REMOVED,"
type textarea "x"
type textarea "NEED ALL PARTS USED LISTED, PARTS NOT USED REMOVED,"
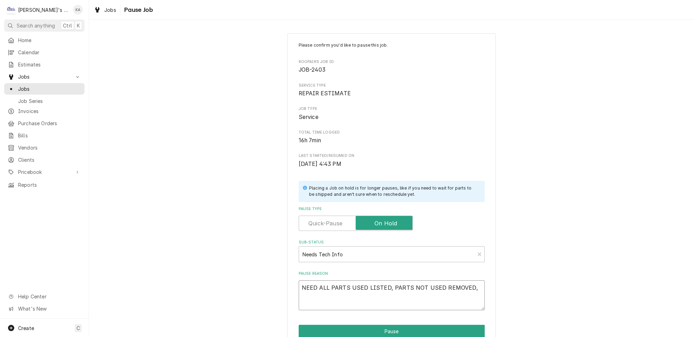
type textarea "x"
type textarea "NEED ALL PARTS USED LISTED, PARTS NOT USED REMOVED, E"
type textarea "x"
type textarea "NEED ALL PARTS USED LISTED, PARTS NOT USED REMOVED, ET"
type textarea "x"
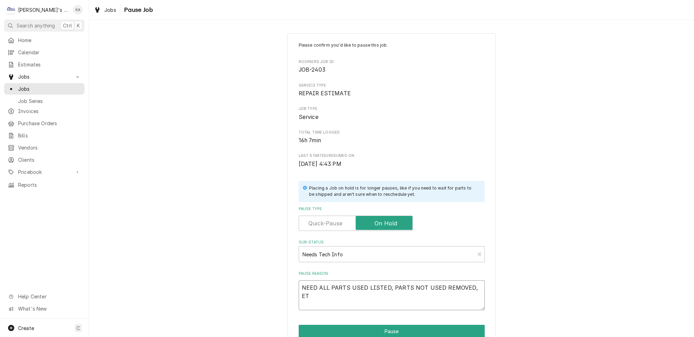
type textarea "NEED ALL PARTS USED LISTED, PARTS NOT USED REMOVED, ETC"
type textarea "x"
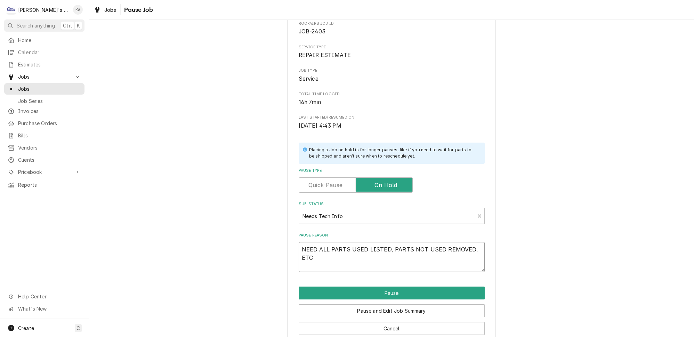
scroll to position [44, 0]
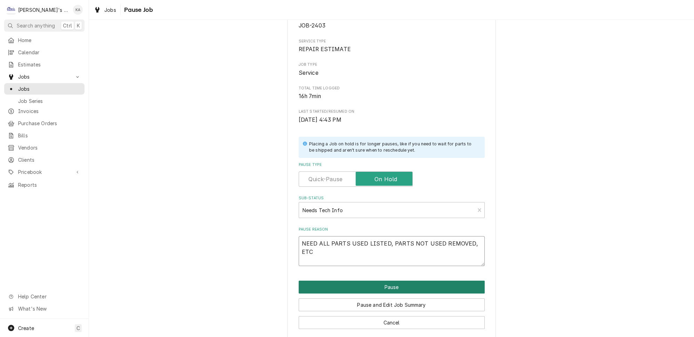
type textarea "NEED ALL PARTS USED LISTED, PARTS NOT USED REMOVED, ETC"
click at [383, 283] on button "Pause" at bounding box center [392, 287] width 186 height 13
type textarea "x"
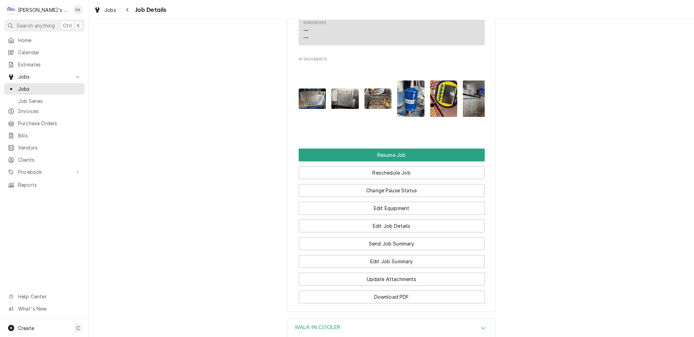
scroll to position [1260, 0]
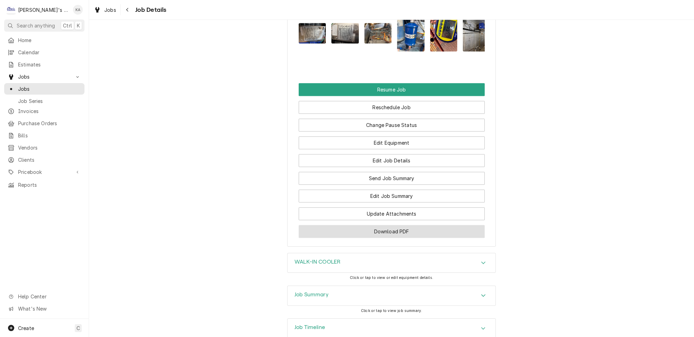
click at [388, 225] on button "Download PDF" at bounding box center [392, 231] width 186 height 13
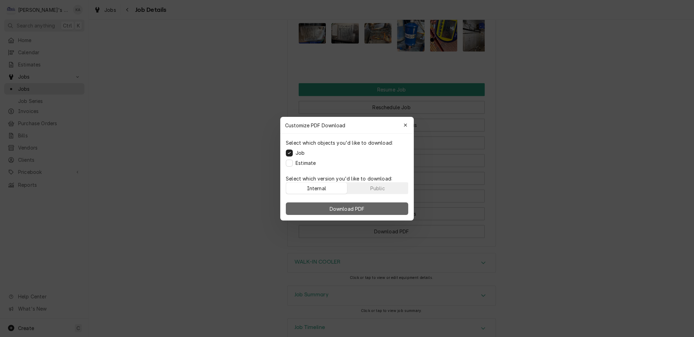
click at [348, 206] on span "Download PDF" at bounding box center [347, 208] width 38 height 7
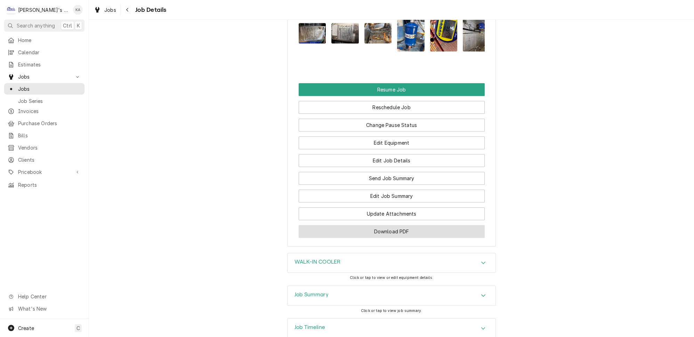
click at [397, 225] on button "Download PDF" at bounding box center [392, 231] width 186 height 13
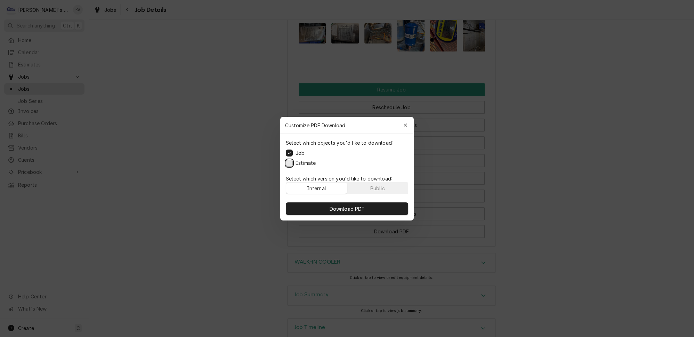
click at [292, 164] on button "Estimate" at bounding box center [289, 162] width 7 height 7
click at [375, 188] on div "Public" at bounding box center [378, 187] width 15 height 7
click at [358, 206] on span "Download PDF" at bounding box center [347, 208] width 38 height 7
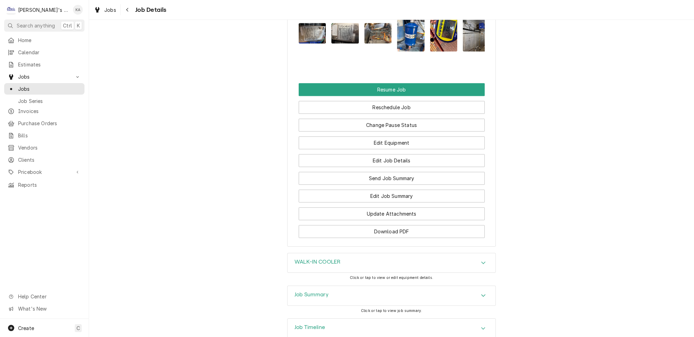
click at [481, 293] on icon "Accordion Header" at bounding box center [483, 296] width 5 height 6
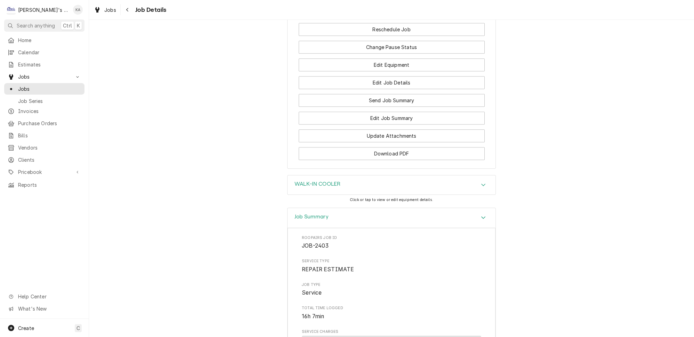
scroll to position [1306, 0]
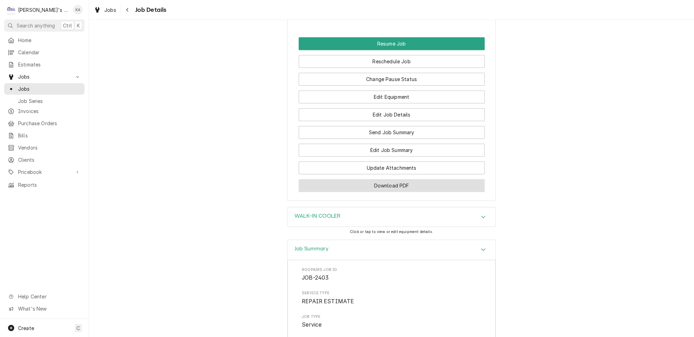
click at [374, 179] on button "Download PDF" at bounding box center [392, 185] width 186 height 13
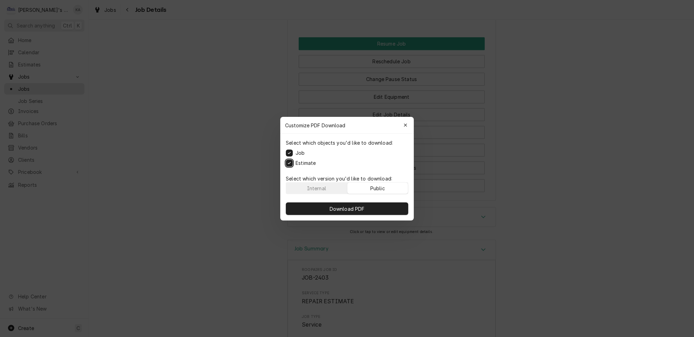
click at [292, 163] on button "Estimate" at bounding box center [289, 162] width 7 height 7
click at [346, 205] on span "Download PDF" at bounding box center [347, 208] width 38 height 7
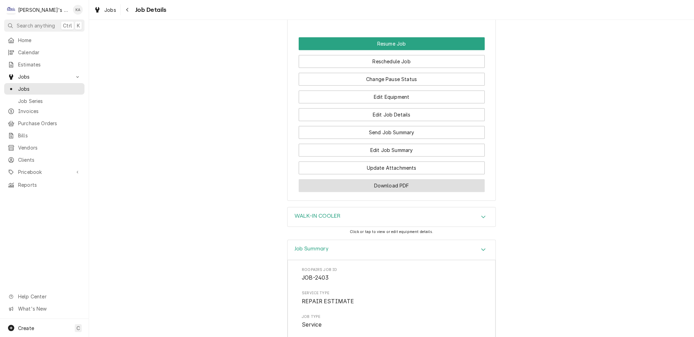
click at [387, 179] on button "Download PDF" at bounding box center [392, 185] width 186 height 13
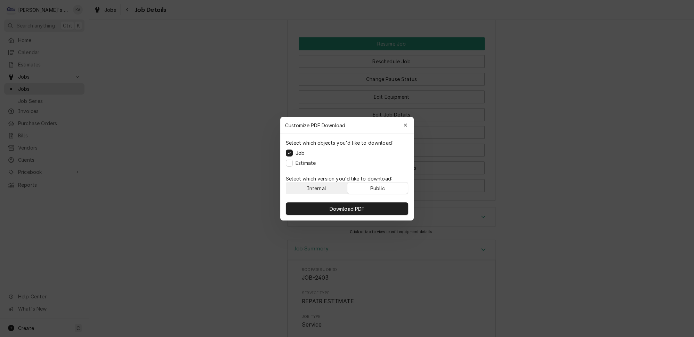
click at [316, 185] on div "Internal" at bounding box center [316, 187] width 19 height 7
click at [293, 164] on button "Estimate" at bounding box center [289, 162] width 7 height 7
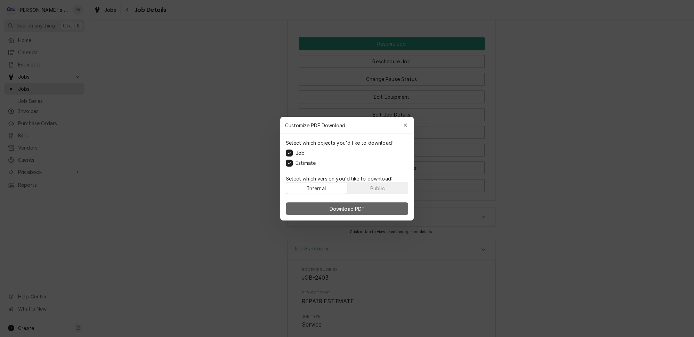
click at [346, 205] on span "Download PDF" at bounding box center [347, 208] width 38 height 7
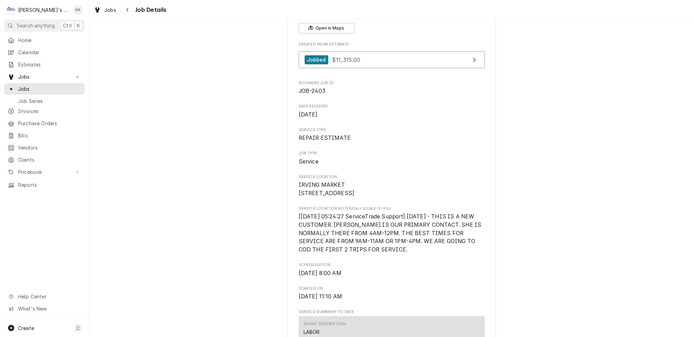
scroll to position [95, 0]
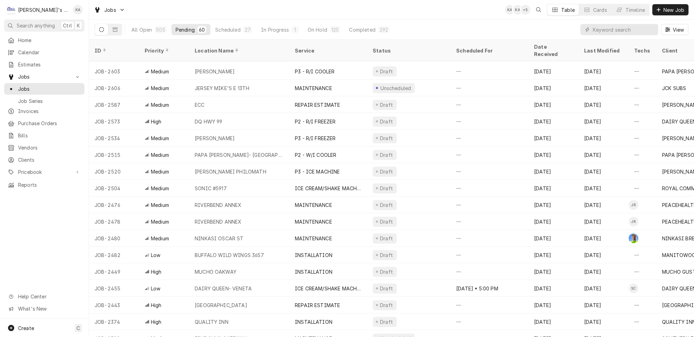
scroll to position [484, 0]
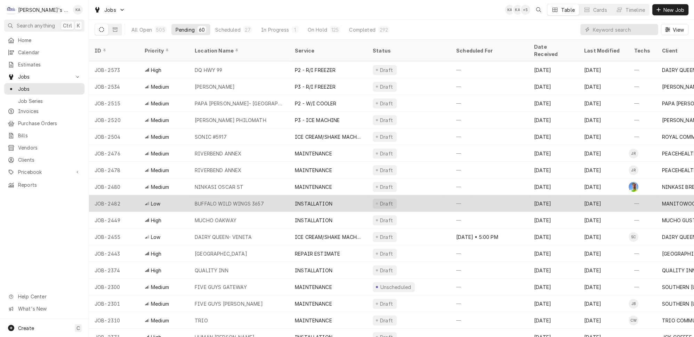
click at [255, 195] on div "BUFFALO WILD WINGS 3657" at bounding box center [239, 203] width 100 height 17
click at [241, 200] on div "BUFFALO WILD WINGS 3657" at bounding box center [229, 203] width 69 height 7
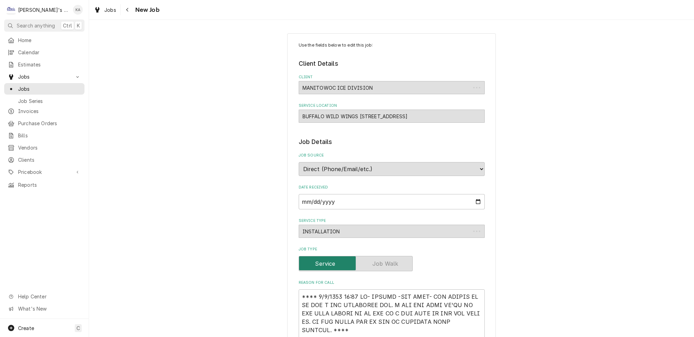
type textarea "x"
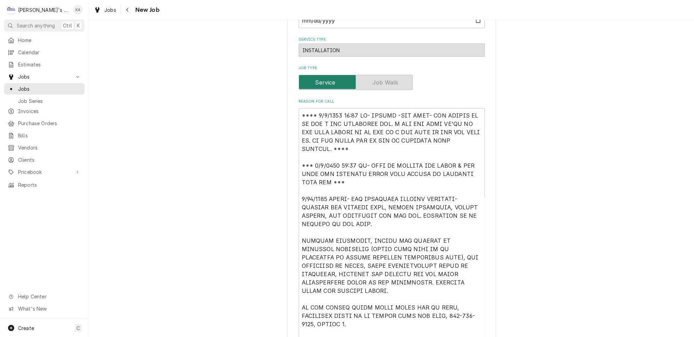
scroll to position [190, 0]
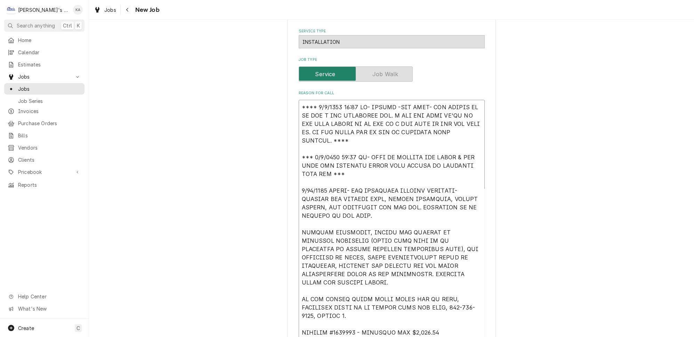
drag, startPoint x: 346, startPoint y: 162, endPoint x: 295, endPoint y: 149, distance: 53.3
type textarea "**** 8/8/2025 10:15 AM- KASSIE -PER MATT- WAS SEEING IF WE HAD A DAY SCHEDULED …"
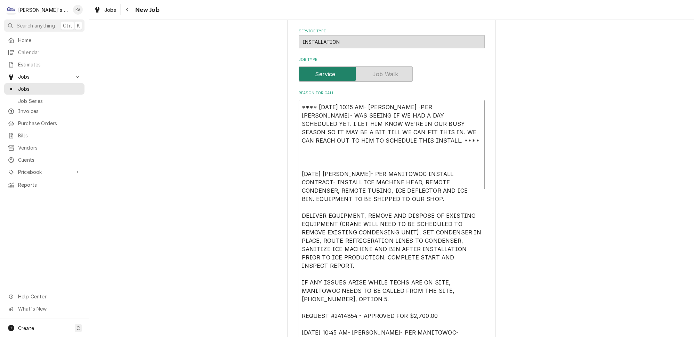
type textarea "x"
drag, startPoint x: 317, startPoint y: 100, endPoint x: 469, endPoint y: 126, distance: 154.3
click at [469, 126] on textarea "**** 8/8/2025 10:15 AM- KASSIE -PER MATT- WAS SEEING IF WE HAD A DAY SCHEDULED …" at bounding box center [392, 220] width 186 height 241
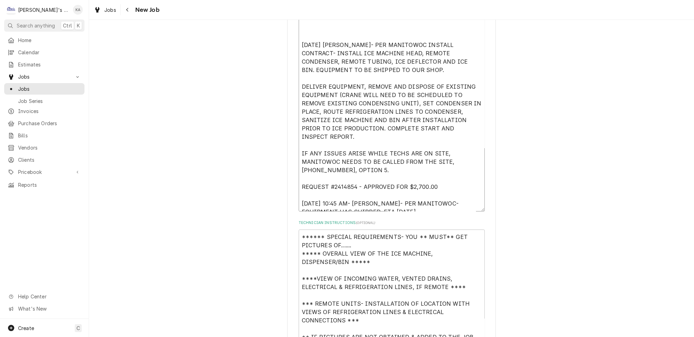
scroll to position [379, 0]
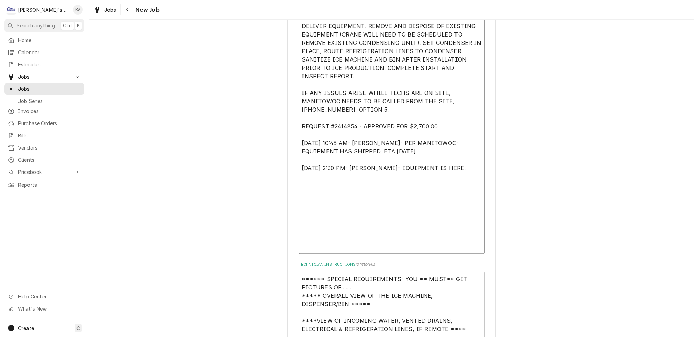
drag, startPoint x: 473, startPoint y: 143, endPoint x: 481, endPoint y: 246, distance: 102.9
click at [481, 246] on div "Use the fields below to edit this job: Client Details Client MANITOWOC ICE DIVI…" at bounding box center [391, 278] width 209 height 1248
click at [443, 135] on textarea "**** 8/8/2025 10:15 AM- KASSIE -PER MATT- WAS SEEING IF WE HAD A DAY SCHEDULED …" at bounding box center [392, 81] width 186 height 343
type textarea "**** 8/8/2025 10:15 AM- KASSIE -PER MATT- WAS SEEING IF WE HAD A DAY SCHEDULED …"
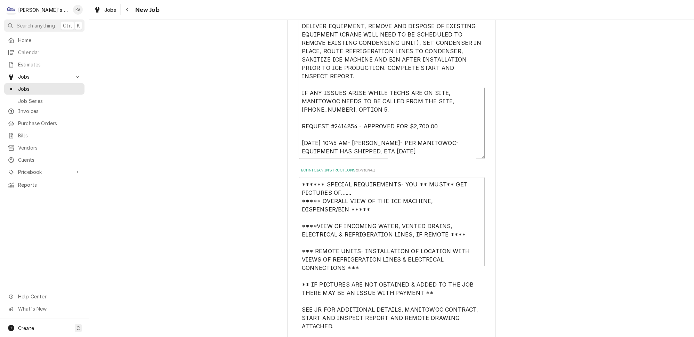
type textarea "x"
type textarea "**** 8/8/2025 10:15 AM- KASSIE -PER MATT- WAS SEEING IF WE HAD A DAY SCHEDULED …"
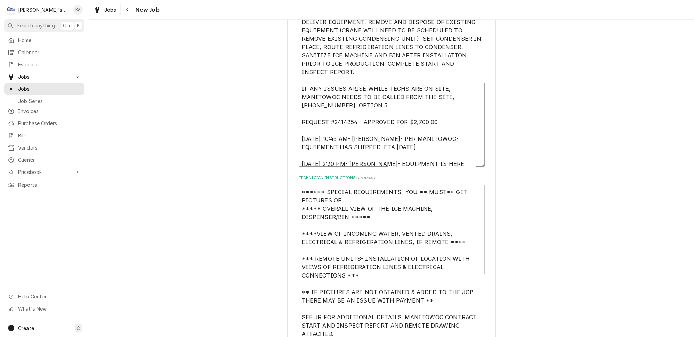
type textarea "x"
type textarea "**** 8/8/2025 10:15 AM- KASSIE -PER MATT- WAS SEEING IF WE HAD A DAY SCHEDULED …"
type textarea "x"
type textarea "**** 8/8/2025 10:15 AM- KASSIE -PER MATT- WAS SEEING IF WE HAD A DAY SCHEDULED …"
type textarea "x"
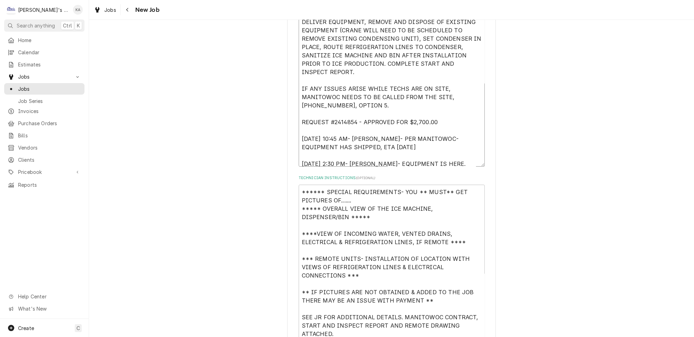
type textarea "**** 8/8/2025 10:15 AM- KASSIE -PER MATT- WAS SEEING IF WE HAD A DAY SCHEDULED …"
type textarea "x"
type textarea "**** 8/8/2025 10:15 AM- KASSIE -PER MATT- WAS SEEING IF WE HAD A DAY SCHEDULED …"
type textarea "x"
type textarea "**** 8/8/2025 10:15 AM- KASSIE -PER MATT- WAS SEEING IF WE HAD A DAY SCHEDULED …"
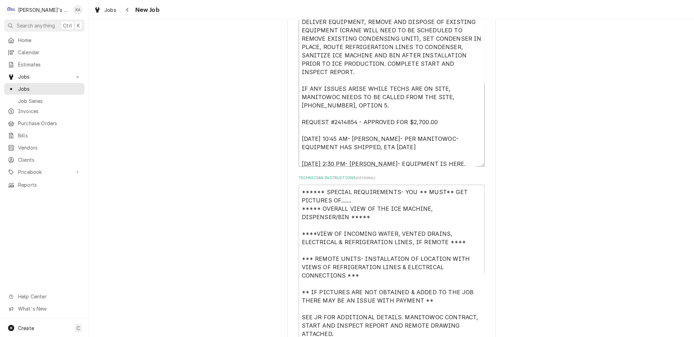
type textarea "x"
type textarea "**** 8/8/2025 10:15 AM- KASSIE -PER MATT- WAS SEEING IF WE HAD A DAY SCHEDULED …"
type textarea "x"
type textarea "**** 8/8/2025 10:15 AM- KASSIE -PER MATT- WAS SEEING IF WE HAD A DAY SCHEDULED …"
type textarea "x"
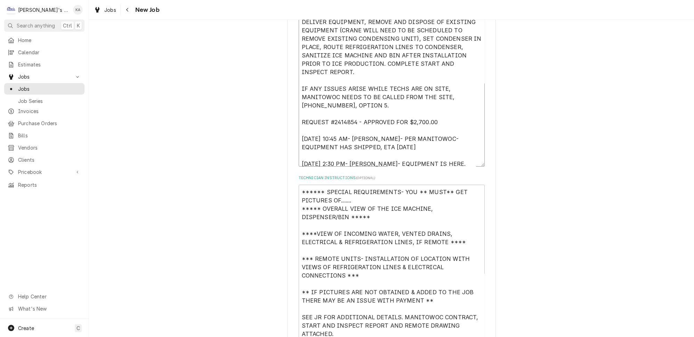
type textarea "**** 8/8/2025 10:15 AM- KASSIE -PER MATT- WAS SEEING IF WE HAD A DAY SCHEDULED …"
type textarea "x"
type textarea "**** 8/8/2025 10:15 AM- KASSIE -PER MATT- WAS SEEING IF WE HAD A DAY SCHEDULED …"
type textarea "x"
type textarea "**** 8/8/2025 10:15 AM- KASSIE -PER MATT- WAS SEEING IF WE HAD A DAY SCHEDULED …"
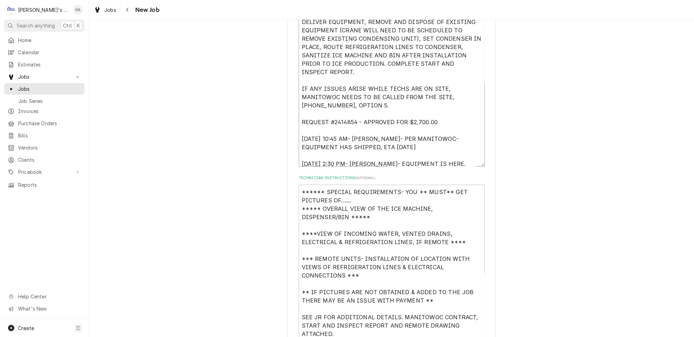
type textarea "x"
type textarea "**** 8/8/2025 10:15 AM- KASSIE -PER MATT- WAS SEEING IF WE HAD A DAY SCHEDULED …"
type textarea "x"
type textarea "**** 8/8/2025 10:15 AM- KASSIE -PER MATT- WAS SEEING IF WE HAD A DAY SCHEDULED …"
type textarea "x"
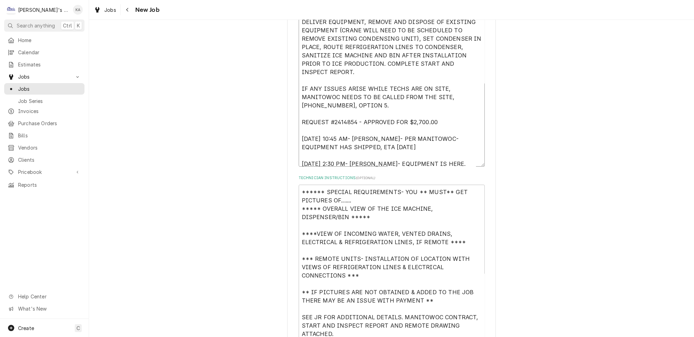
type textarea "**** 8/8/2025 10:15 AM- KASSIE -PER MATT- WAS SEEING IF WE HAD A DAY SCHEDULED …"
type textarea "x"
type textarea "**** 8/8/2025 10:15 AM- KASSIE -PER MATT- WAS SEEING IF WE HAD A DAY SCHEDULED …"
type textarea "x"
type textarea "**** 8/8/2025 10:15 AM- KASSIE -PER MATT- WAS SEEING IF WE HAD A DAY SCHEDULED …"
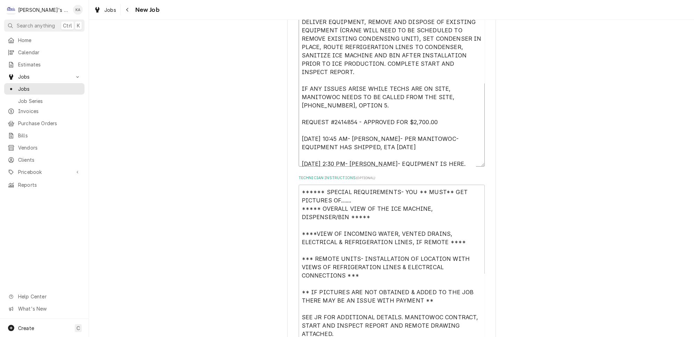
type textarea "x"
type textarea "**** 8/8/2025 10:15 AM- KASSIE -PER MATT- WAS SEEING IF WE HAD A DAY SCHEDULED …"
type textarea "x"
type textarea "**** 8/8/2025 10:15 AM- KASSIE -PER MATT- WAS SEEING IF WE HAD A DAY SCHEDULED …"
type textarea "x"
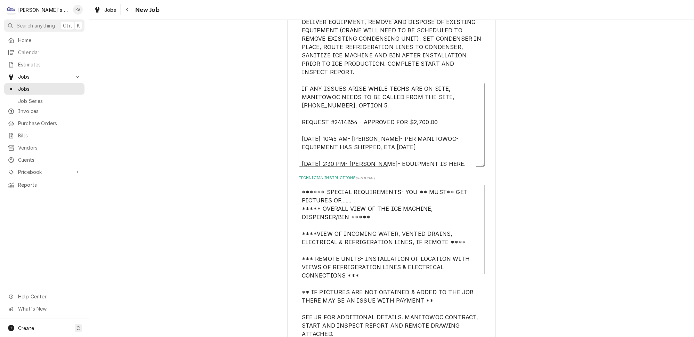
type textarea "**** 8/8/2025 10:15 AM- KASSIE -PER MATT- WAS SEEING IF WE HAD A DAY SCHEDULED …"
type textarea "x"
type textarea "**** 8/8/2025 10:15 AM- KASSIE -PER MATT- WAS SEEING IF WE HAD A DAY SCHEDULED …"
type textarea "x"
type textarea "**** 8/8/2025 10:15 AM- KASSIE -PER MATT- WAS SEEING IF WE HAD A DAY SCHEDULED …"
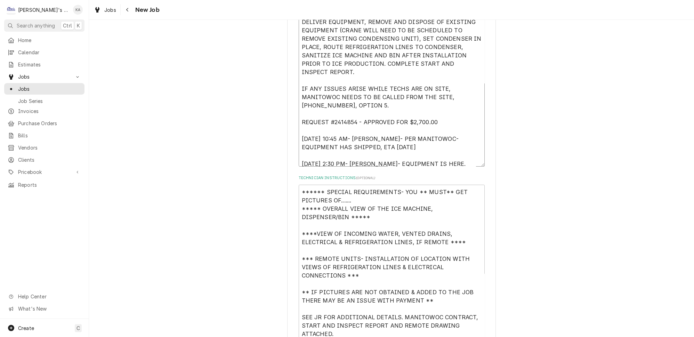
type textarea "x"
type textarea "**** 8/8/2025 10:15 AM- KASSIE -PER MATT- WAS SEEING IF WE HAD A DAY SCHEDULED …"
type textarea "x"
type textarea "**** 8/8/2025 10:15 AM- KASSIE -PER MATT- WAS SEEING IF WE HAD A DAY SCHEDULED …"
type textarea "x"
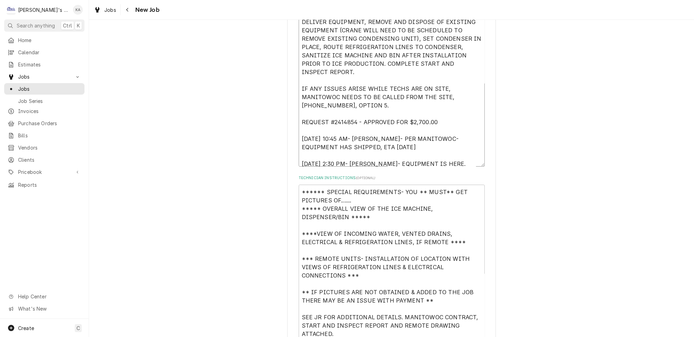
type textarea "**** 8/8/2025 10:15 AM- KASSIE -PER MATT- WAS SEEING IF WE HAD A DAY SCHEDULED …"
type textarea "x"
type textarea "**** 8/8/2025 10:15 AM- KASSIE -PER MATT- WAS SEEING IF WE HAD A DAY SCHEDULED …"
type textarea "x"
type textarea "**** 8/8/2025 10:15 AM- KASSIE -PER MATT- WAS SEEING IF WE HAD A DAY SCHEDULED …"
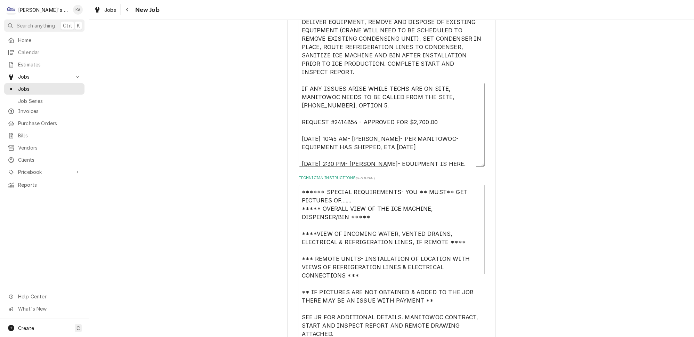
type textarea "x"
type textarea "**** 8/8/2025 10:15 AM- KASSIE -PER MATT- WAS SEEING IF WE HAD A DAY SCHEDULED …"
type textarea "x"
type textarea "**** 8/8/2025 10:15 AM- KASSIE -PER MATT- WAS SEEING IF WE HAD A DAY SCHEDULED …"
type textarea "x"
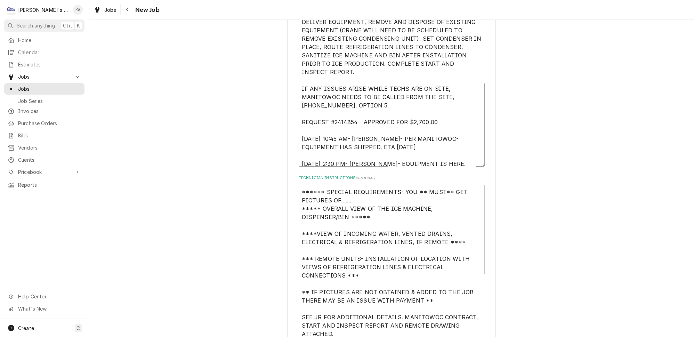
type textarea "**** 8/8/2025 10:15 AM- KASSIE -PER MATT- WAS SEEING IF WE HAD A DAY SCHEDULED …"
type textarea "x"
type textarea "**** 8/8/2025 10:15 AM- KASSIE -PER MATT- WAS SEEING IF WE HAD A DAY SCHEDULED …"
type textarea "x"
type textarea "**** 8/8/2025 10:15 AM- KASSIE -PER MATT- WAS SEEING IF WE HAD A DAY SCHEDULED …"
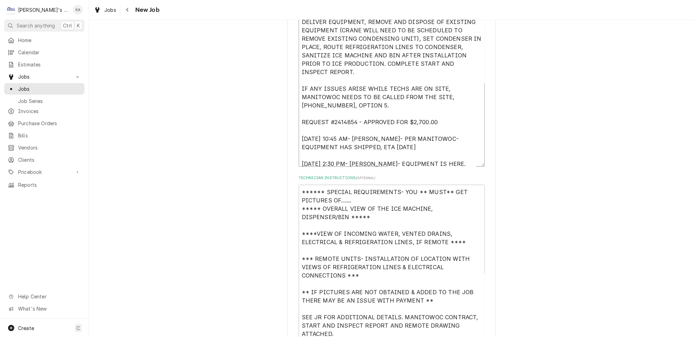
type textarea "x"
type textarea "**** 8/8/2025 10:15 AM- KASSIE -PER MATT- WAS SEEING IF WE HAD A DAY SCHEDULED …"
type textarea "x"
type textarea "**** 8/8/2025 10:15 AM- KASSIE -PER MATT- WAS SEEING IF WE HAD A DAY SCHEDULED …"
type textarea "x"
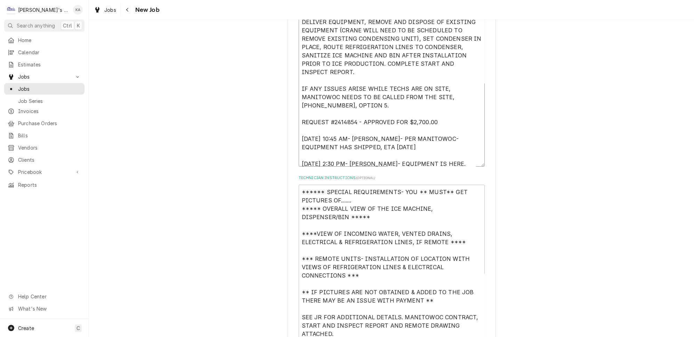
type textarea "**** 8/8/2025 10:15 AM- KASSIE -PER MATT- WAS SEEING IF WE HAD A DAY SCHEDULED …"
type textarea "x"
type textarea "**** 8/8/2025 10:15 AM- KASSIE -PER MATT- WAS SEEING IF WE HAD A DAY SCHEDULED …"
type textarea "x"
type textarea "**** 8/8/2025 10:15 AM- KASSIE -PER MATT- WAS SEEING IF WE HAD A DAY SCHEDULED …"
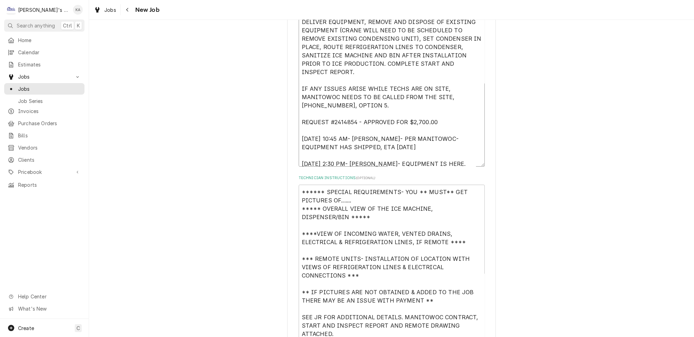
type textarea "x"
type textarea "**** 8/8/2025 10:15 AM- KASSIE -PER MATT- WAS SEEING IF WE HAD A DAY SCHEDULED …"
type textarea "x"
type textarea "**** 8/8/2025 10:15 AM- KASSIE -PER MATT- WAS SEEING IF WE HAD A DAY SCHEDULED …"
type textarea "x"
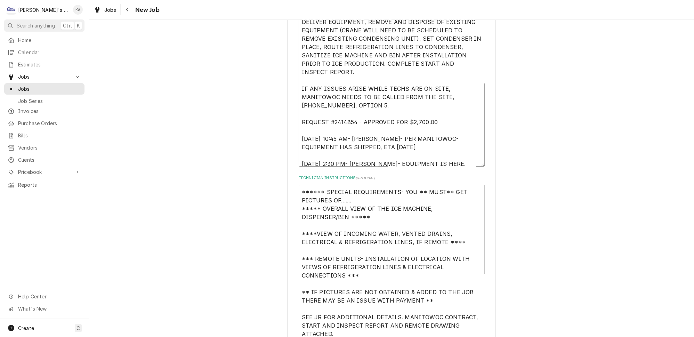
type textarea "**** 8/8/2025 10:15 AM- KASSIE -PER MATT- WAS SEEING IF WE HAD A DAY SCHEDULED …"
type textarea "x"
type textarea "**** 8/8/2025 10:15 AM- KASSIE -PER MATT- WAS SEEING IF WE HAD A DAY SCHEDULED …"
type textarea "x"
type textarea "**** 8/8/2025 10:15 AM- KASSIE -PER MATT- WAS SEEING IF WE HAD A DAY SCHEDULED …"
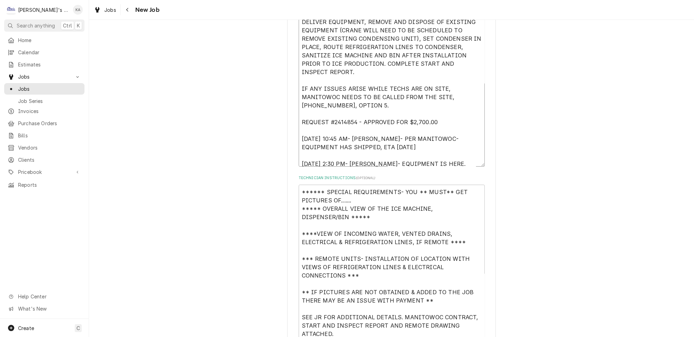
type textarea "x"
type textarea "**** 8/8/2025 10:15 AM- KASSIE -PER MATT- WAS SEEING IF WE HAD A DAY SCHEDULED …"
type textarea "x"
type textarea "**** 8/8/2025 10:15 AM- KASSIE -PER MATT- WAS SEEING IF WE HAD A DAY SCHEDULED …"
type textarea "x"
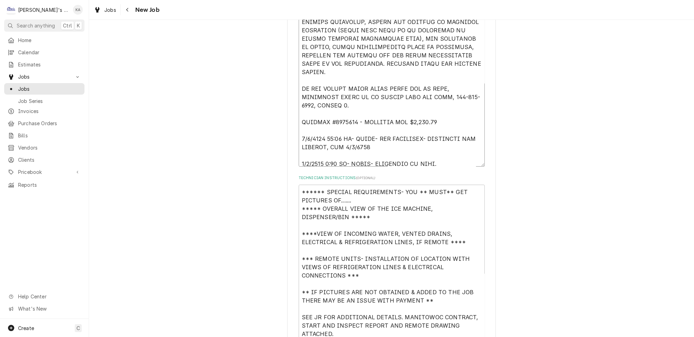
type textarea "**** 8/8/2025 10:15 AM- KASSIE -PER MATT- WAS SEEING IF WE HAD A DAY SCHEDULED …"
type textarea "x"
type textarea "**** 8/8/2025 10:15 AM- KASSIE -PER MATT- WAS SEEING IF WE HAD A DAY SCHEDULED …"
type textarea "x"
type textarea "**** 8/8/2025 10:15 AM- KASSIE -PER MATT- WAS SEEING IF WE HAD A DAY SCHEDULED …"
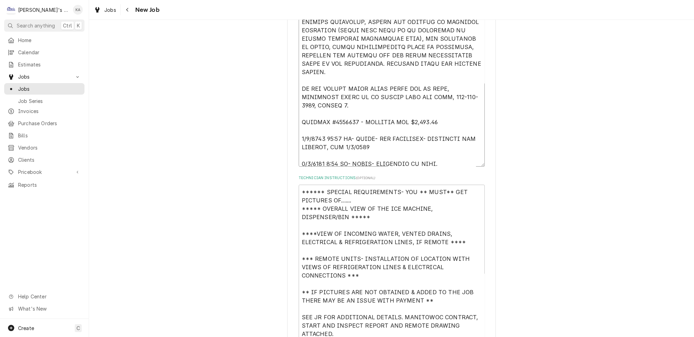
type textarea "x"
type textarea "**** 8/8/2025 10:15 AM- KASSIE -PER MATT- WAS SEEING IF WE HAD A DAY SCHEDULED …"
type textarea "x"
type textarea "**** 8/8/2025 10:15 AM- KASSIE -PER MATT- WAS SEEING IF WE HAD A DAY SCHEDULED …"
type textarea "x"
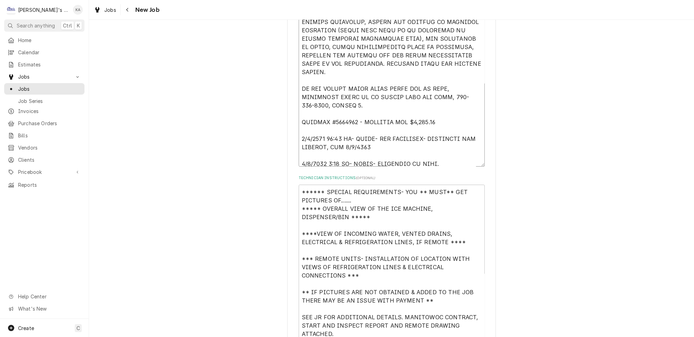
type textarea "**** 8/8/2025 10:15 AM- KASSIE -PER MATT- WAS SEEING IF WE HAD A DAY SCHEDULED …"
type textarea "x"
type textarea "**** 8/8/2025 10:15 AM- KASSIE -PER MATT- WAS SEEING IF WE HAD A DAY SCHEDULED …"
type textarea "x"
type textarea "**** 8/8/2025 10:15 AM- KASSIE -PER MATT- WAS SEEING IF WE HAD A DAY SCHEDULED …"
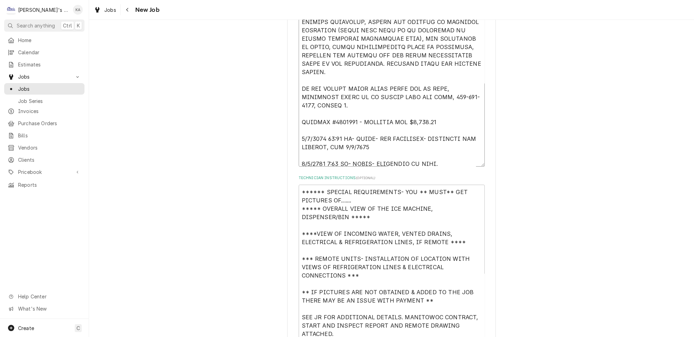
type textarea "x"
type textarea "**** 8/8/2025 10:15 AM- KASSIE -PER MATT- WAS SEEING IF WE HAD A DAY SCHEDULED …"
type textarea "x"
type textarea "**** 8/8/2025 10:15 AM- KASSIE -PER MATT- WAS SEEING IF WE HAD A DAY SCHEDULED …"
type textarea "x"
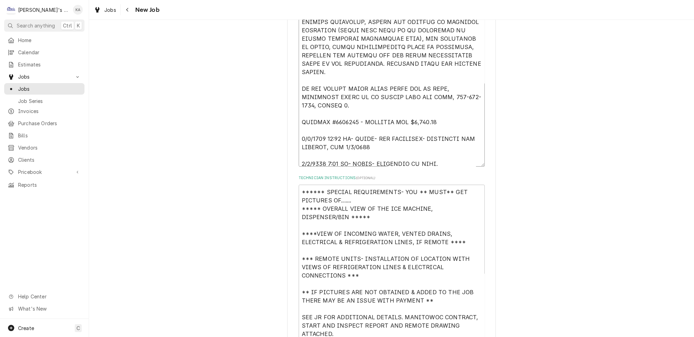
type textarea "**** 8/8/2025 10:15 AM- KASSIE -PER MATT- WAS SEEING IF WE HAD A DAY SCHEDULED …"
type textarea "x"
type textarea "**** 8/8/2025 10:15 AM- KASSIE -PER MATT- WAS SEEING IF WE HAD A DAY SCHEDULED …"
type textarea "x"
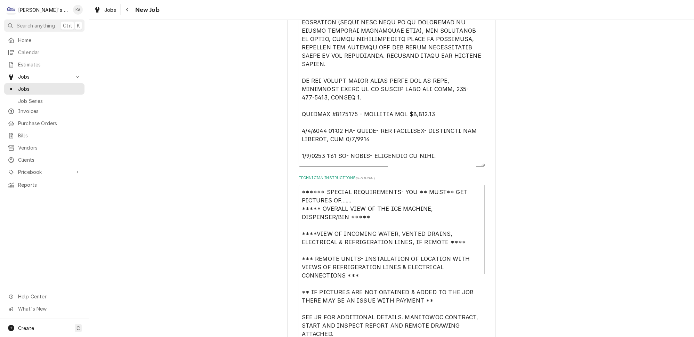
type textarea "**** 8/8/2025 10:15 AM- KASSIE -PER MATT- WAS SEEING IF WE HAD A DAY SCHEDULED …"
type textarea "x"
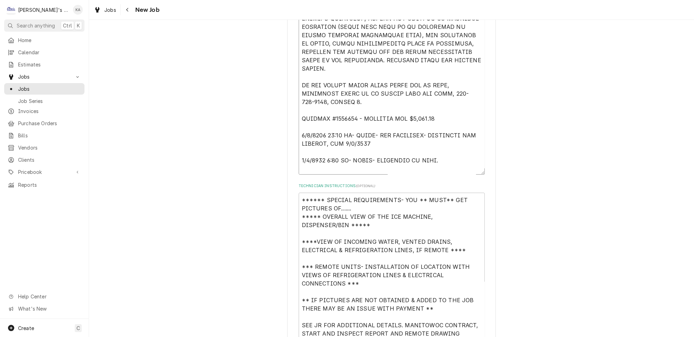
type textarea "**** 8/8/2025 10:15 AM- KASSIE -PER MATT- WAS SEEING IF WE HAD A DAY SCHEDULED …"
type textarea "x"
type textarea "**** 8/8/2025 10:15 AM- KASSIE -PER MATT- WAS SEEING IF WE HAD A DAY SCHEDULED …"
type textarea "x"
type textarea "**** 8/8/2025 10:15 AM- KASSIE -PER MATT- WAS SEEING IF WE HAD A DAY SCHEDULED …"
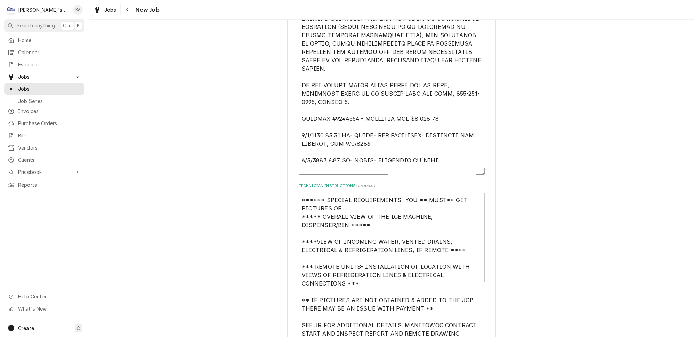
type textarea "x"
type textarea "**** 8/8/2025 10:15 AM- KASSIE -PER MATT- WAS SEEING IF WE HAD A DAY SCHEDULED …"
type textarea "x"
type textarea "**** 8/8/2025 10:15 AM- KASSIE -PER MATT- WAS SEEING IF WE HAD A DAY SCHEDULED …"
type textarea "x"
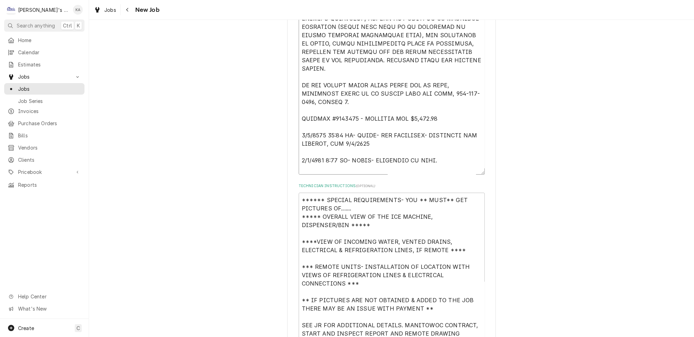
type textarea "**** 8/8/2025 10:15 AM- KASSIE -PER MATT- WAS SEEING IF WE HAD A DAY SCHEDULED …"
type textarea "x"
type textarea "**** 8/8/2025 10:15 AM- KASSIE -PER MATT- WAS SEEING IF WE HAD A DAY SCHEDULED …"
type textarea "x"
type textarea "**** 8/8/2025 10:15 AM- KASSIE -PER MATT- WAS SEEING IF WE HAD A DAY SCHEDULED …"
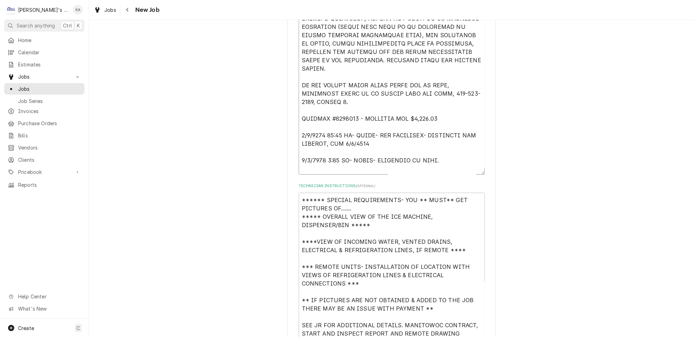
type textarea "x"
type textarea "**** 8/8/2025 10:15 AM- KASSIE -PER MATT- WAS SEEING IF WE HAD A DAY SCHEDULED …"
type textarea "x"
type textarea "**** 8/8/2025 10:15 AM- KASSIE -PER MATT- WAS SEEING IF WE HAD A DAY SCHEDULED …"
type textarea "x"
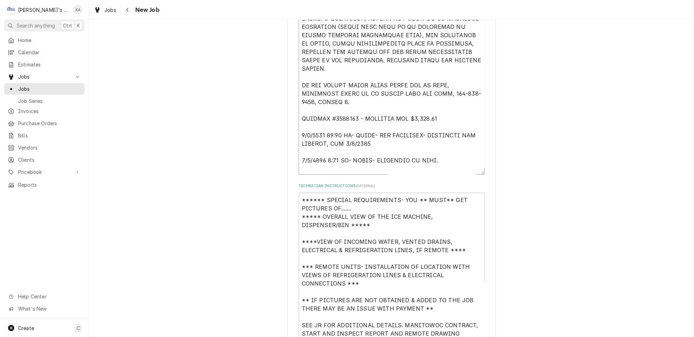
type textarea "**** 8/8/2025 10:15 AM- KASSIE -PER MATT- WAS SEEING IF WE HAD A DAY SCHEDULED …"
type textarea "x"
type textarea "**** 8/8/2025 10:15 AM- KASSIE -PER MATT- WAS SEEING IF WE HAD A DAY SCHEDULED …"
type textarea "x"
type textarea "**** 8/8/2025 10:15 AM- KASSIE -PER MATT- WAS SEEING IF WE HAD A DAY SCHEDULED …"
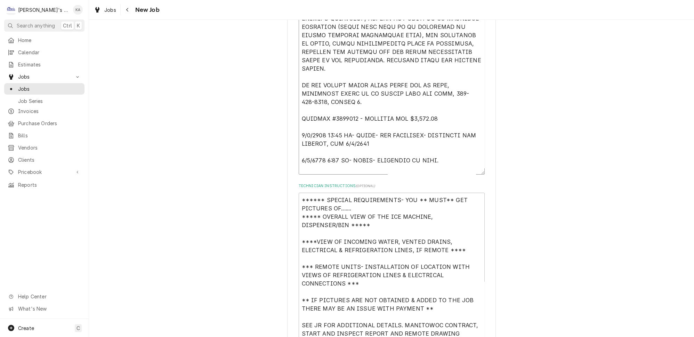
type textarea "x"
type textarea "**** 8/8/2025 10:15 AM- KASSIE -PER MATT- WAS SEEING IF WE HAD A DAY SCHEDULED …"
type textarea "x"
type textarea "**** 8/8/2025 10:15 AM- KASSIE -PER MATT- WAS SEEING IF WE HAD A DAY SCHEDULED …"
type textarea "x"
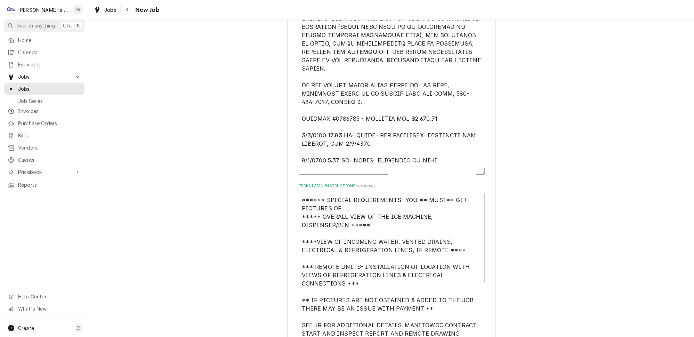
type textarea "**** 8/8/2025 10:15 AM- KASSIE -PER MATT- WAS SEEING IF WE HAD A DAY SCHEDULED …"
type textarea "x"
type textarea "**** 8/8/2025 10:15 AM- KASSIE -PER MATT- WAS SEEING IF WE HAD A DAY SCHEDULED …"
type textarea "x"
type textarea "**** 8/8/2025 10:15 AM- KASSIE -PER MATT- WAS SEEING IF WE HAD A DAY SCHEDULED …"
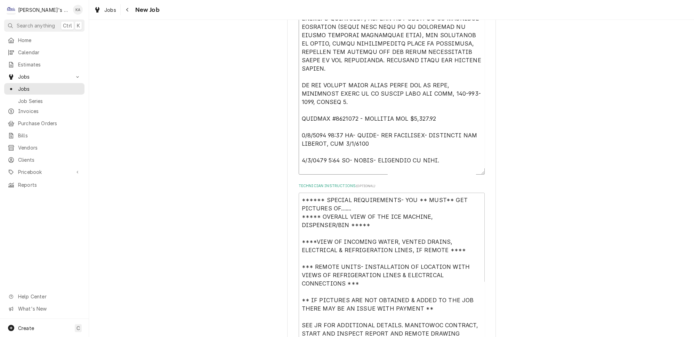
type textarea "x"
type textarea "**** 8/8/2025 10:15 AM- KASSIE -PER MATT- WAS SEEING IF WE HAD A DAY SCHEDULED …"
type textarea "x"
type textarea "**** 8/8/2025 10:15 AM- KASSIE -PER MATT- WAS SEEING IF WE HAD A DAY SCHEDULED …"
type textarea "x"
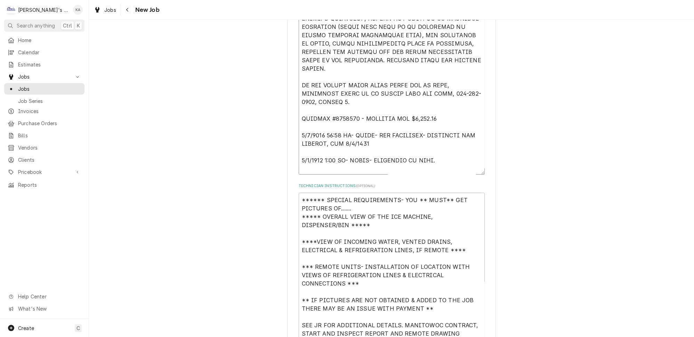
type textarea "**** 8/8/2025 10:15 AM- KASSIE -PER MATT- WAS SEEING IF WE HAD A DAY SCHEDULED …"
type textarea "x"
type textarea "**** 8/8/2025 10:15 AM- KASSIE -PER MATT- WAS SEEING IF WE HAD A DAY SCHEDULED …"
type textarea "x"
type textarea "**** 8/8/2025 10:15 AM- KASSIE -PER MATT- WAS SEEING IF WE HAD A DAY SCHEDULED …"
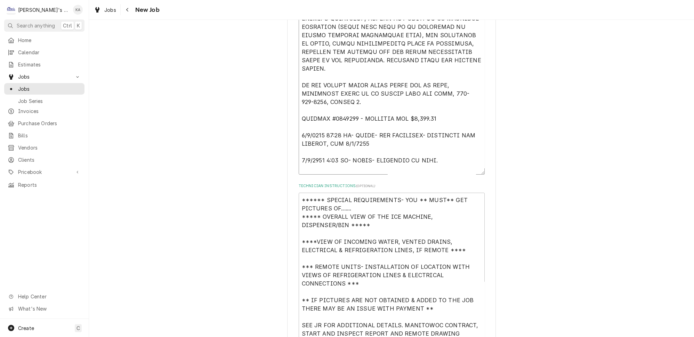
type textarea "x"
type textarea "**** 8/8/2025 10:15 AM- KASSIE -PER MATT- WAS SEEING IF WE HAD A DAY SCHEDULED …"
type textarea "x"
type textarea "**** 8/8/2025 10:15 AM- KASSIE -PER MATT- WAS SEEING IF WE HAD A DAY SCHEDULED …"
type textarea "x"
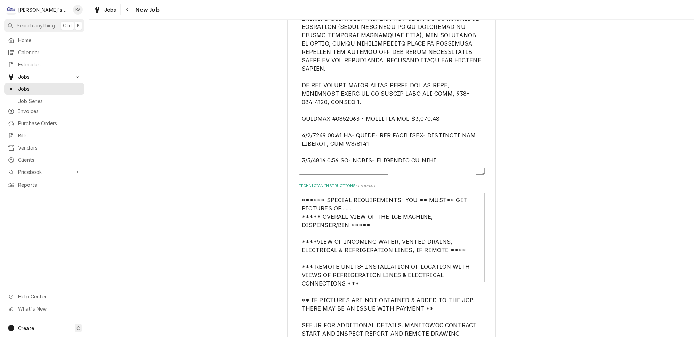
type textarea "**** 8/8/2025 10:15 AM- KASSIE -PER MATT- WAS SEEING IF WE HAD A DAY SCHEDULED …"
type textarea "x"
click at [442, 138] on textarea "Reason For Call" at bounding box center [392, 42] width 186 height 264
type textarea "**** 8/8/2025 10:15 AM- KASSIE -PER MATT- WAS SEEING IF WE HAD A DAY SCHEDULED …"
type textarea "x"
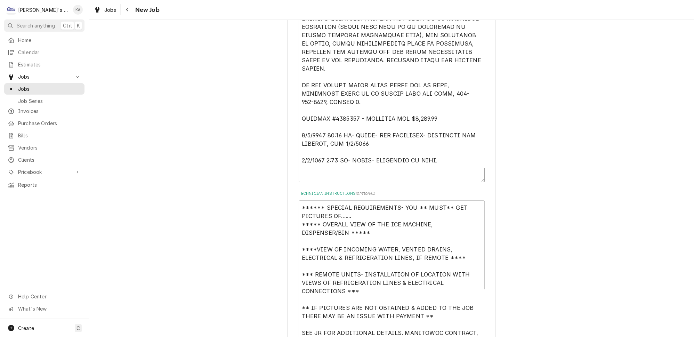
type textarea "**** 8/8/2025 10:15 AM- KASSIE -PER MATT- WAS SEEING IF WE HAD A DAY SCHEDULED …"
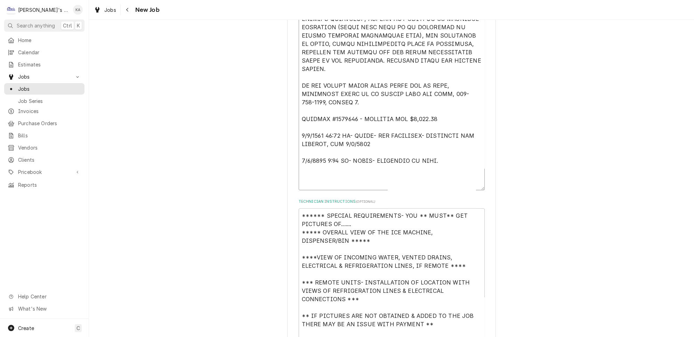
type textarea "x"
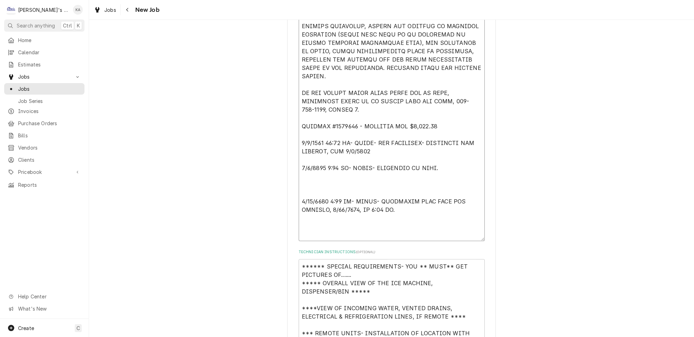
drag, startPoint x: 473, startPoint y: 183, endPoint x: 474, endPoint y: 234, distance: 50.8
click at [474, 234] on textarea "Reason For Call" at bounding box center [392, 75] width 186 height 331
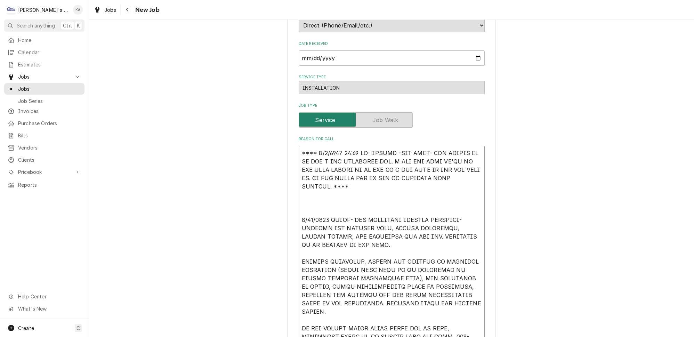
scroll to position [158, 0]
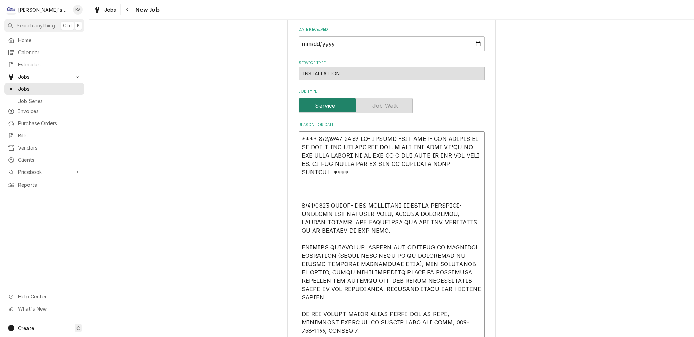
drag, startPoint x: 316, startPoint y: 132, endPoint x: 466, endPoint y: 155, distance: 151.8
click at [466, 155] on textarea "Reason For Call" at bounding box center [392, 297] width 186 height 331
type textarea "******** 7/23/2025 SARAH- PER MANITOWOC INSTALL CONTRACT- INSTALL ICE MACHINE H…"
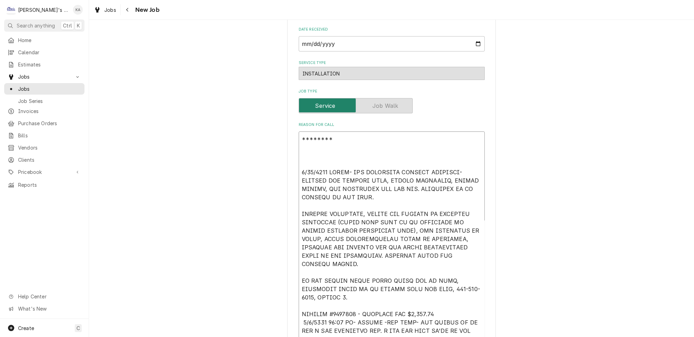
type textarea "x"
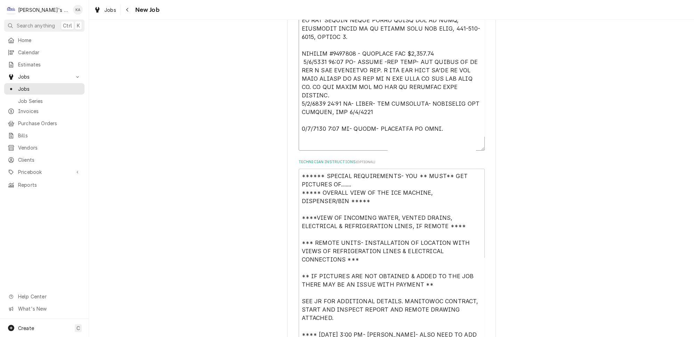
scroll to position [379, 0]
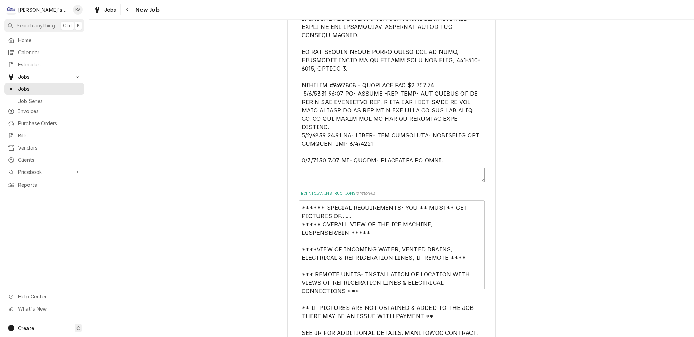
type textarea "******** 7/23/2025 SARAH- PER MANITOWOC INSTALL CONTRACT- INSTALL ICE MACHINE H…"
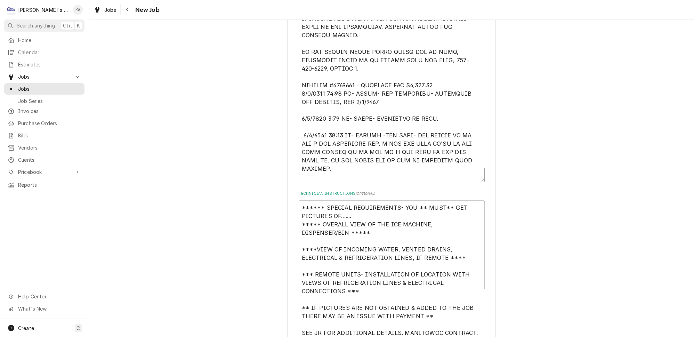
scroll to position [387, 0]
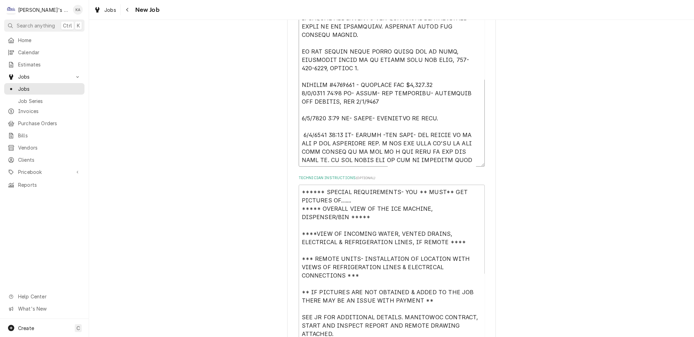
type textarea "x"
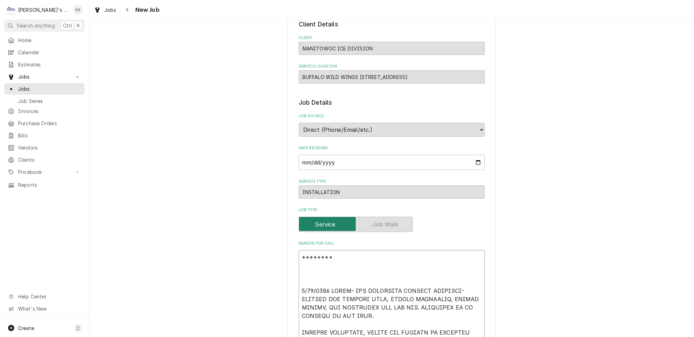
scroll to position [134, 0]
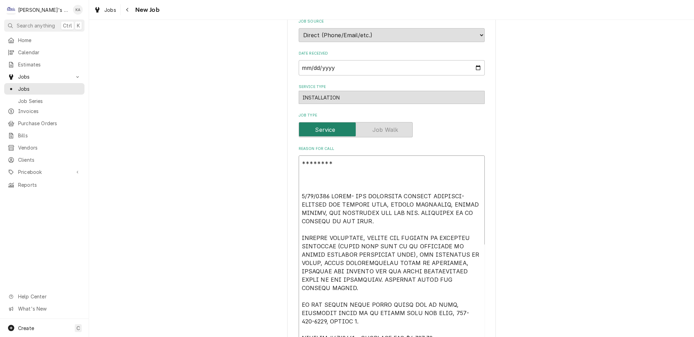
drag, startPoint x: 334, startPoint y: 154, endPoint x: 285, endPoint y: 156, distance: 49.5
type textarea "7/23/2025 SARAH- PER MANITOWOC INSTALL CONTRACT- INSTALL ICE MACHINE HEAD, REMO…"
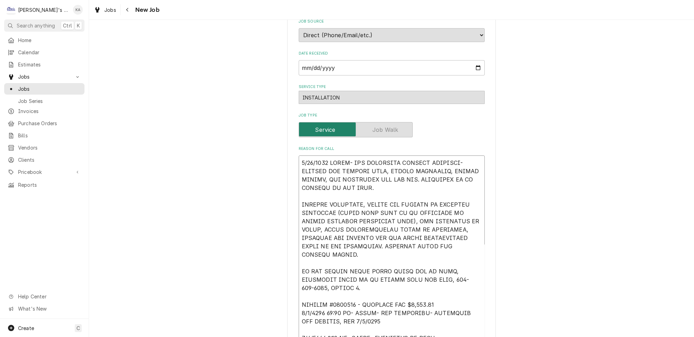
type textarea "x"
click at [300, 187] on textarea "Reason For Call" at bounding box center [392, 288] width 186 height 264
type textarea "7/23/2025 SARAH- PER MANITOWOC INSTALL CONTRACT- INSTALL ICE MACHINE HEAD, REMO…"
type textarea "x"
type textarea "7/23/2025 SARAH- PER MANITOWOC INSTALL CONTRACT- INSTALL ICE MACHINE HEAD, REMO…"
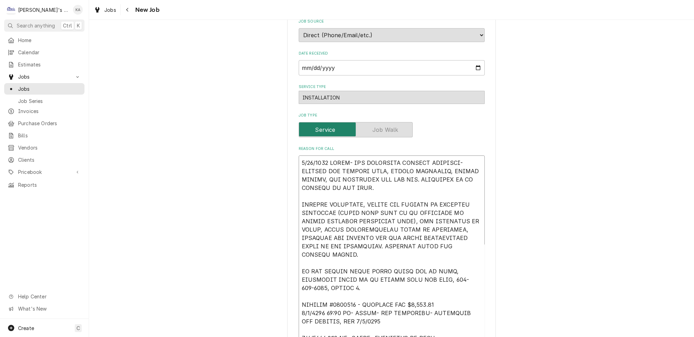
type textarea "x"
type textarea "7/23/2025 SARAH- PER MANITOWOC INSTALL CONTRACT- INSTALL ICE MACHINE HEAD, REMO…"
type textarea "x"
type textarea "7/23/2025 SARAH- PER MANITOWOC INSTALL CONTRACT- INSTALL ICE MACHINE HEAD, REMO…"
type textarea "x"
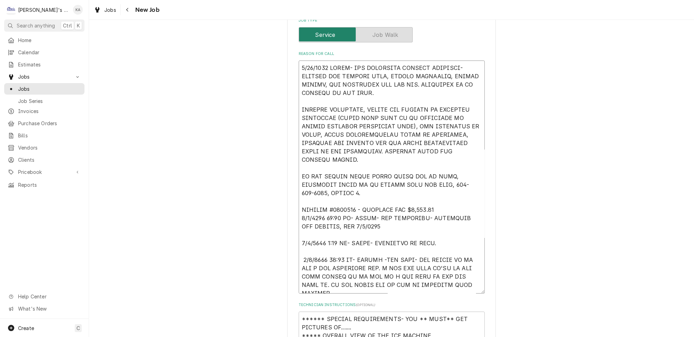
scroll to position [261, 0]
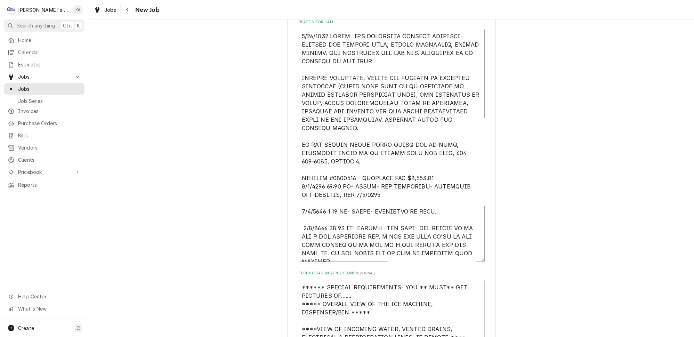
click at [376, 201] on textarea "Reason For Call" at bounding box center [392, 145] width 186 height 233
type textarea "7/23/2025 SARAH- PER MANITOWOC INSTALL CONTRACT- INSTALL ICE MACHINE HEAD, REMO…"
type textarea "x"
type textarea "7/23/2025 SARAH- PER MANITOWOC INSTALL CONTRACT- INSTALL ICE MACHINE HEAD, REMO…"
type textarea "x"
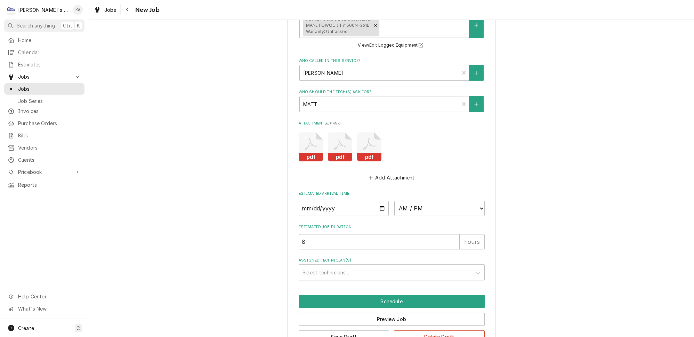
scroll to position [827, 0]
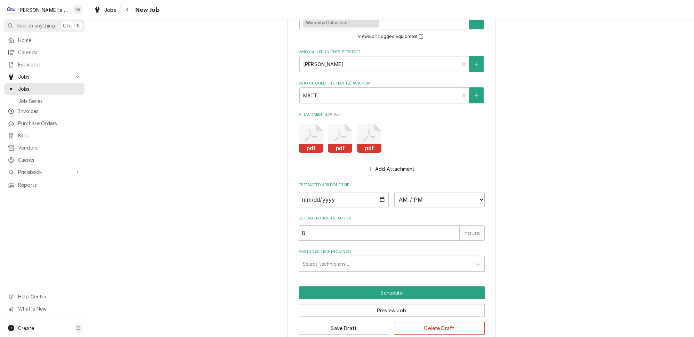
type textarea "7/23/2025 SARAH- PER MANITOWOC INSTALL CONTRACT- INSTALL ICE MACHINE HEAD, REMO…"
click at [379, 192] on input "Date" at bounding box center [344, 199] width 90 height 15
type input "2025-08-19"
type textarea "x"
type input "2025-08-19"
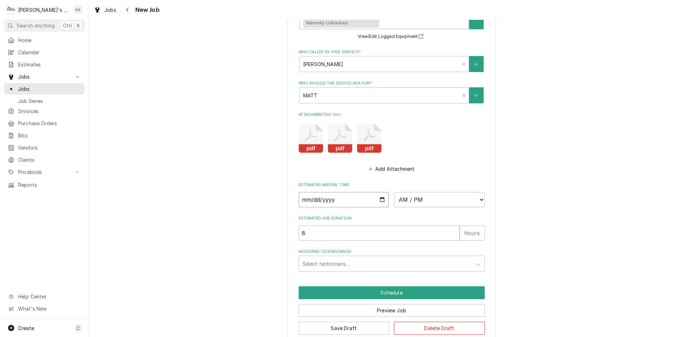
type textarea "x"
click at [472, 192] on select "AM / PM 6:00 AM 6:15 AM 6:30 AM 6:45 AM 7:00 AM 7:15 AM 7:30 AM 7:45 AM 8:00 AM…" at bounding box center [440, 199] width 90 height 15
select select "08:00:00"
click at [395, 192] on select "AM / PM 6:00 AM 6:15 AM 6:30 AM 6:45 AM 7:00 AM 7:15 AM 7:30 AM 7:45 AM 8:00 AM…" at bounding box center [440, 199] width 90 height 15
click at [324, 257] on div "Assigned Technician(s)" at bounding box center [386, 263] width 166 height 13
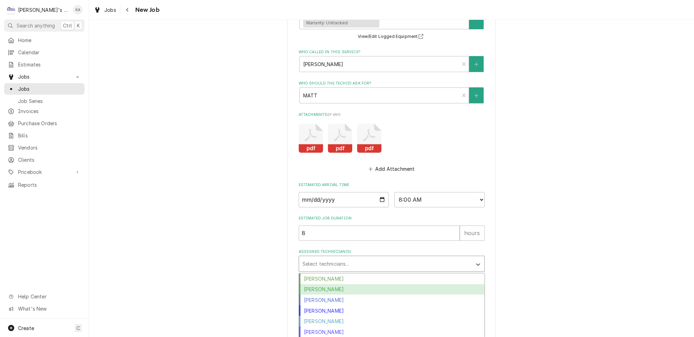
click at [327, 284] on div "Greg Austin" at bounding box center [391, 289] width 185 height 11
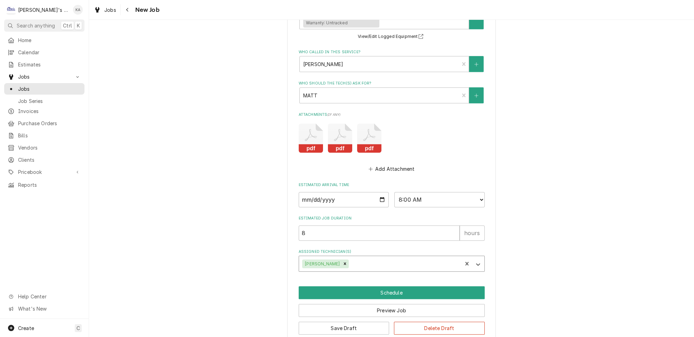
click at [365, 257] on div "Assigned Technician(s)" at bounding box center [404, 263] width 109 height 13
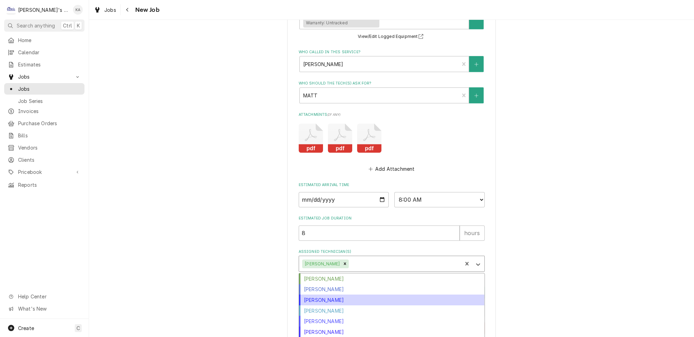
click at [330, 295] on div "Joey Brabb" at bounding box center [391, 300] width 185 height 11
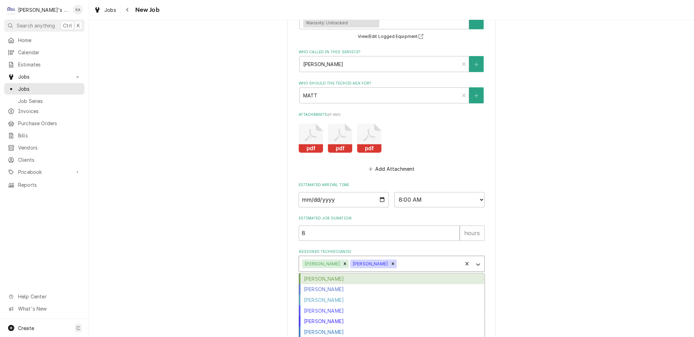
click at [401, 257] on div "Assigned Technician(s)" at bounding box center [428, 263] width 61 height 13
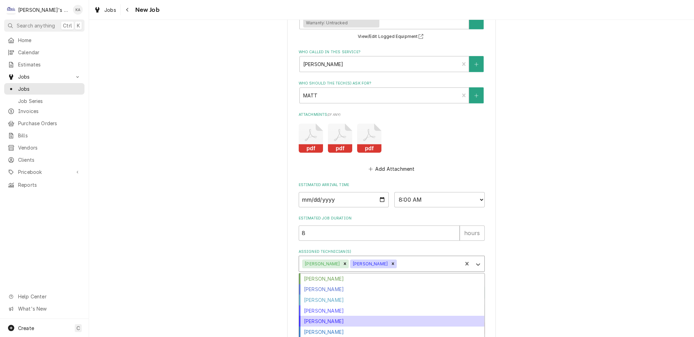
click at [356, 316] on div "Mikah Levitt-Freimuth" at bounding box center [391, 321] width 185 height 11
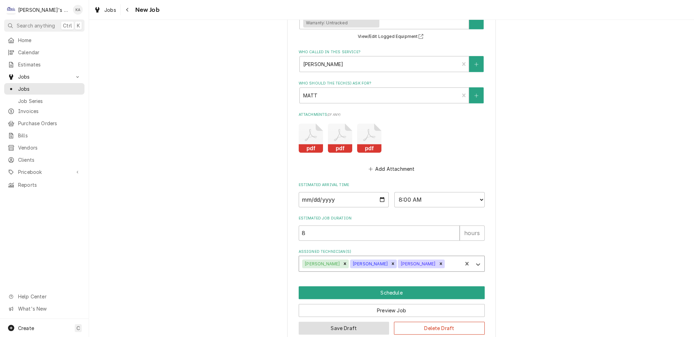
click at [344, 322] on button "Save Draft" at bounding box center [344, 328] width 91 height 13
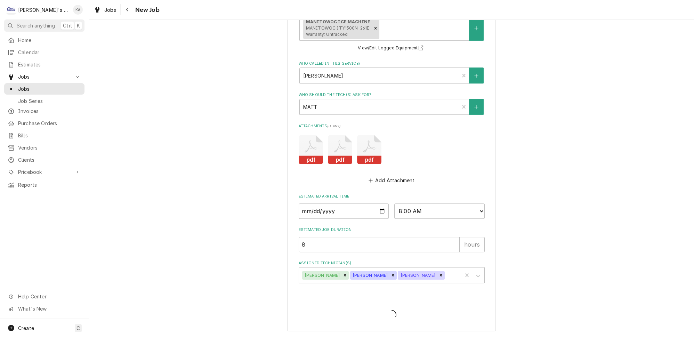
scroll to position [805, 0]
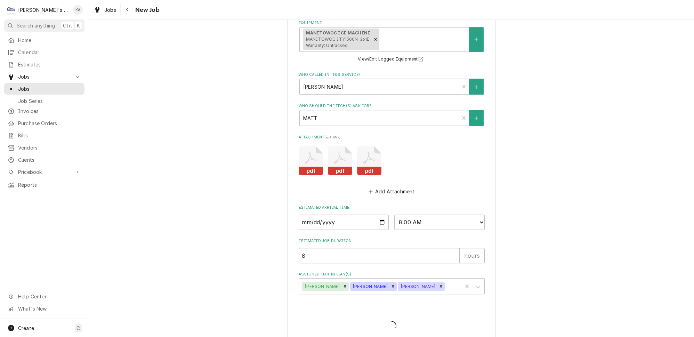
type textarea "x"
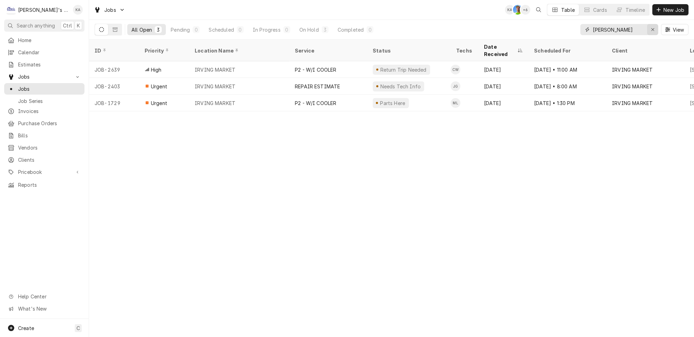
click at [654, 28] on icon "Erase input" at bounding box center [653, 29] width 3 height 3
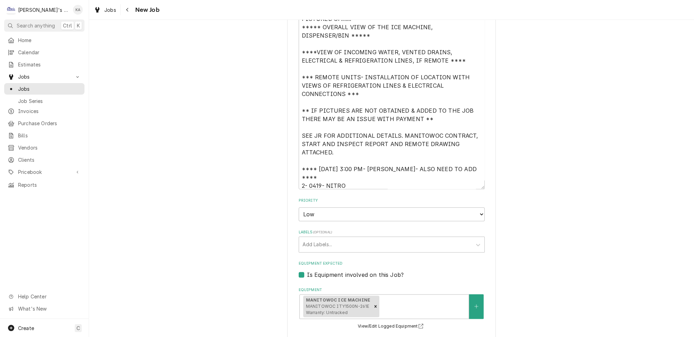
scroll to position [827, 0]
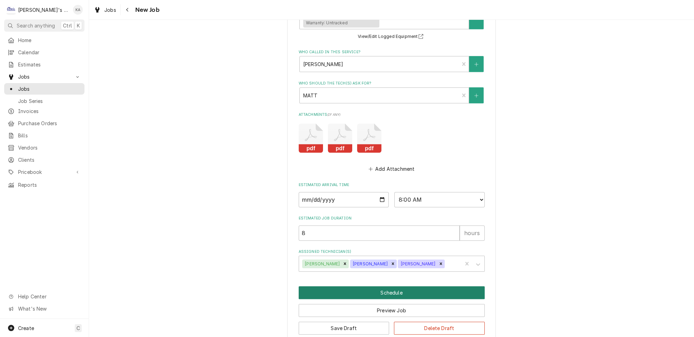
click at [380, 286] on button "Schedule" at bounding box center [392, 292] width 186 height 13
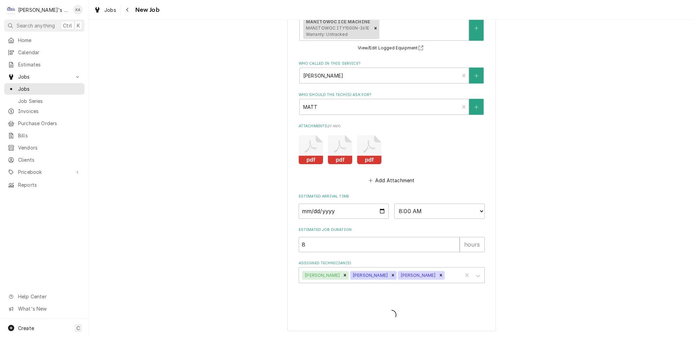
scroll to position [805, 0]
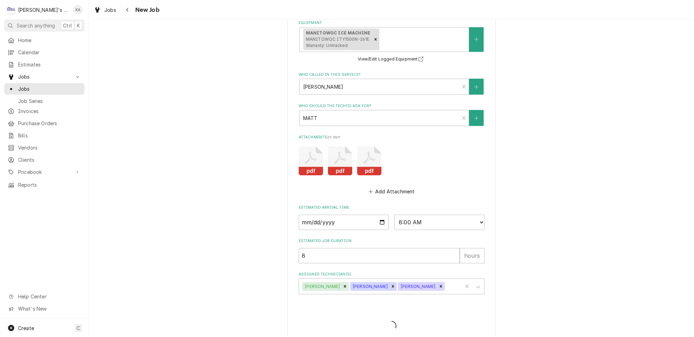
type textarea "x"
